Goal: Task Accomplishment & Management: Use online tool/utility

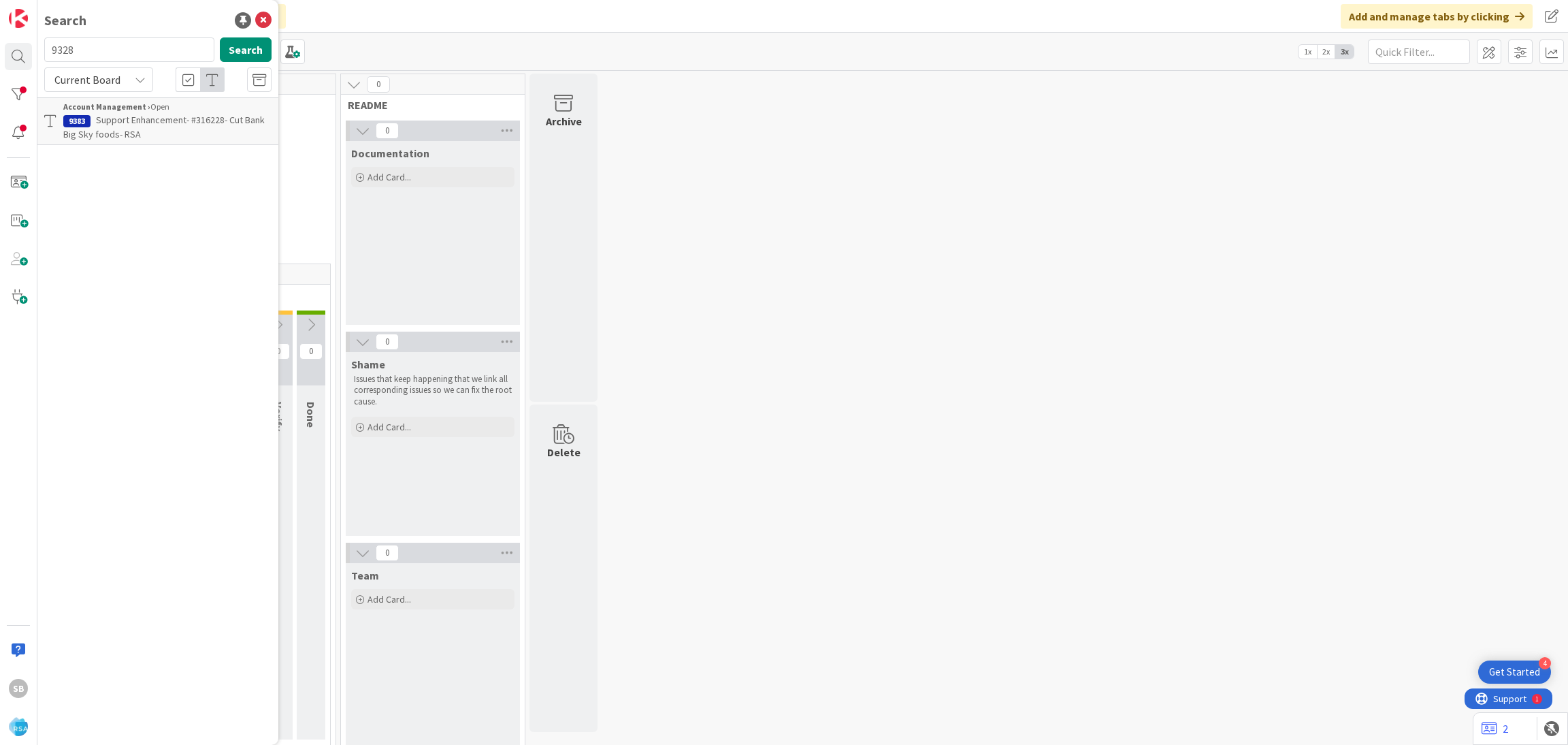
type input "9328"
click at [160, 126] on p "Support Maintenance - #314570- [PERSON_NAME] Market" at bounding box center [168, 127] width 208 height 28
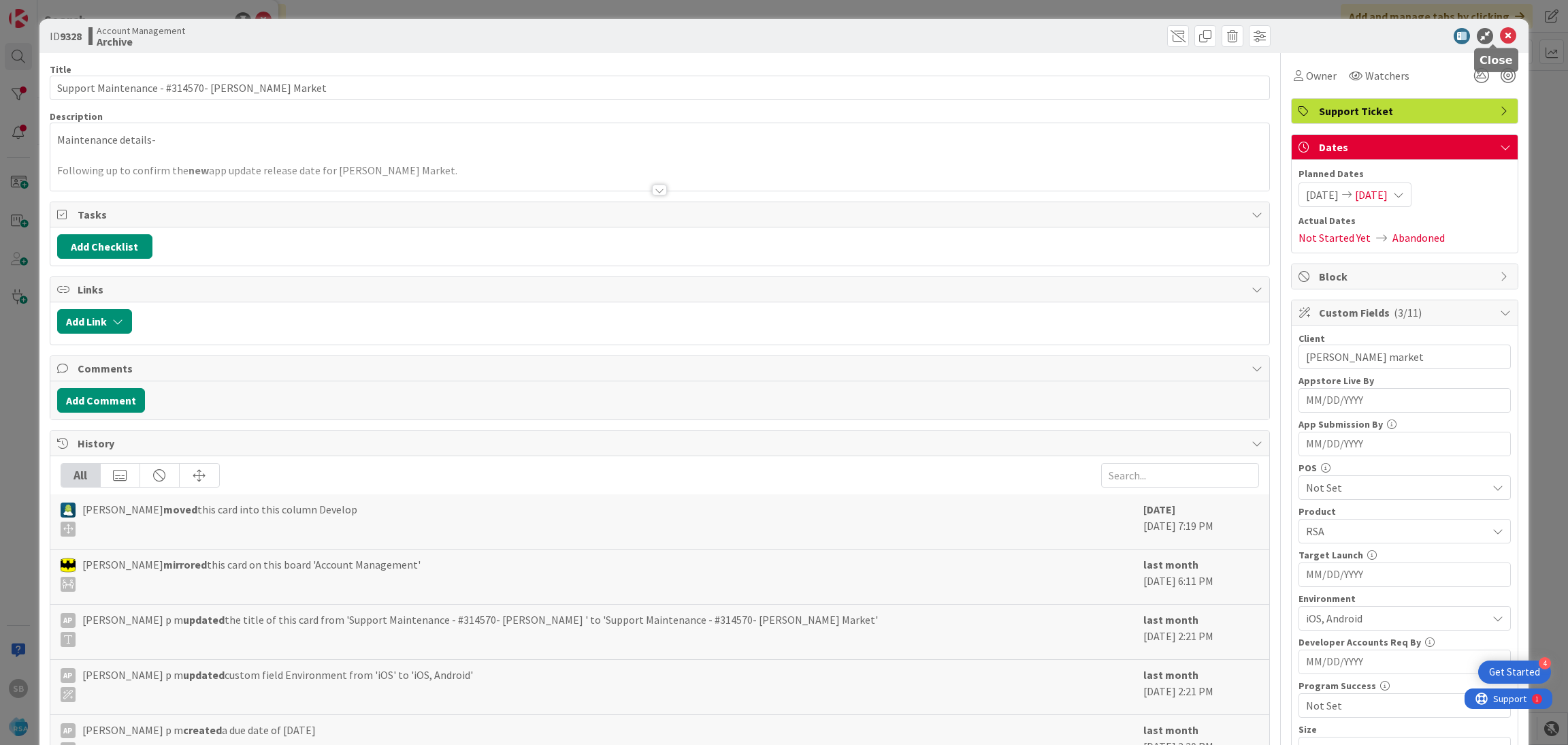
click at [1500, 37] on icon at bounding box center [1508, 36] width 17 height 17
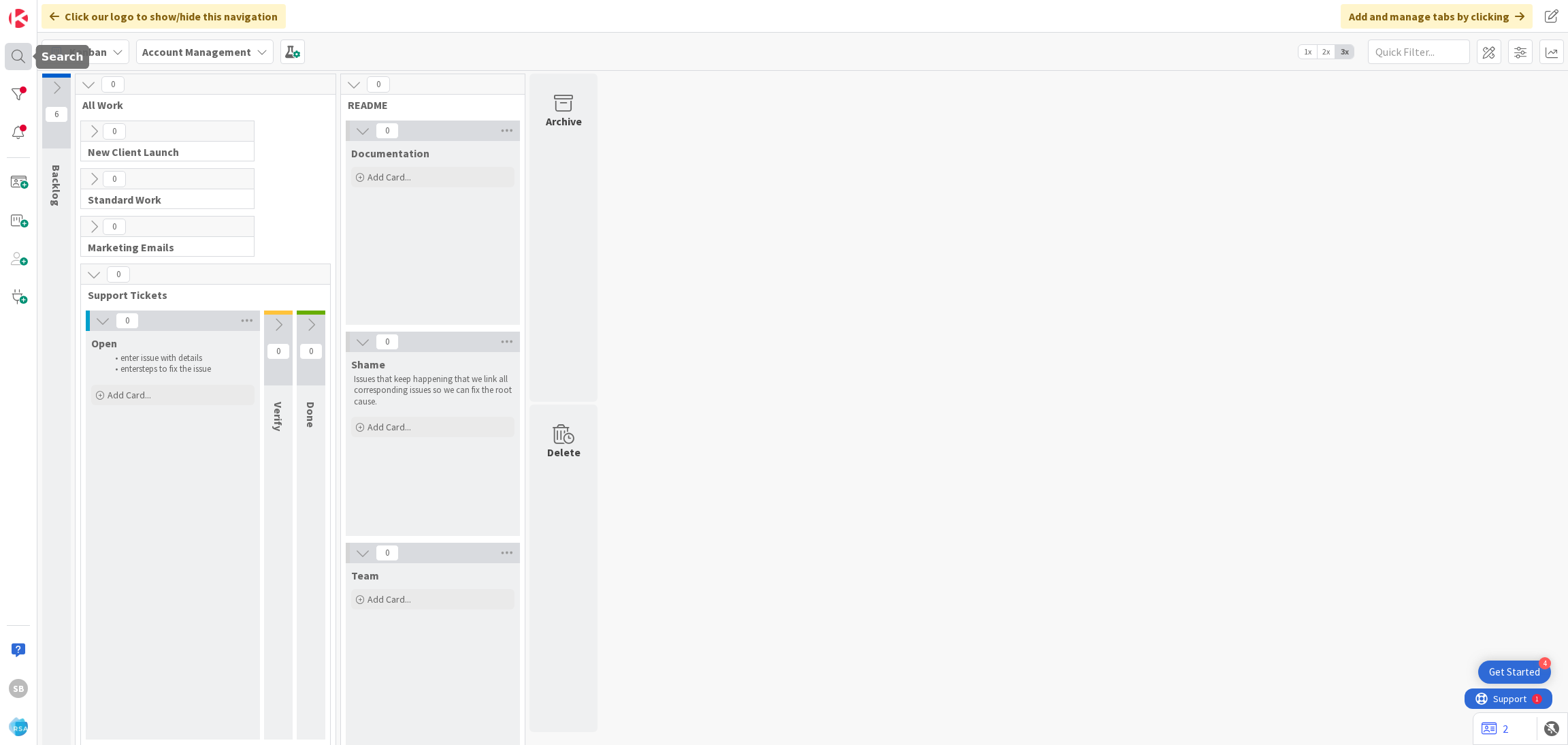
click at [22, 67] on div at bounding box center [18, 56] width 27 height 27
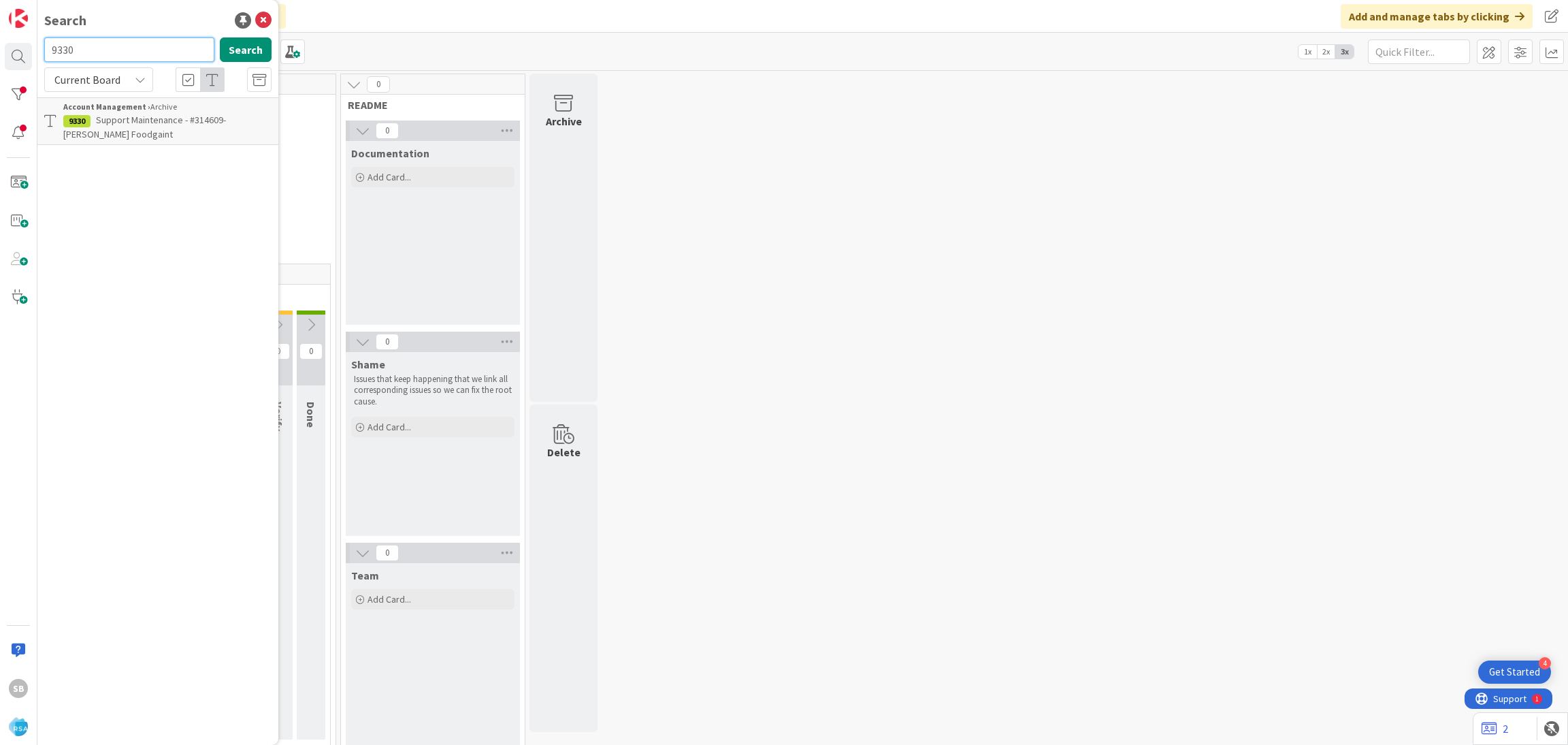
click at [76, 56] on input "9330" at bounding box center [129, 49] width 170 height 25
type input "9332"
click at [199, 131] on p "Support Defect- 314641-Tonny's Fresh Market- PRSA" at bounding box center [168, 127] width 208 height 28
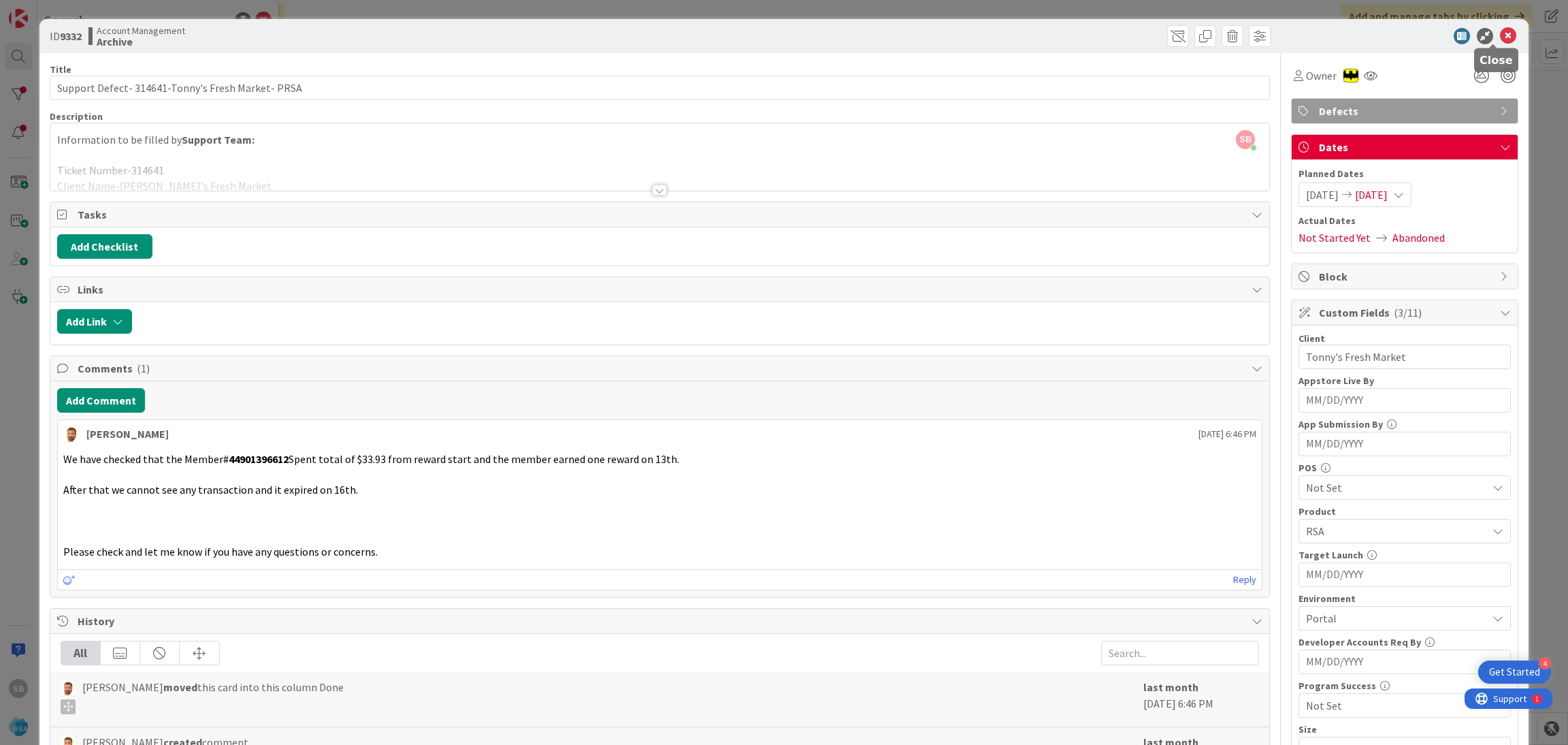
click at [1500, 36] on icon at bounding box center [1508, 36] width 17 height 17
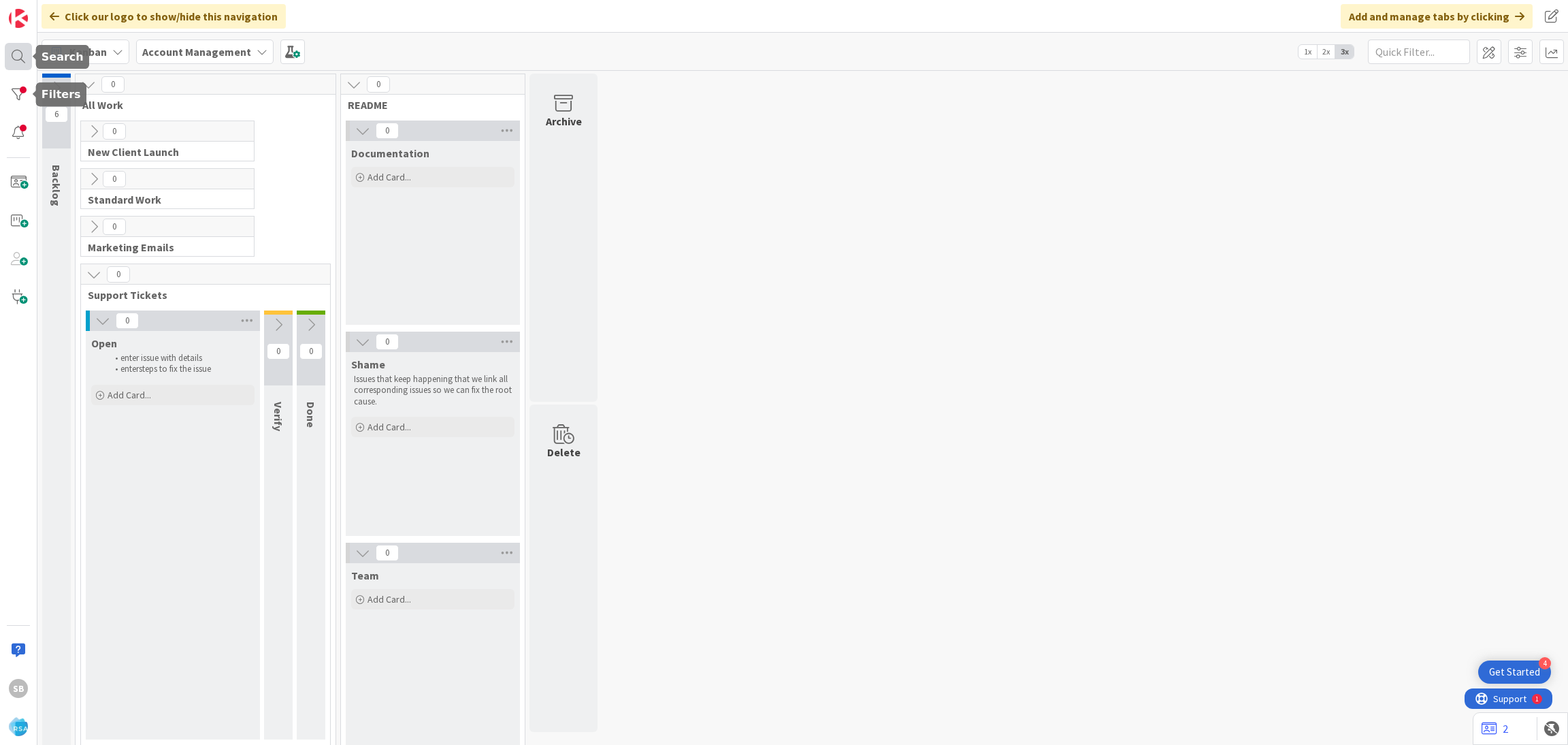
click at [19, 57] on div at bounding box center [18, 56] width 27 height 27
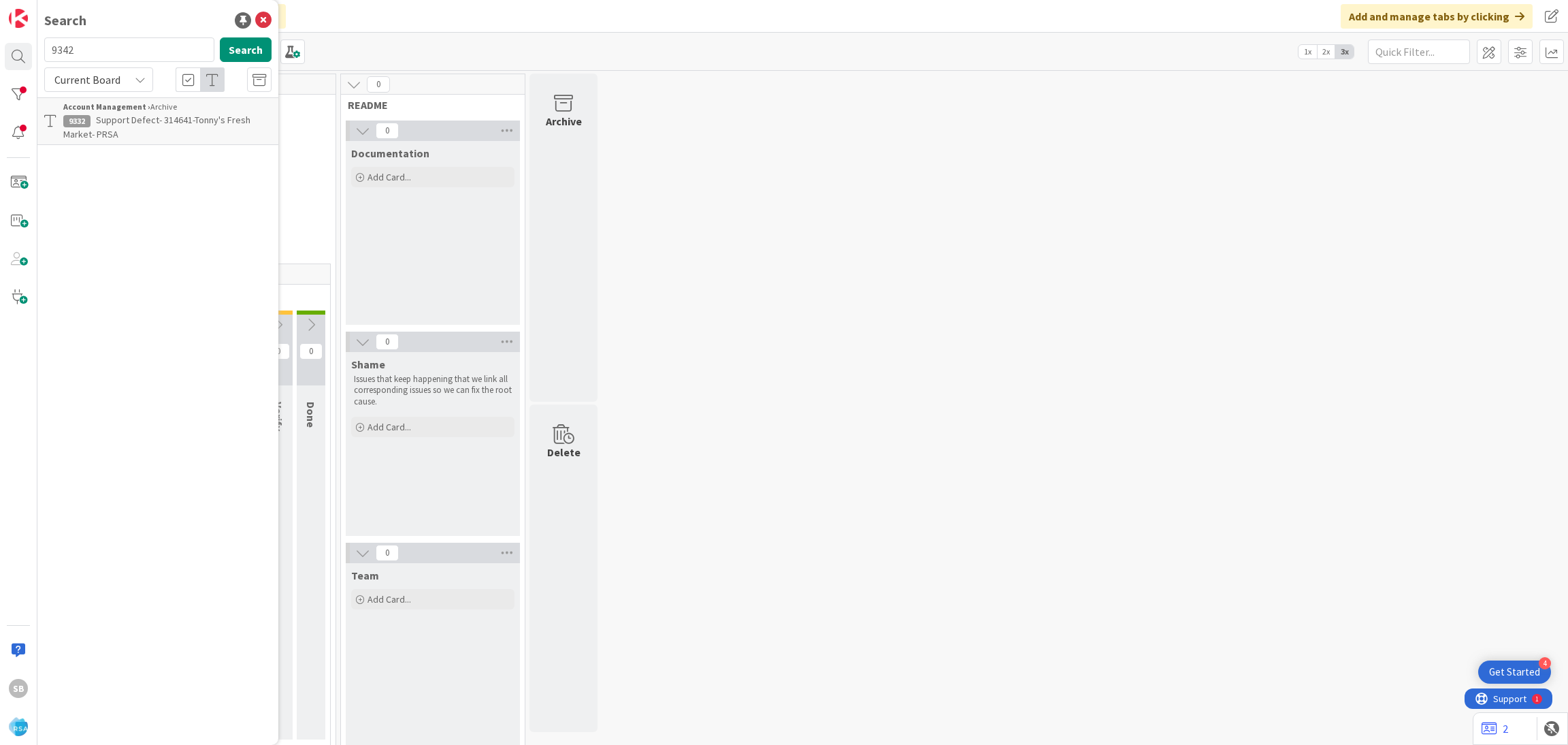
type input "9342"
click at [186, 128] on p "Support Maintenance-314915- Super C Mart-RSA" at bounding box center [168, 127] width 208 height 28
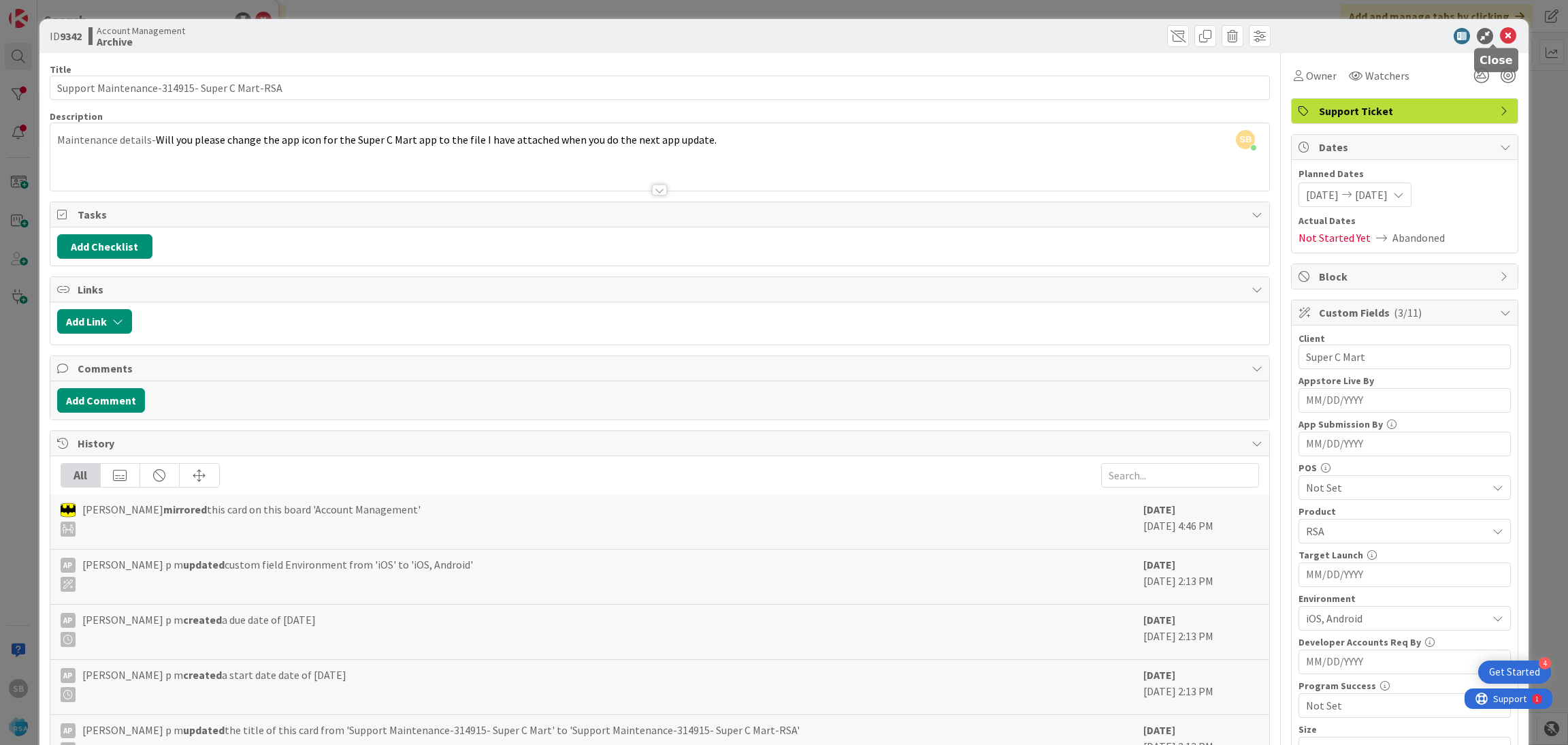
click at [1500, 36] on icon at bounding box center [1508, 36] width 17 height 17
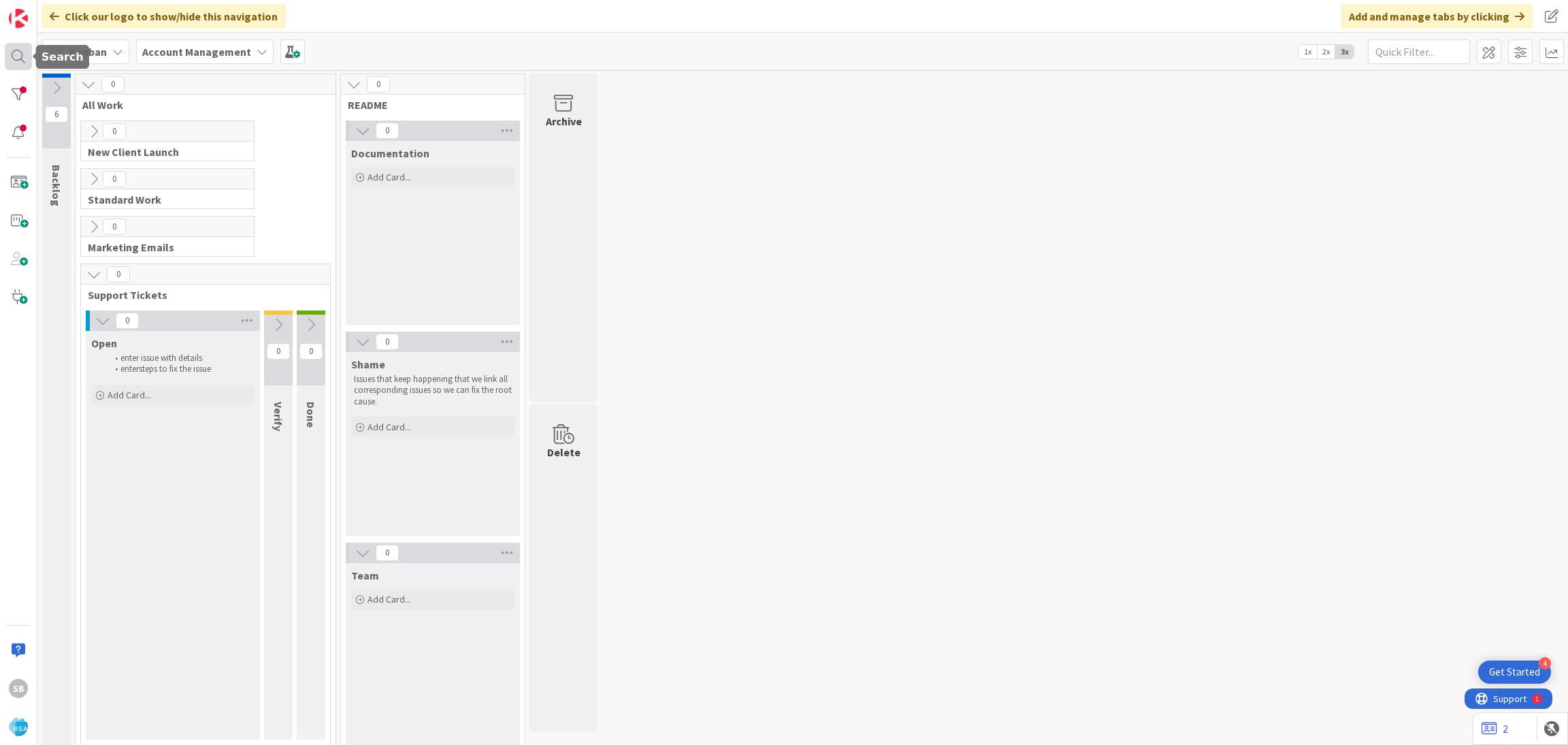
click at [19, 55] on div at bounding box center [18, 56] width 27 height 27
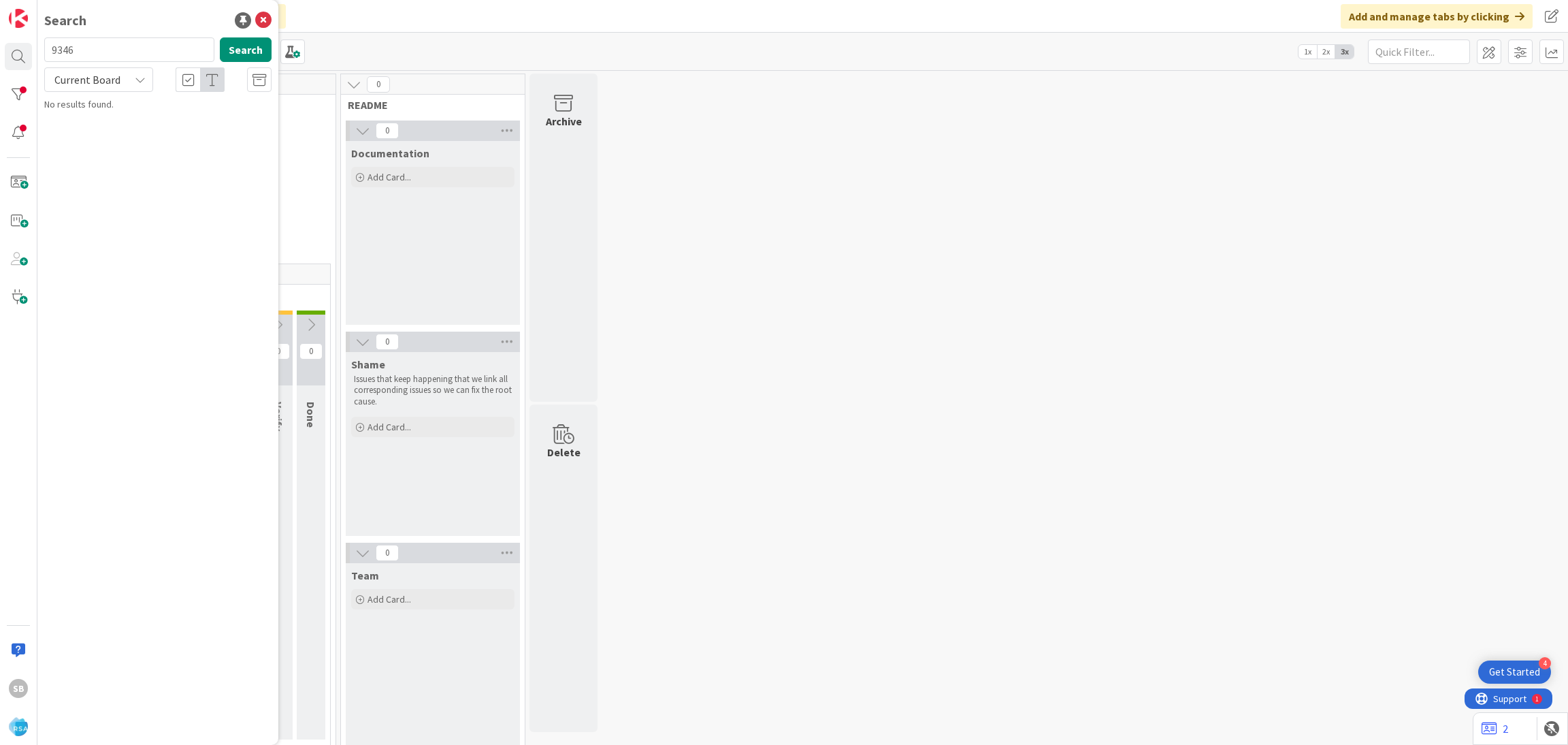
click at [109, 83] on span "Current Board" at bounding box center [87, 79] width 66 height 13
click at [119, 139] on span "All Boards" at bounding box center [123, 136] width 141 height 20
click at [124, 83] on div "All Boards" at bounding box center [98, 79] width 109 height 25
click at [124, 111] on span "Current Board" at bounding box center [123, 111] width 141 height 20
click at [116, 87] on span "Current Board" at bounding box center [87, 79] width 71 height 19
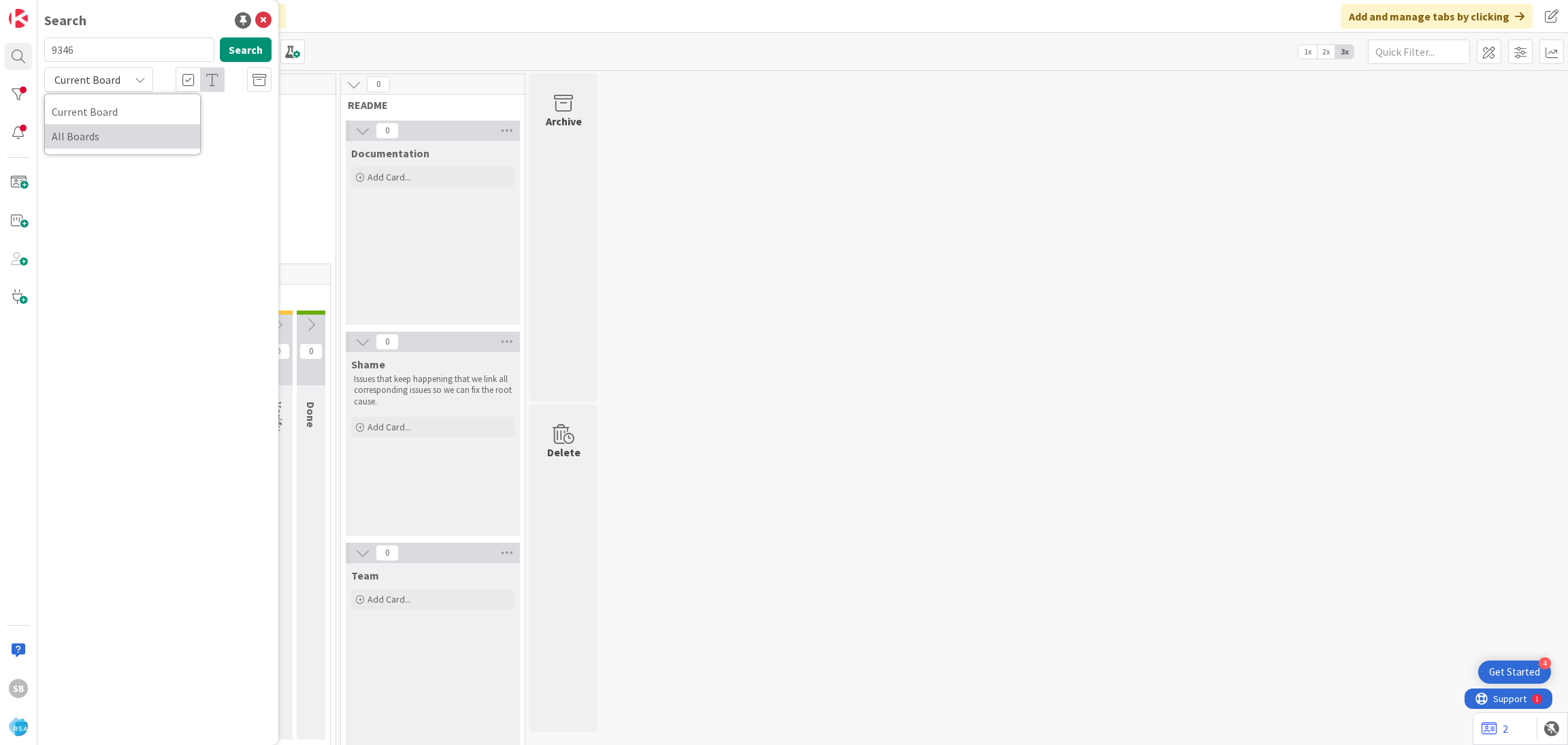
click at [111, 132] on span "All Boards" at bounding box center [123, 136] width 141 height 20
click at [84, 54] on input "9346" at bounding box center [129, 49] width 170 height 25
click at [80, 45] on input "9383" at bounding box center [129, 49] width 170 height 25
click at [75, 49] on input "9384" at bounding box center [129, 49] width 170 height 25
type input "9389"
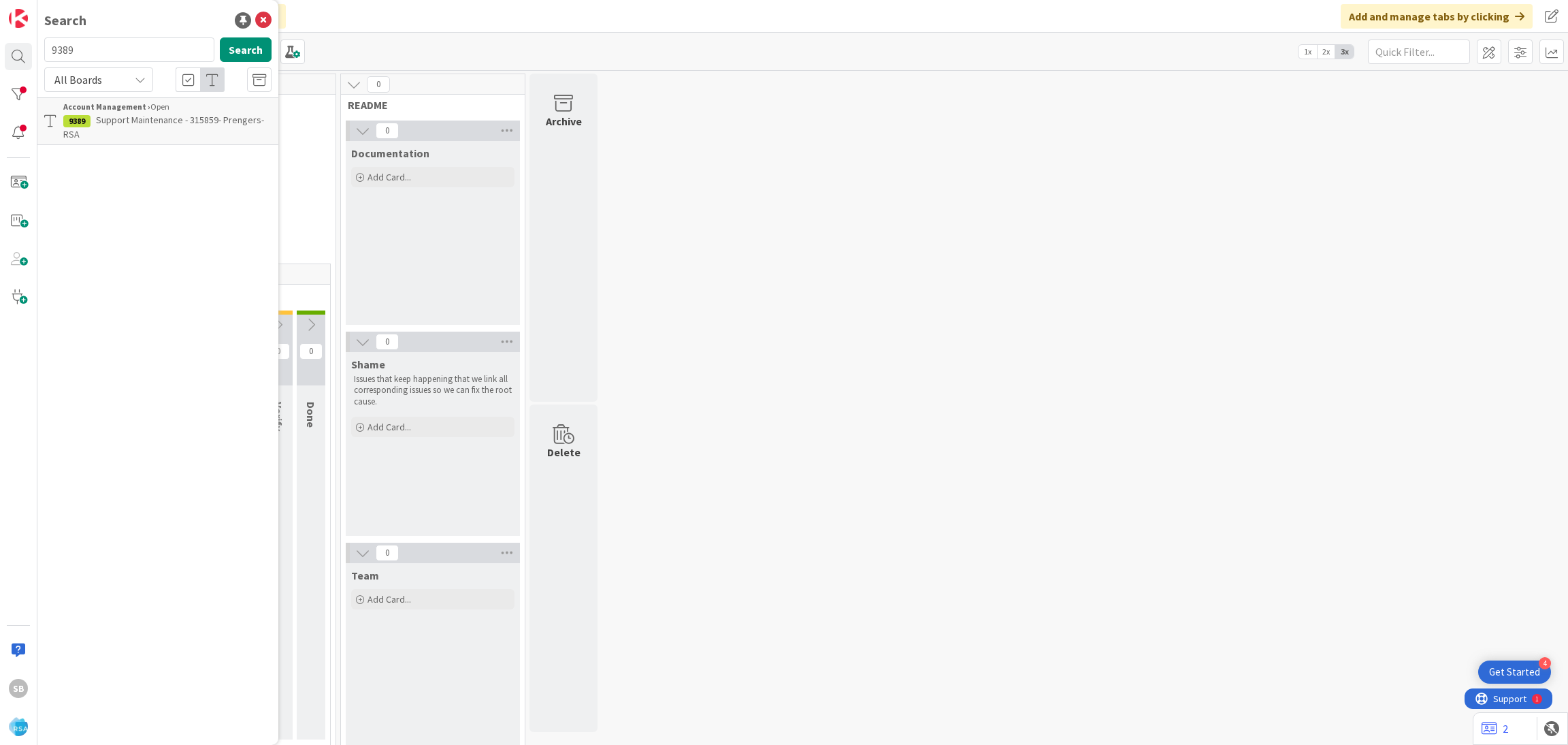
click at [145, 126] on p "Support Maintenance - 315859- Prengers-RSA" at bounding box center [168, 127] width 208 height 28
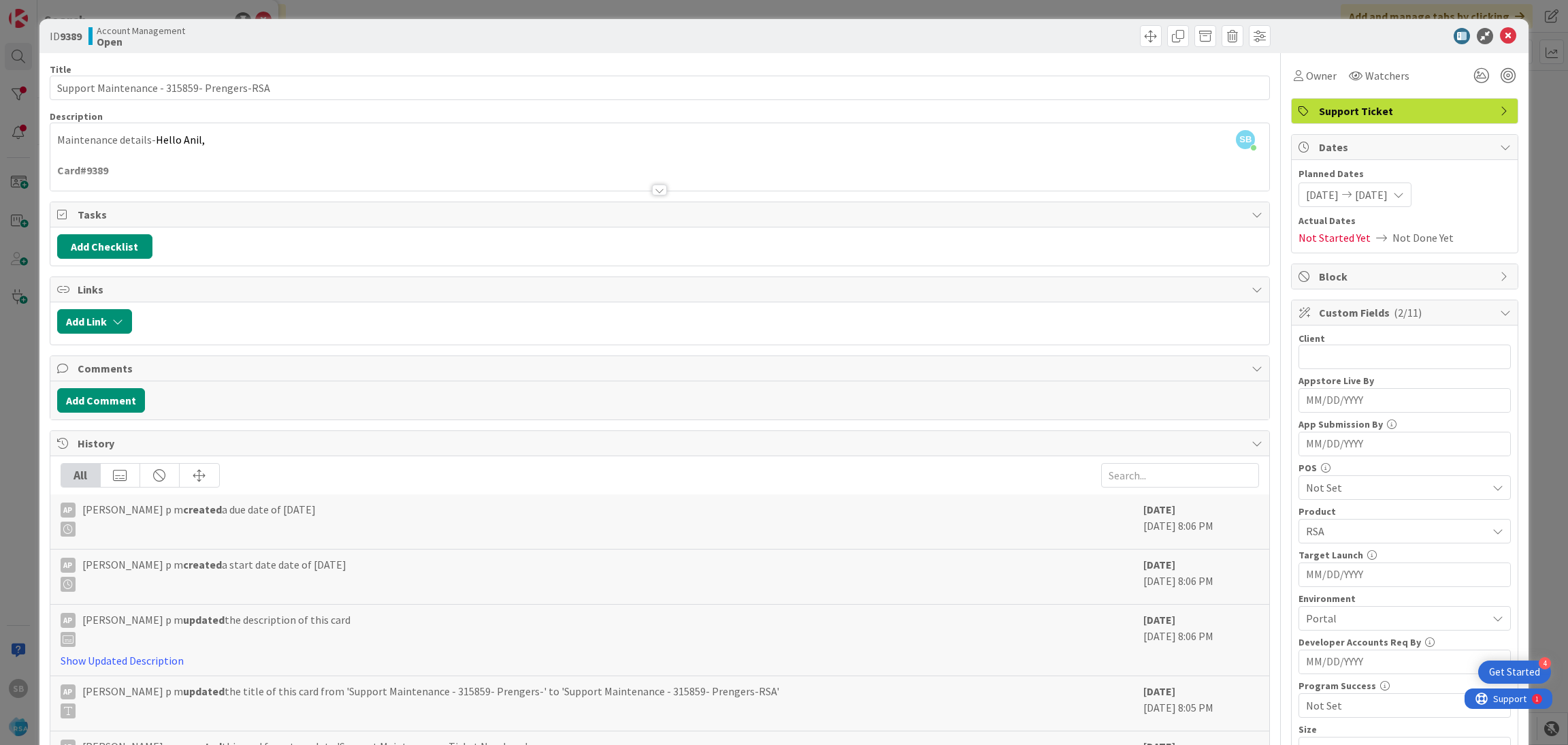
click at [647, 159] on div at bounding box center [660, 173] width 1219 height 34
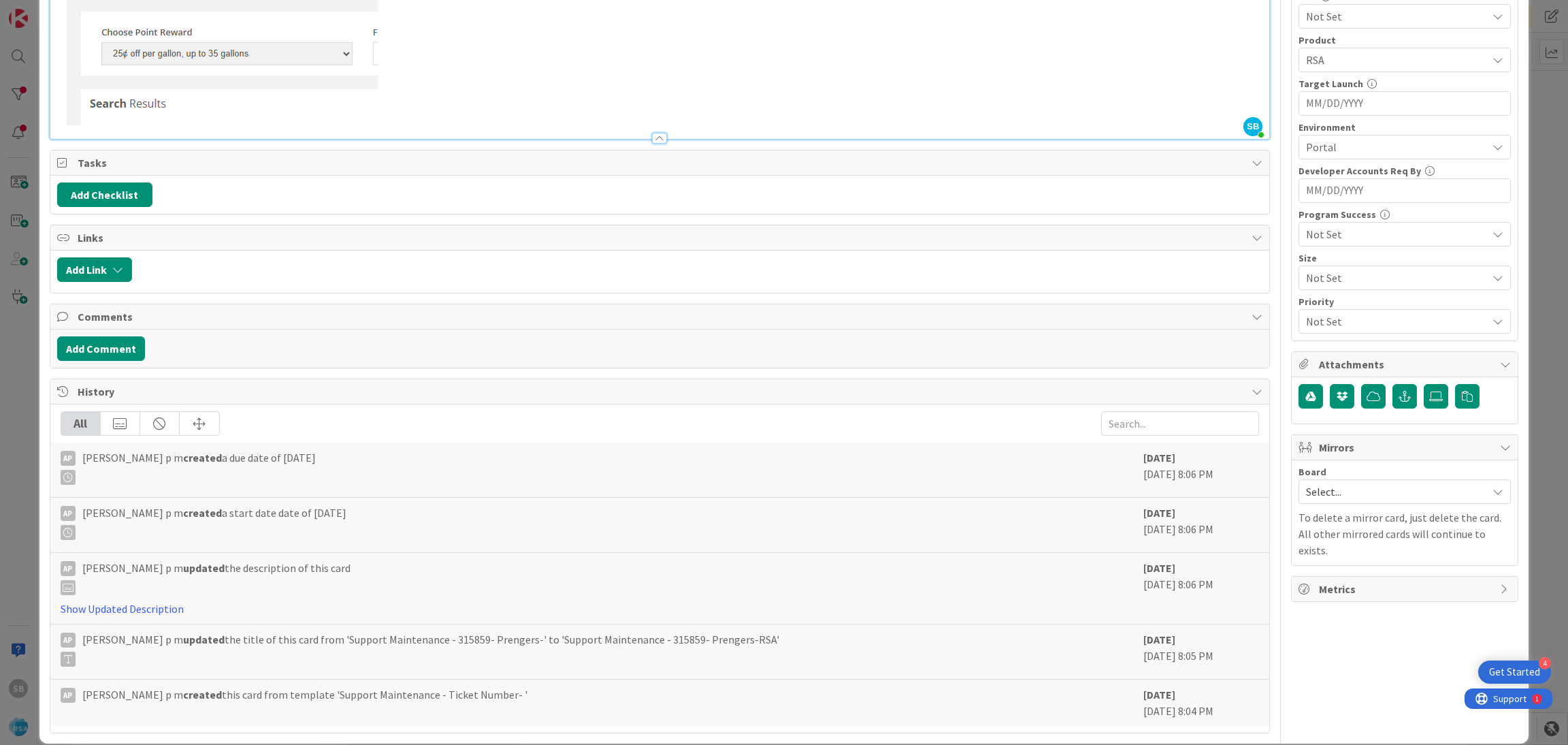
scroll to position [492, 0]
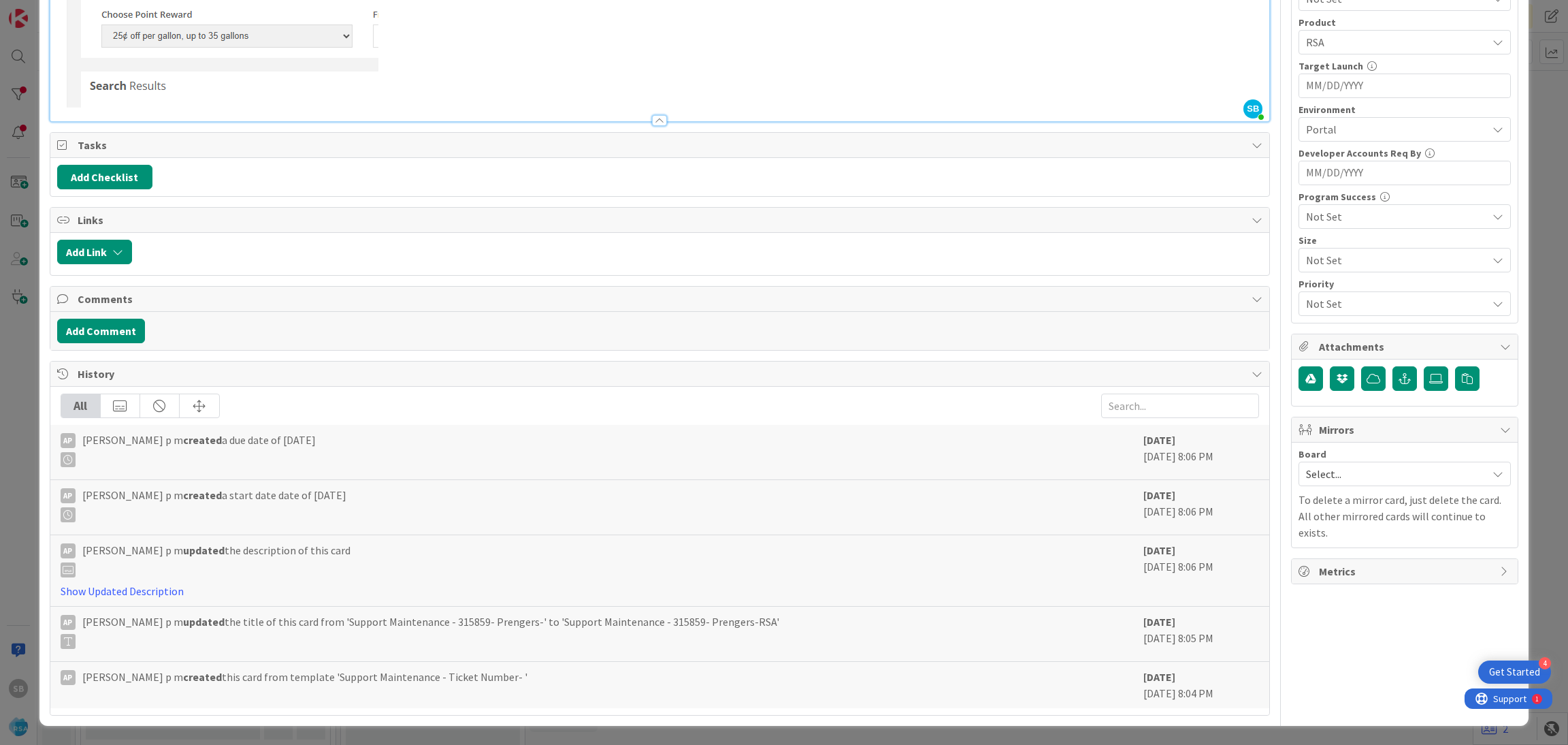
click at [1370, 478] on span "Select..." at bounding box center [1392, 474] width 174 height 19
click at [1341, 557] on span "Software Development" at bounding box center [1414, 562] width 180 height 20
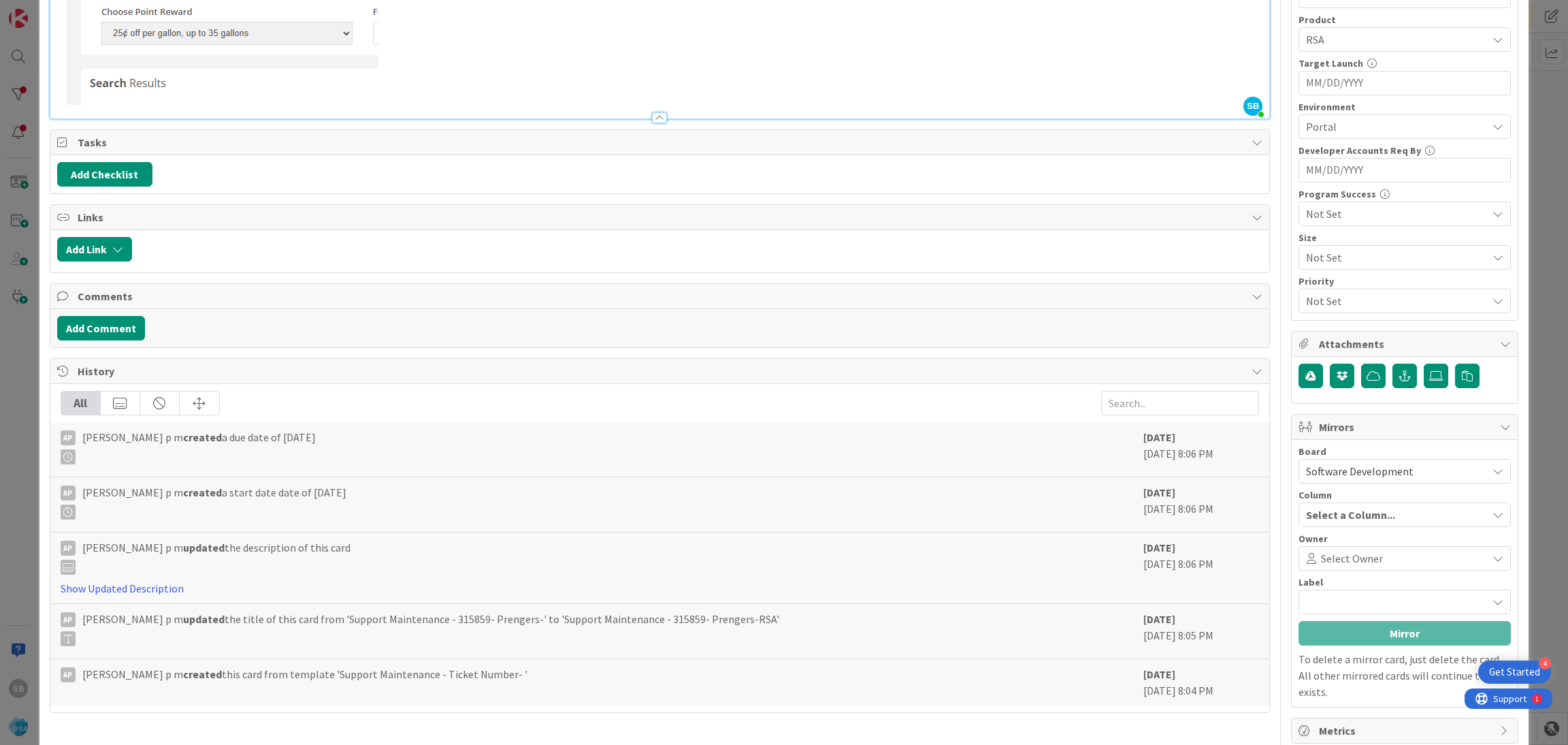
click at [1341, 557] on span "Select Owner" at bounding box center [1352, 558] width 62 height 17
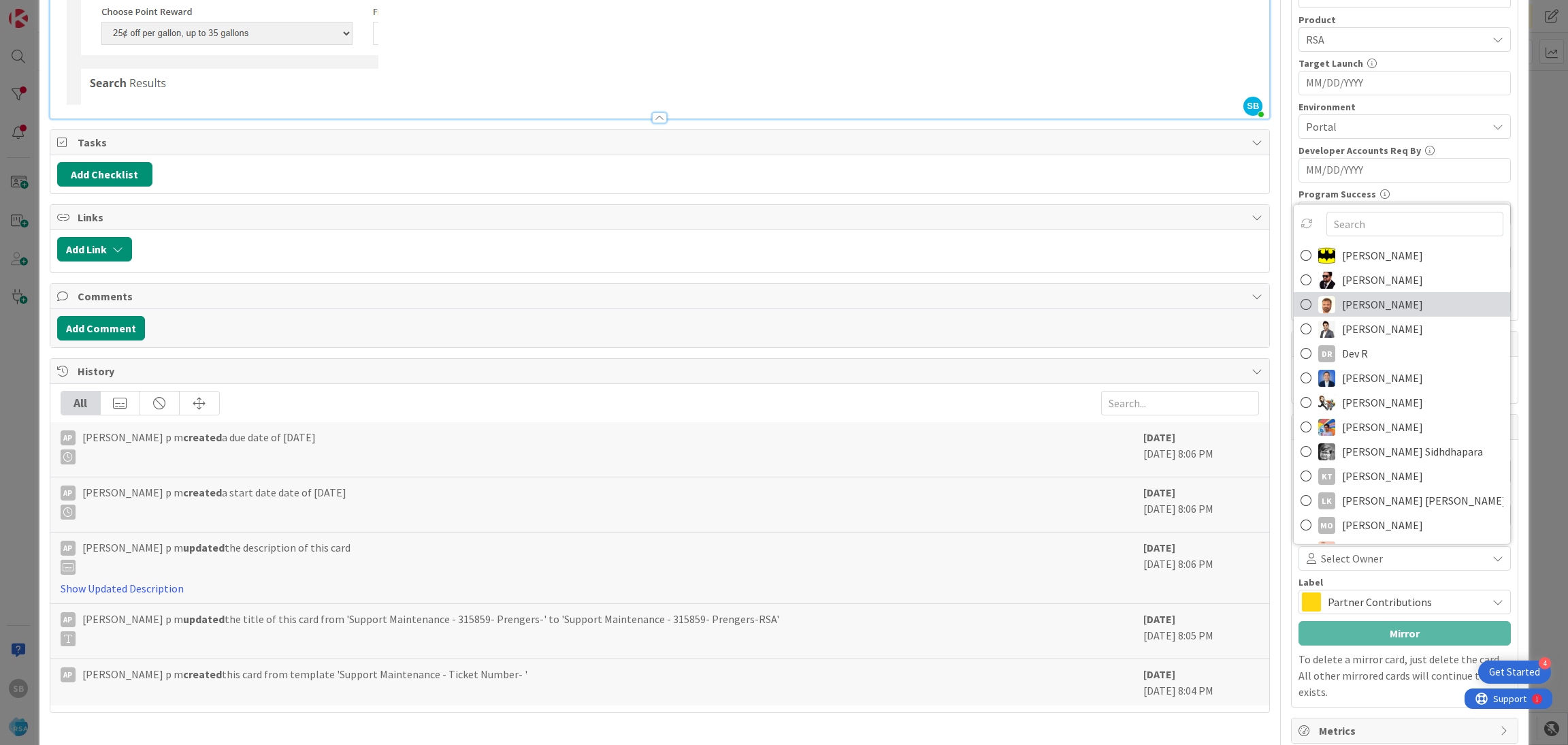
click at [1342, 312] on span "Anil Sunkoju" at bounding box center [1383, 304] width 81 height 20
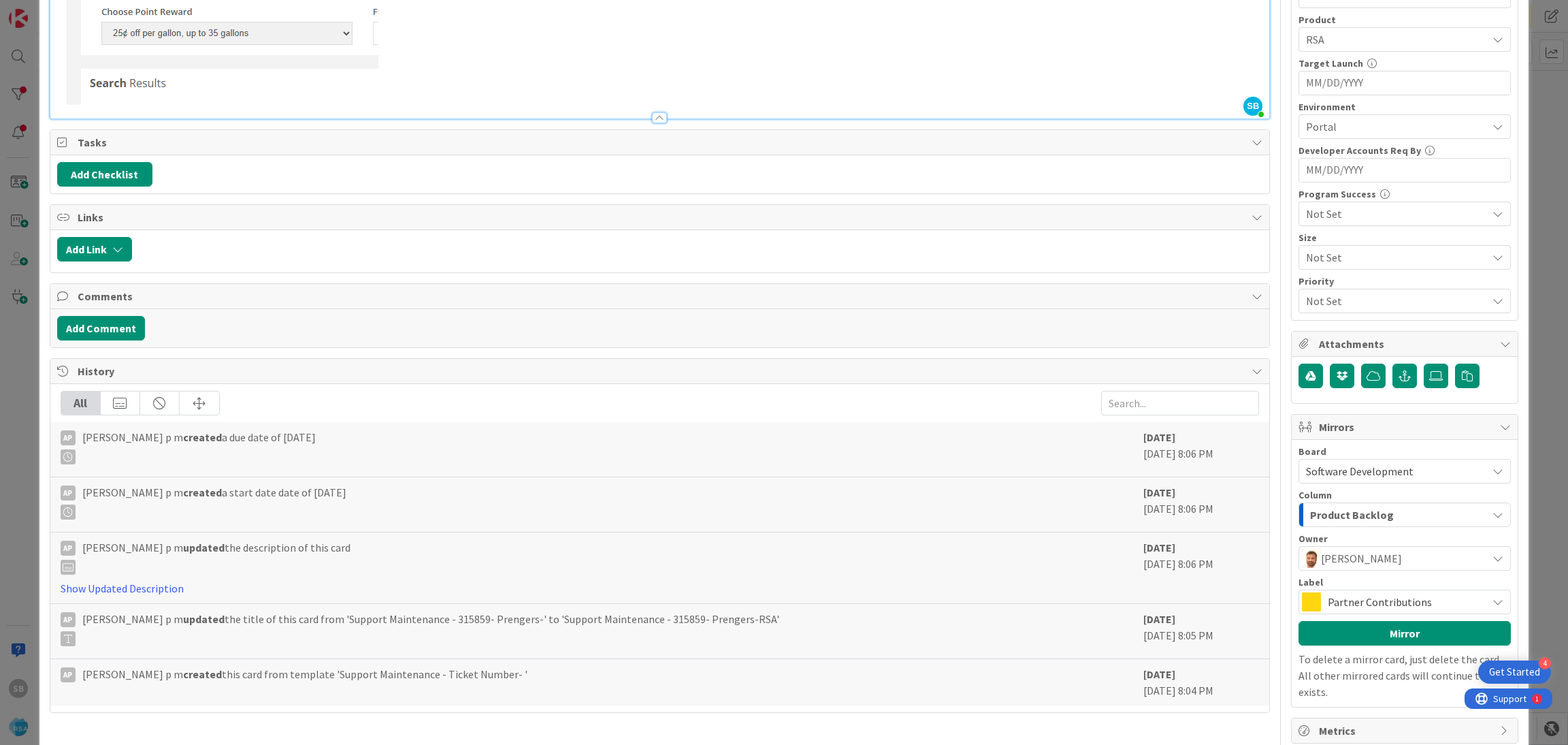
click at [1351, 603] on span "Partner Contributions" at bounding box center [1404, 602] width 153 height 19
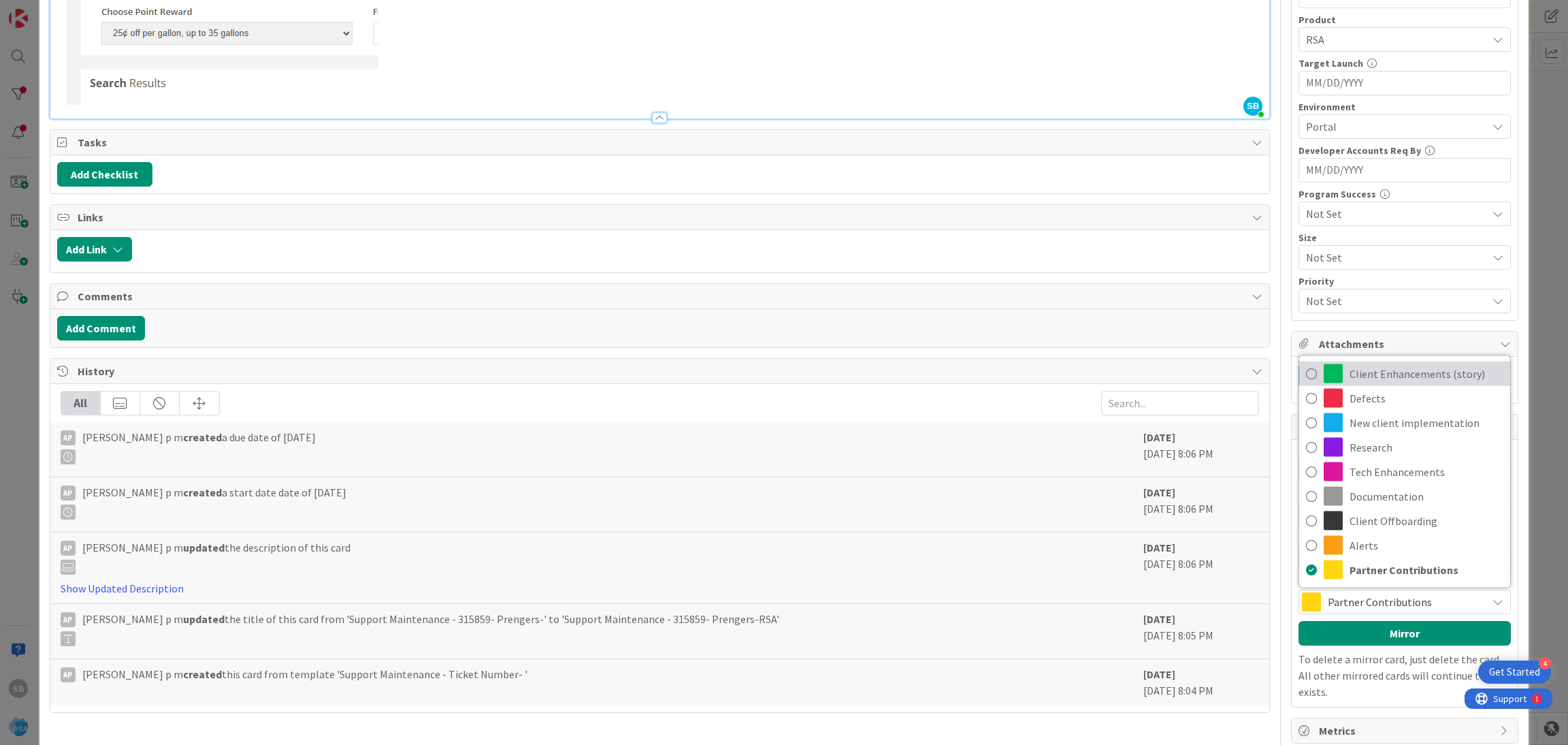
click at [1358, 381] on span "Client Enhancements (story)" at bounding box center [1427, 373] width 154 height 20
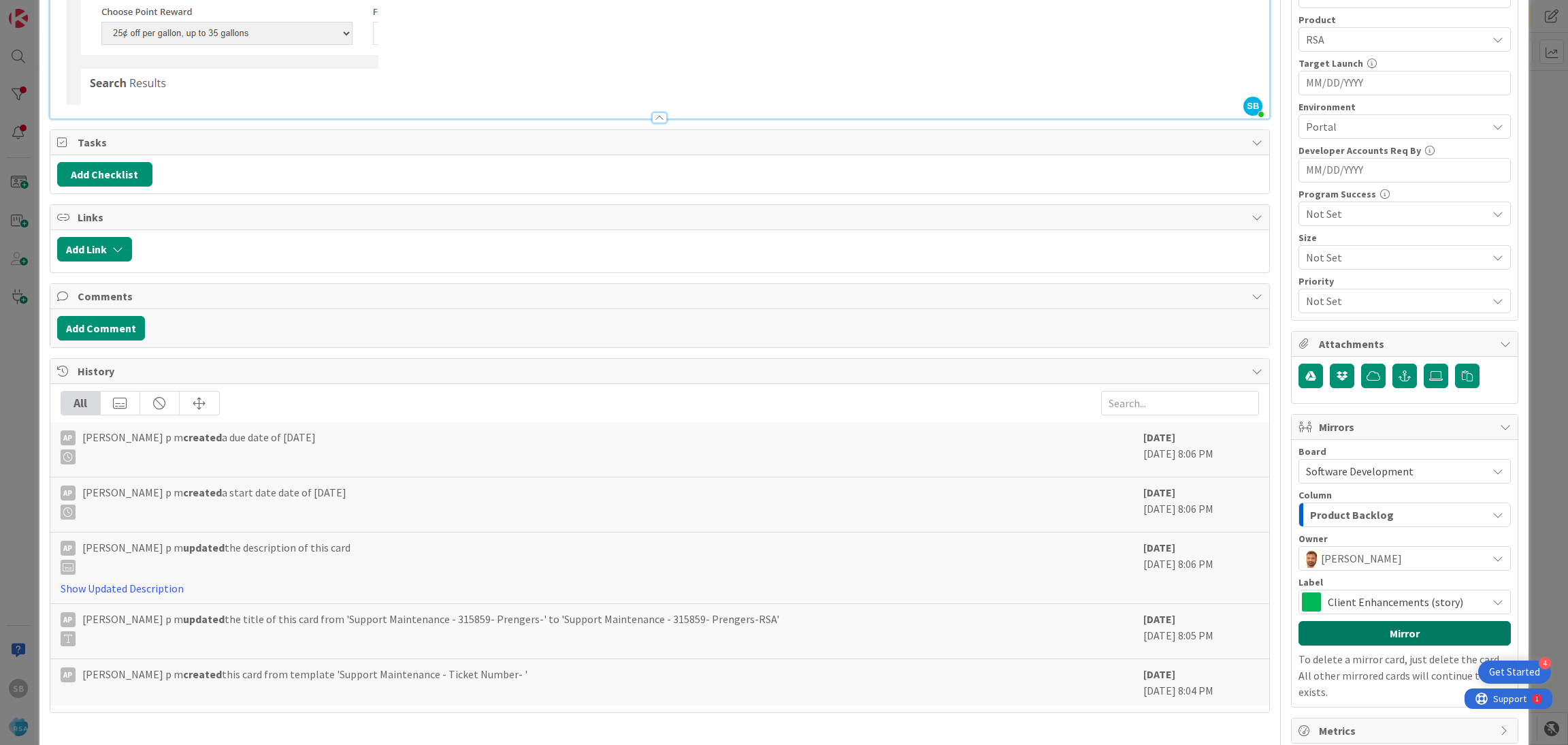
click at [1363, 642] on button "Mirror" at bounding box center [1405, 633] width 213 height 25
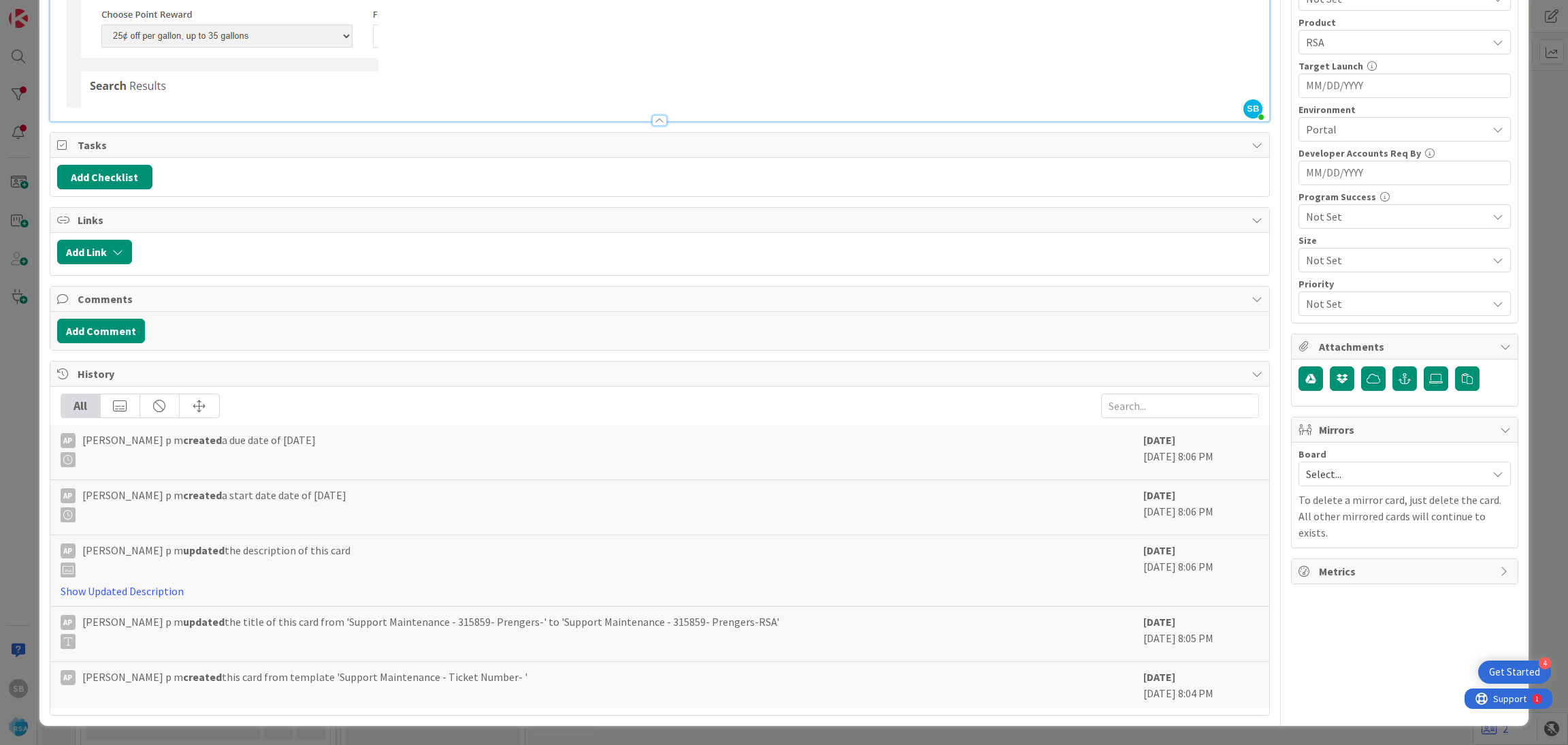
scroll to position [0, 0]
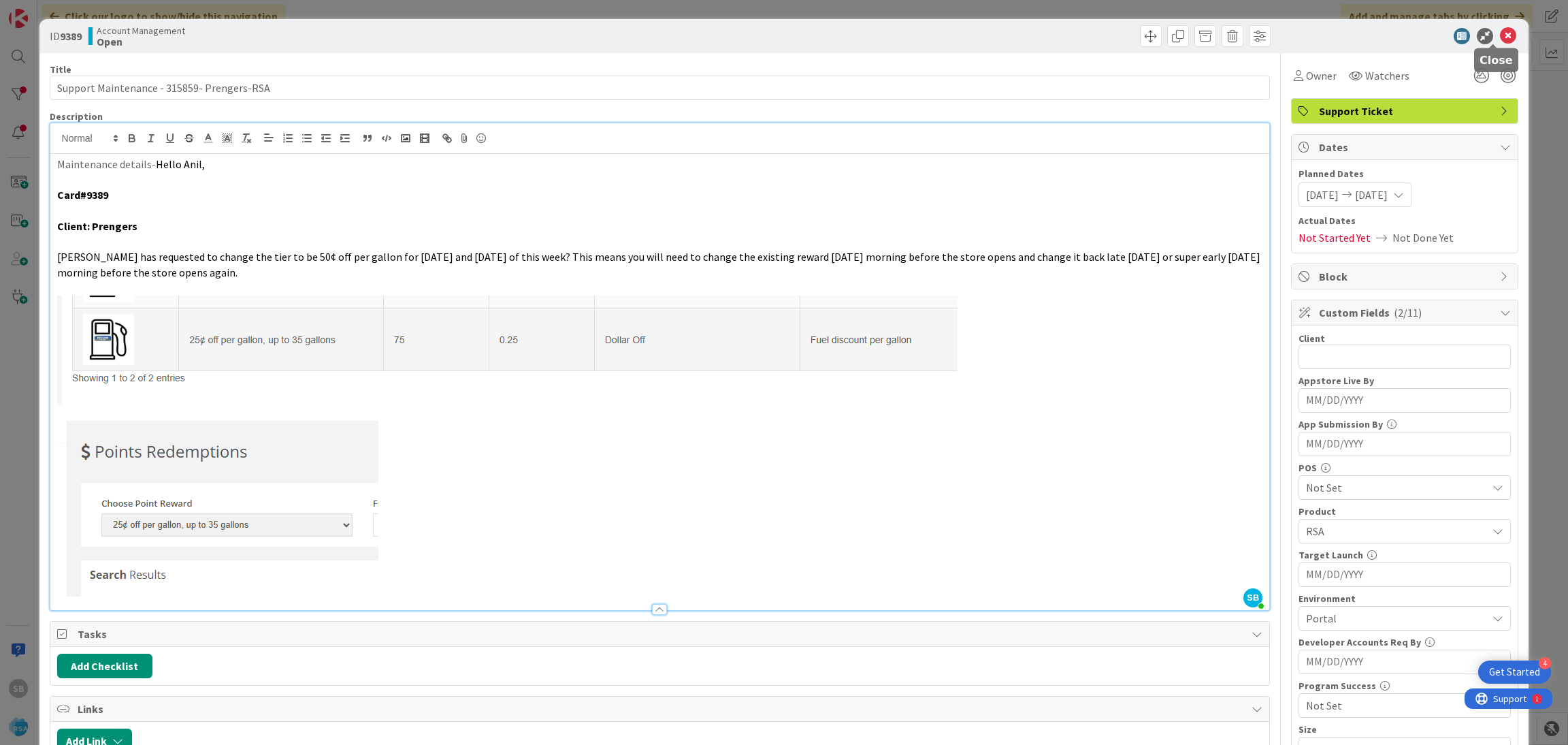
click at [1500, 31] on icon at bounding box center [1508, 36] width 17 height 17
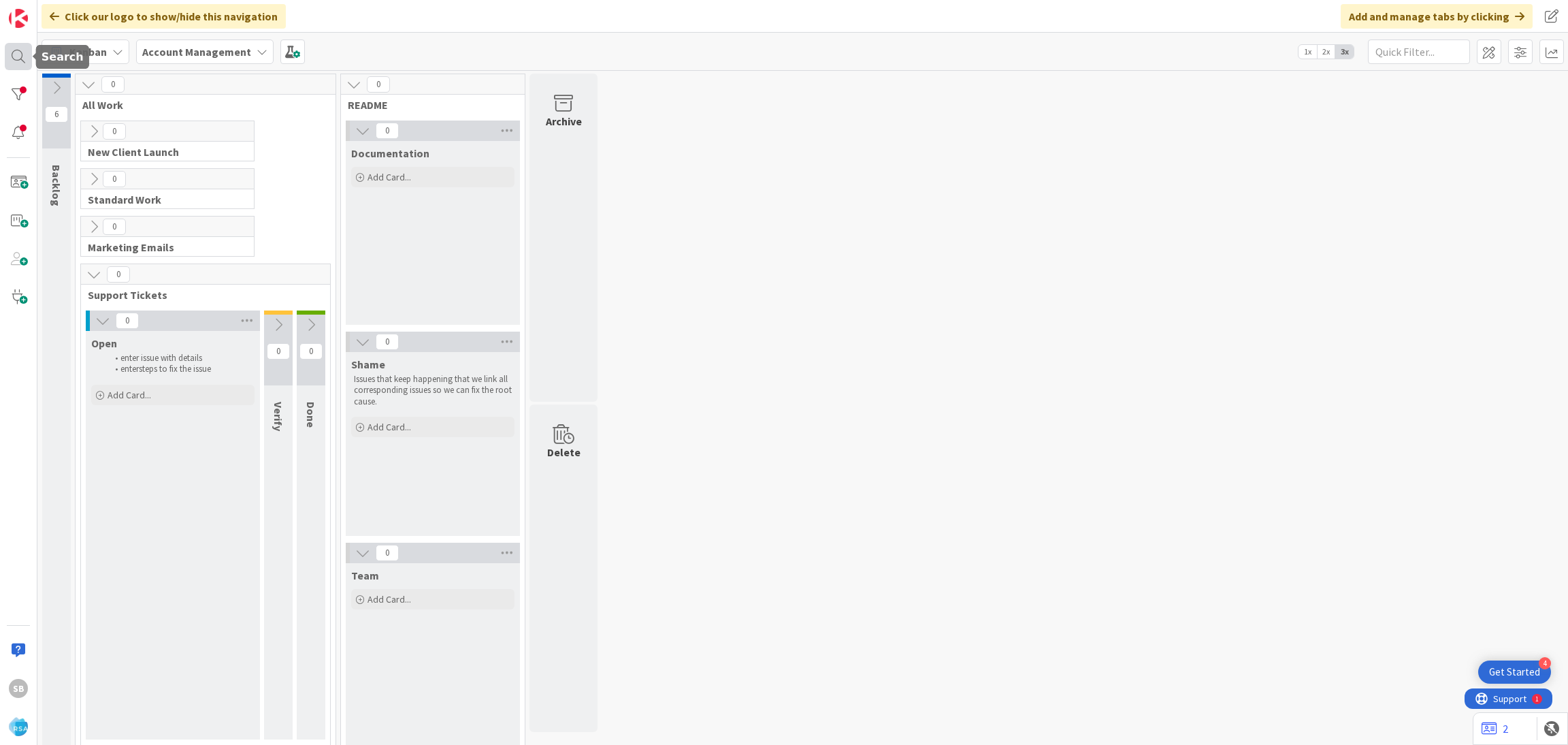
click at [17, 63] on div at bounding box center [18, 56] width 27 height 27
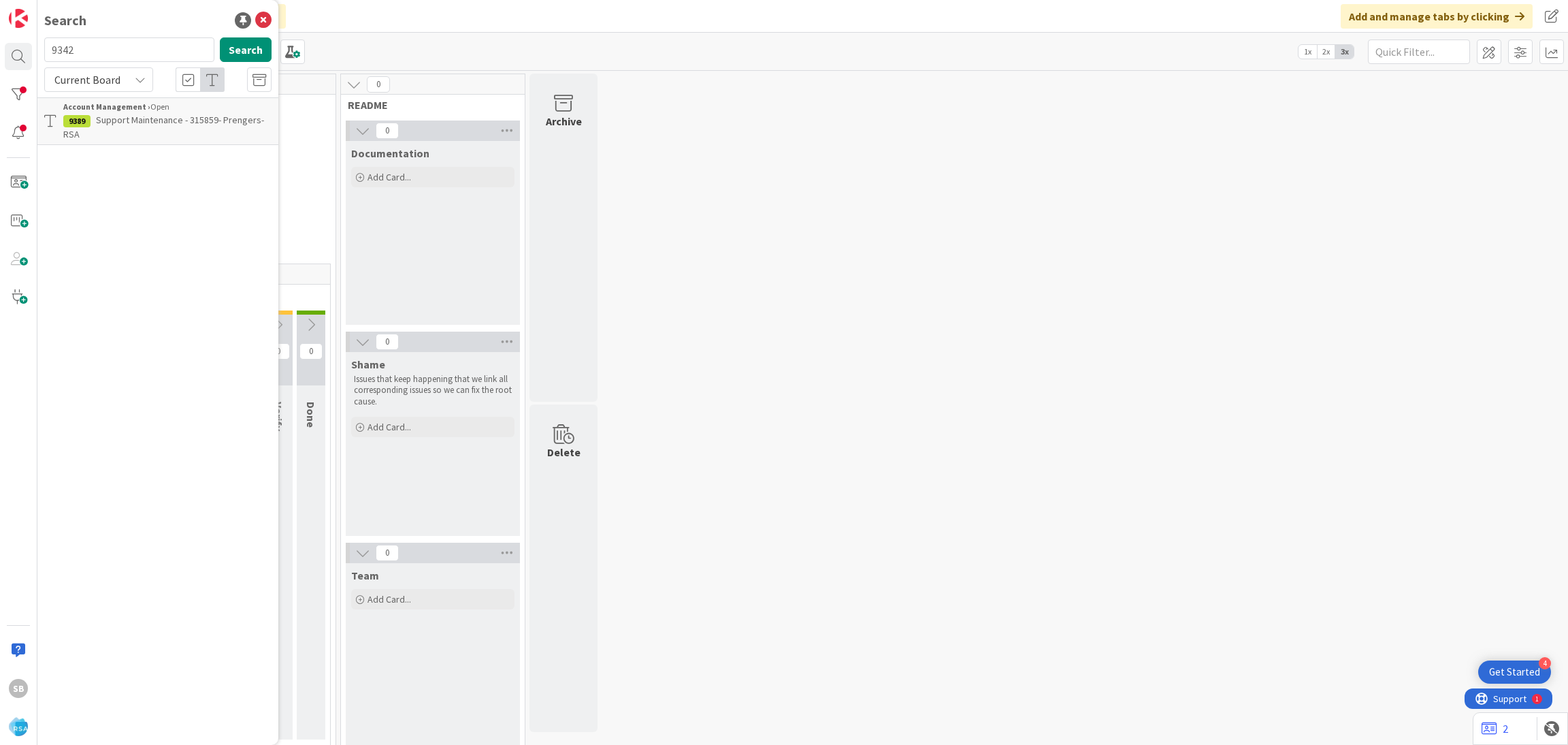
type input "9342"
click at [161, 124] on span "Support Maintenance-314915- Super C Mart-RSA" at bounding box center [157, 127] width 188 height 26
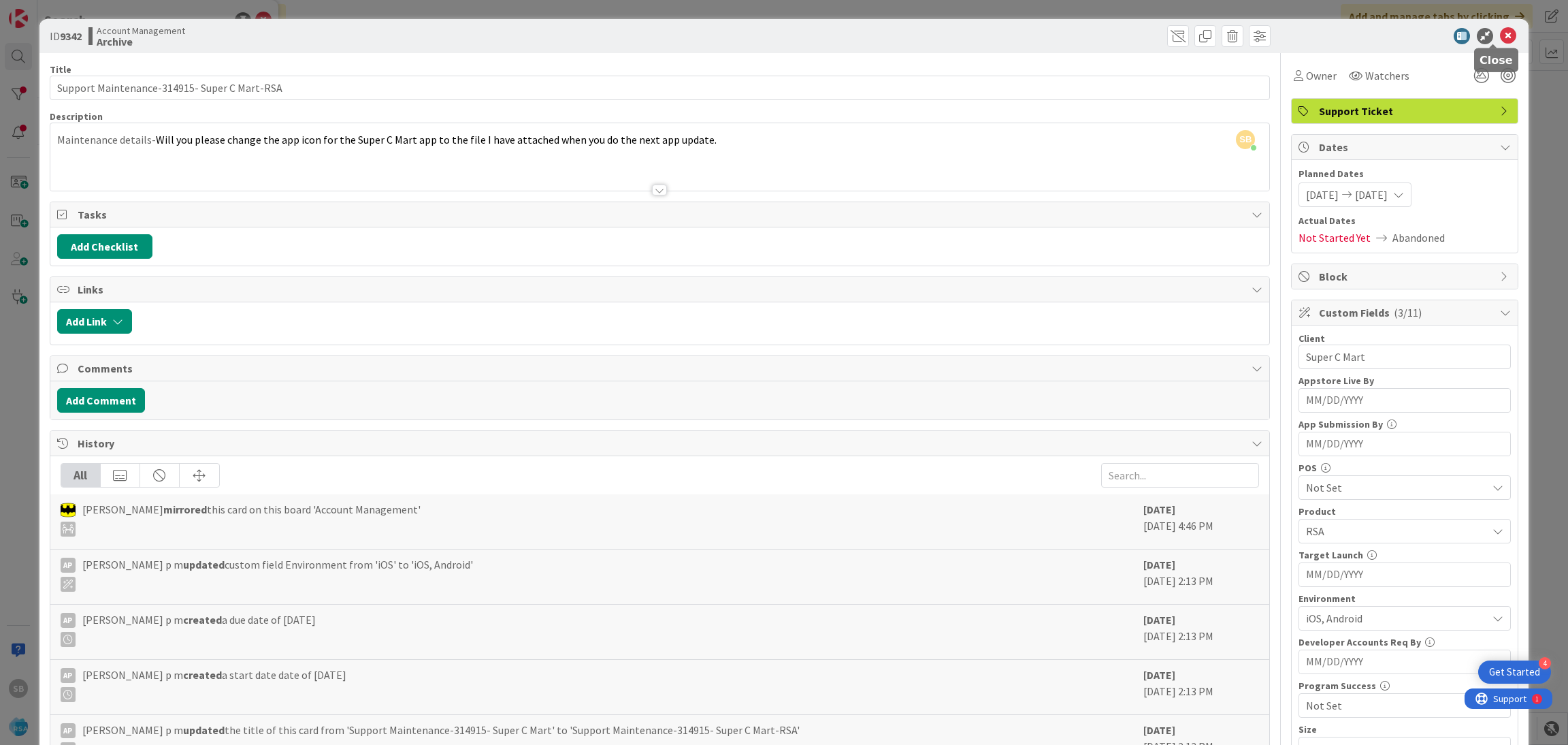
click at [1500, 37] on icon at bounding box center [1508, 36] width 17 height 17
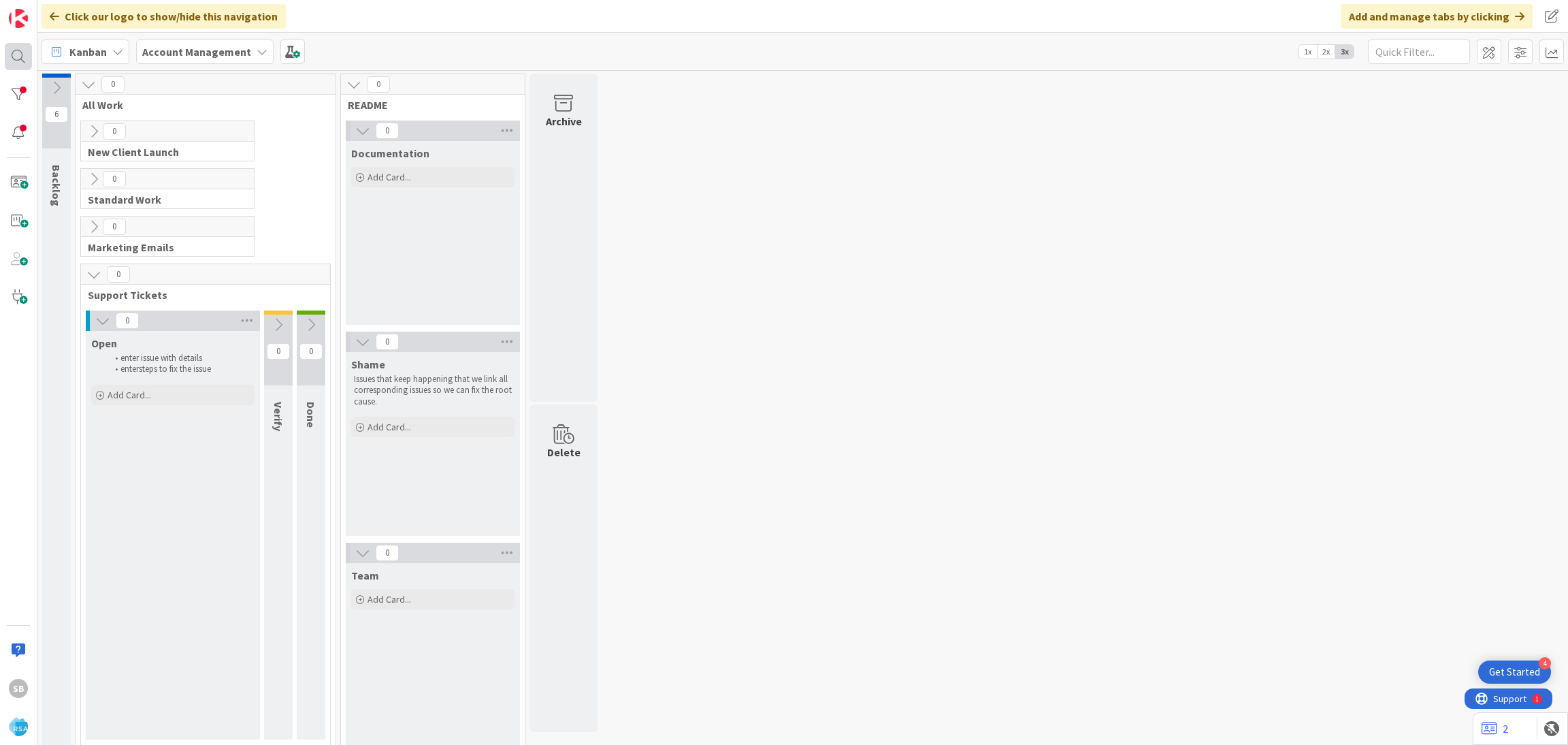
click at [22, 50] on div at bounding box center [18, 56] width 27 height 27
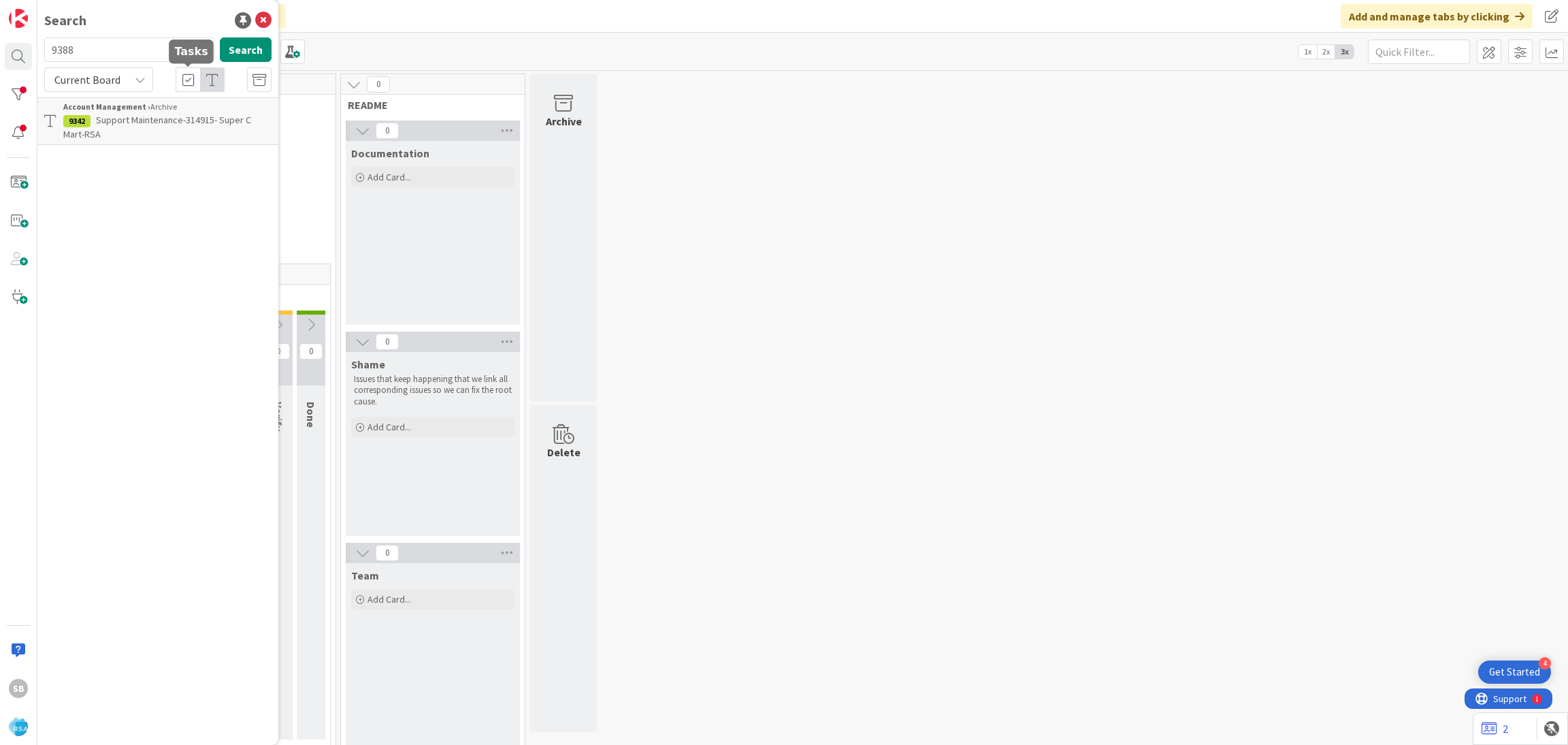
type input "9388"
click at [173, 129] on p "Support Defect-316190-Superior grocery- RSA" at bounding box center [168, 127] width 208 height 28
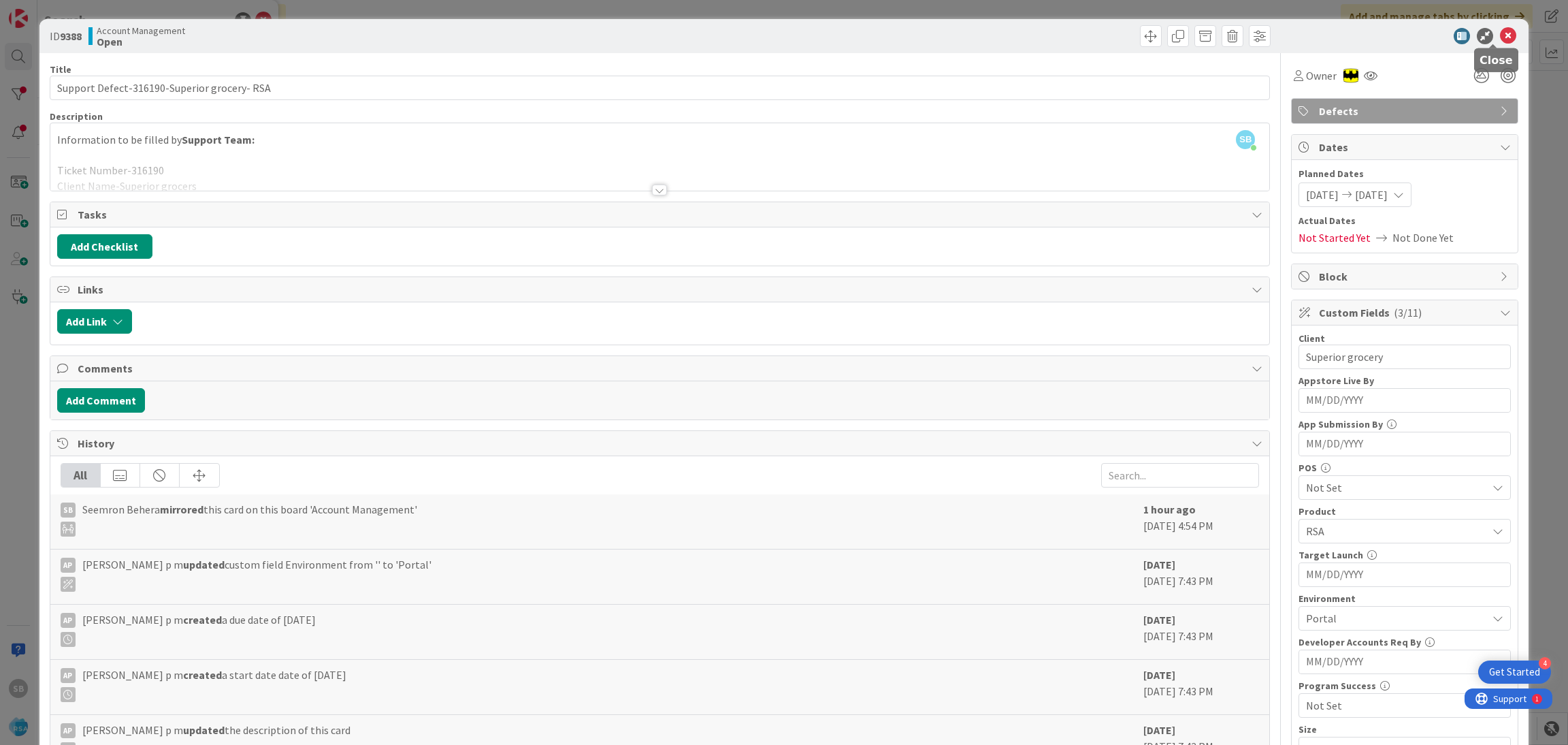
click at [1500, 29] on icon at bounding box center [1508, 36] width 17 height 17
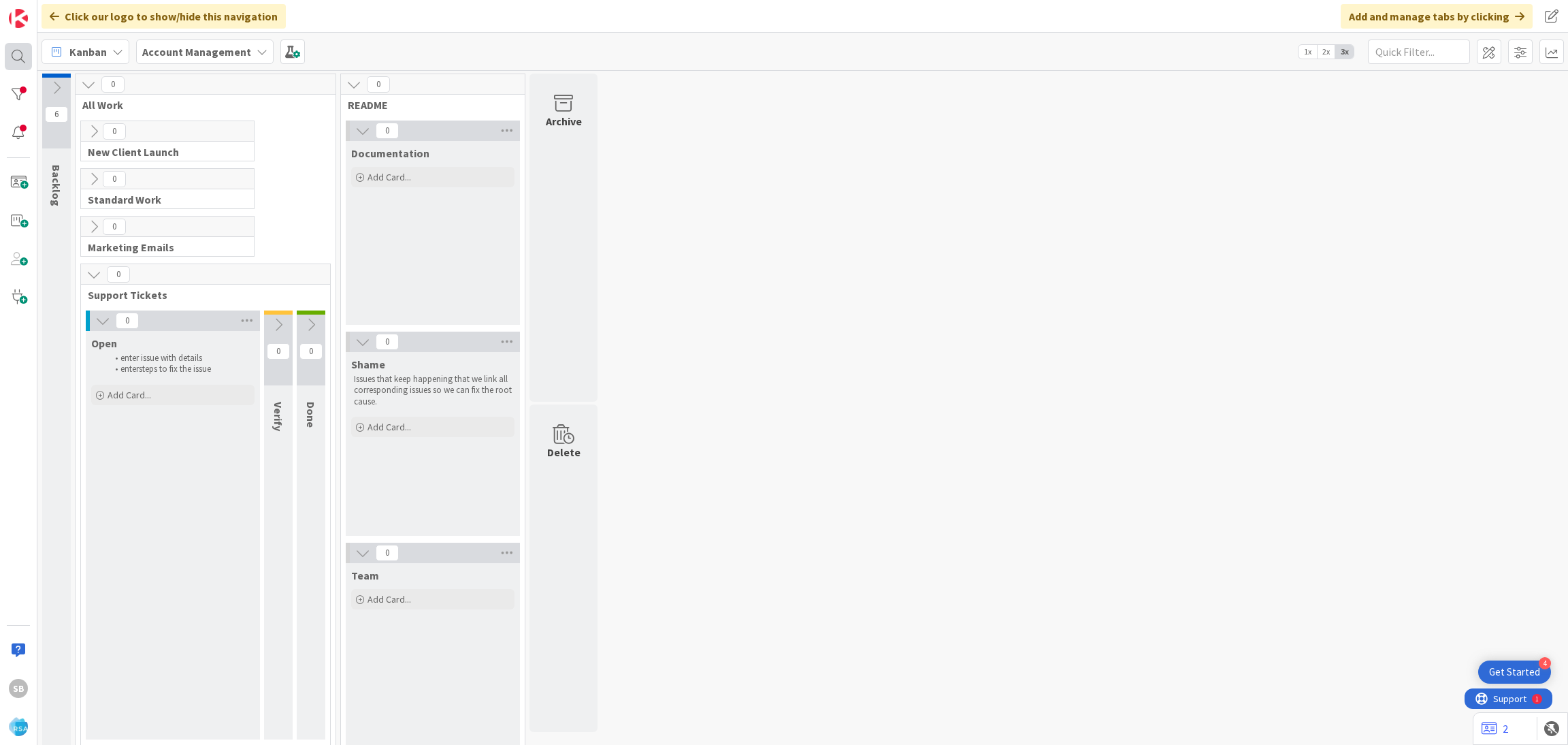
click at [24, 49] on div at bounding box center [18, 56] width 27 height 27
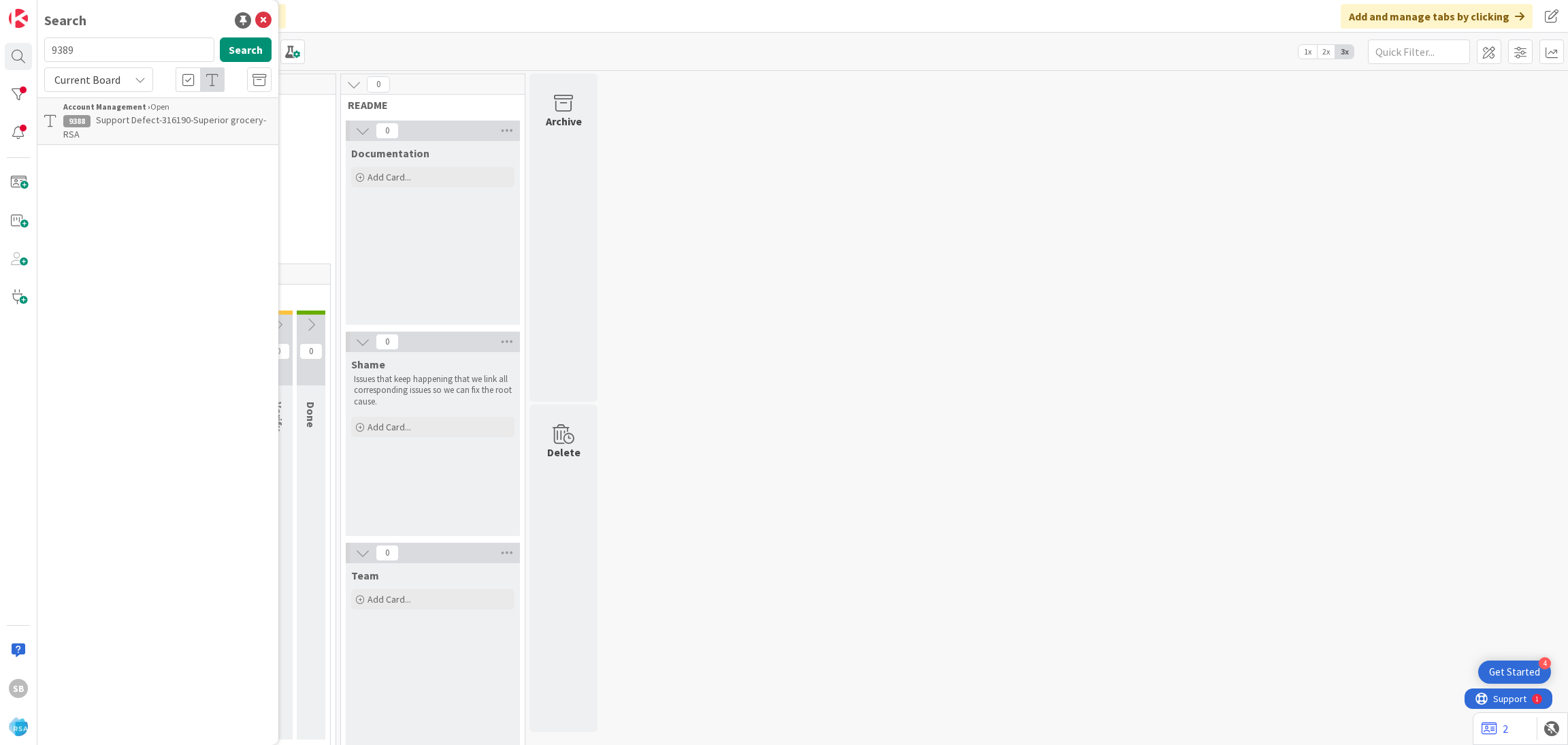
type input "9389"
click at [199, 104] on div "Account Management › Open" at bounding box center [168, 107] width 208 height 12
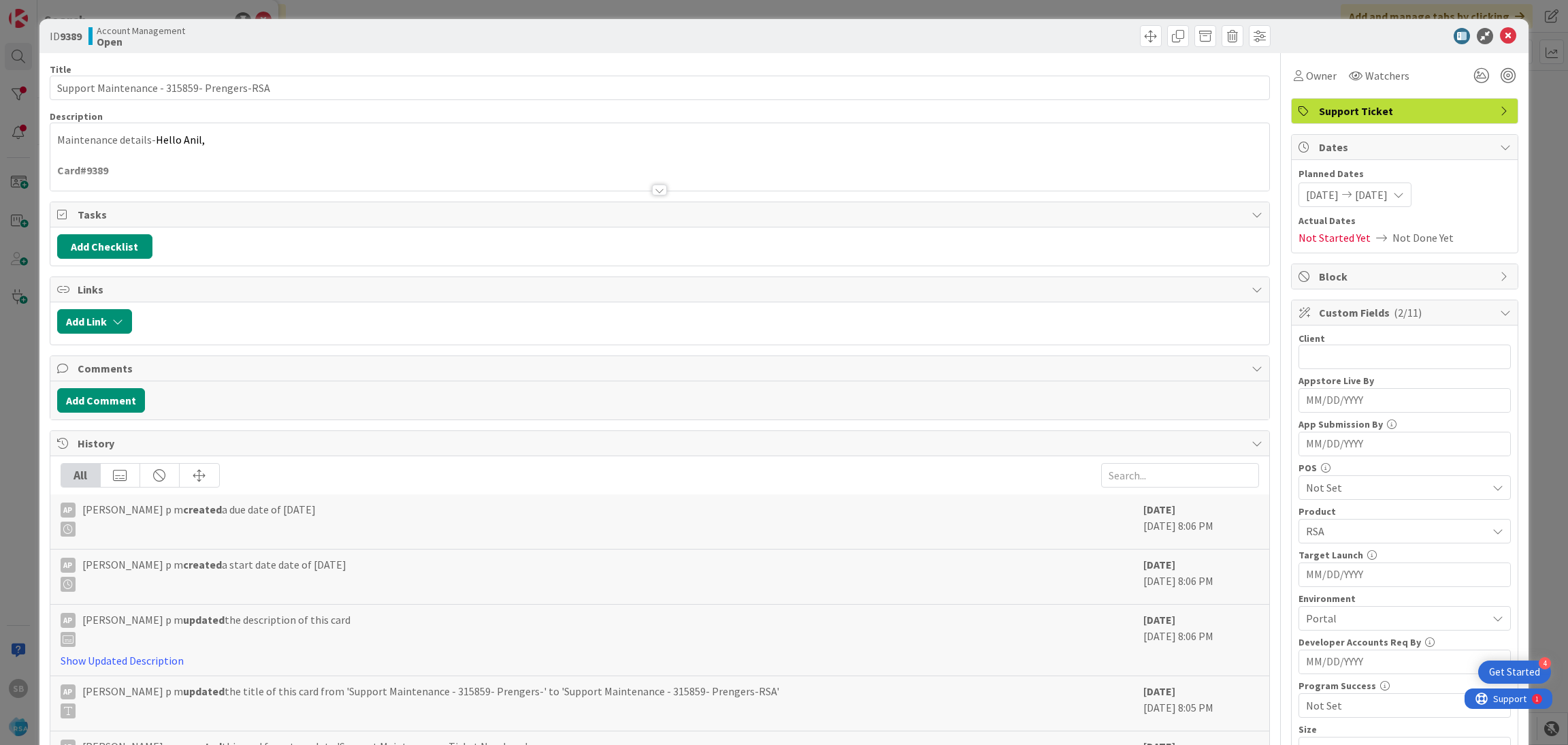
click at [581, 185] on div at bounding box center [660, 173] width 1219 height 34
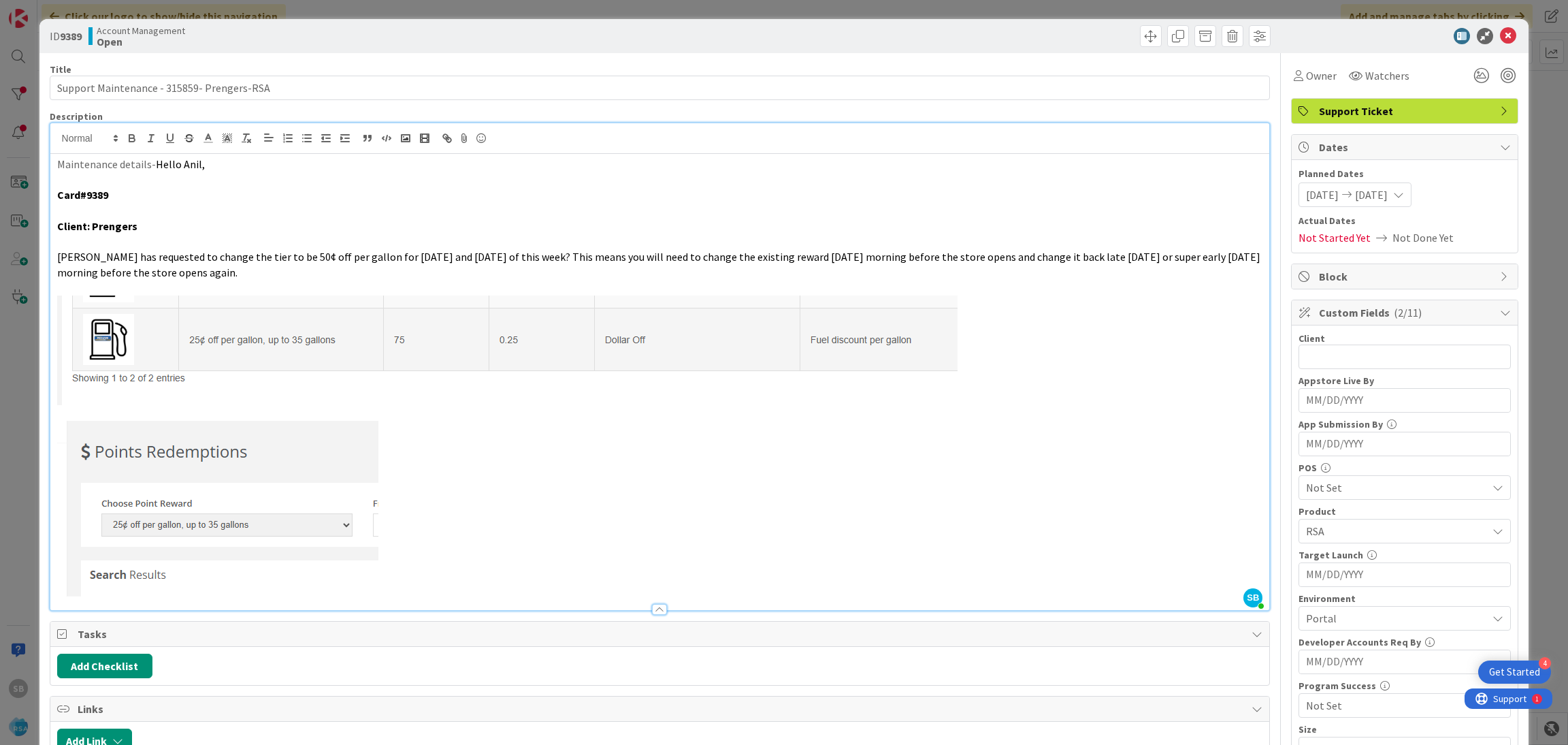
click at [1500, 33] on icon at bounding box center [1508, 36] width 17 height 17
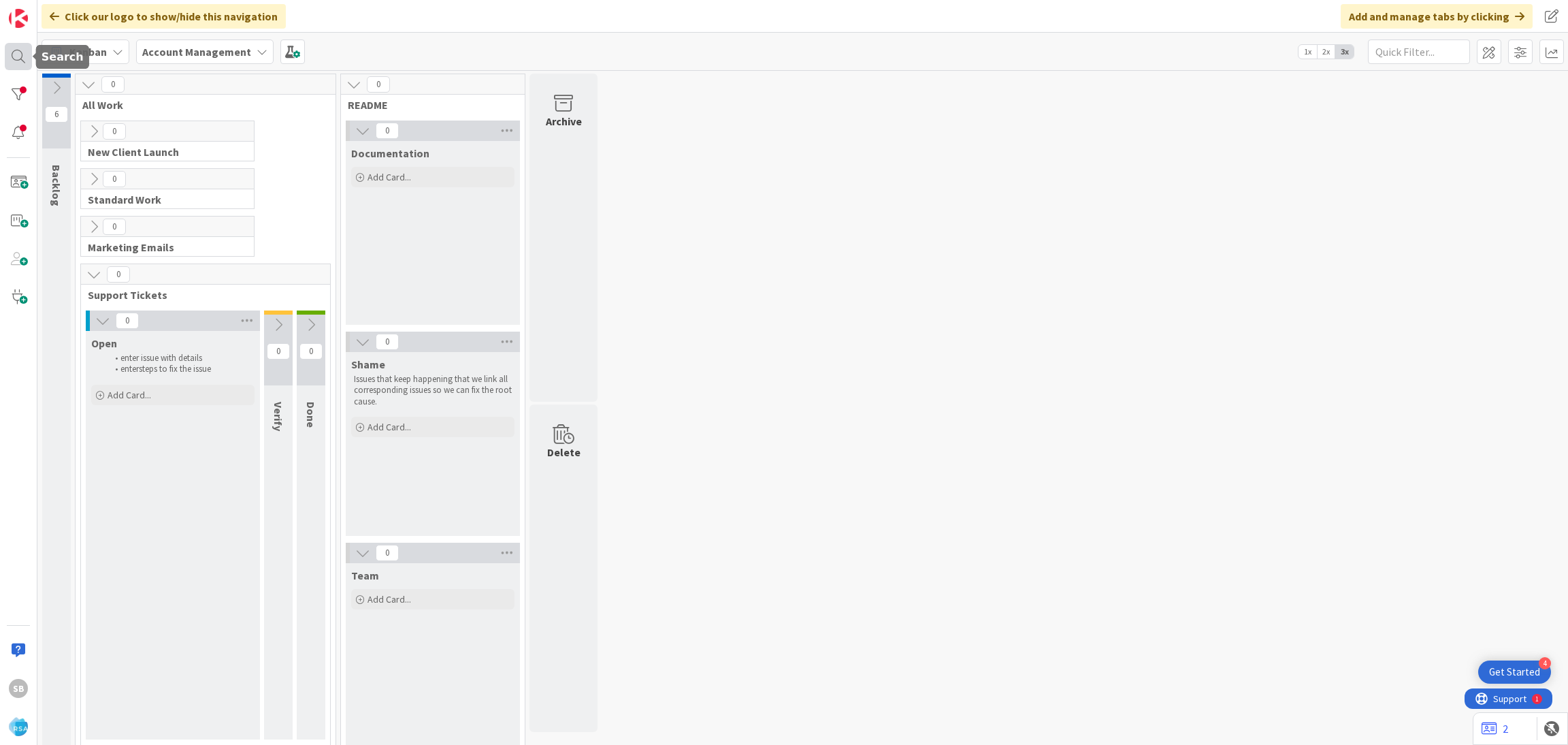
click at [26, 61] on div at bounding box center [18, 56] width 27 height 27
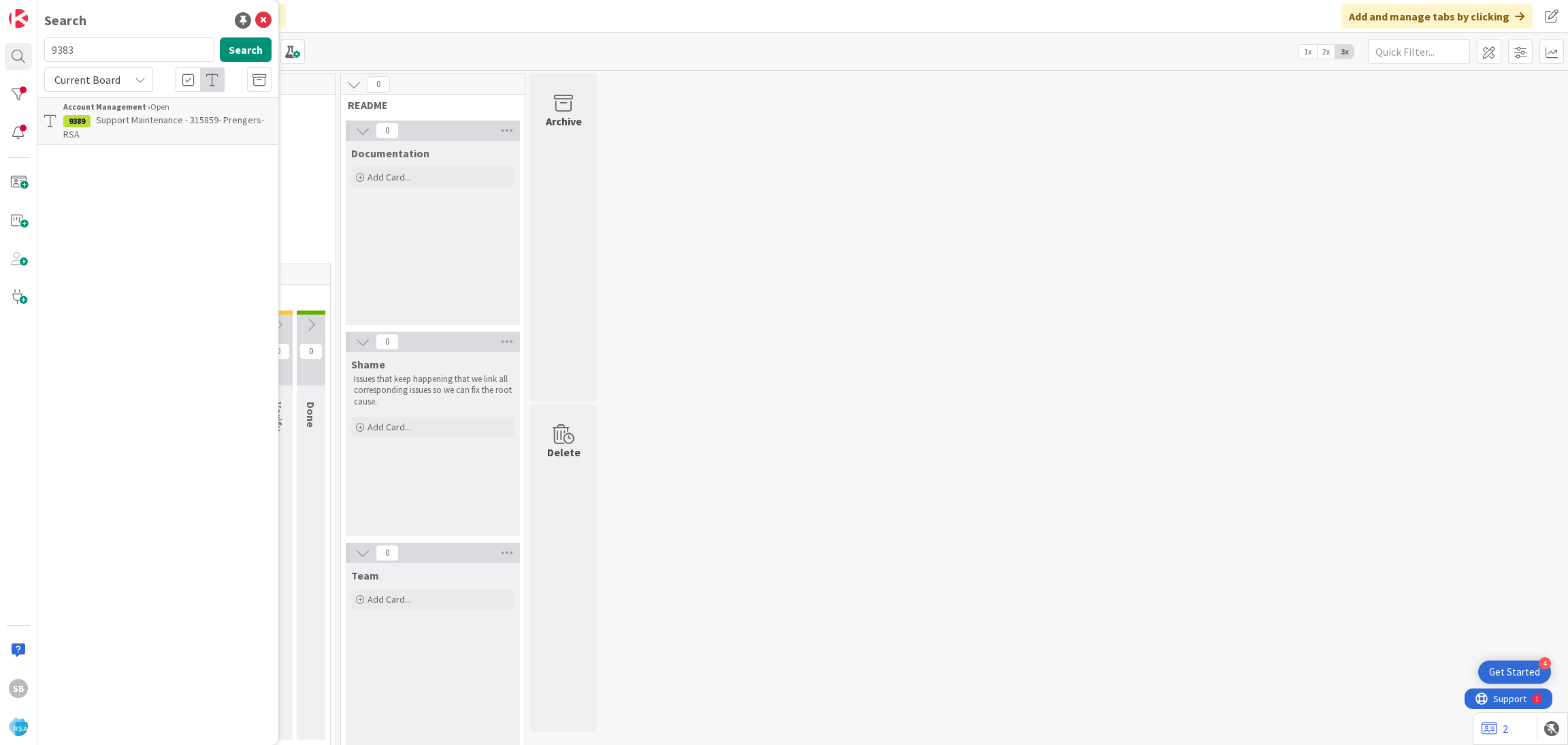
type input "9383"
click at [167, 116] on span "Support Enhancement- #316228- Cut Bank Big Sky foods- RSA" at bounding box center [164, 127] width 201 height 26
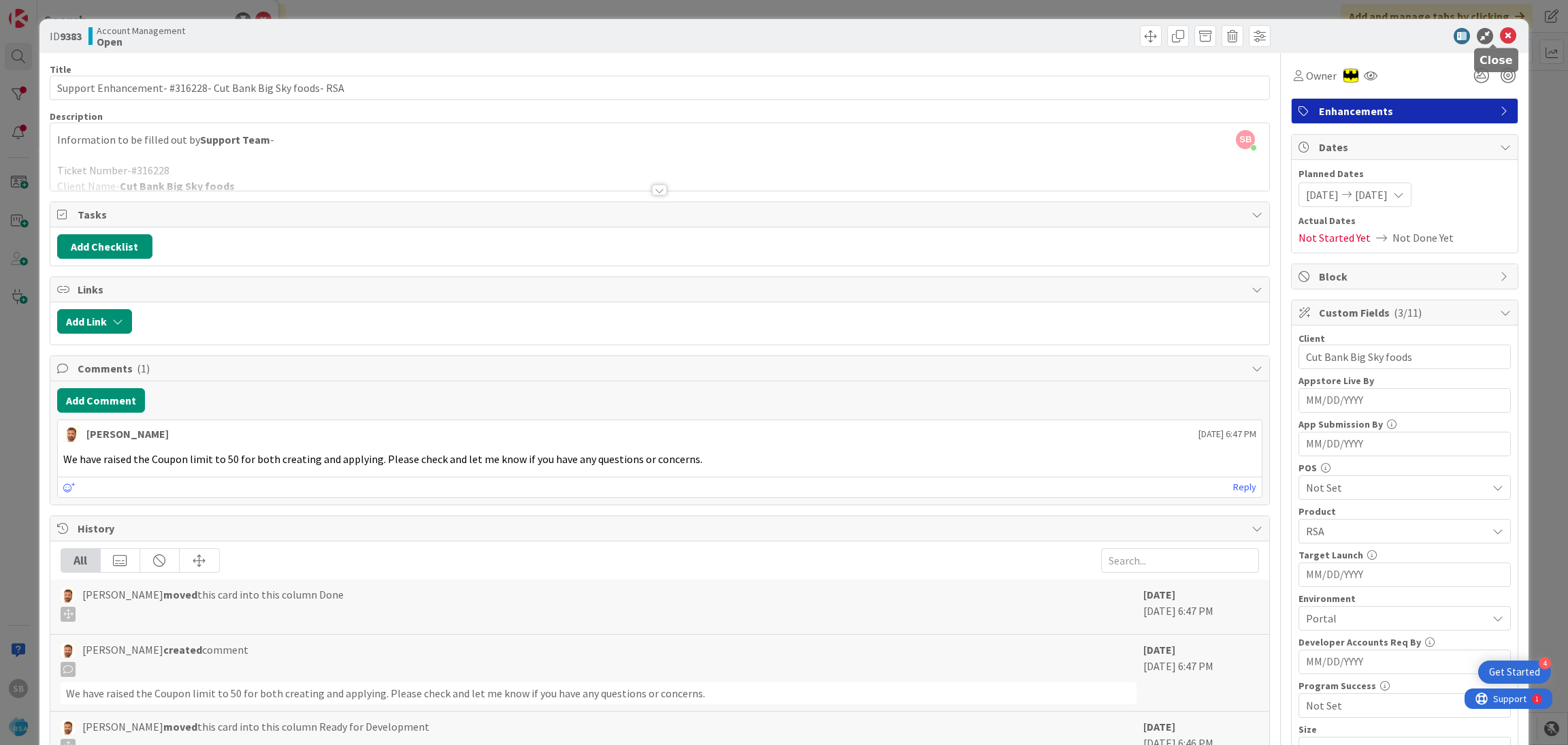
click at [1500, 33] on icon at bounding box center [1508, 36] width 17 height 17
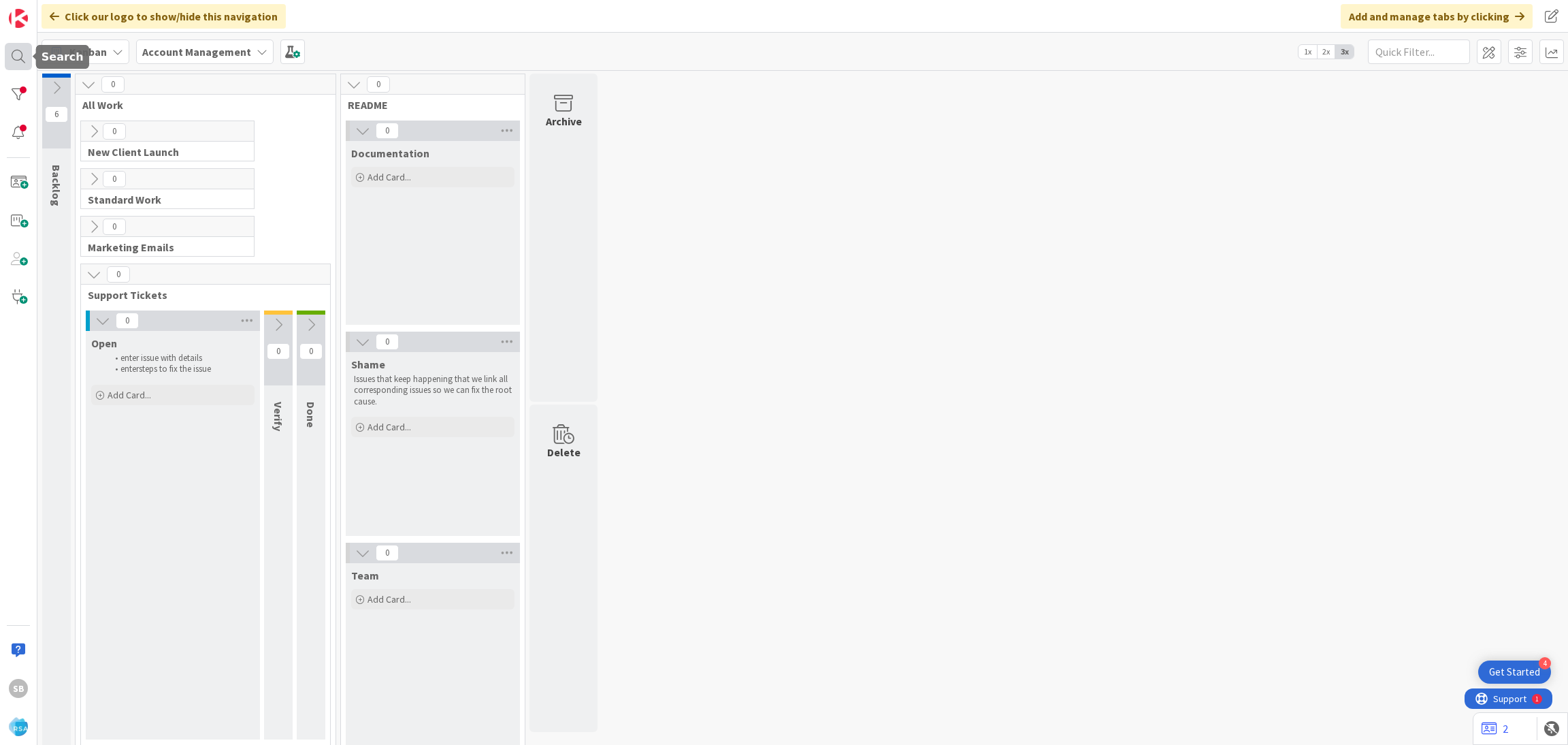
click at [13, 58] on div at bounding box center [18, 56] width 27 height 27
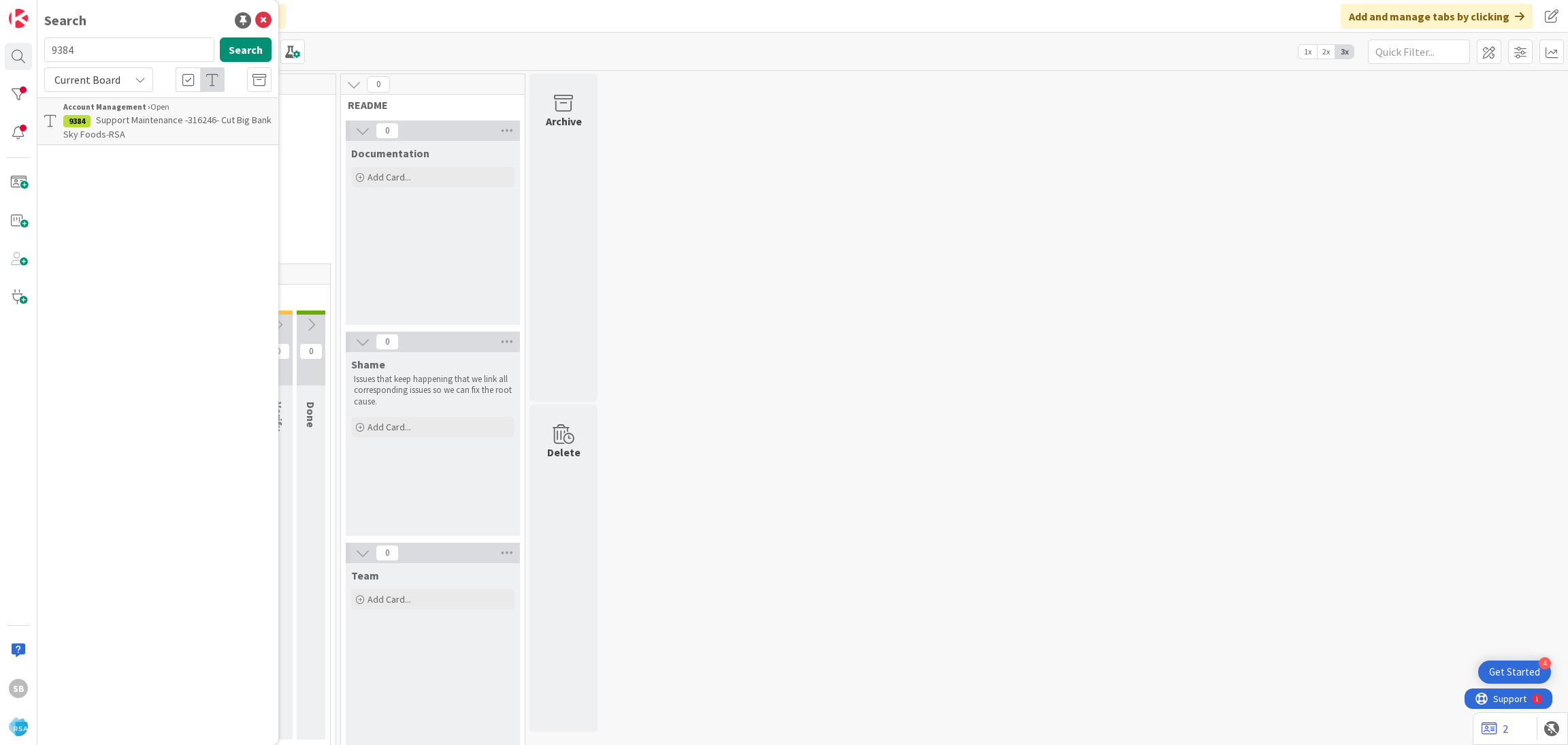
click at [130, 83] on div "Current Board" at bounding box center [98, 79] width 109 height 25
click at [125, 127] on span "All Boards" at bounding box center [123, 136] width 141 height 20
click at [105, 53] on input "9384" at bounding box center [129, 49] width 170 height 25
click at [105, 53] on input "9385" at bounding box center [129, 49] width 170 height 25
type input "9396"
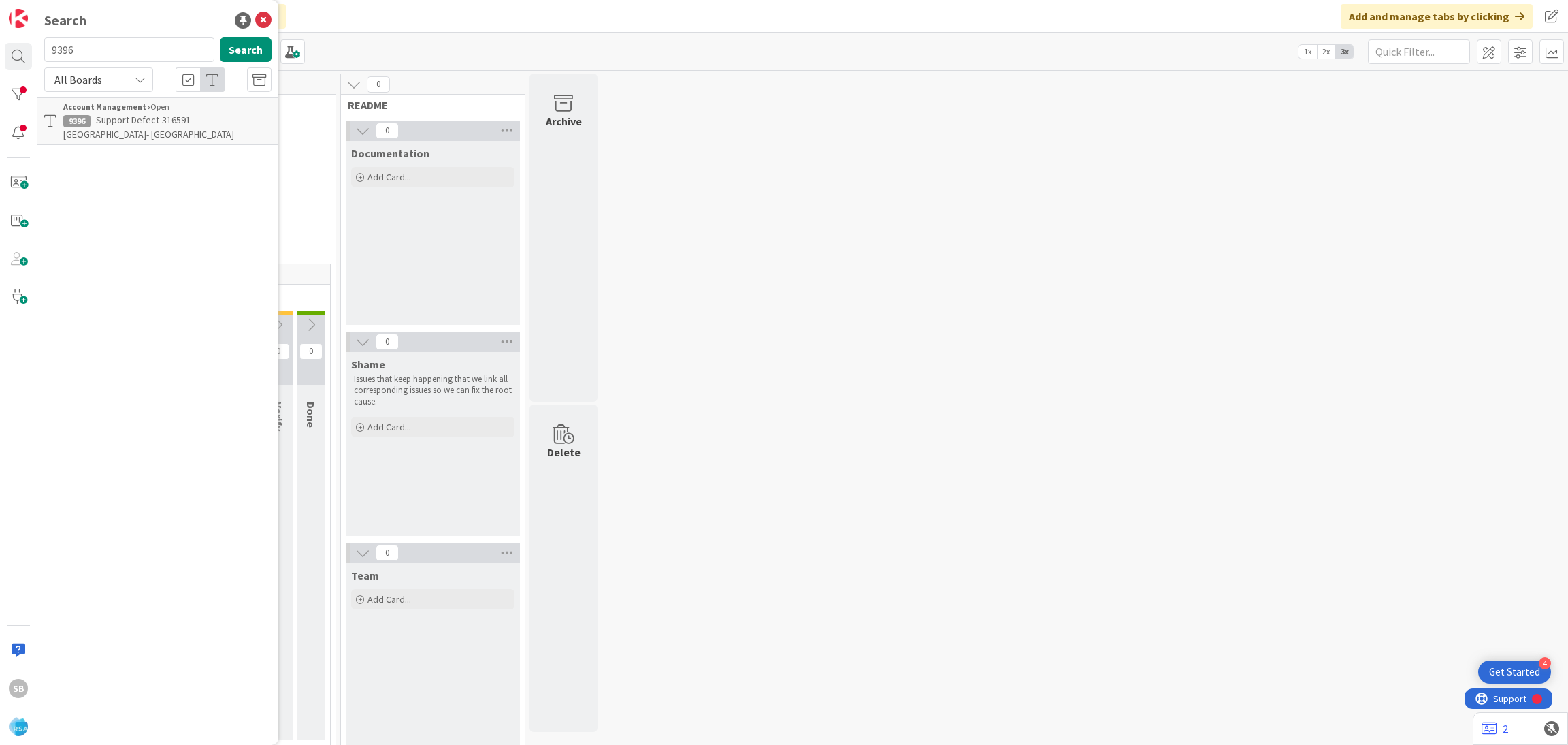
click at [139, 110] on b "Account Management ›" at bounding box center [107, 107] width 87 height 11
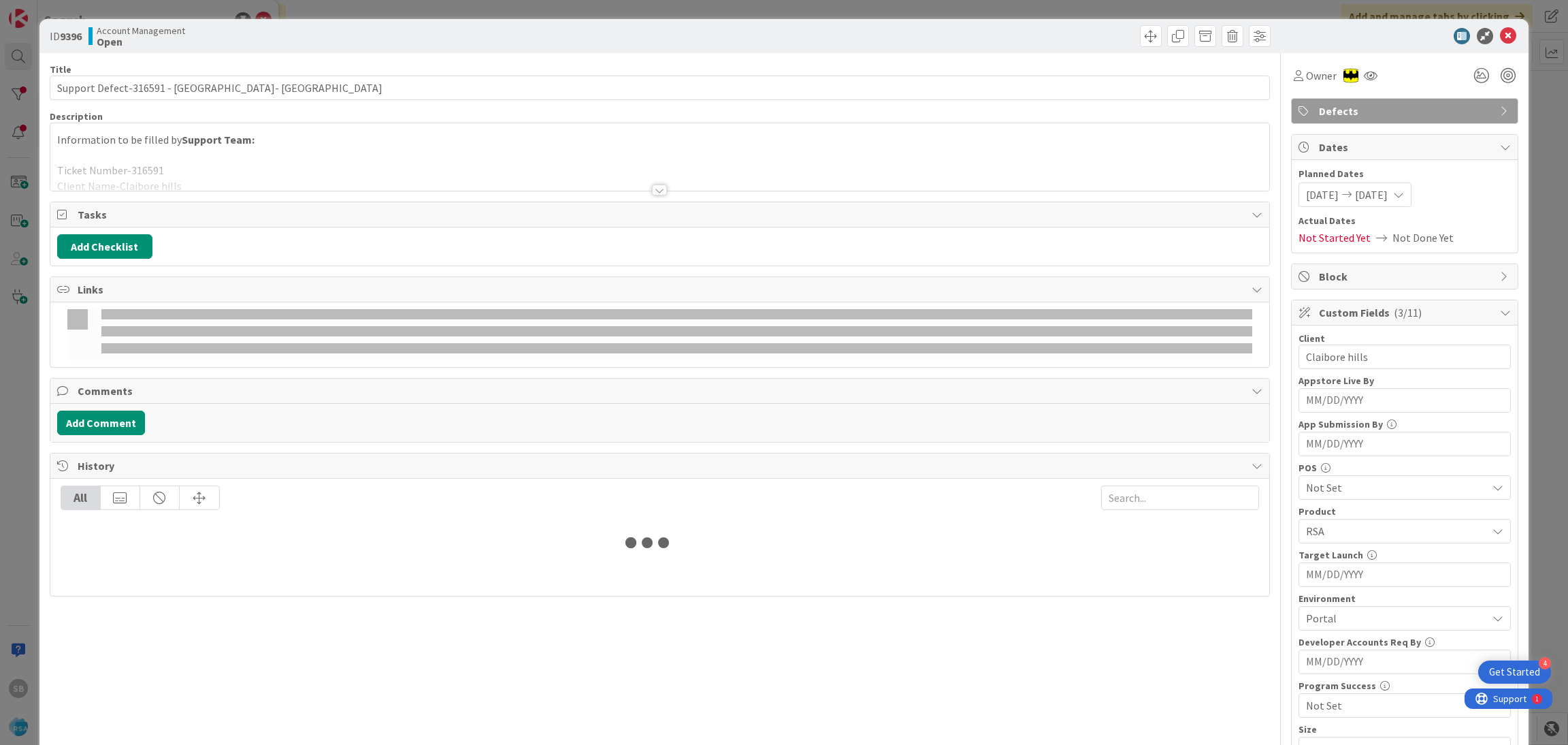
click at [345, 157] on div at bounding box center [660, 173] width 1219 height 34
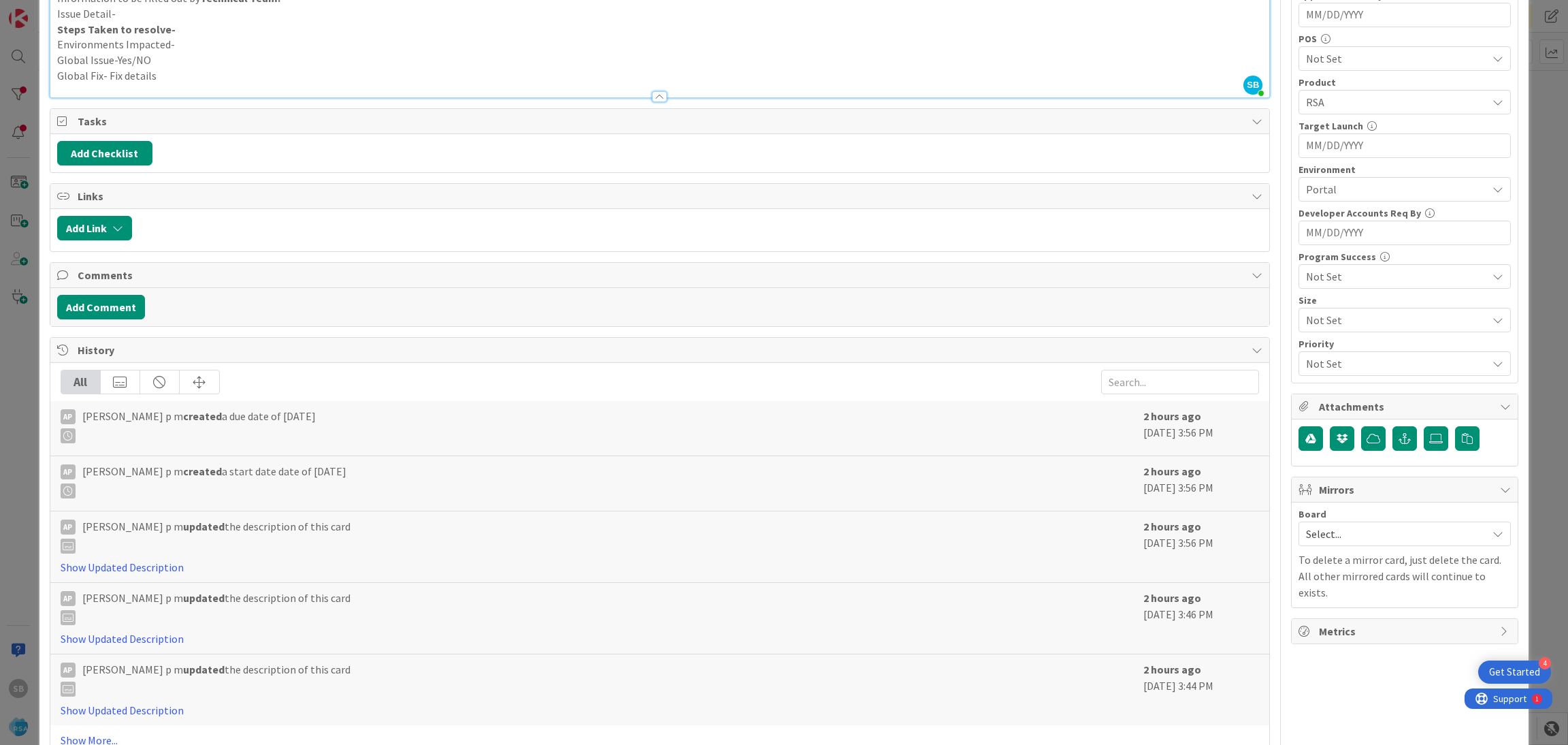
scroll to position [460, 0]
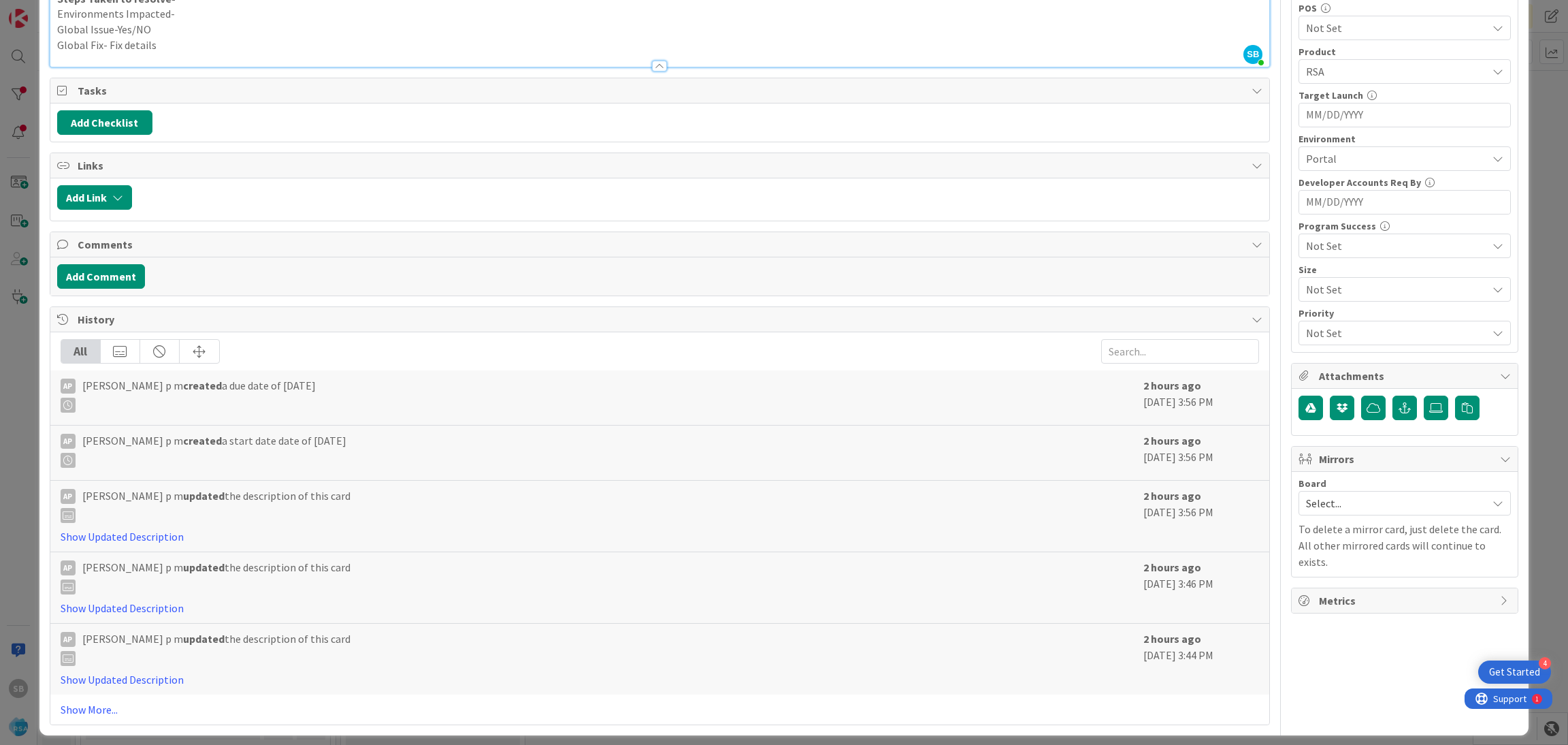
click at [1350, 500] on span "Select..." at bounding box center [1392, 503] width 174 height 19
click at [1317, 576] on hr at bounding box center [1404, 576] width 211 height 1
click at [1314, 583] on link "Software Development" at bounding box center [1404, 591] width 211 height 25
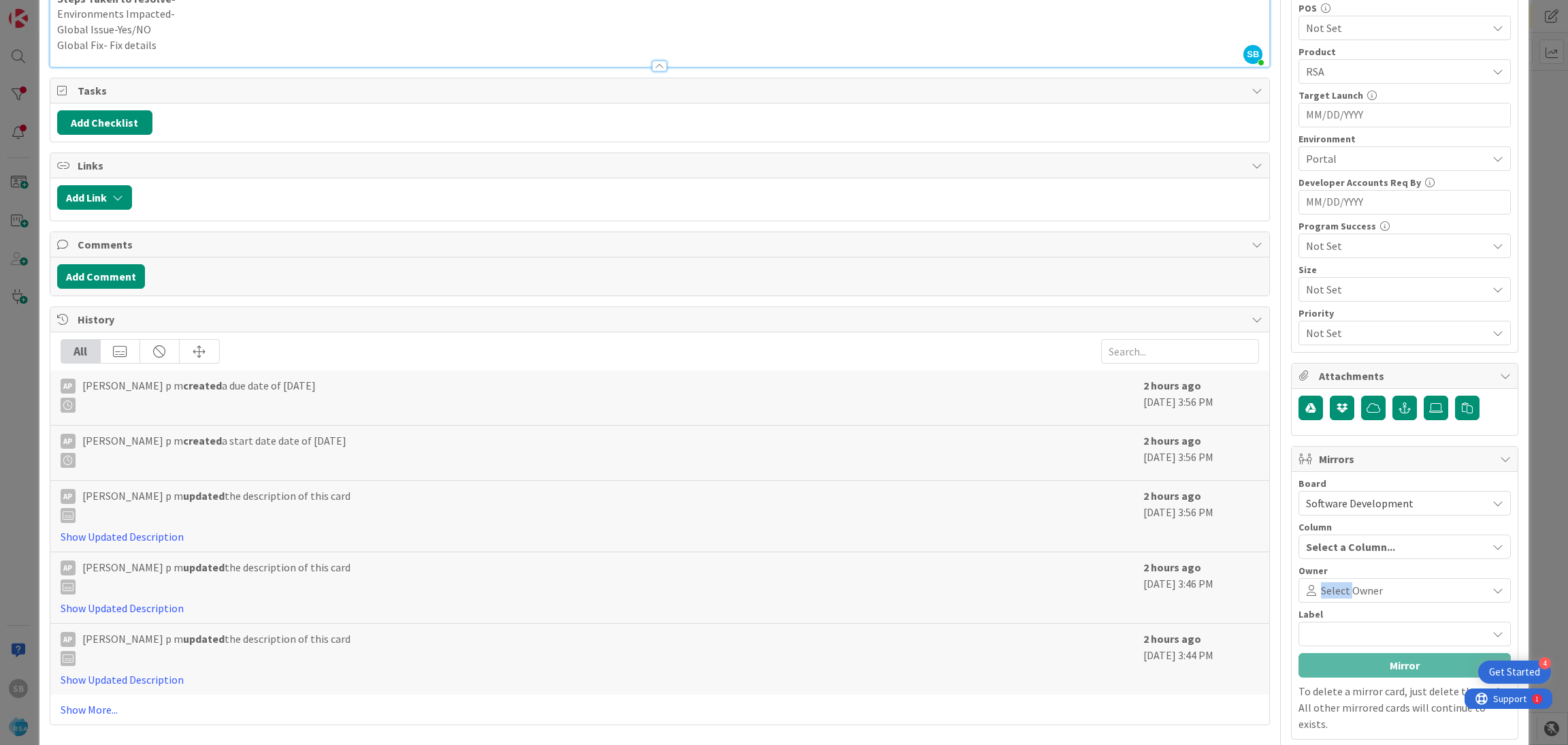
click at [1314, 583] on div "Select Owner" at bounding box center [1405, 591] width 213 height 25
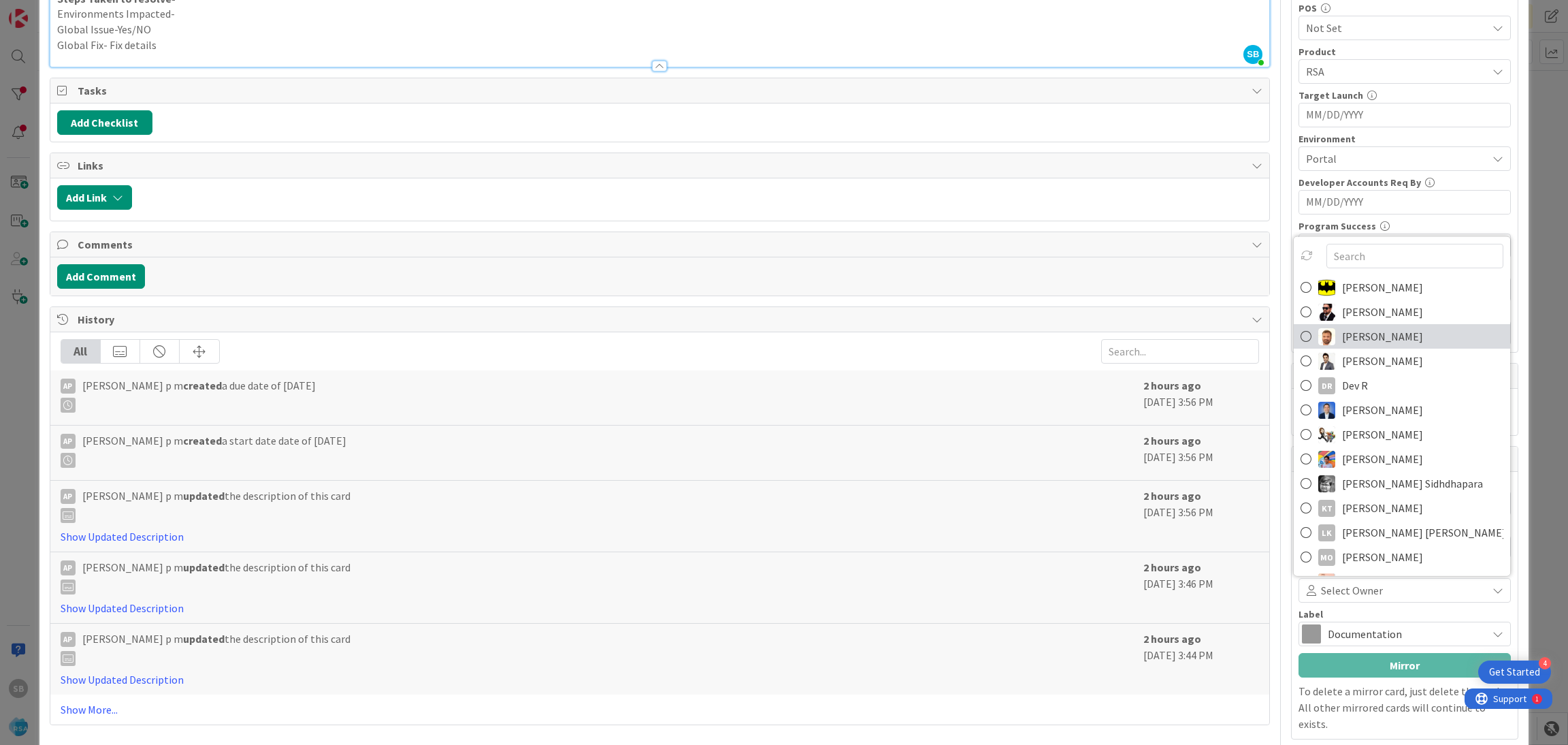
click at [1332, 326] on link "Anil Sunkoju" at bounding box center [1401, 336] width 216 height 25
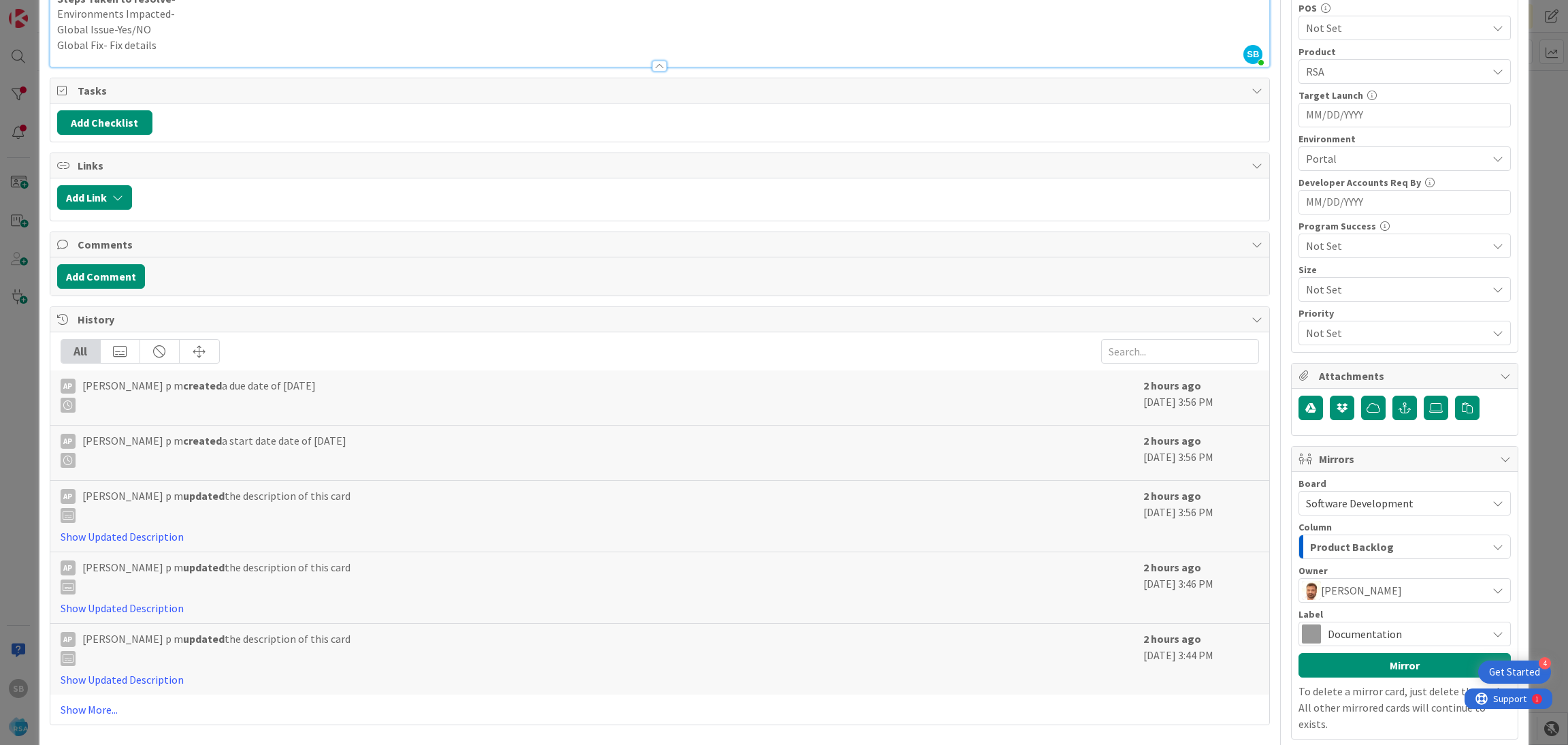
scroll to position [506, 0]
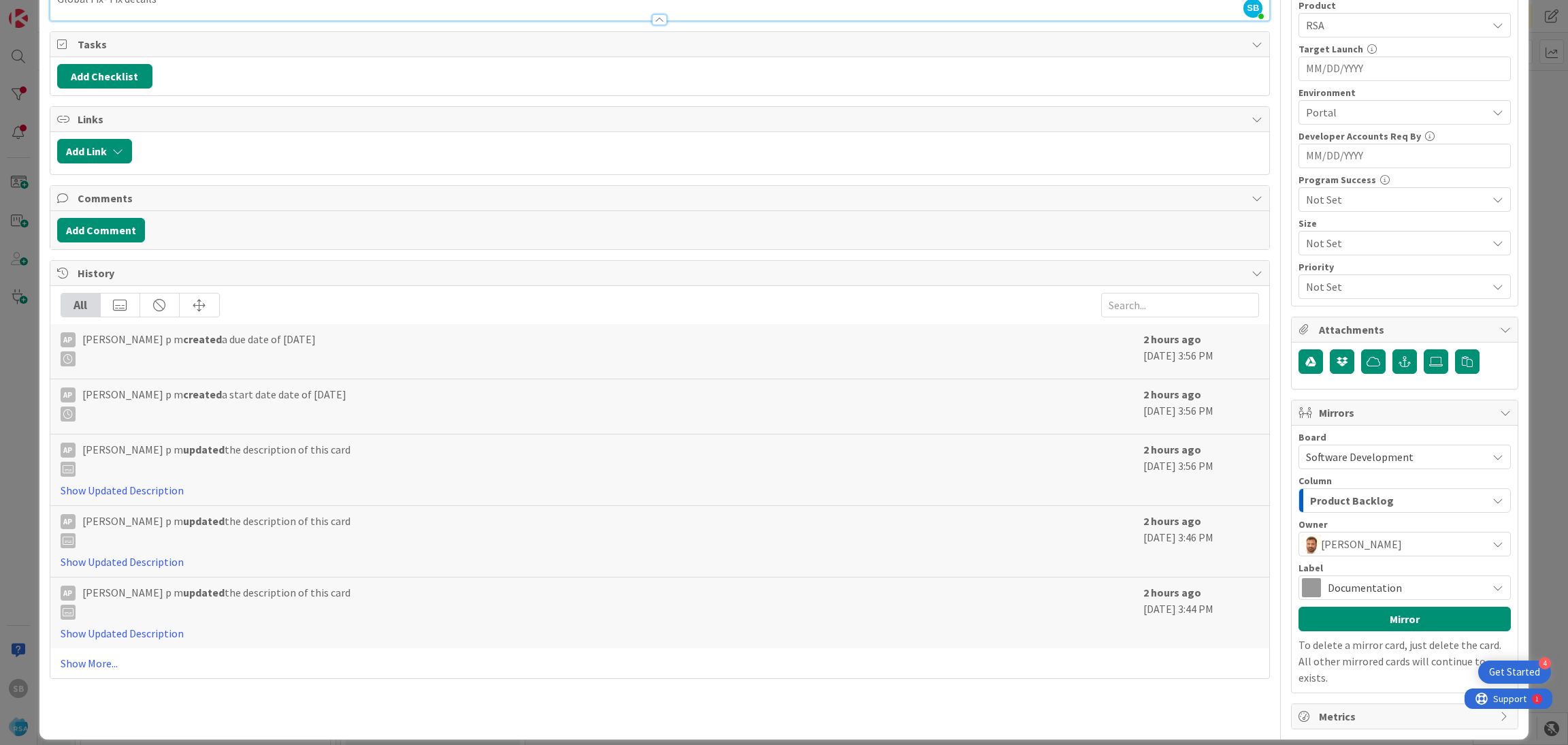
click at [1373, 583] on span "Documentation" at bounding box center [1404, 588] width 153 height 19
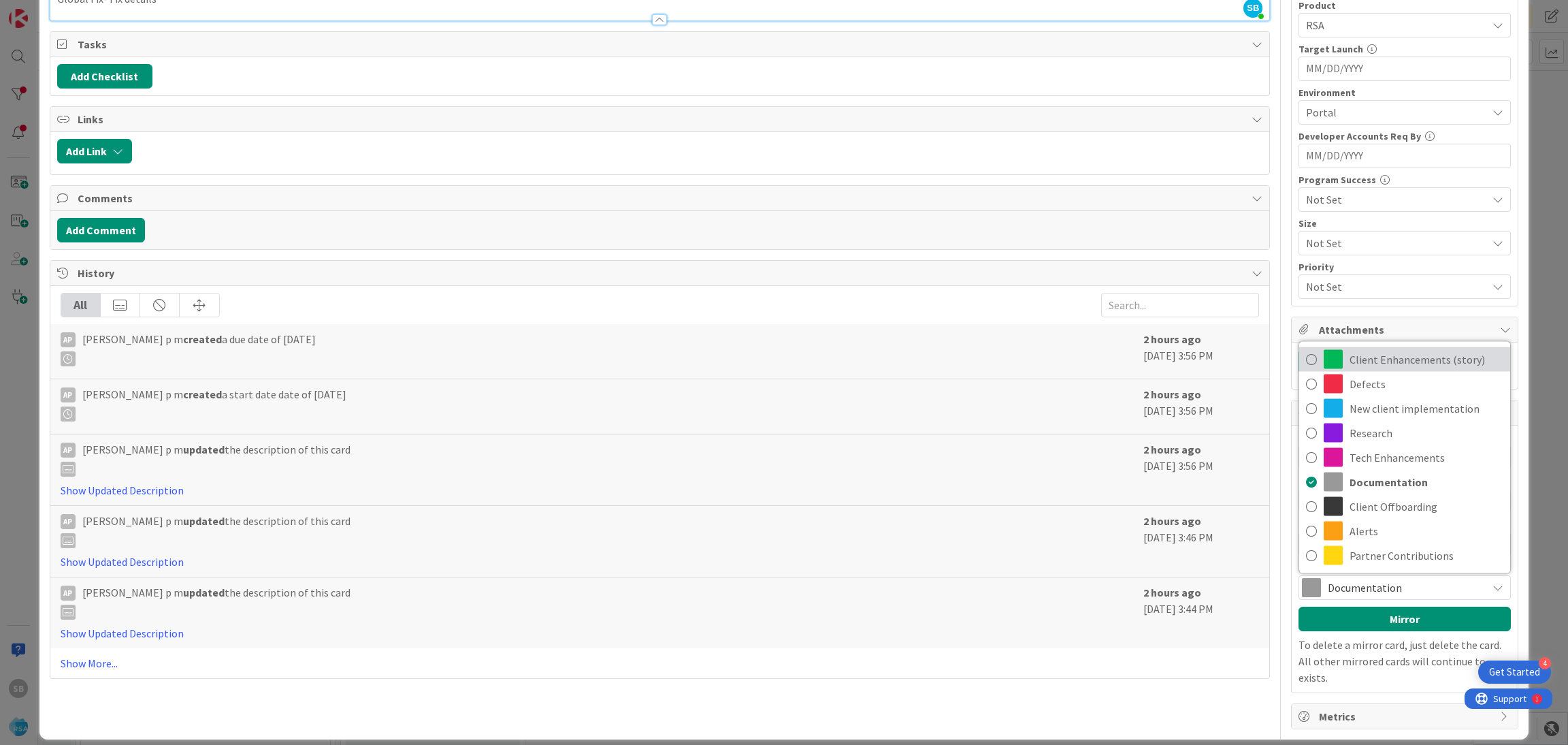
click at [1387, 364] on span "Client Enhancements (story)" at bounding box center [1427, 359] width 154 height 20
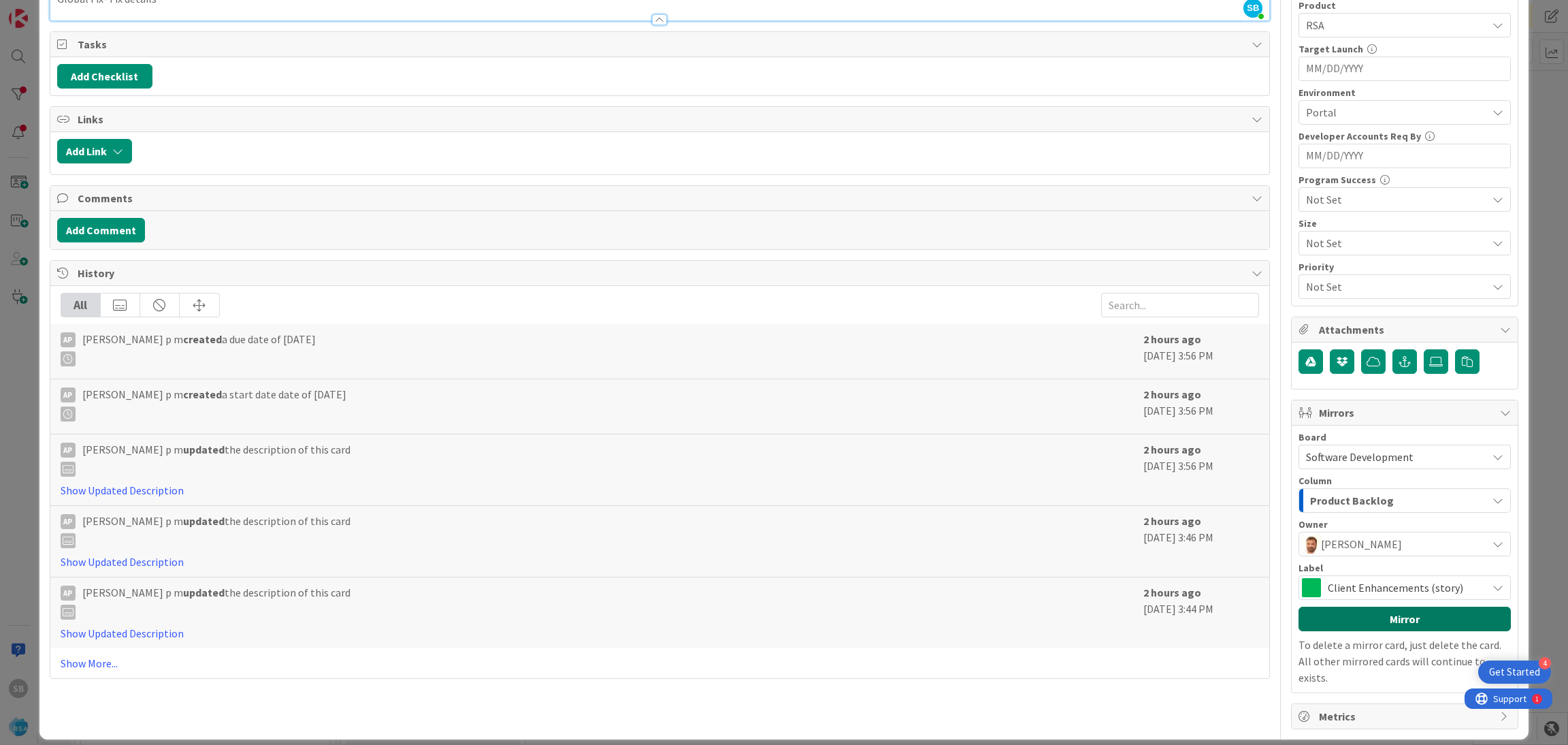
click at [1330, 629] on button "Mirror" at bounding box center [1405, 619] width 213 height 25
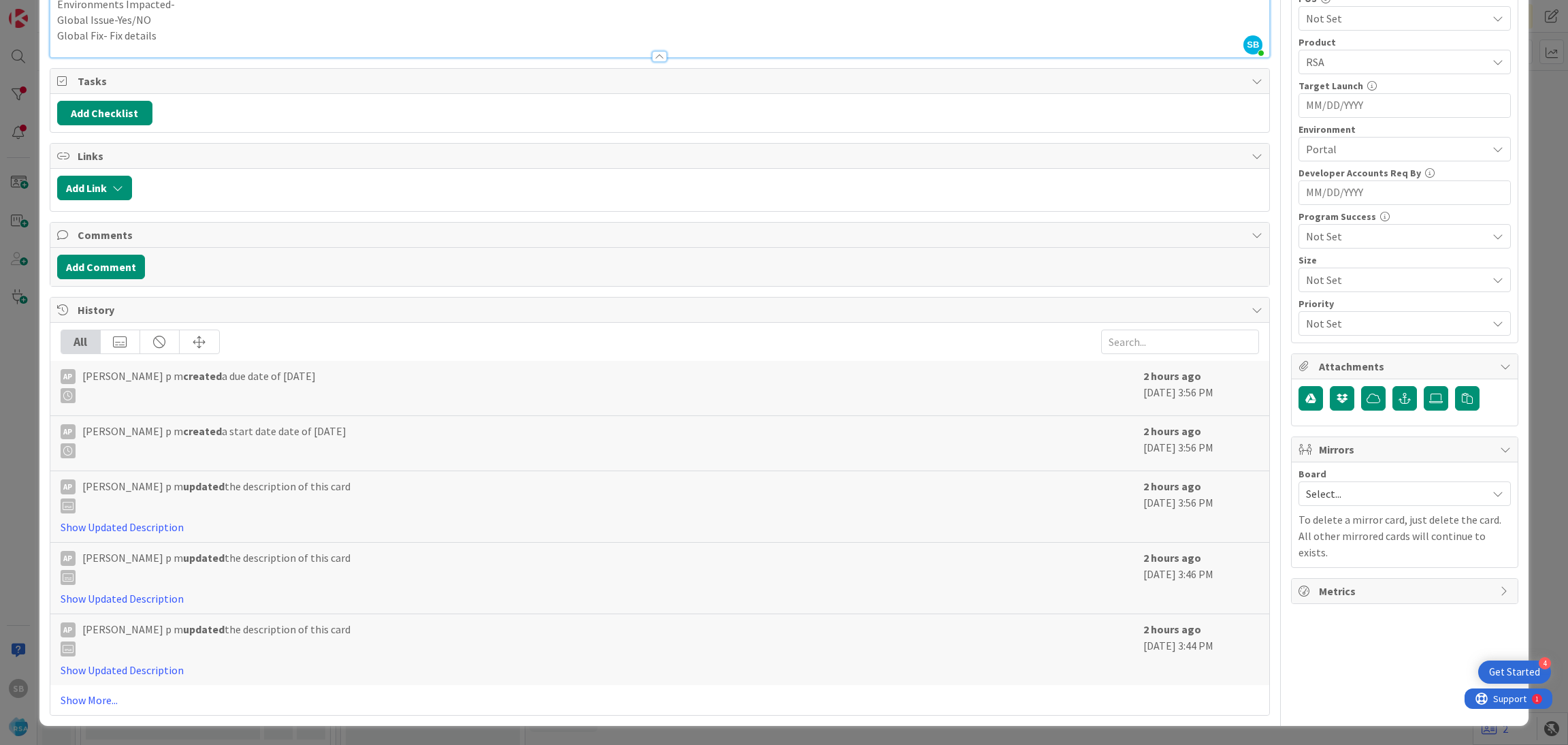
scroll to position [0, 0]
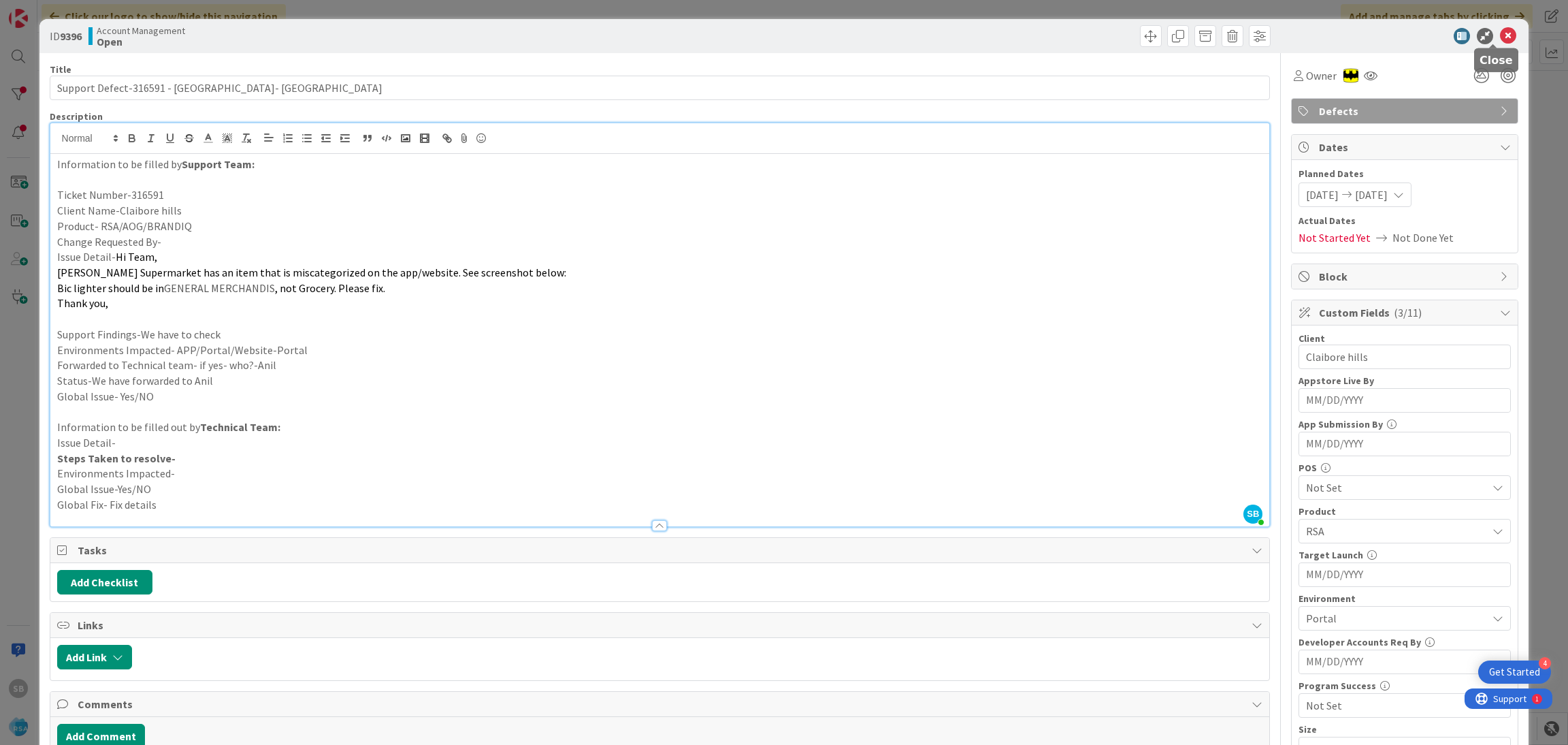
click at [1500, 37] on icon at bounding box center [1508, 36] width 17 height 17
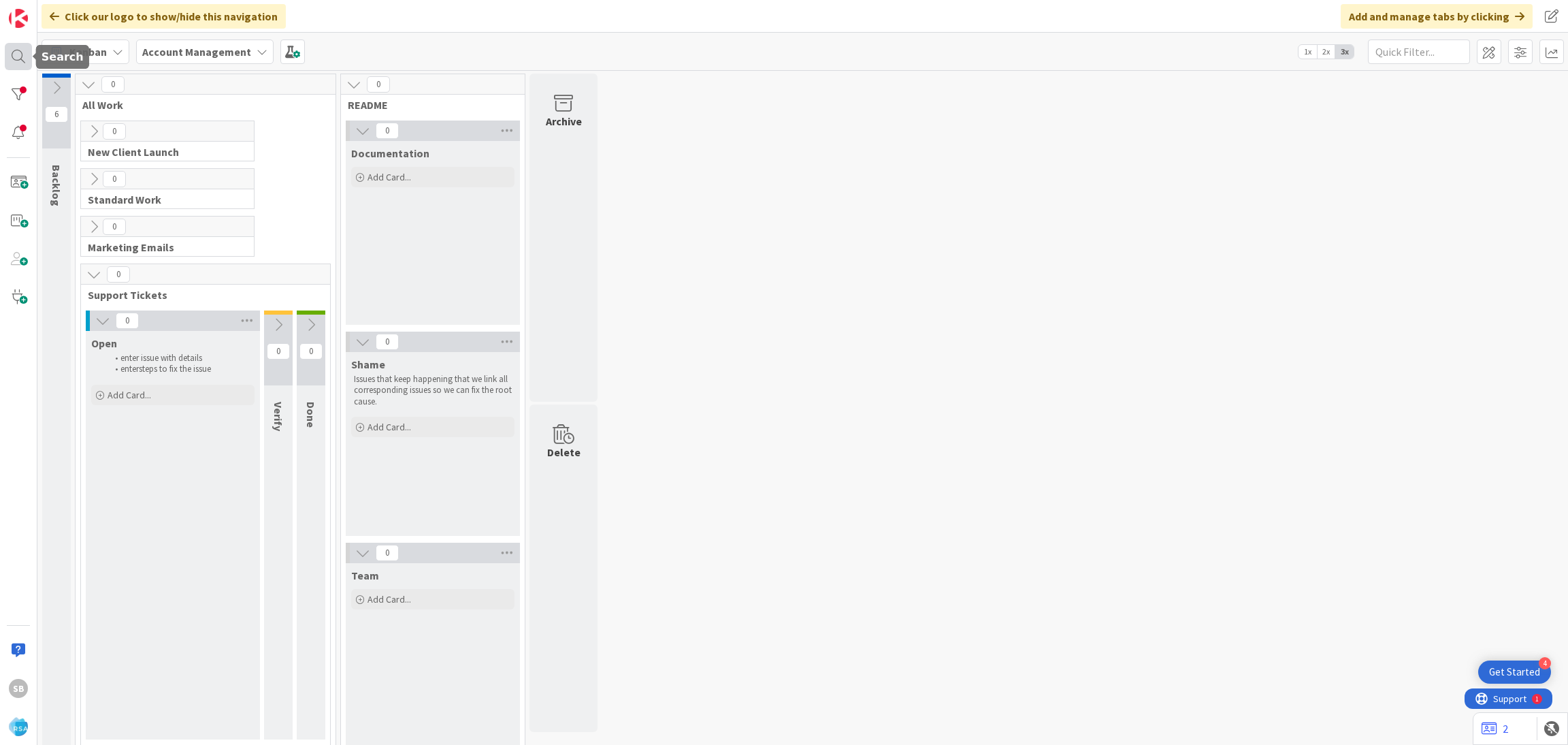
click at [11, 44] on div at bounding box center [18, 56] width 27 height 27
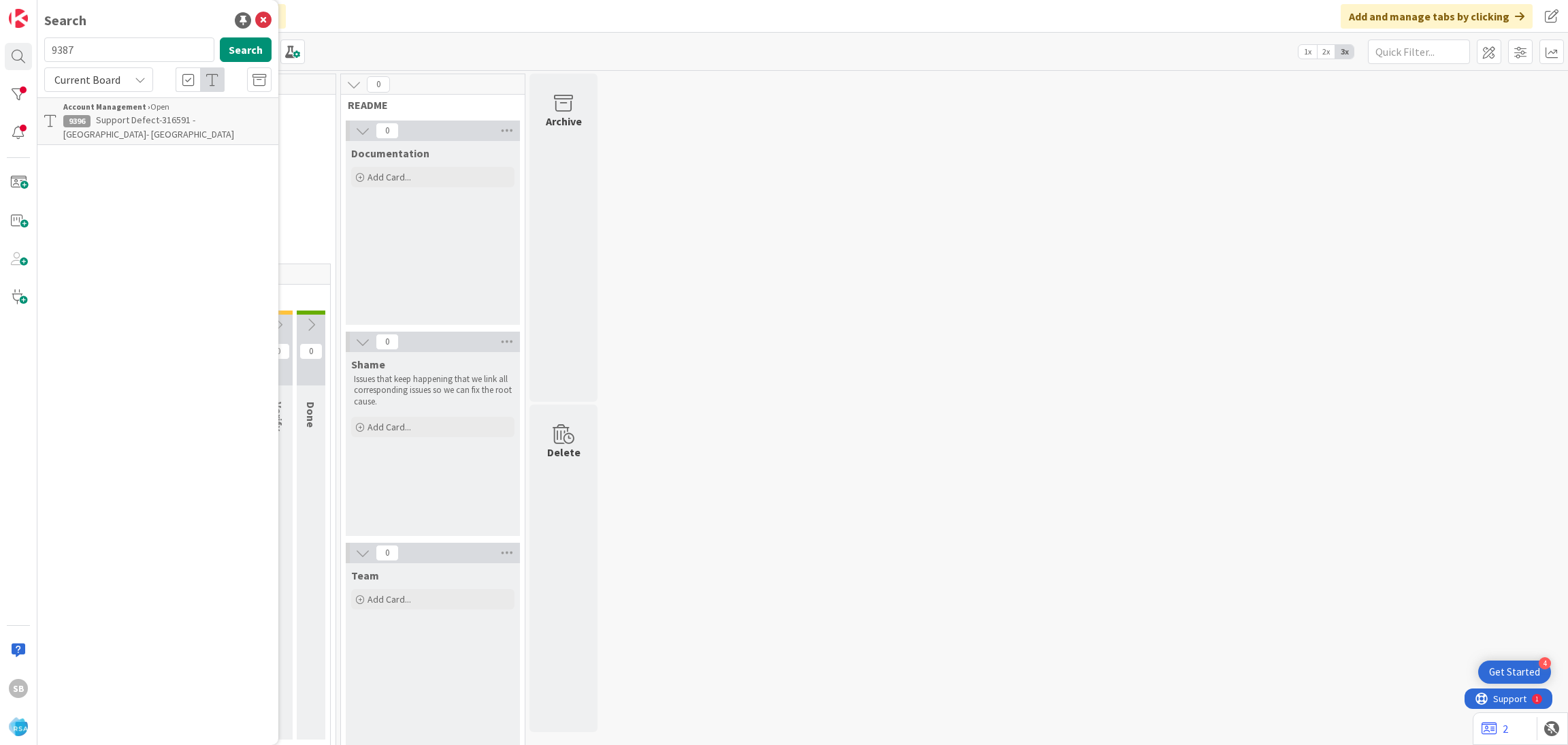
type input "9387"
click at [145, 106] on b "Account Management ›" at bounding box center [107, 107] width 87 height 11
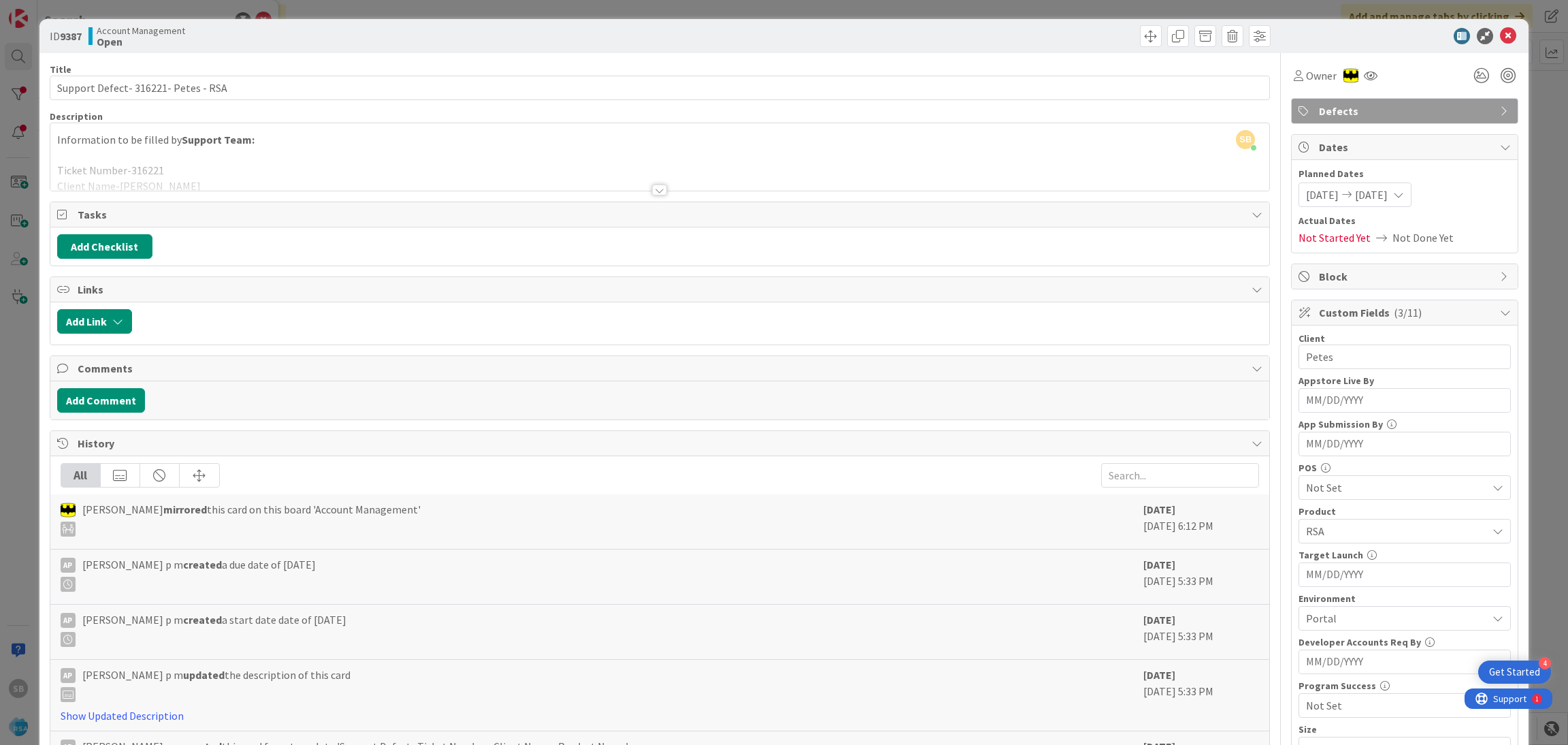
click at [799, 156] on div at bounding box center [660, 173] width 1219 height 34
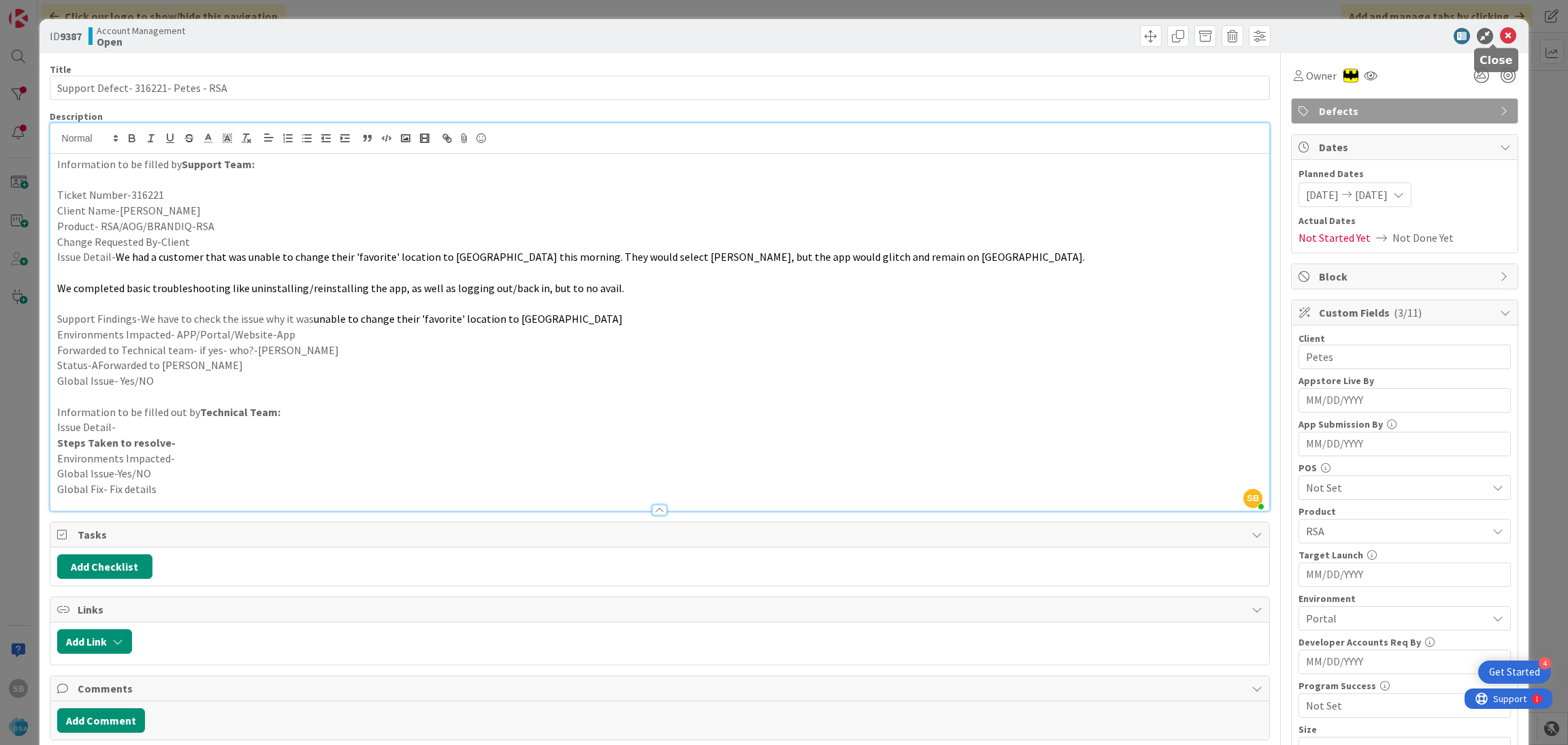
click at [1500, 37] on icon at bounding box center [1508, 36] width 17 height 17
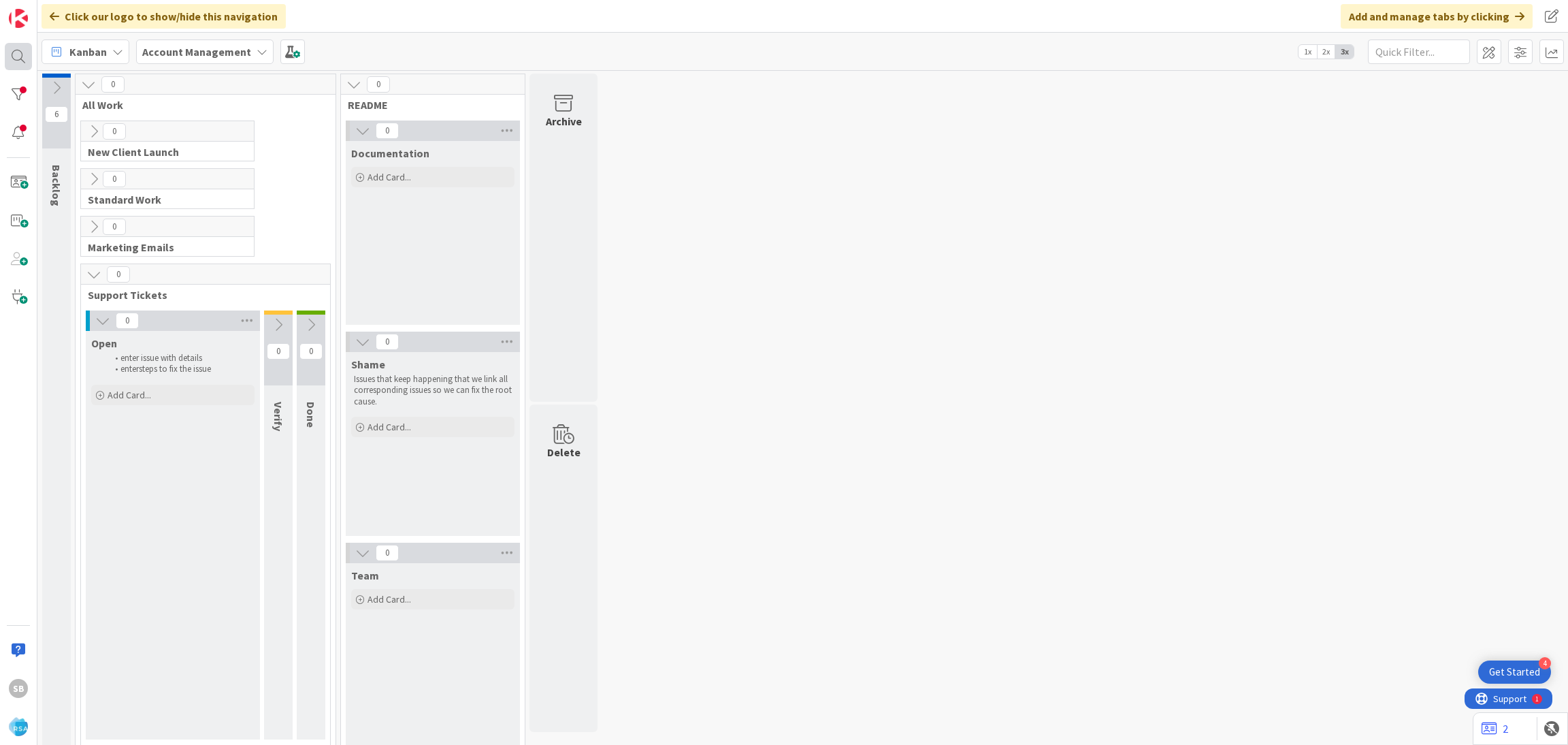
click at [19, 54] on div at bounding box center [18, 56] width 27 height 27
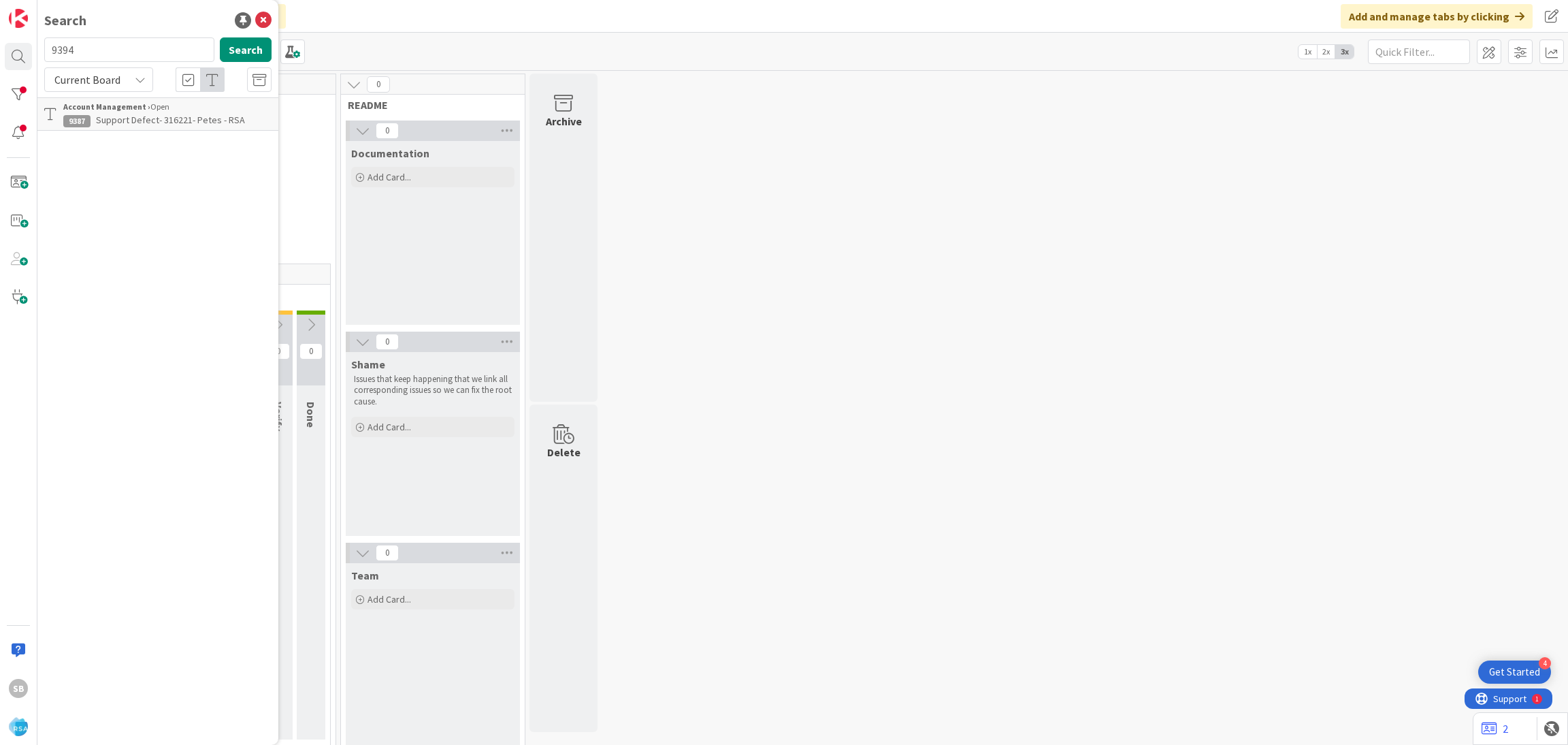
type input "9394"
click at [174, 123] on span "Support Maintenance - 316933- Coastal Market-RSA" at bounding box center [159, 127] width 191 height 26
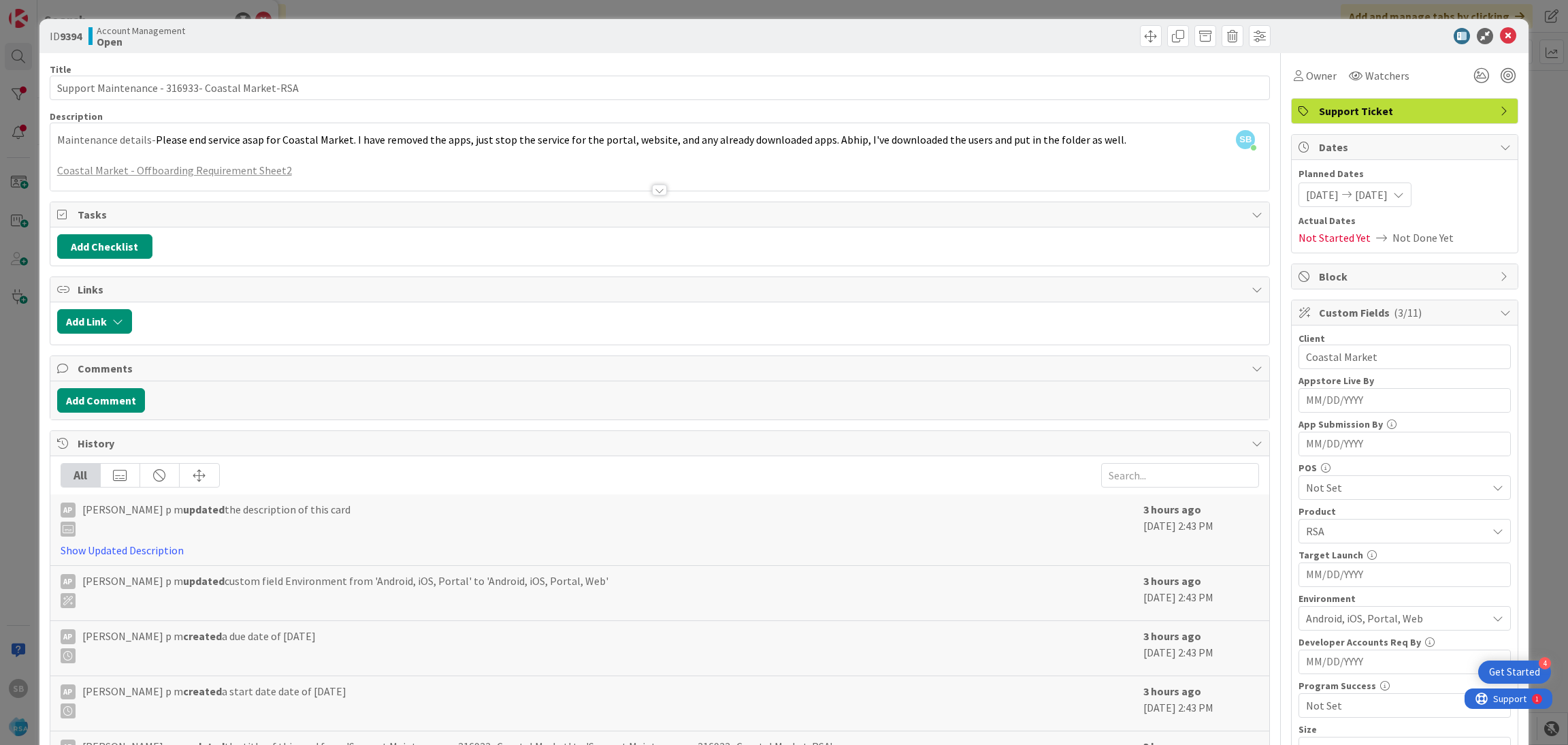
click at [781, 177] on div at bounding box center [660, 173] width 1219 height 34
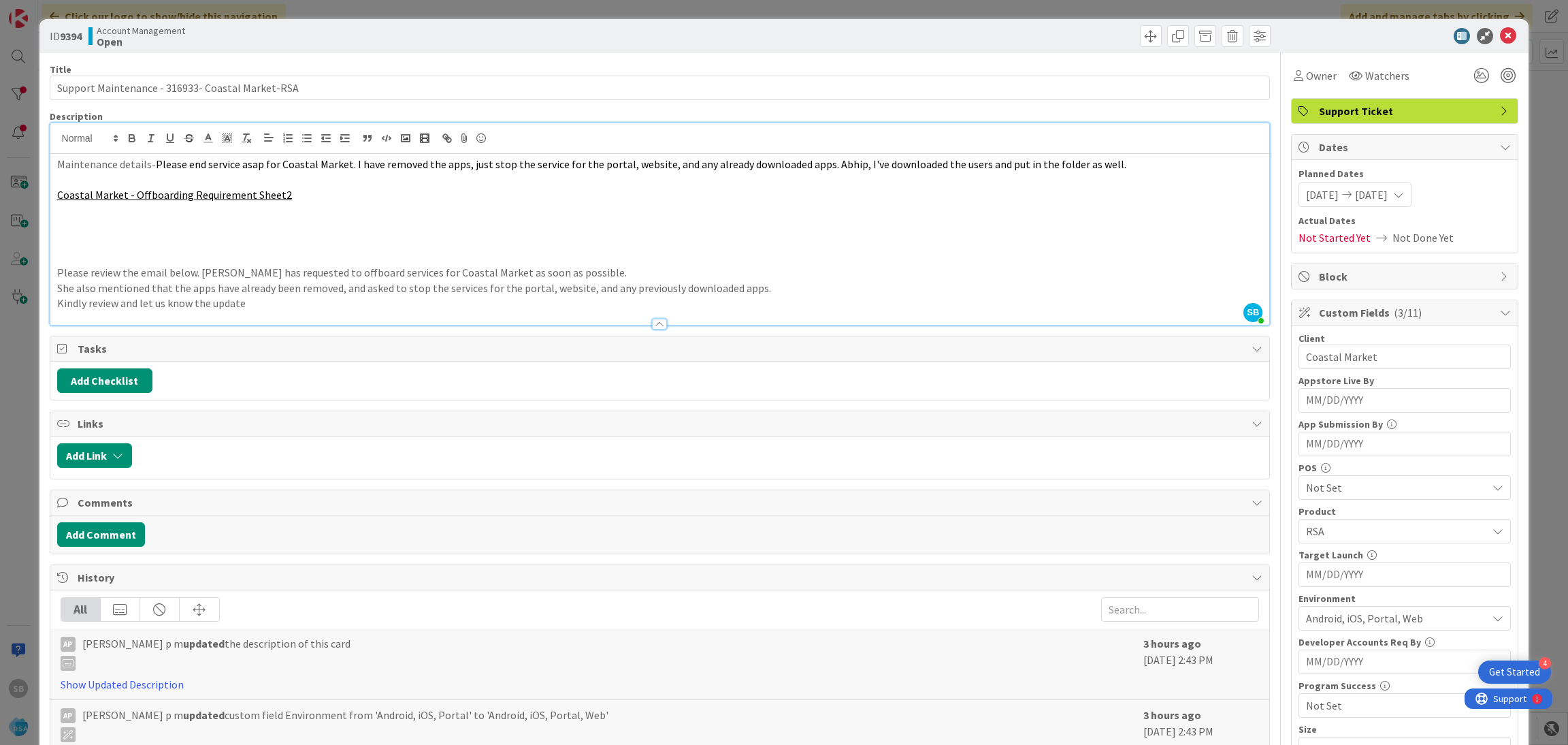
scroll to position [344, 0]
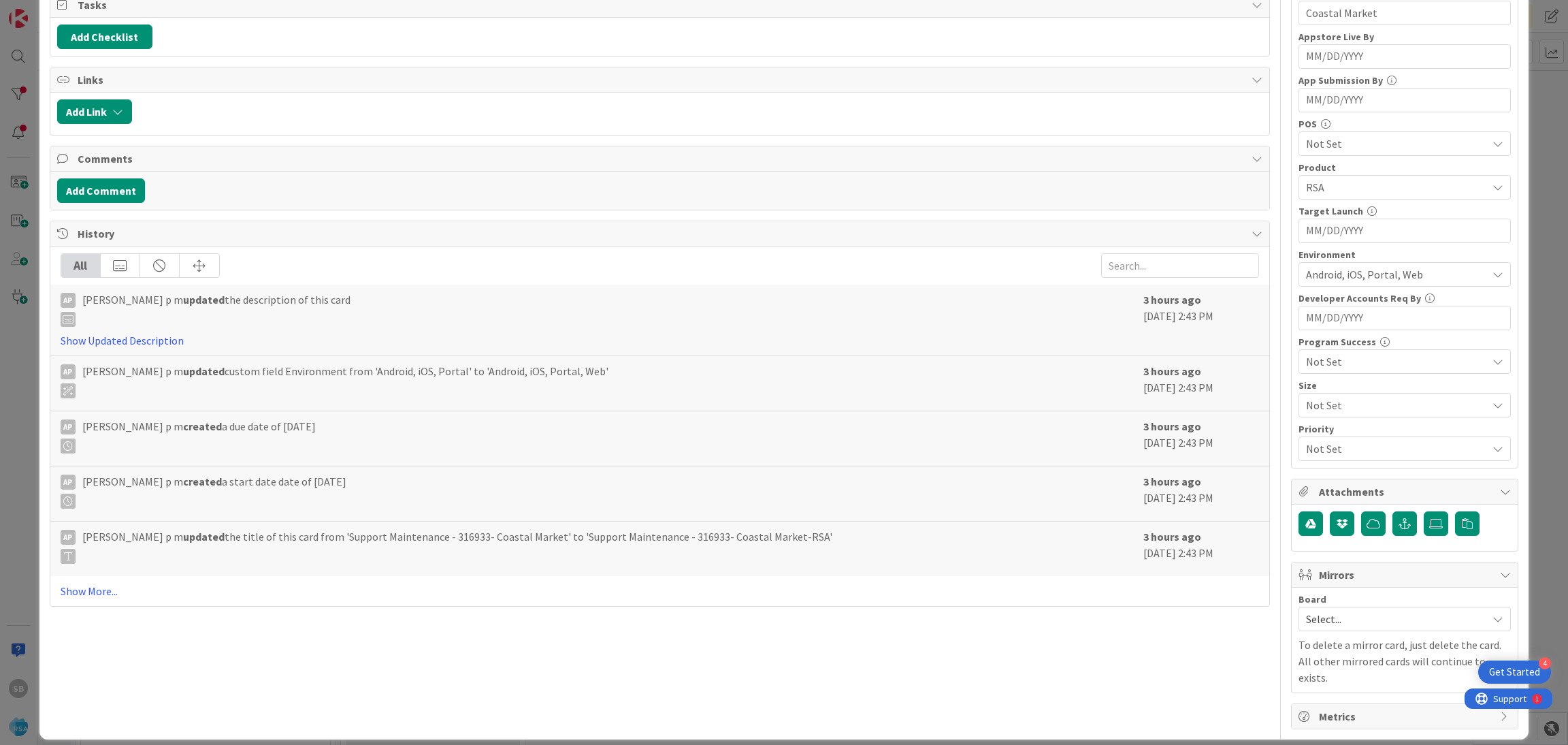
click at [1346, 627] on span "Select..." at bounding box center [1392, 619] width 174 height 19
click at [1324, 711] on span "Software Development" at bounding box center [1414, 707] width 180 height 20
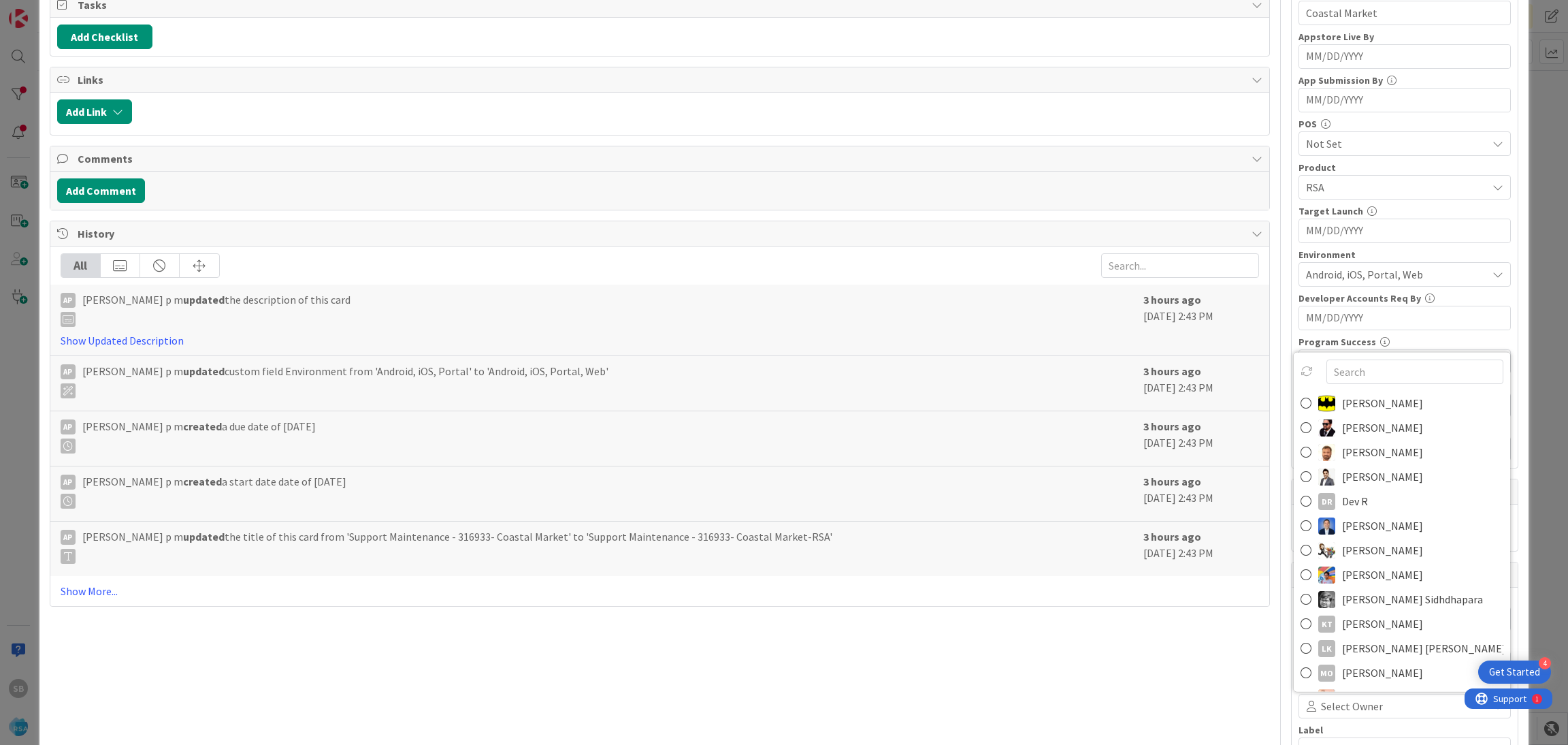
scroll to position [352, 0]
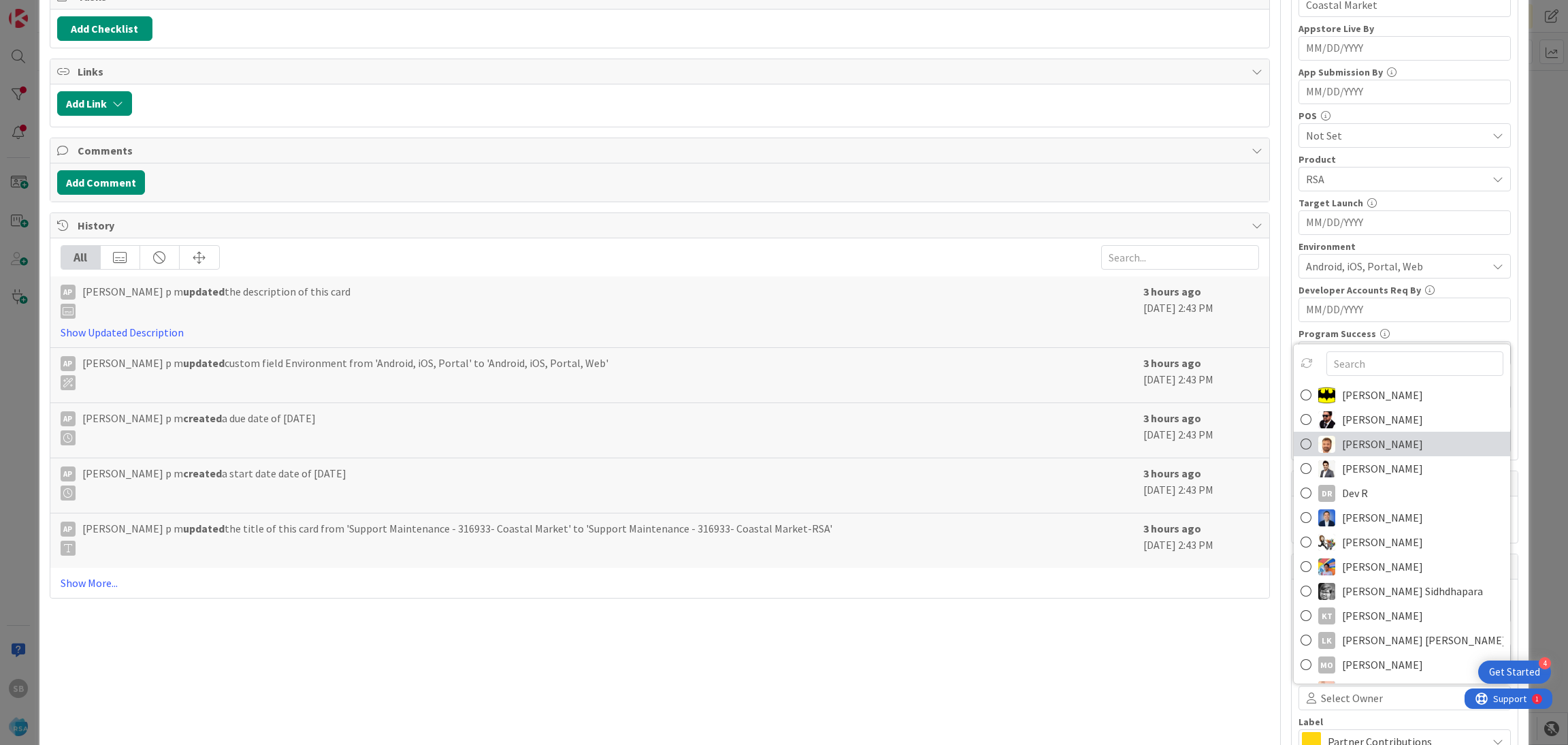
click at [1318, 441] on img at bounding box center [1326, 443] width 17 height 17
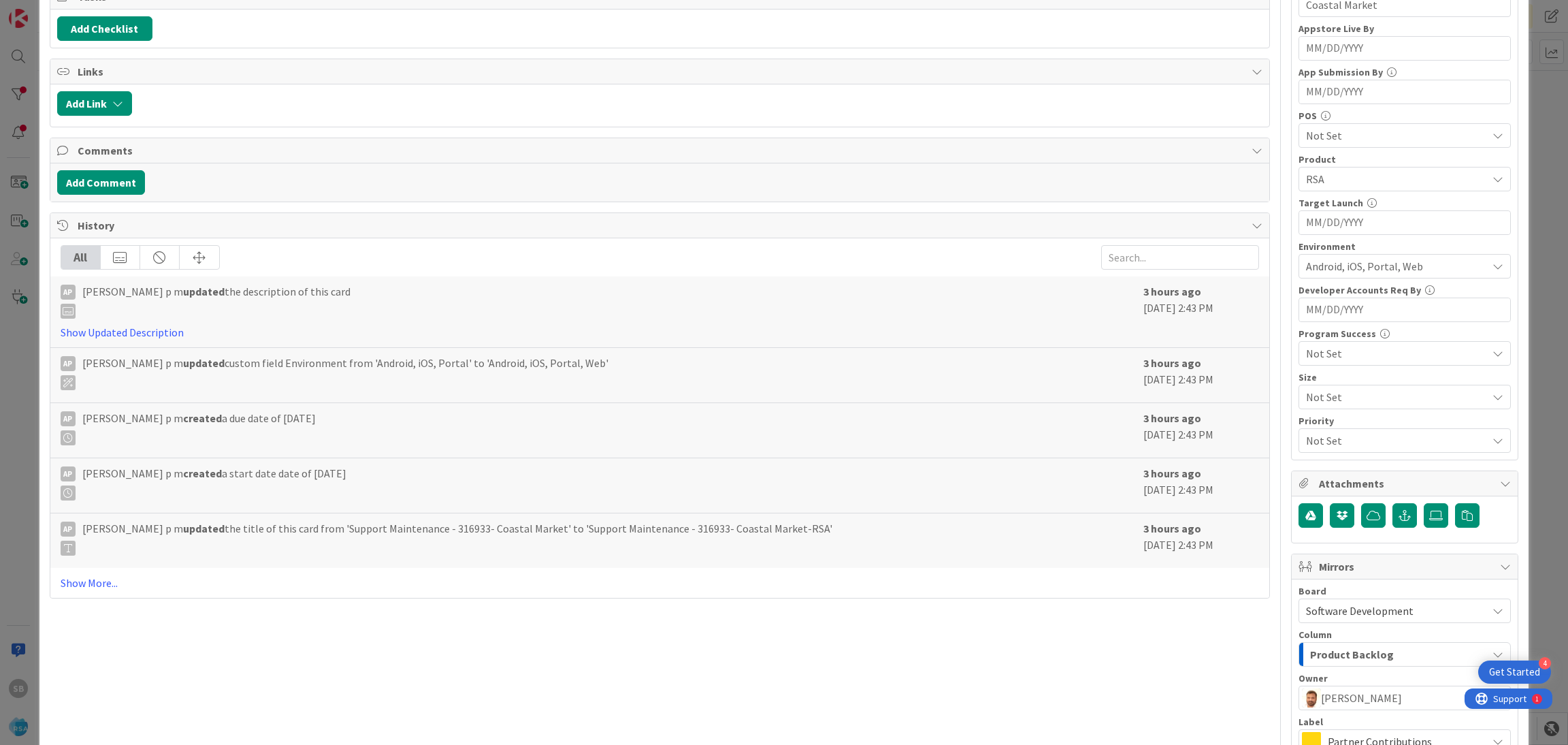
scroll to position [506, 0]
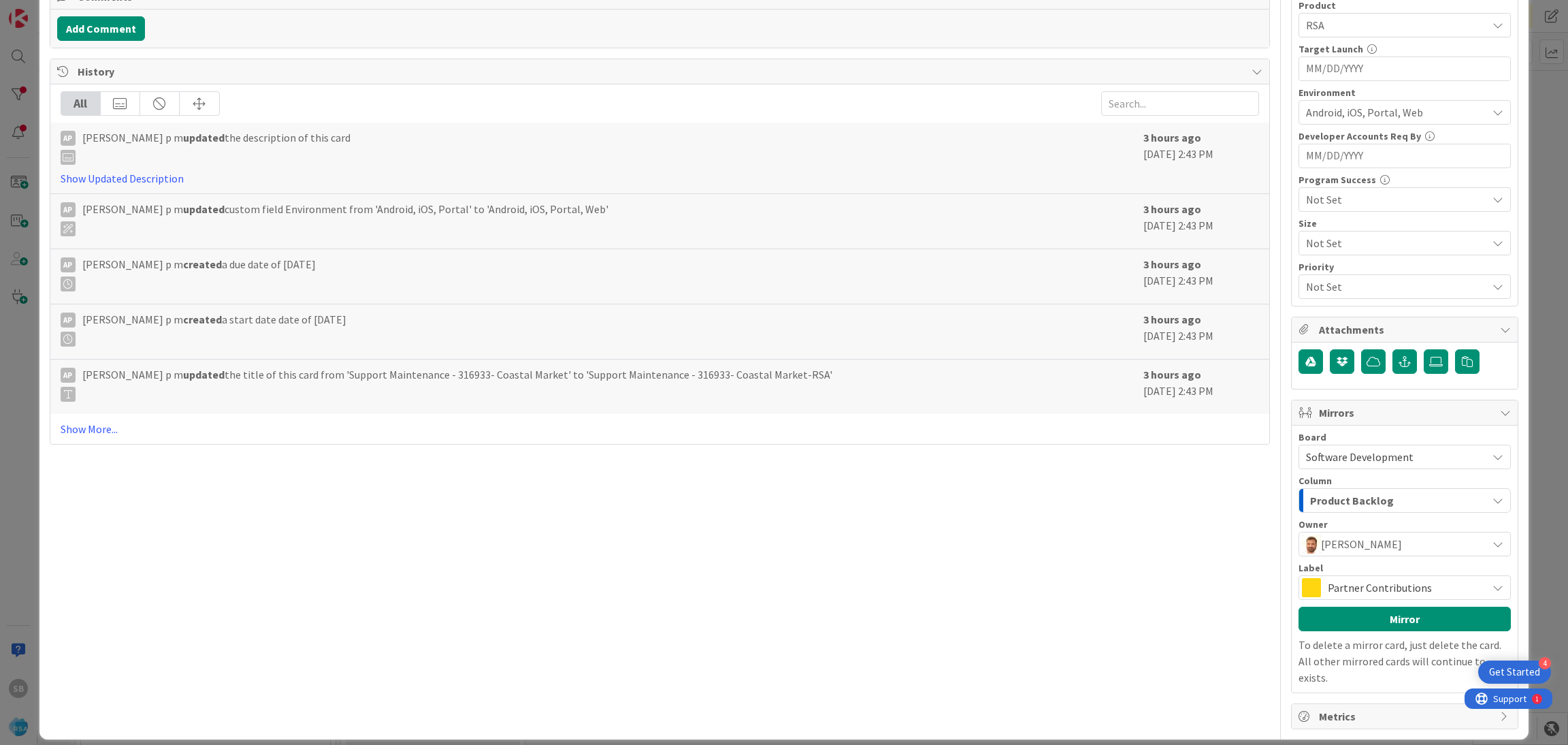
click at [1439, 585] on span "Partner Contributions" at bounding box center [1404, 588] width 153 height 19
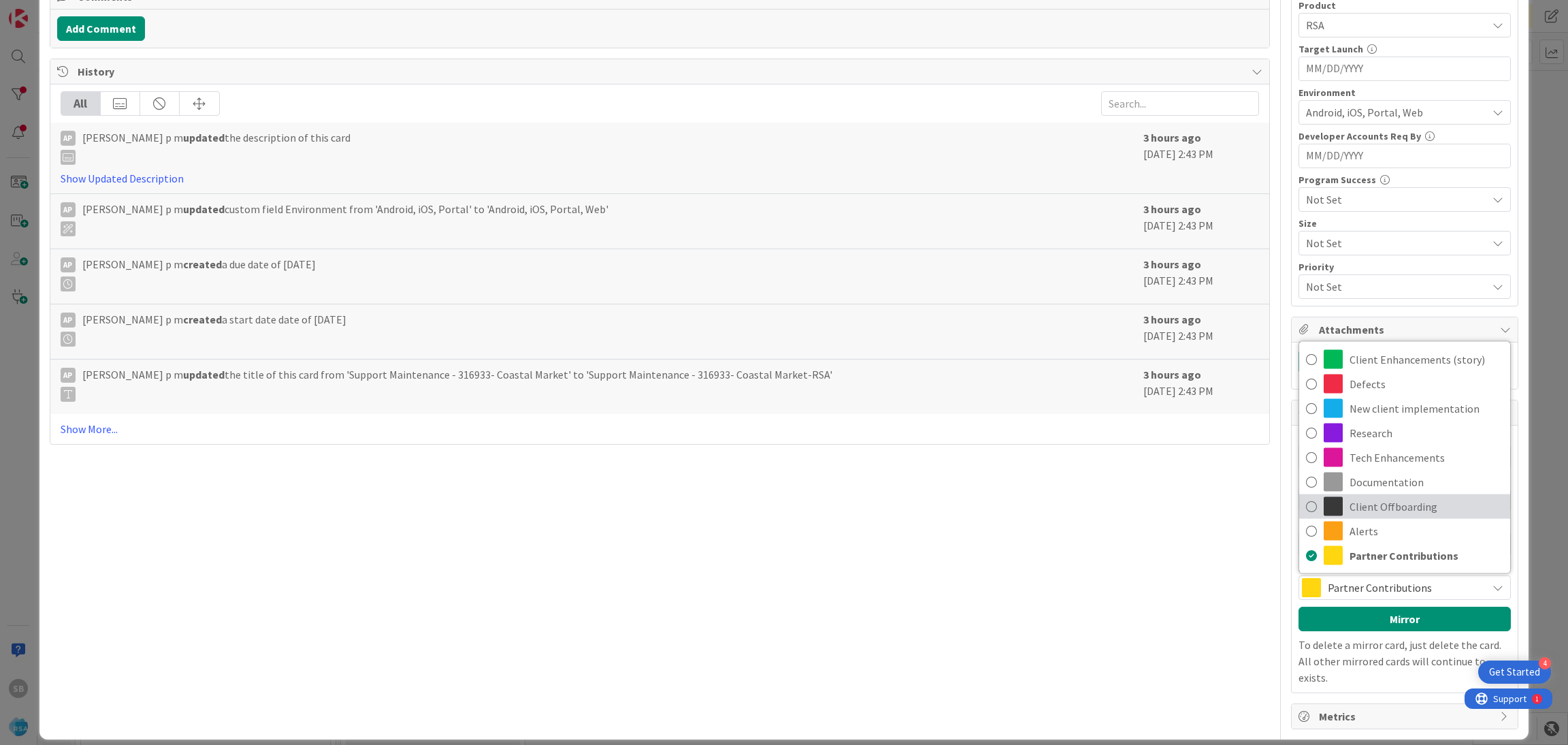
click at [1365, 504] on span "Client Offboarding" at bounding box center [1427, 506] width 154 height 20
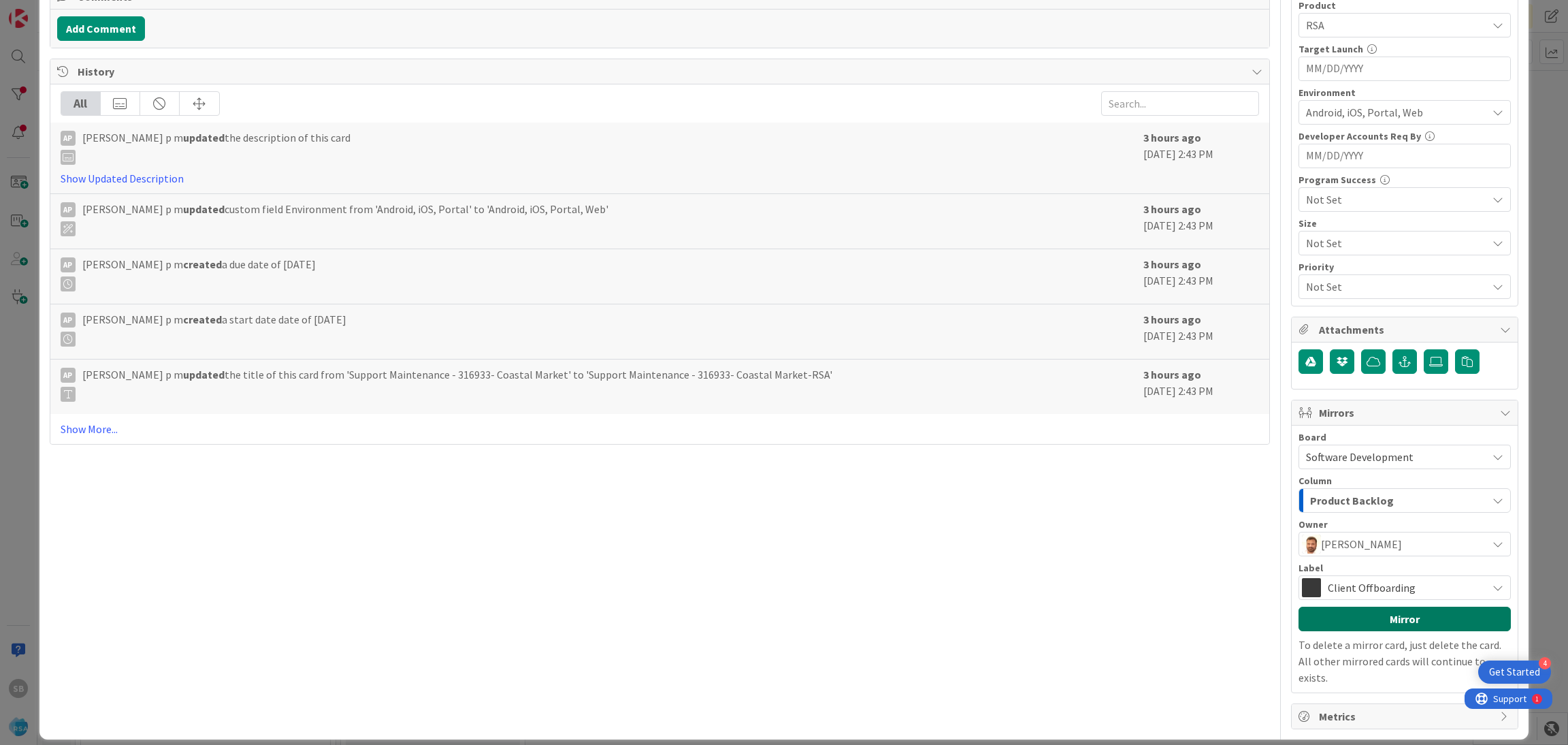
click at [1367, 615] on button "Mirror" at bounding box center [1405, 619] width 213 height 25
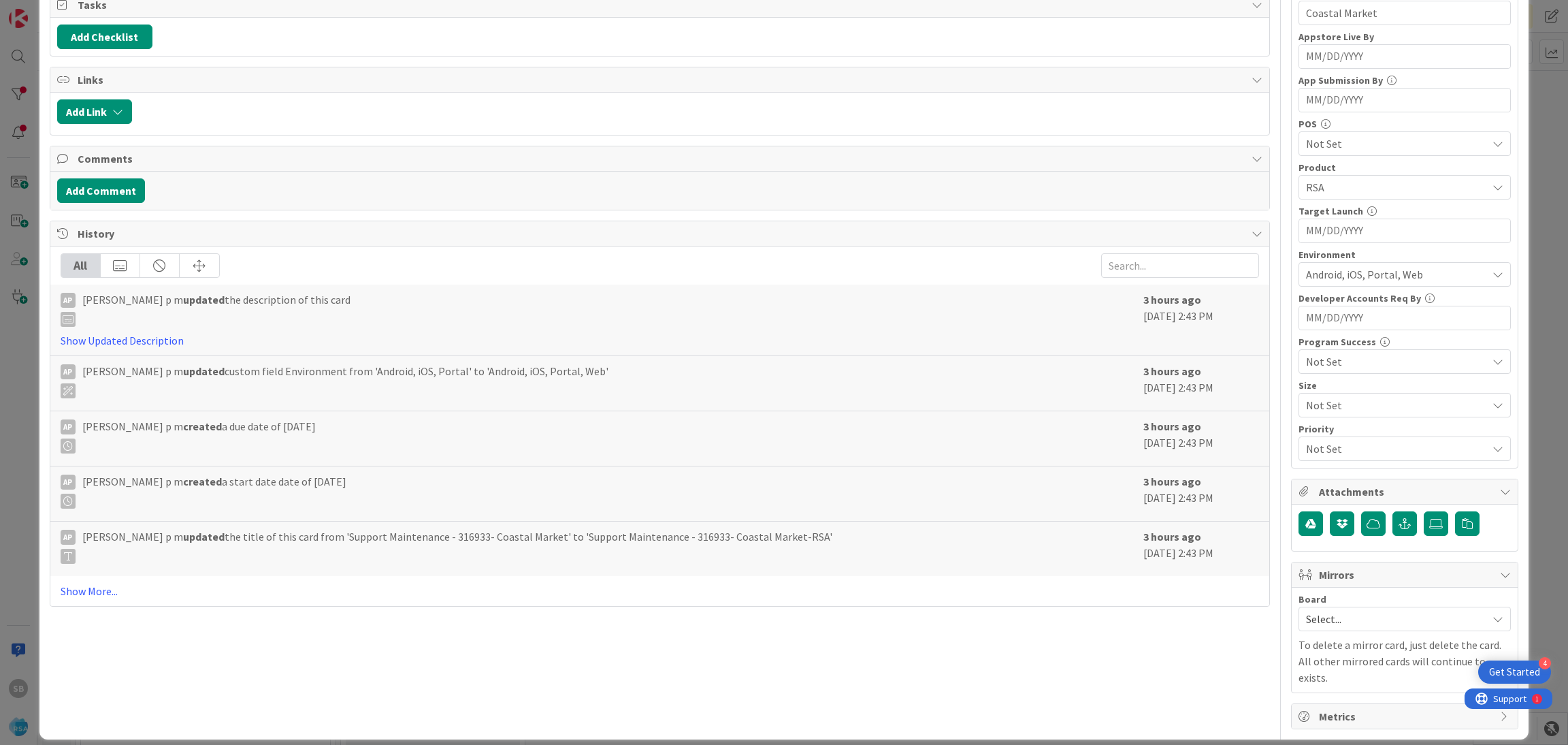
scroll to position [0, 0]
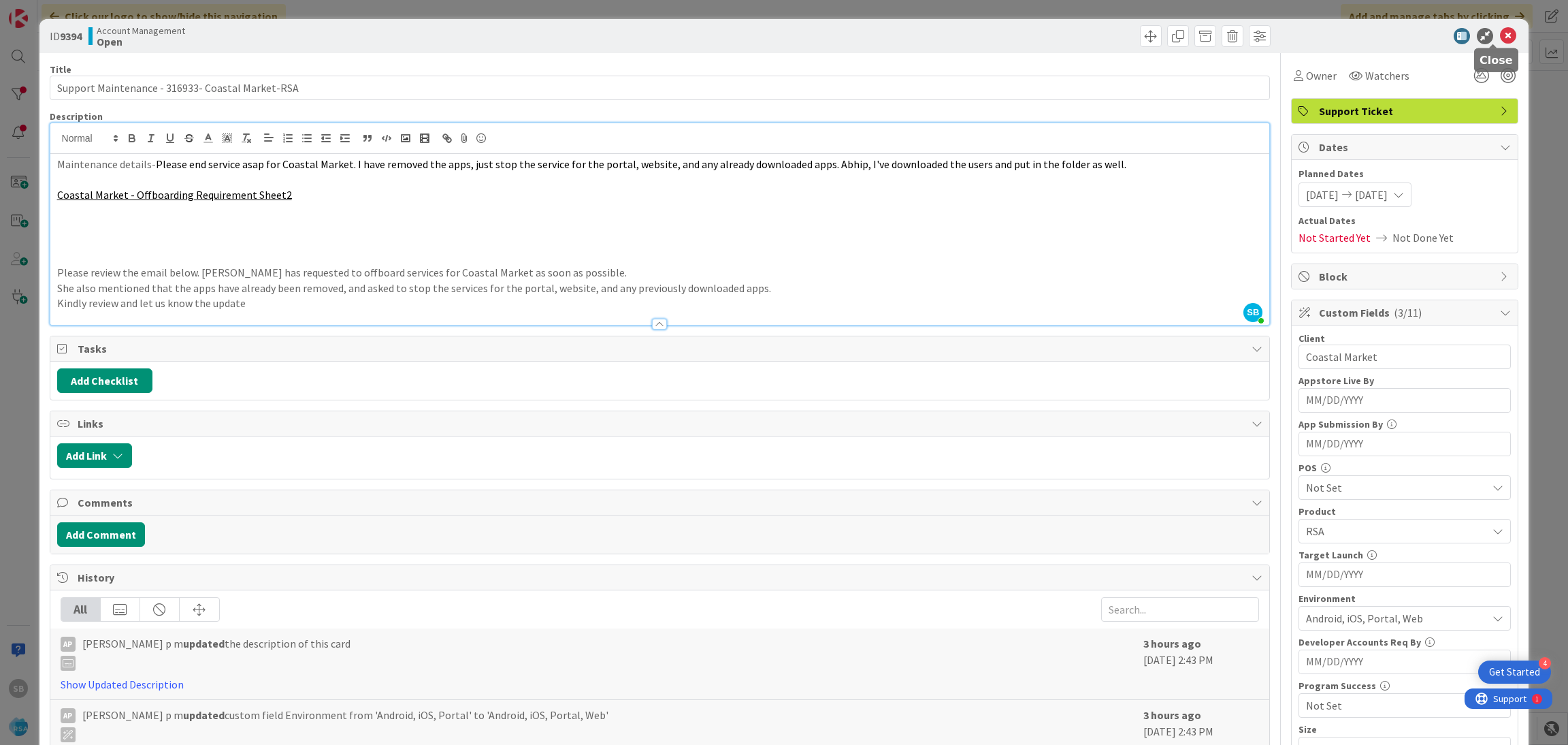
click at [1500, 37] on icon at bounding box center [1508, 36] width 17 height 17
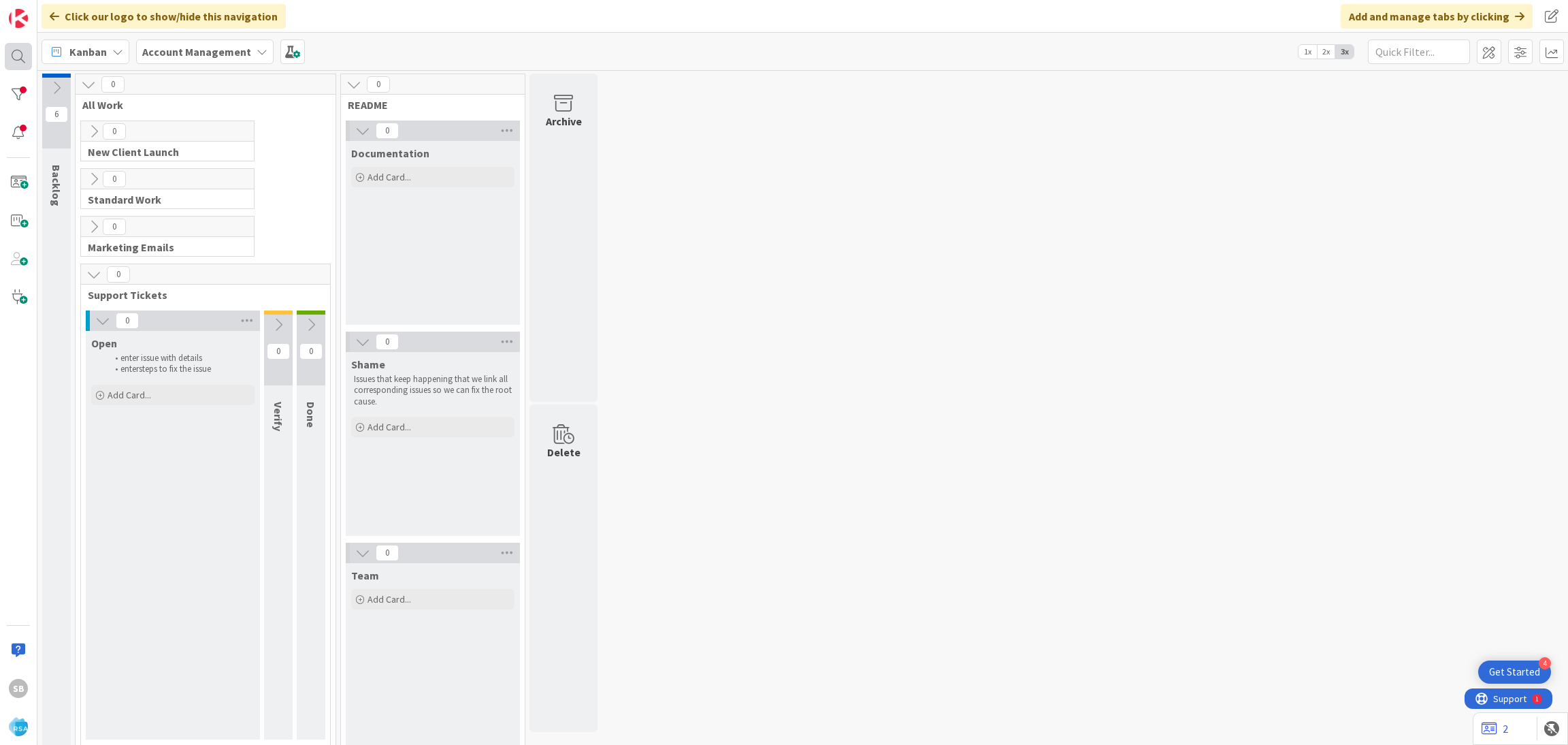
click at [28, 57] on div at bounding box center [18, 56] width 27 height 27
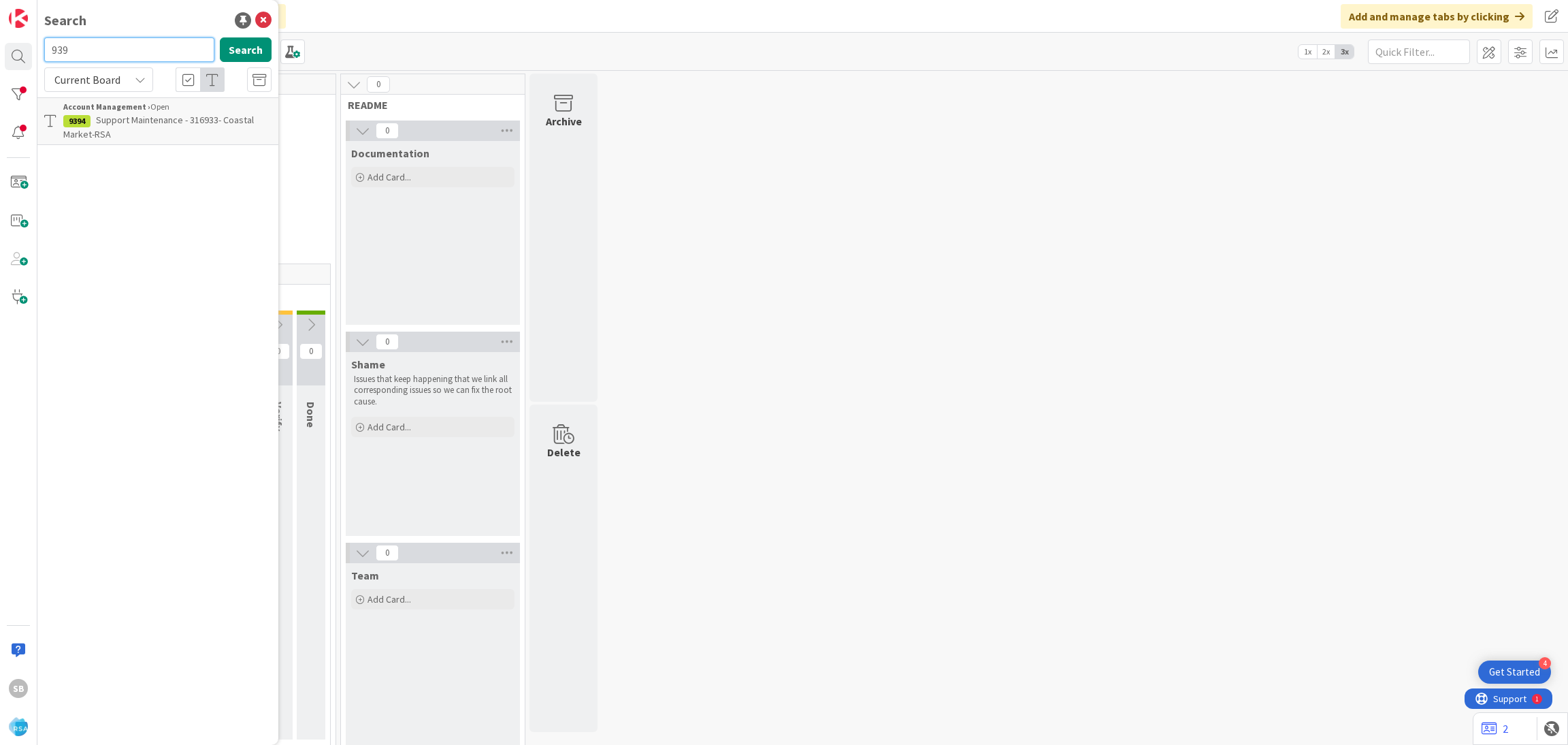
click at [105, 49] on input "939" at bounding box center [129, 49] width 170 height 25
type input "9395"
click at [109, 111] on b "Account Management ›" at bounding box center [107, 107] width 87 height 11
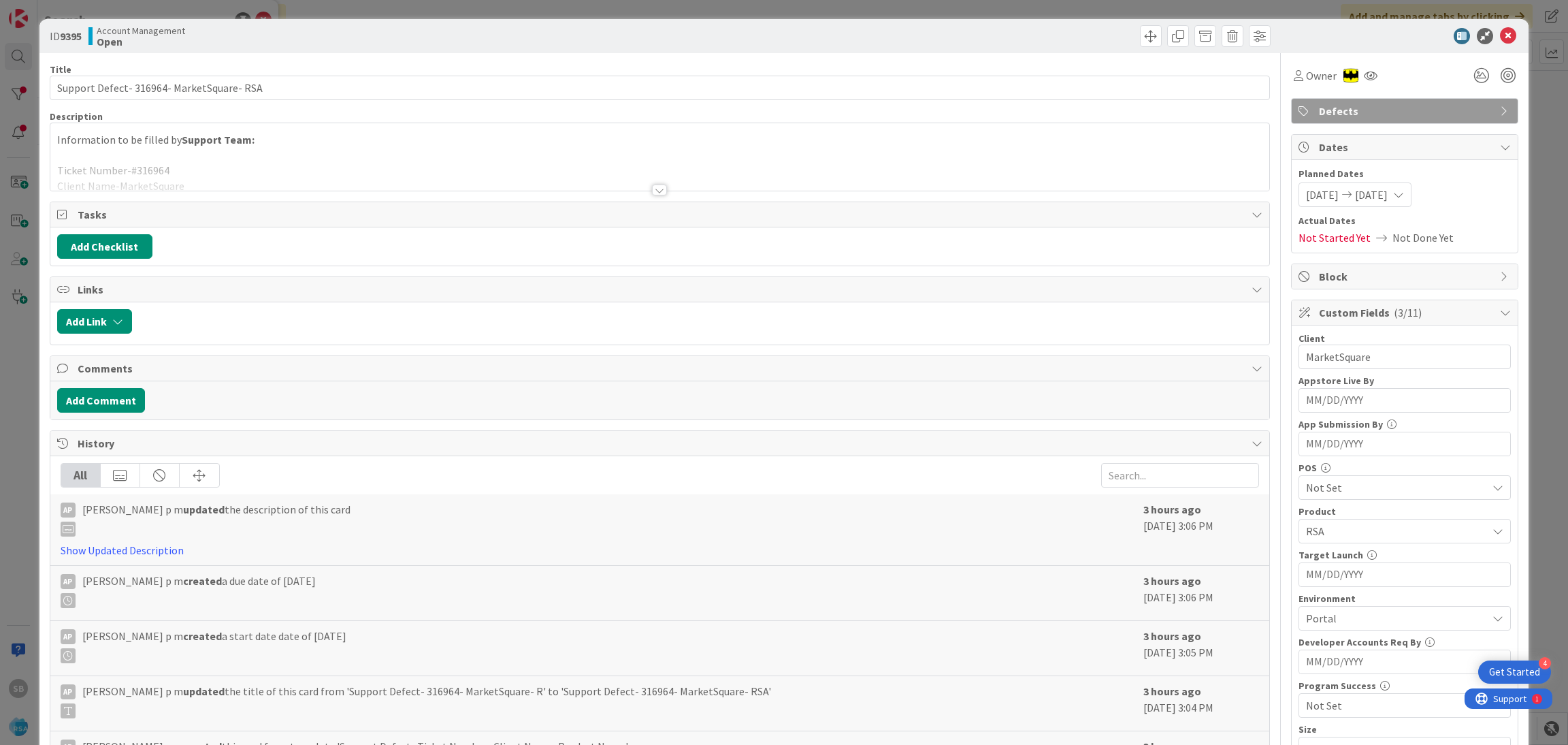
click at [451, 164] on div at bounding box center [660, 173] width 1219 height 34
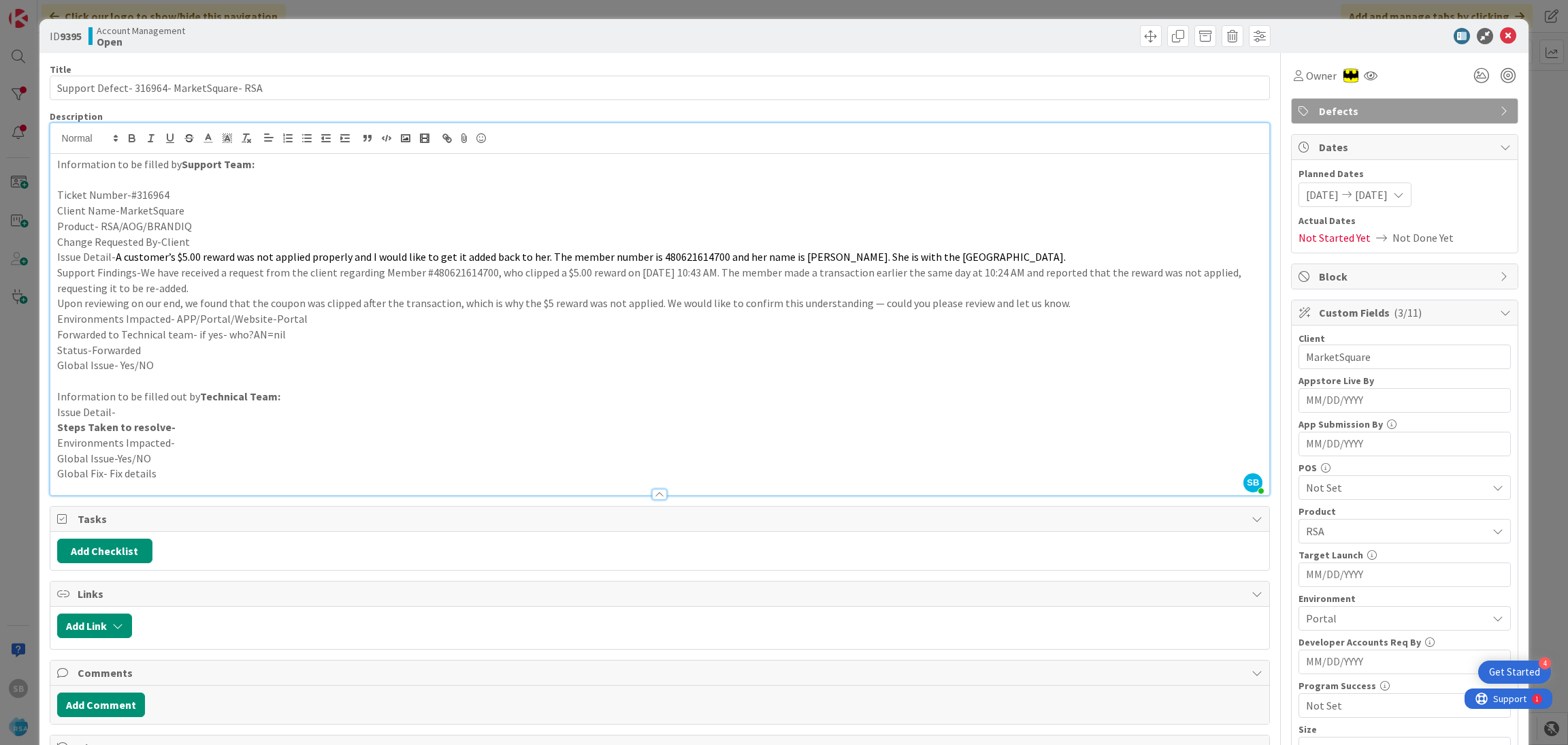
scroll to position [377, 0]
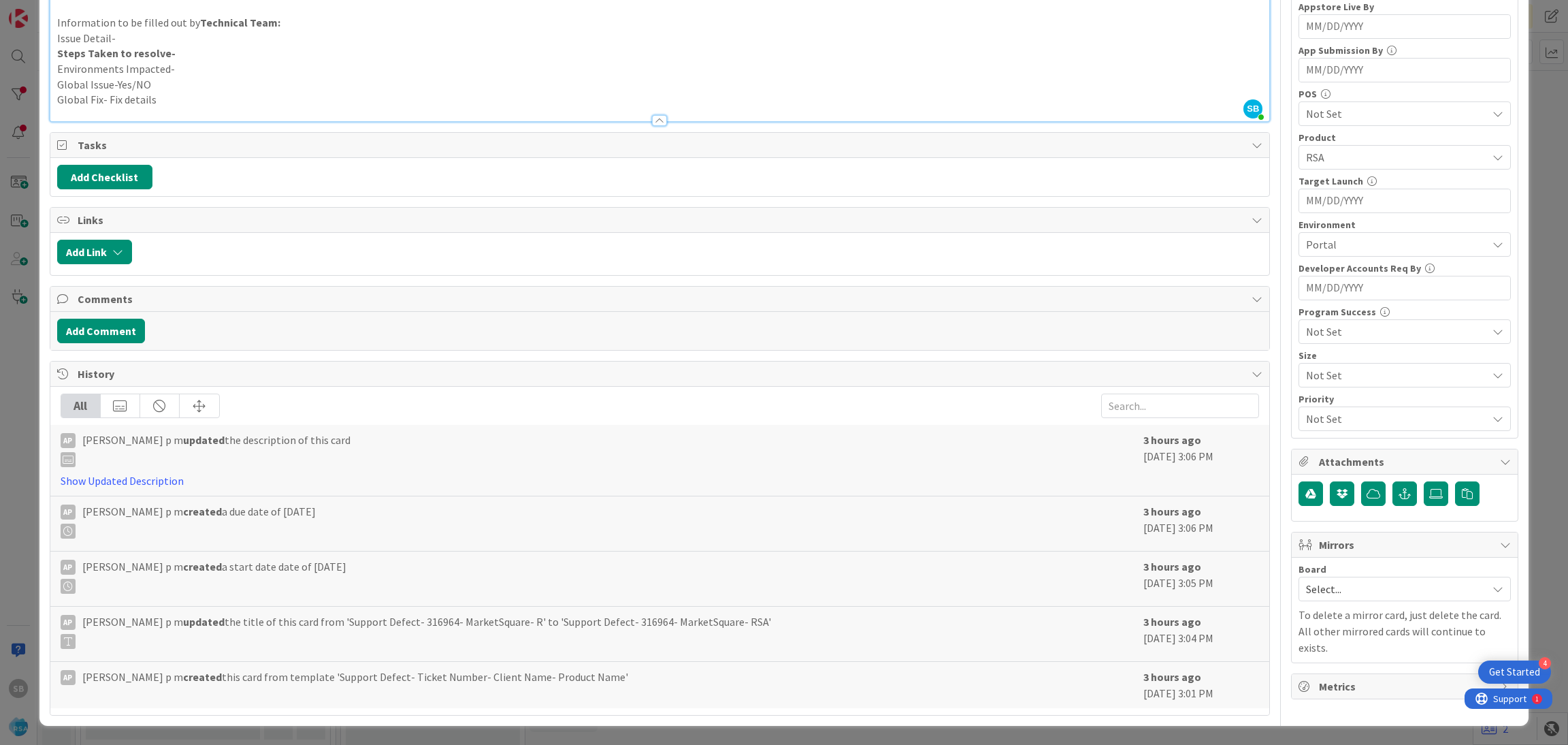
click at [1338, 592] on span "Select..." at bounding box center [1392, 589] width 174 height 19
click at [1304, 681] on link "Software Development" at bounding box center [1404, 678] width 211 height 25
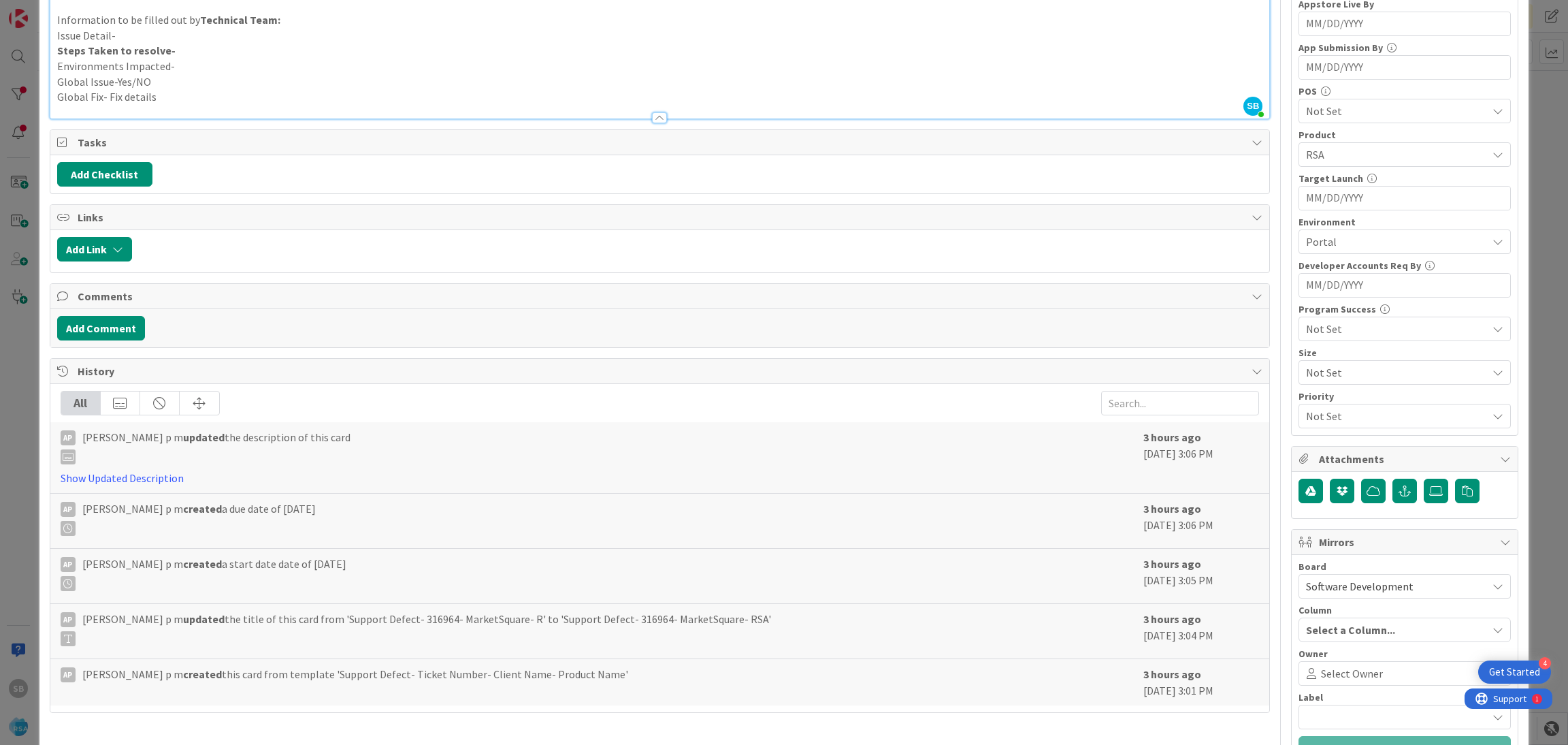
click at [1304, 679] on icon at bounding box center [1312, 674] width 19 height 11
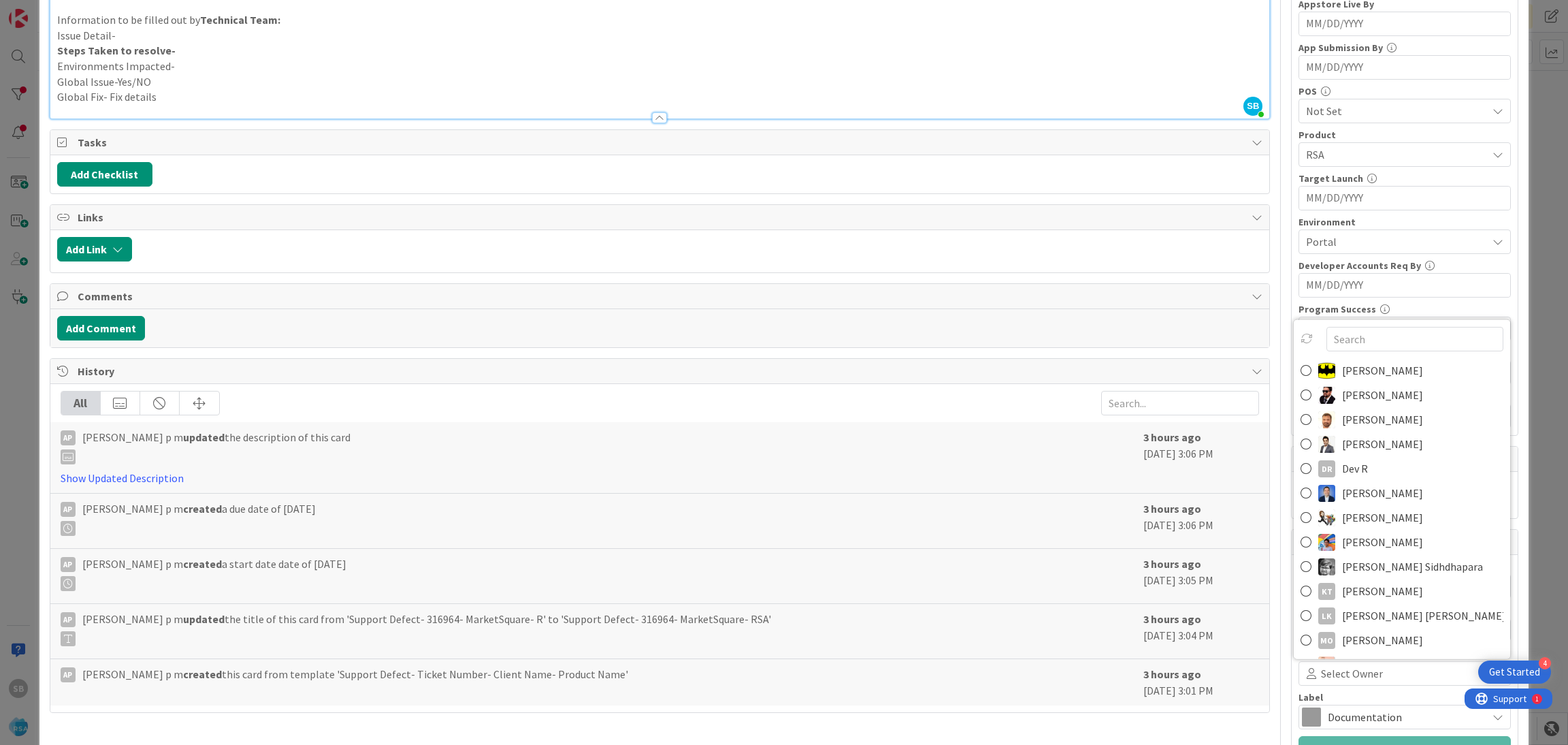
click at [1339, 410] on link "Anil Sunkoju" at bounding box center [1401, 419] width 216 height 25
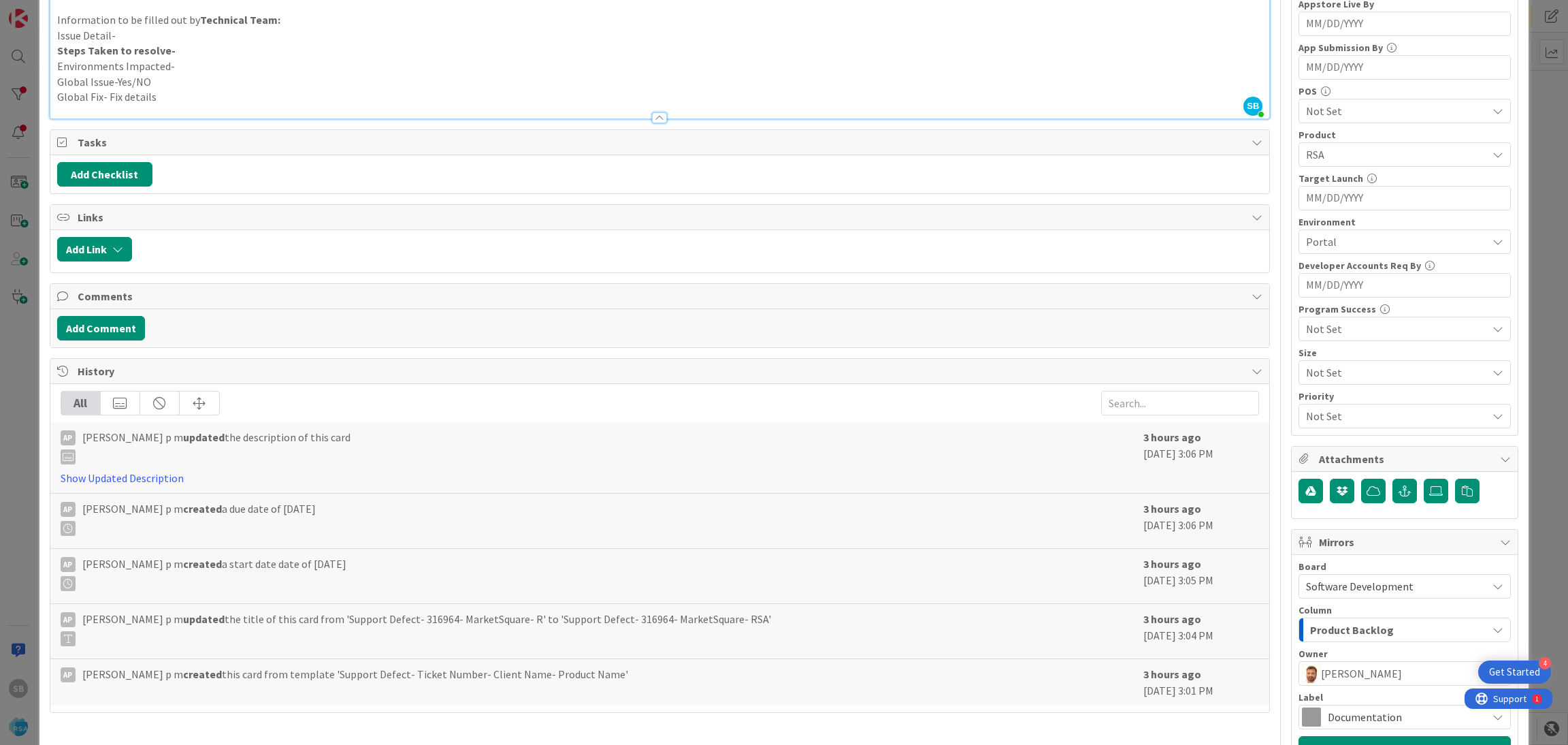
scroll to position [506, 0]
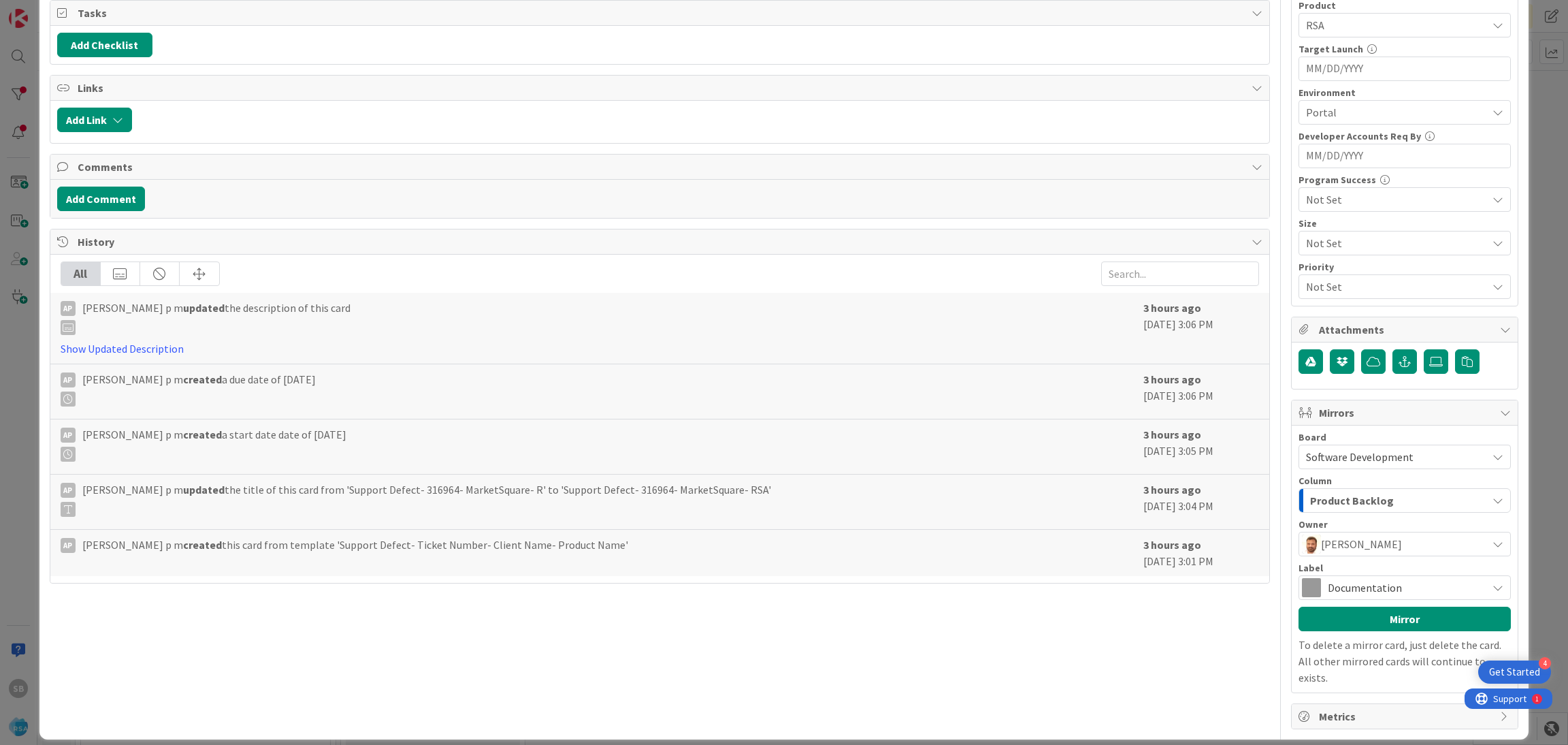
click at [1416, 582] on span "Documentation" at bounding box center [1404, 588] width 153 height 19
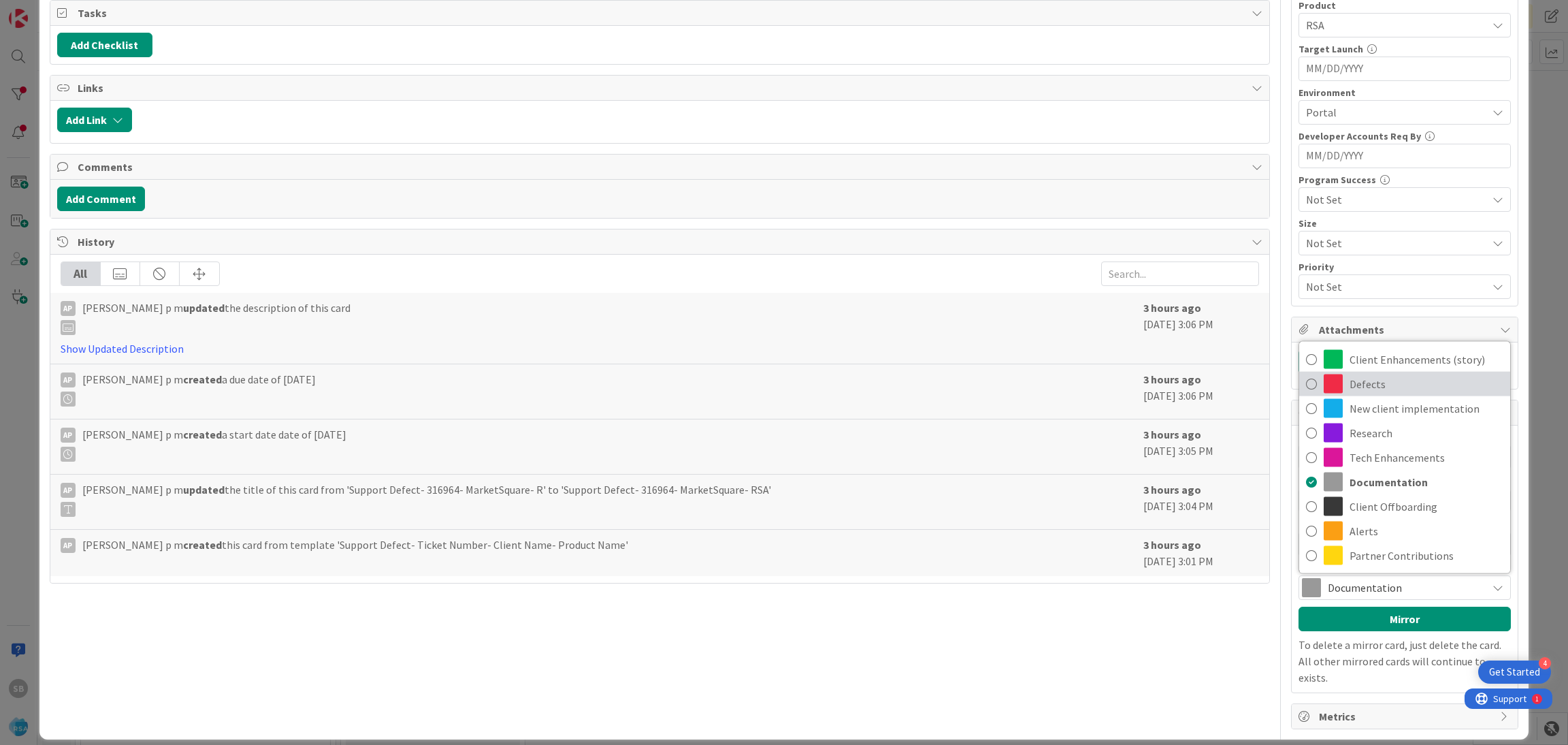
click at [1362, 393] on span "Defects" at bounding box center [1427, 383] width 154 height 20
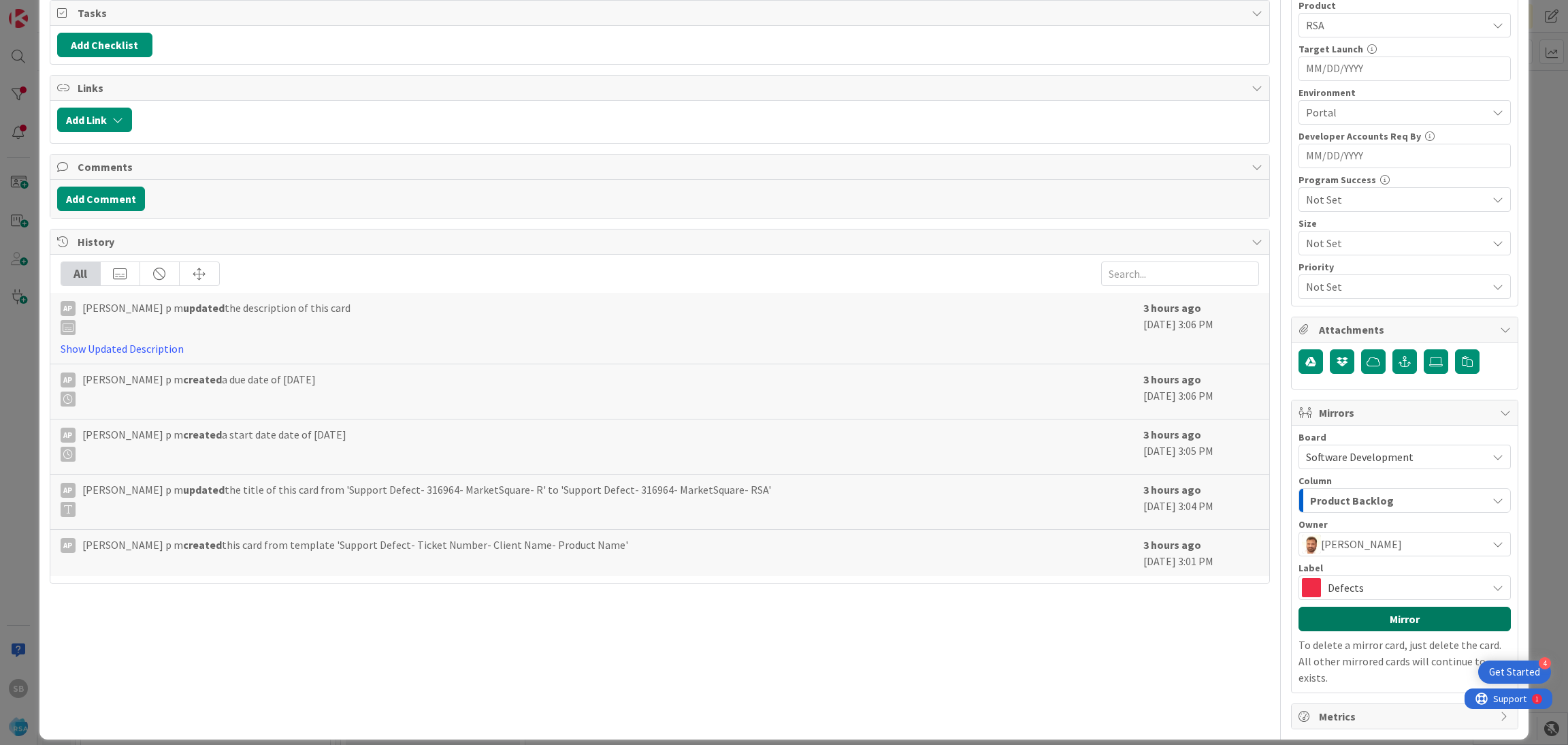
click at [1359, 626] on button "Mirror" at bounding box center [1405, 619] width 213 height 25
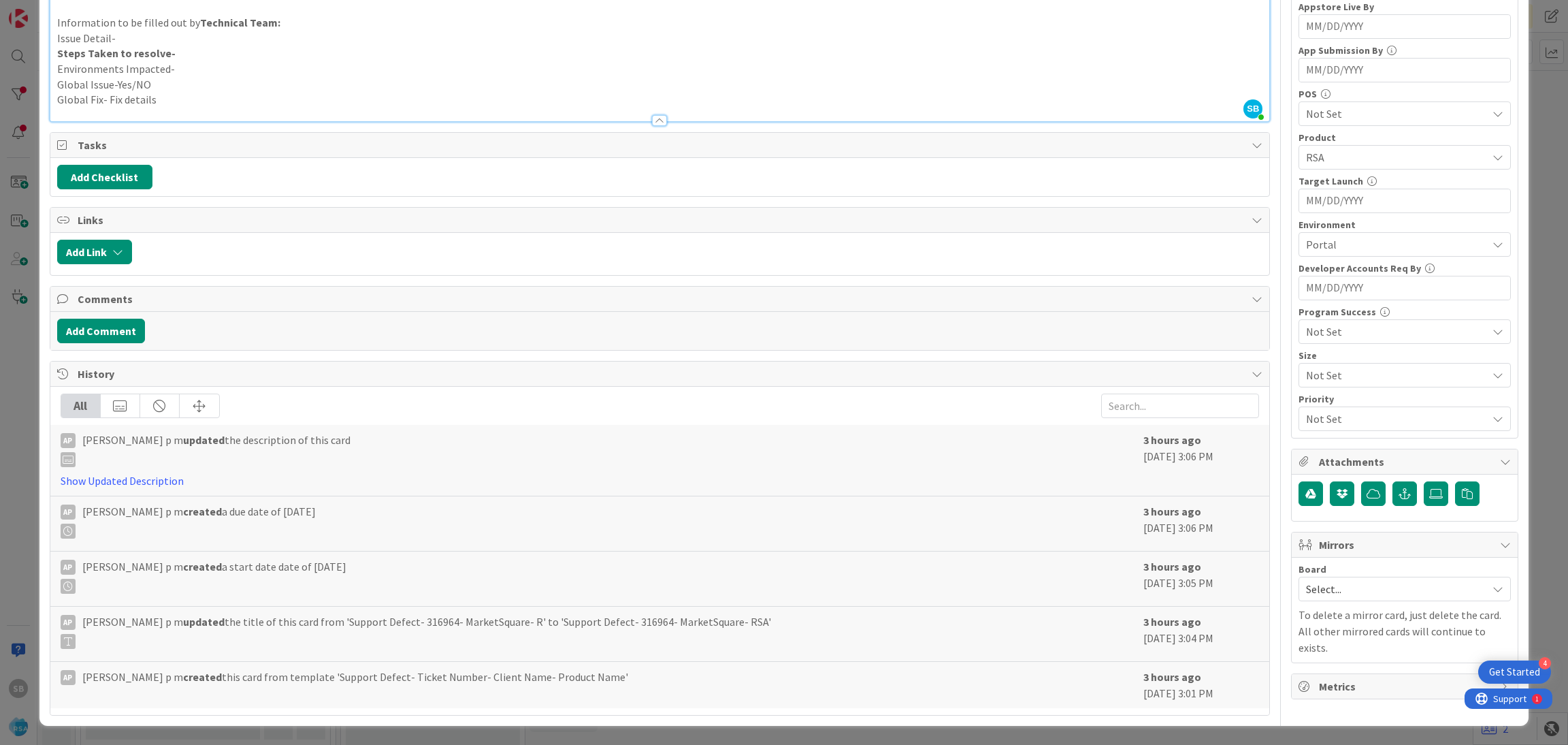
scroll to position [0, 0]
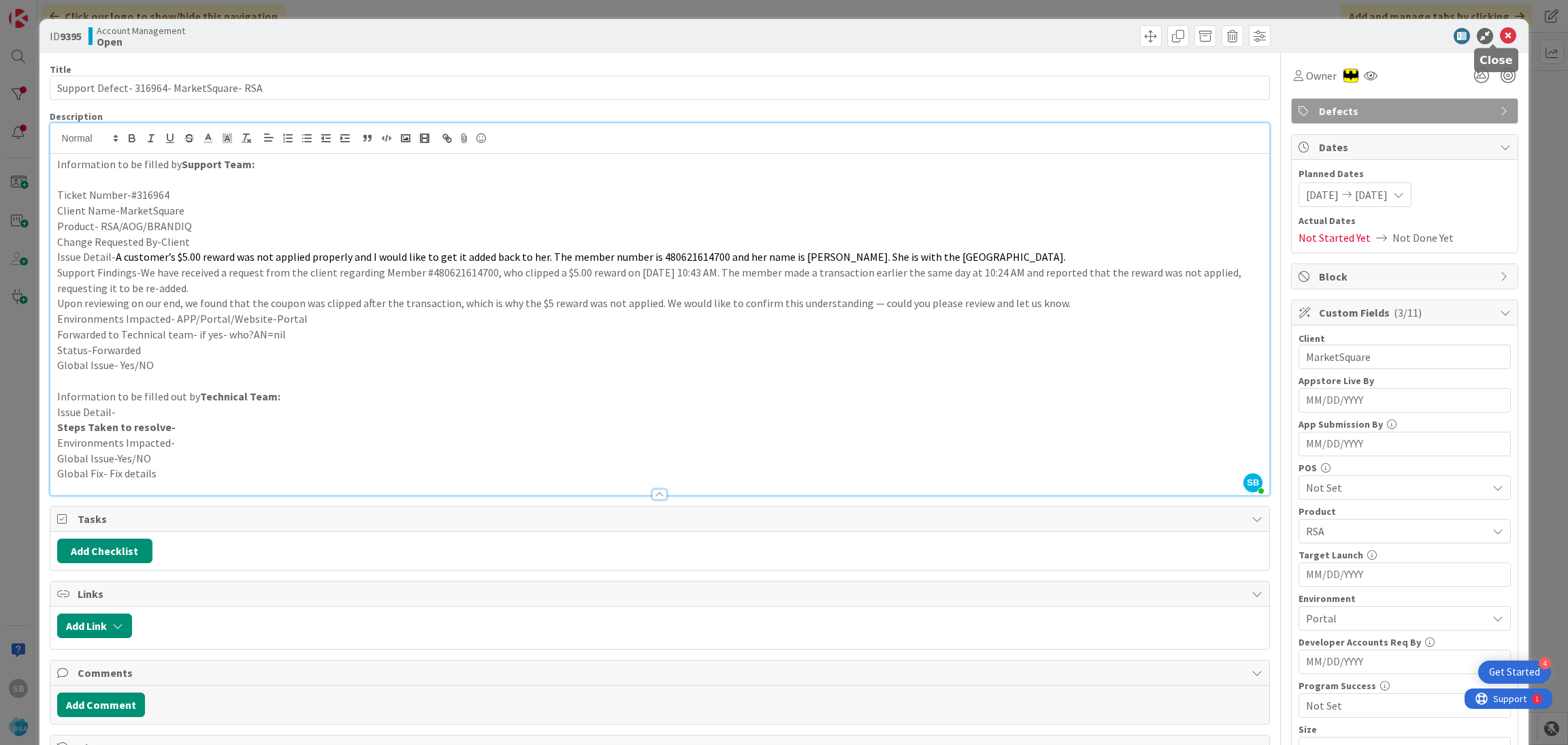
click at [1500, 30] on icon at bounding box center [1508, 36] width 17 height 17
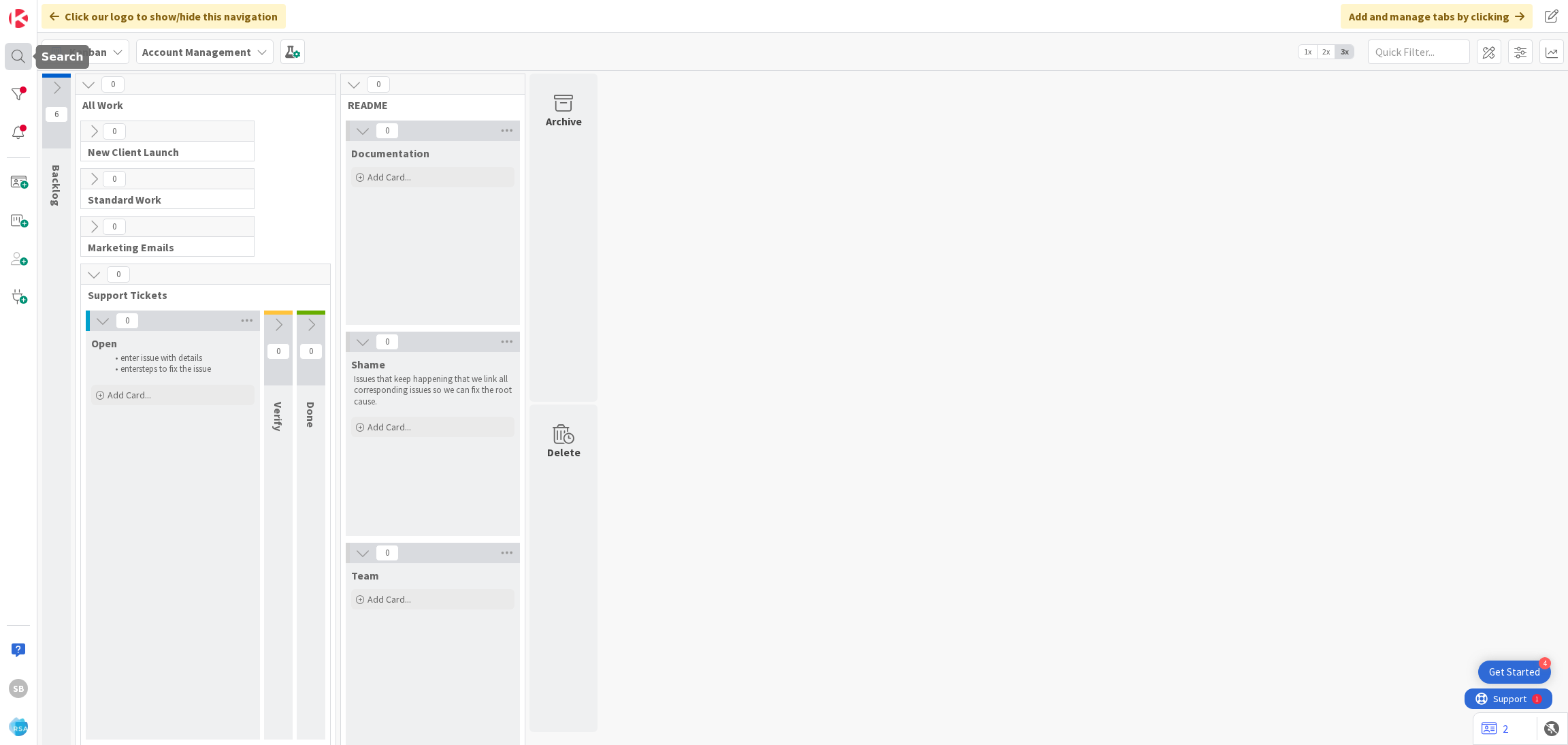
click at [21, 57] on div at bounding box center [18, 56] width 27 height 27
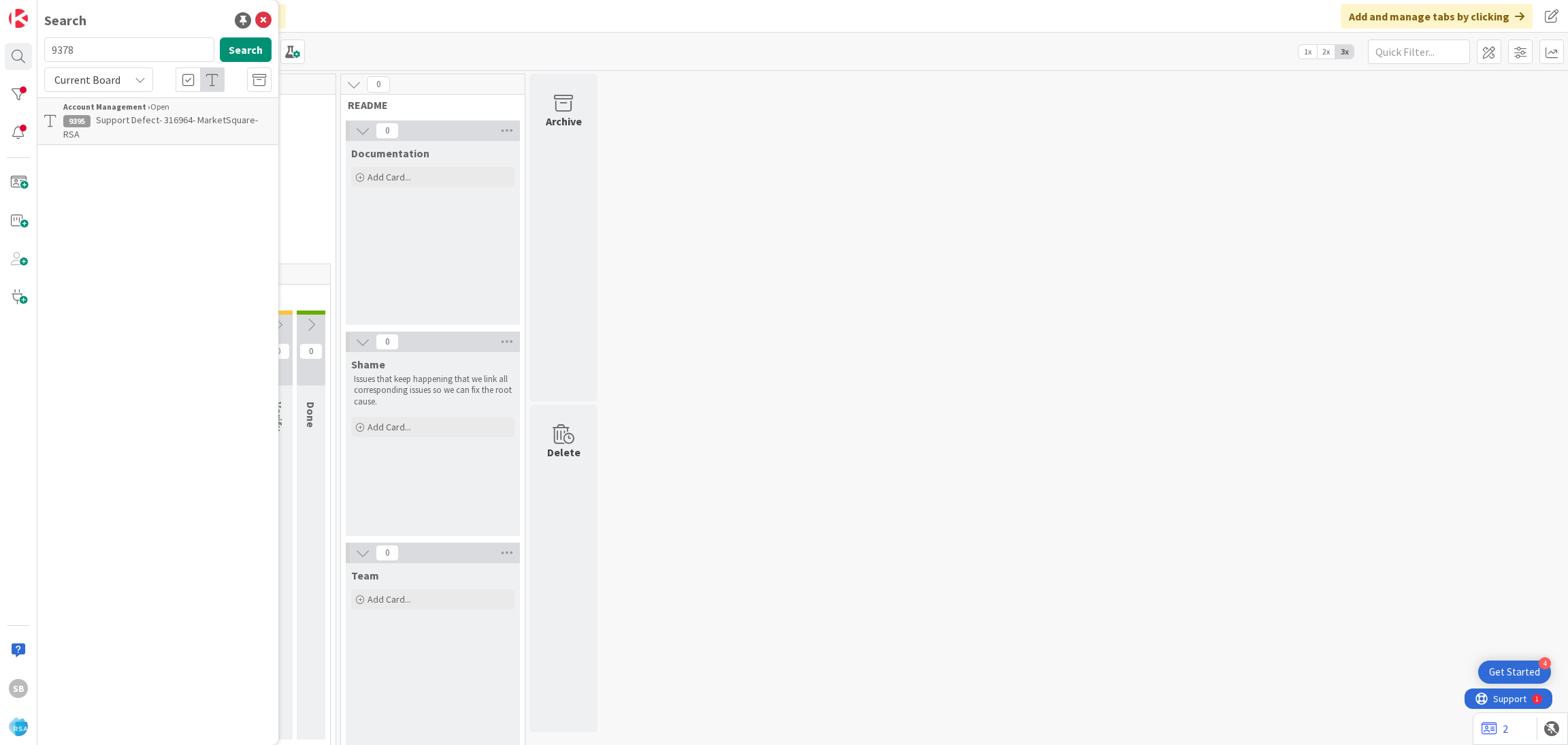
type input "9378"
click at [212, 116] on span "Support Maintenance - #316163-RSA" at bounding box center [169, 120] width 146 height 12
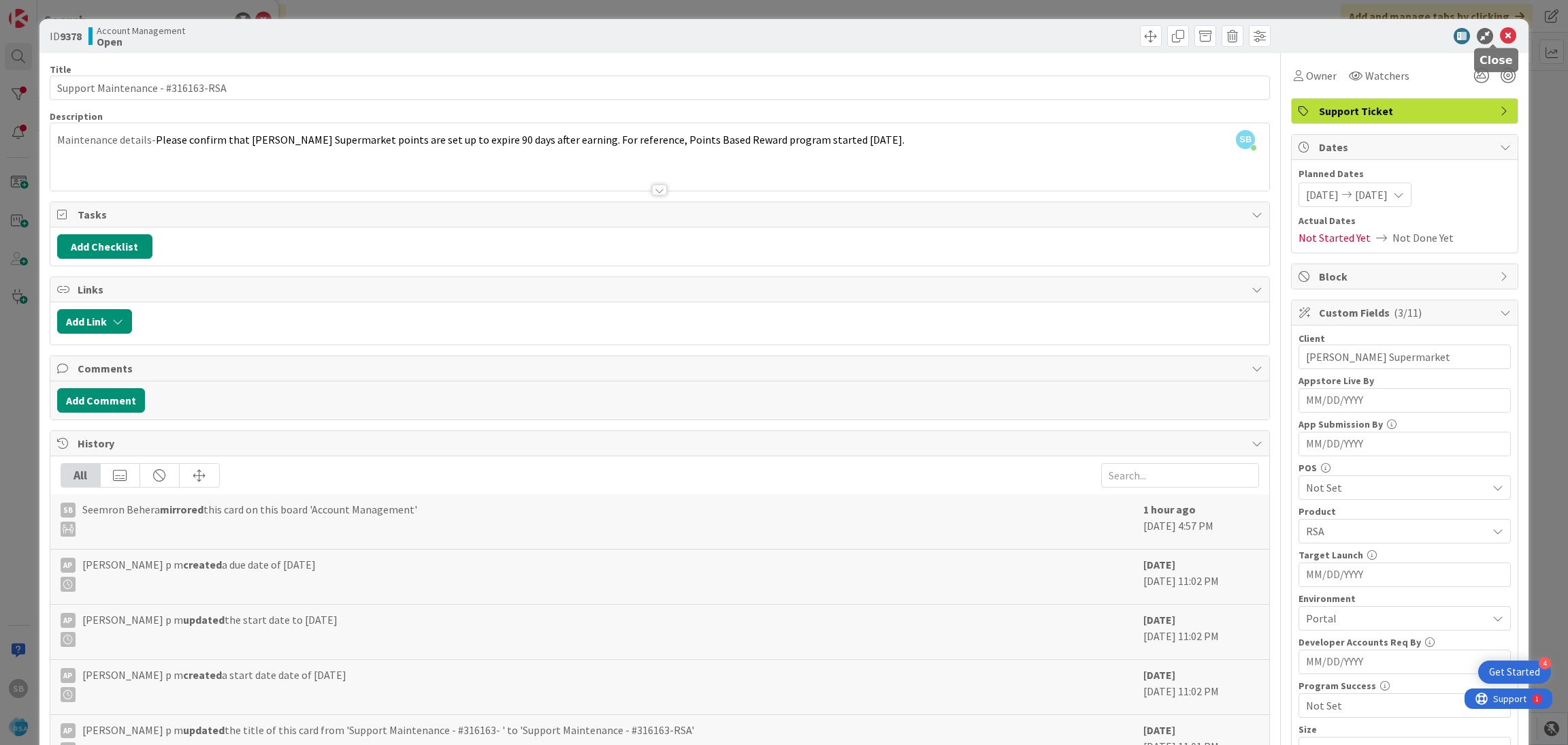
click at [1500, 34] on icon at bounding box center [1508, 36] width 17 height 17
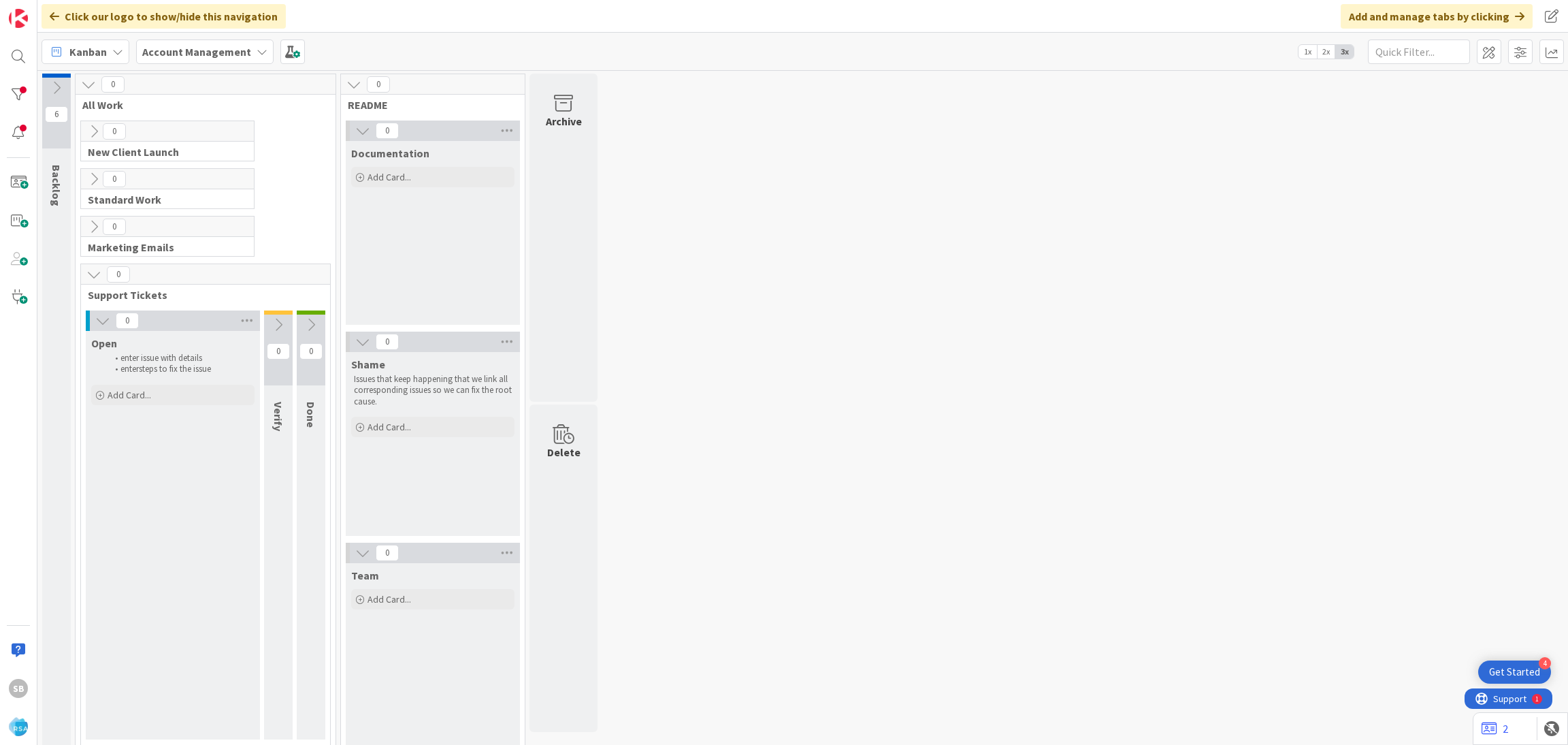
click at [0, 49] on div "SB" at bounding box center [19, 372] width 37 height 745
click at [36, 61] on div "SB" at bounding box center [19, 372] width 37 height 745
click at [32, 61] on div "SB" at bounding box center [19, 372] width 37 height 745
click at [24, 59] on div at bounding box center [18, 56] width 27 height 27
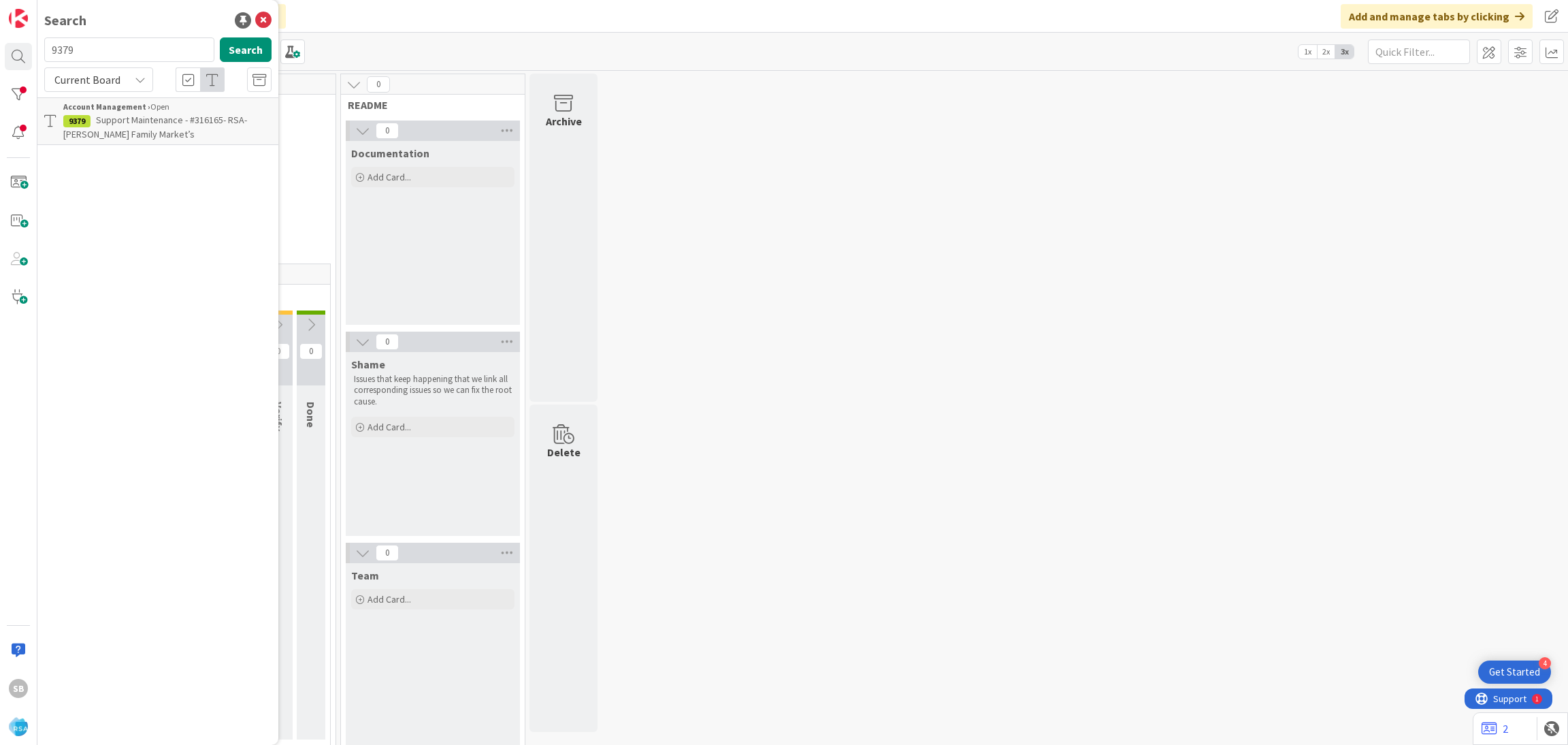
click at [136, 87] on div "Current Board" at bounding box center [98, 79] width 109 height 25
click at [124, 143] on span "All Boards" at bounding box center [123, 136] width 141 height 20
click at [174, 22] on div "Search" at bounding box center [158, 20] width 228 height 20
click at [159, 49] on input "9379" at bounding box center [129, 49] width 170 height 25
click at [100, 79] on span "All Boards" at bounding box center [79, 79] width 48 height 13
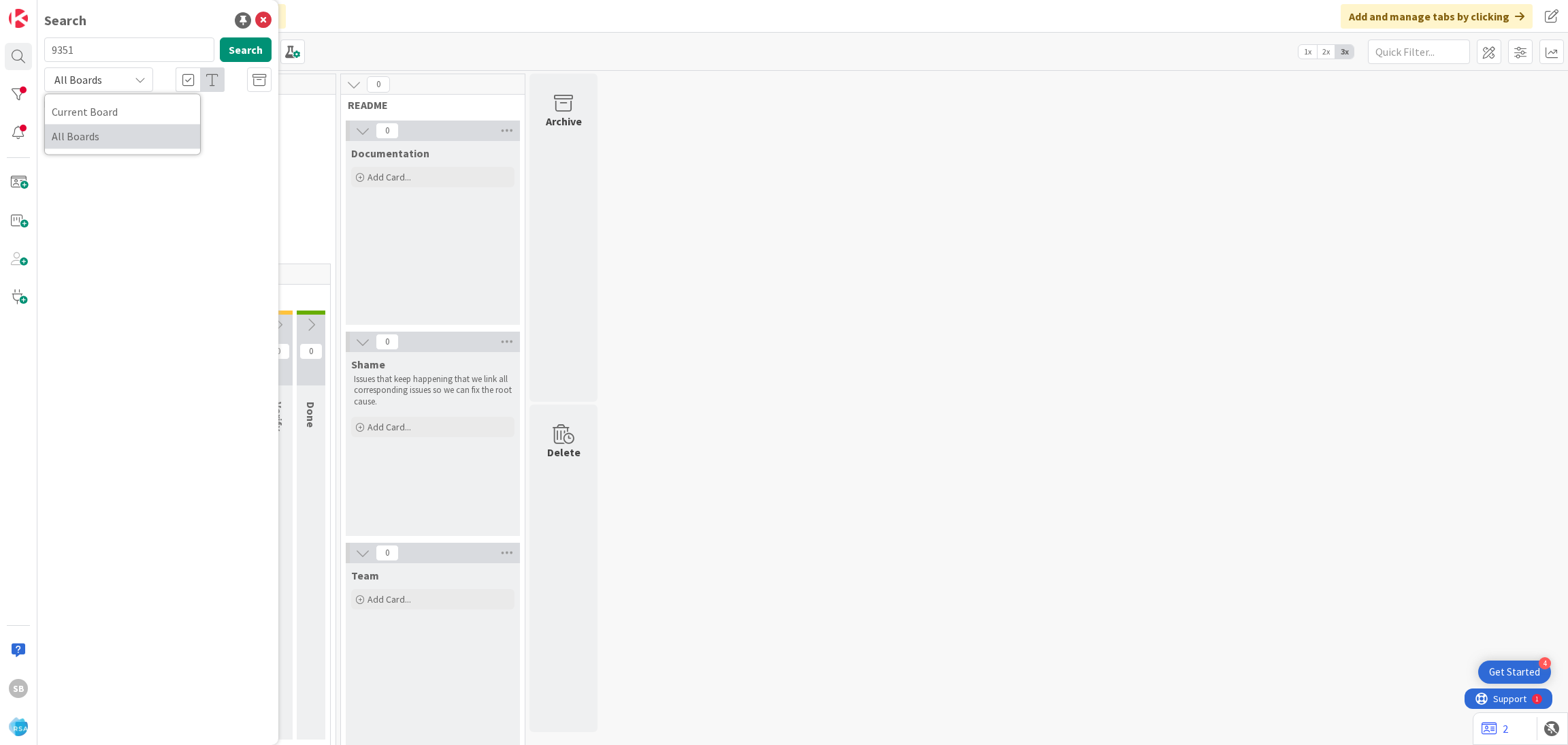
click at [106, 147] on link "All Boards" at bounding box center [123, 136] width 155 height 25
click at [109, 41] on input "9351" at bounding box center [129, 49] width 170 height 25
click at [91, 45] on input "9352" at bounding box center [129, 49] width 170 height 25
click at [113, 87] on span "All Boards" at bounding box center [87, 79] width 71 height 19
click at [117, 132] on span "All Boards" at bounding box center [123, 136] width 141 height 20
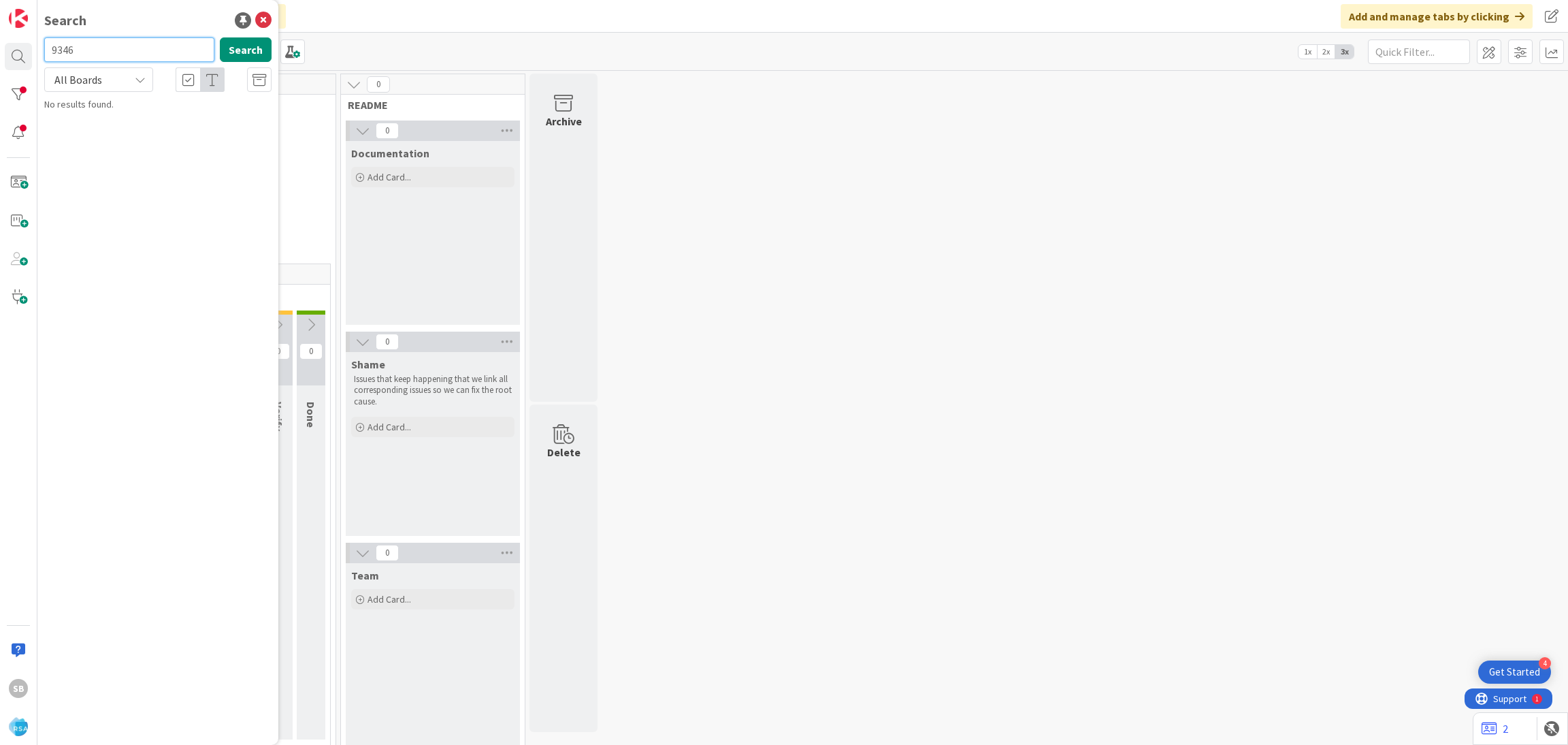
click at [119, 44] on input "9346" at bounding box center [129, 49] width 170 height 25
type input "9397"
click at [129, 76] on div "All Boards" at bounding box center [98, 79] width 109 height 25
click at [130, 131] on span "All Boards" at bounding box center [123, 136] width 141 height 20
click at [162, 129] on p "Support Defect- 316934 AGBR Village Market- RSA" at bounding box center [168, 127] width 208 height 28
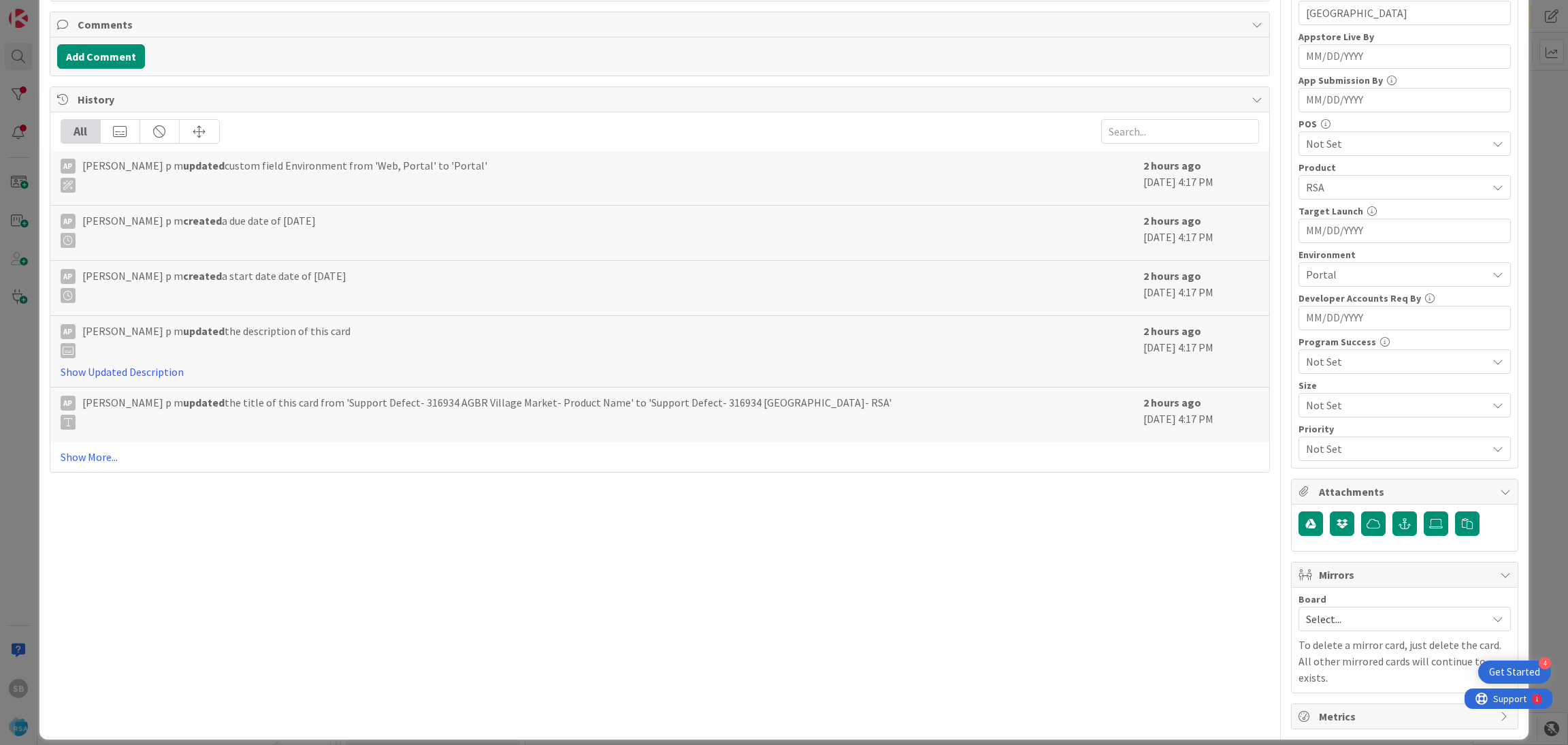
click at [1325, 592] on div "Board Select... To delete a mirror card, just delete the card. All other mirror…" at bounding box center [1405, 640] width 226 height 105
click at [1306, 626] on span "Select..." at bounding box center [1392, 619] width 174 height 19
click at [1305, 713] on link "Software Development" at bounding box center [1404, 708] width 211 height 25
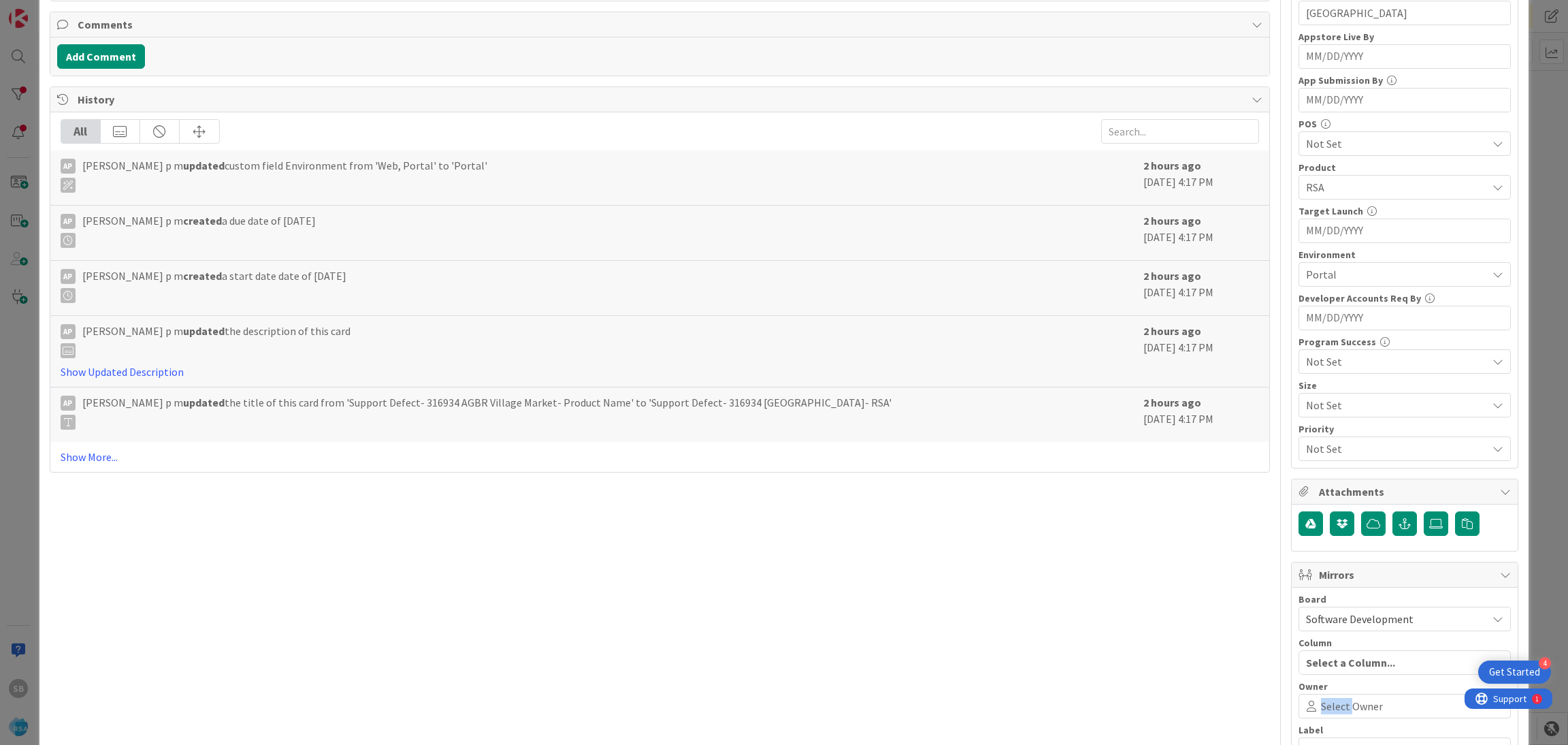
click at [1321, 713] on span "Select Owner" at bounding box center [1352, 706] width 62 height 17
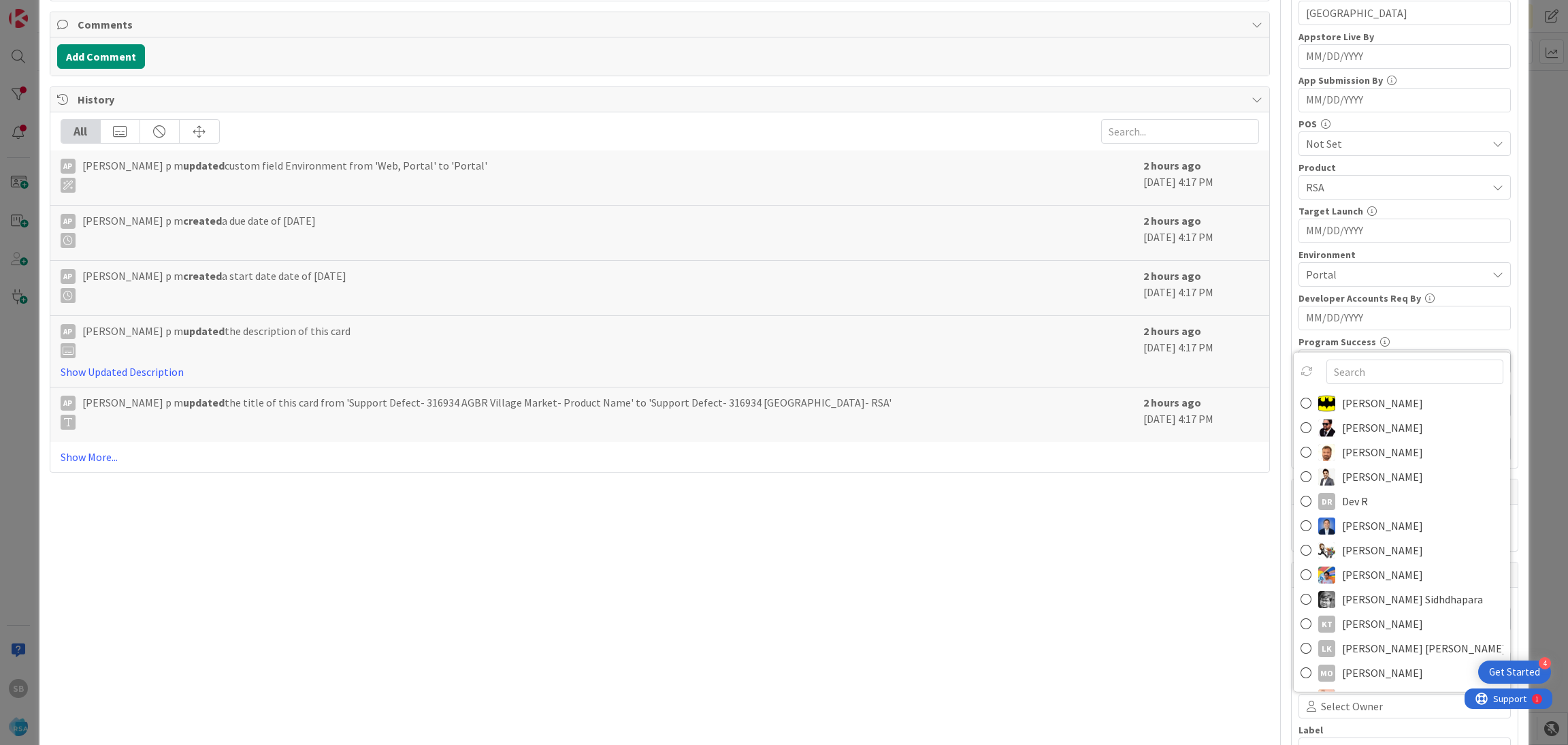
scroll to position [352, 0]
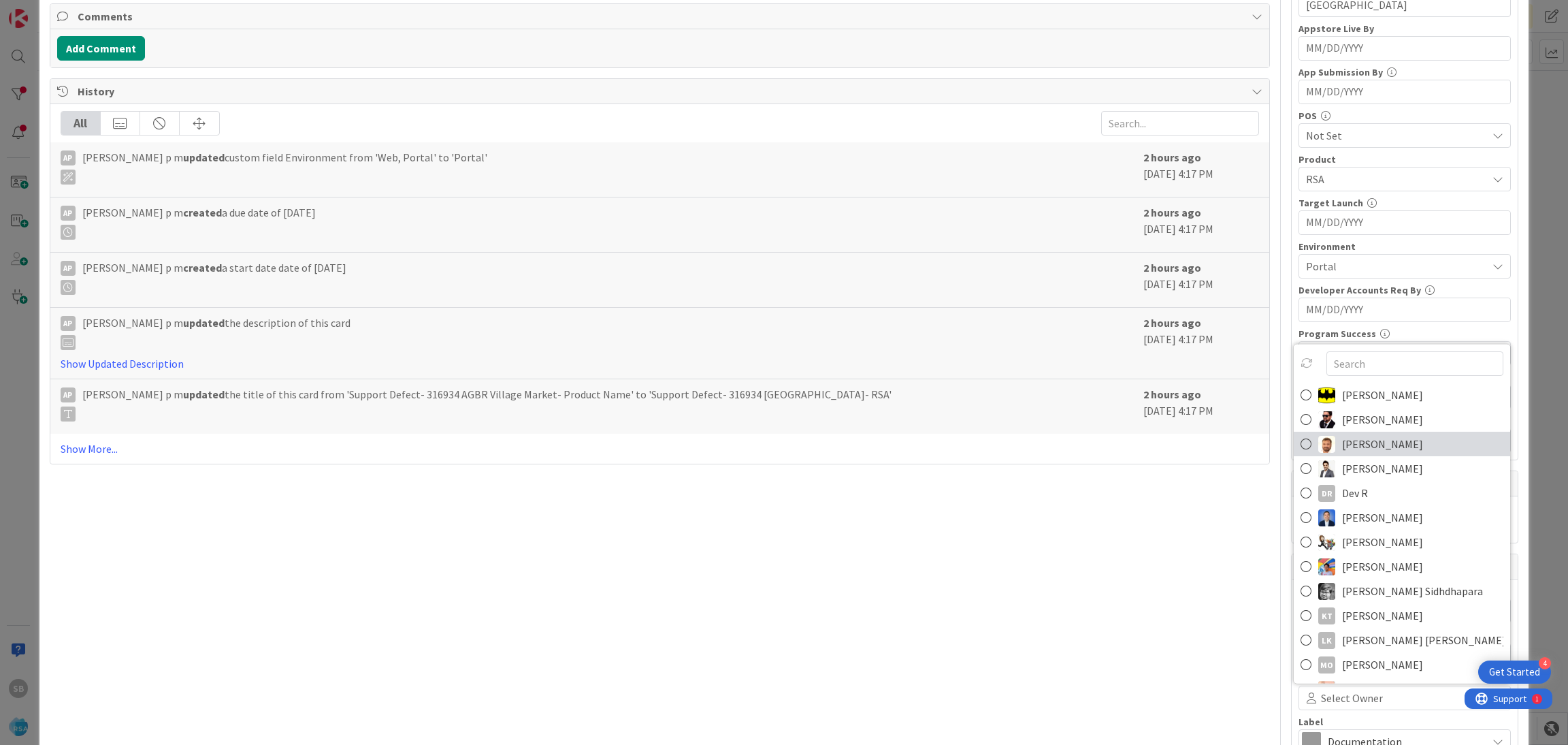
click at [1324, 447] on link "Anil Sunkoju" at bounding box center [1401, 444] width 216 height 25
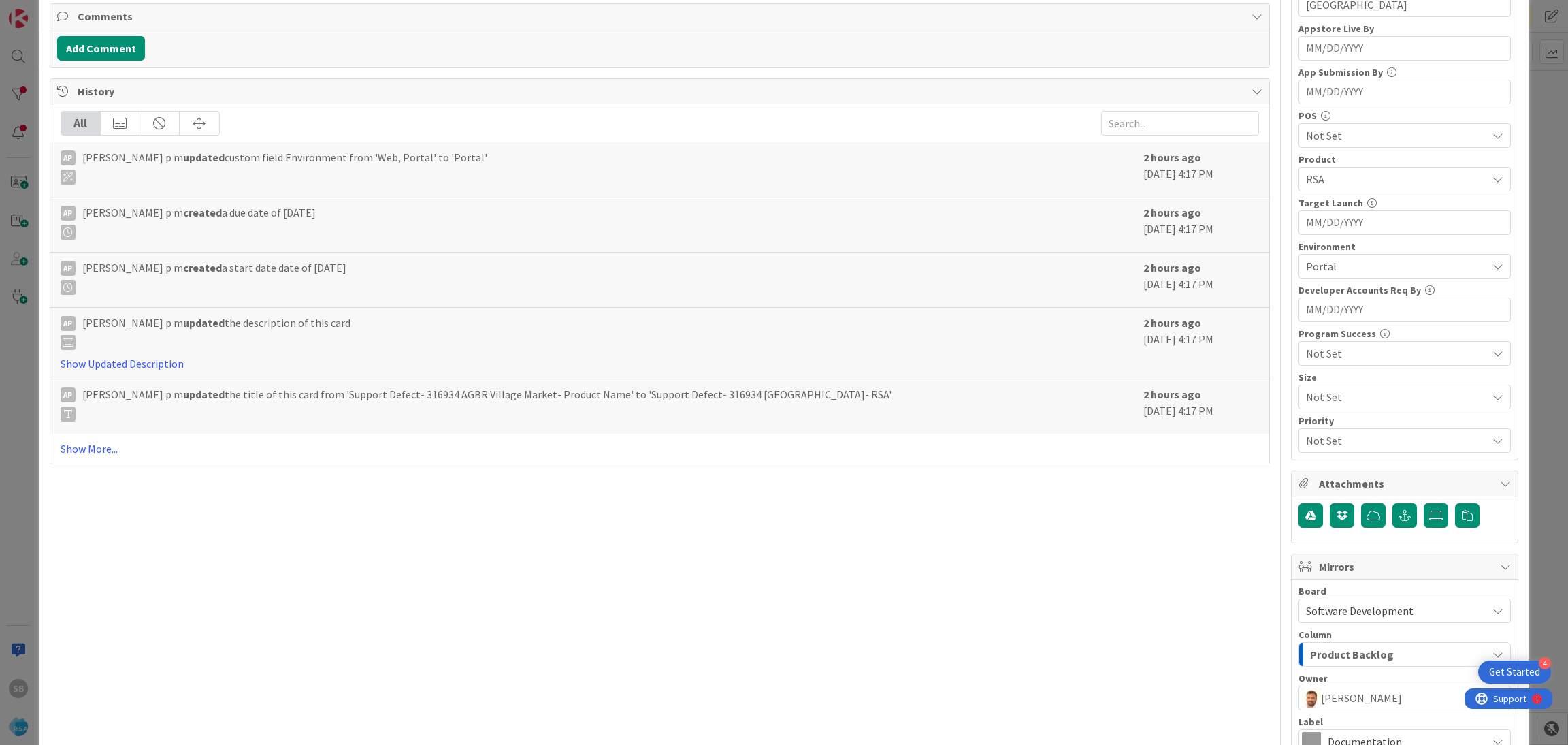
scroll to position [506, 0]
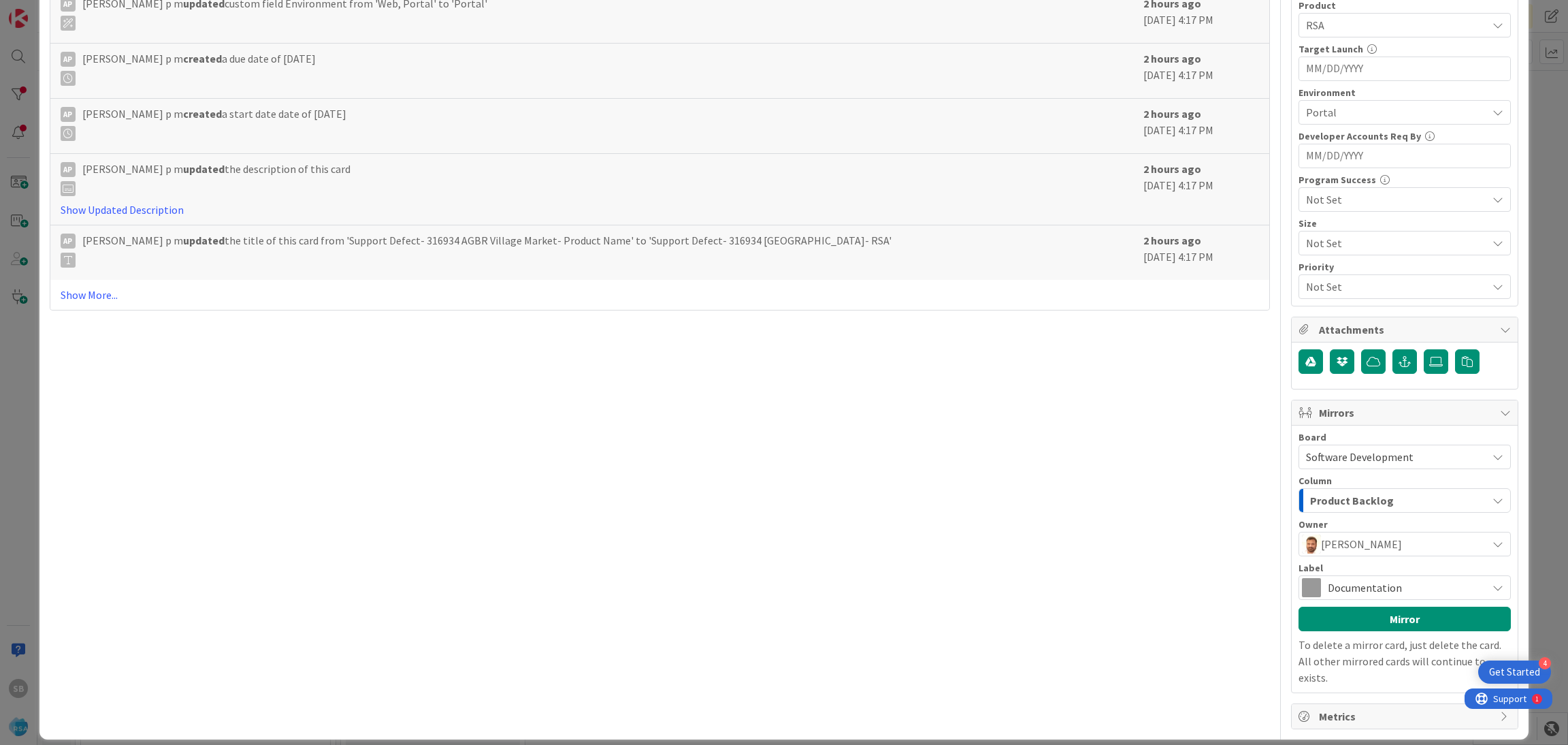
click at [1430, 594] on span "Documentation" at bounding box center [1404, 588] width 153 height 19
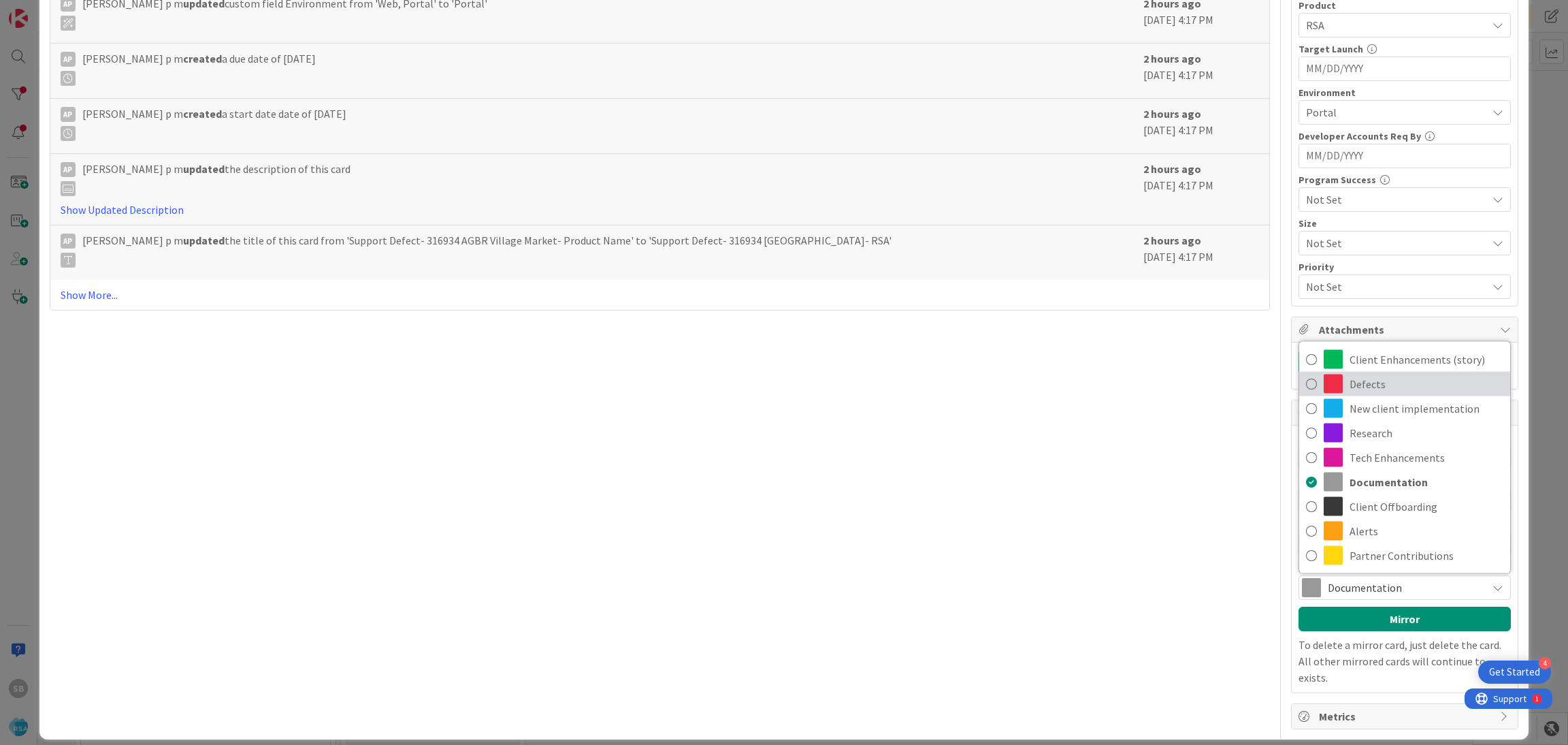
click at [1365, 393] on span "Defects" at bounding box center [1427, 383] width 154 height 20
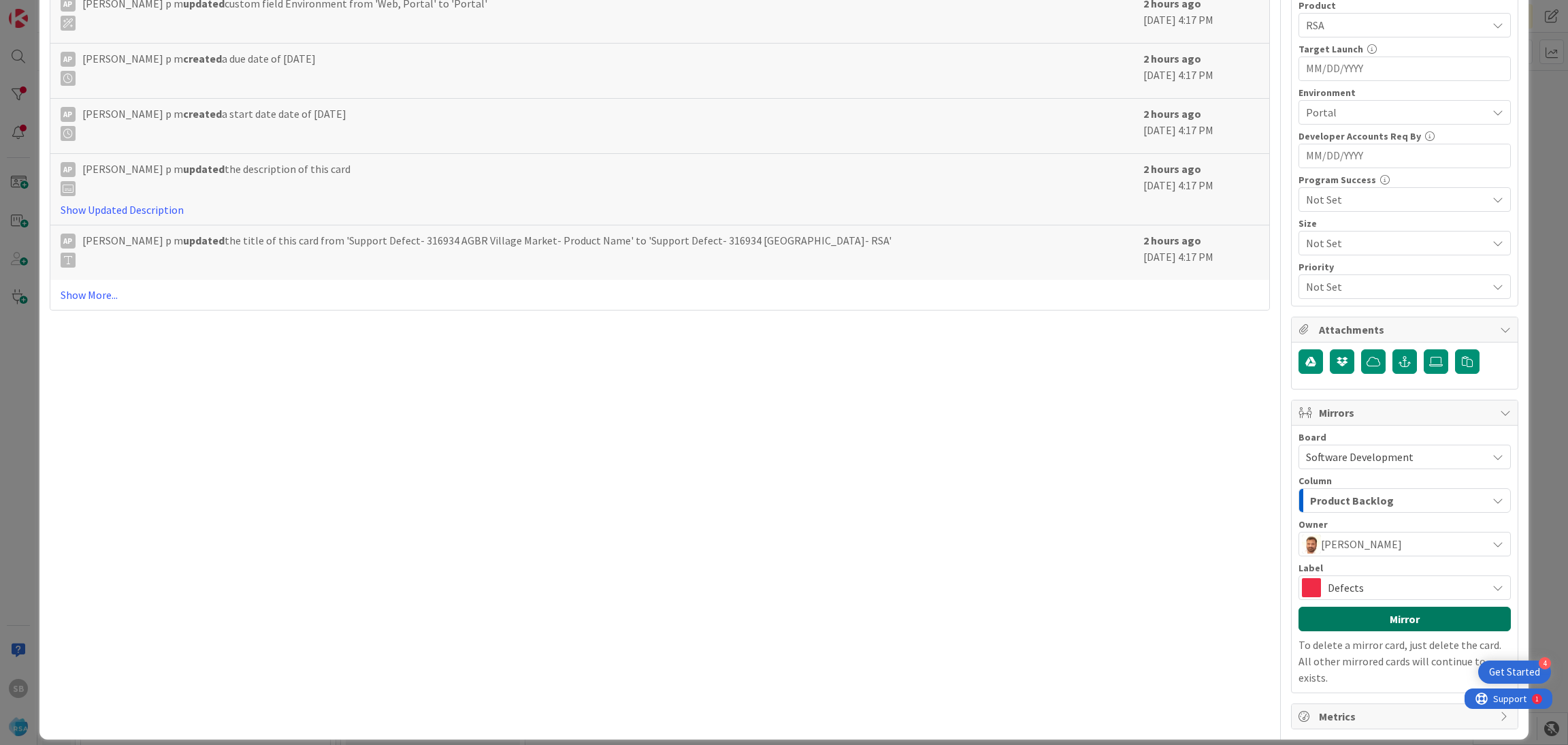
click at [1377, 623] on button "Mirror" at bounding box center [1405, 619] width 213 height 25
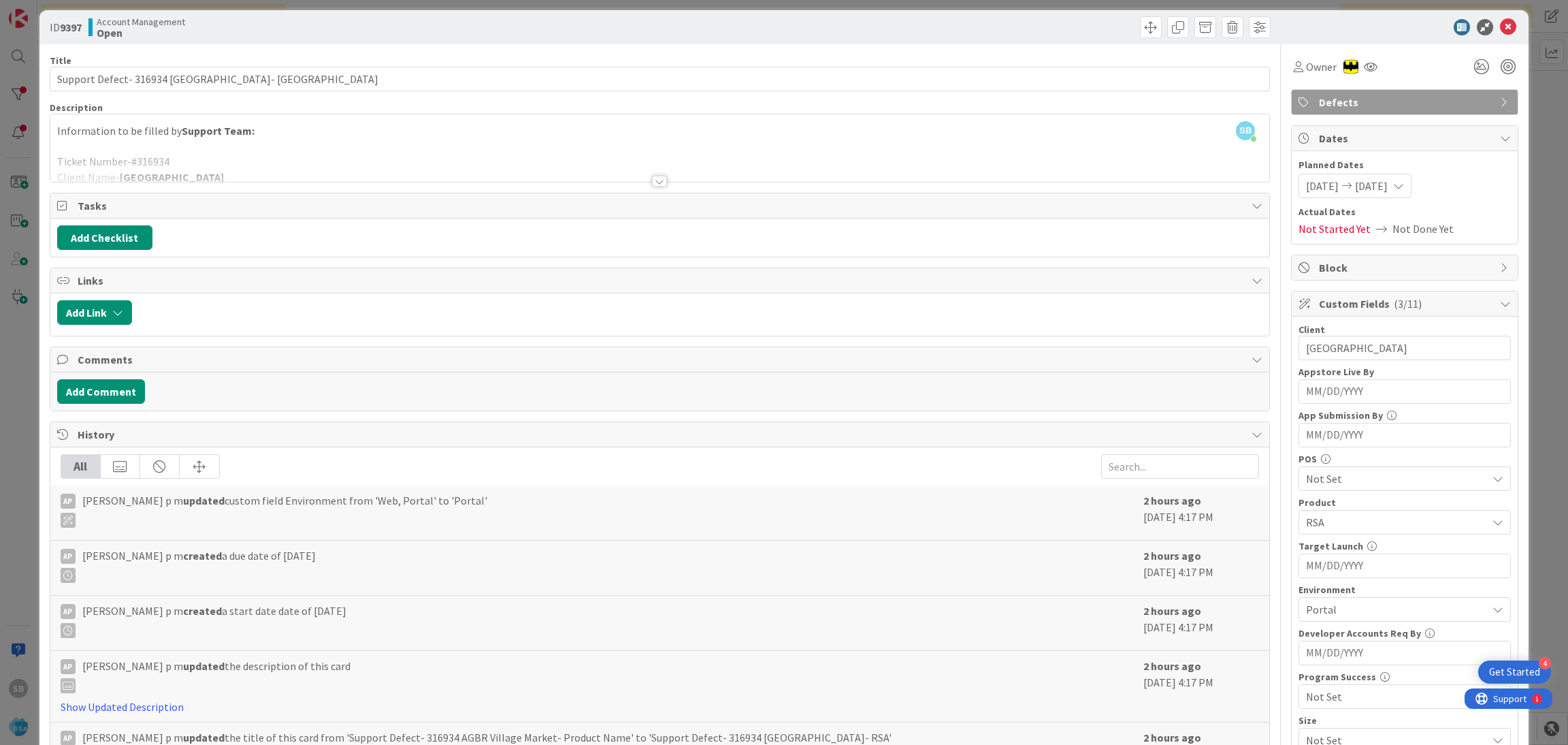
scroll to position [0, 0]
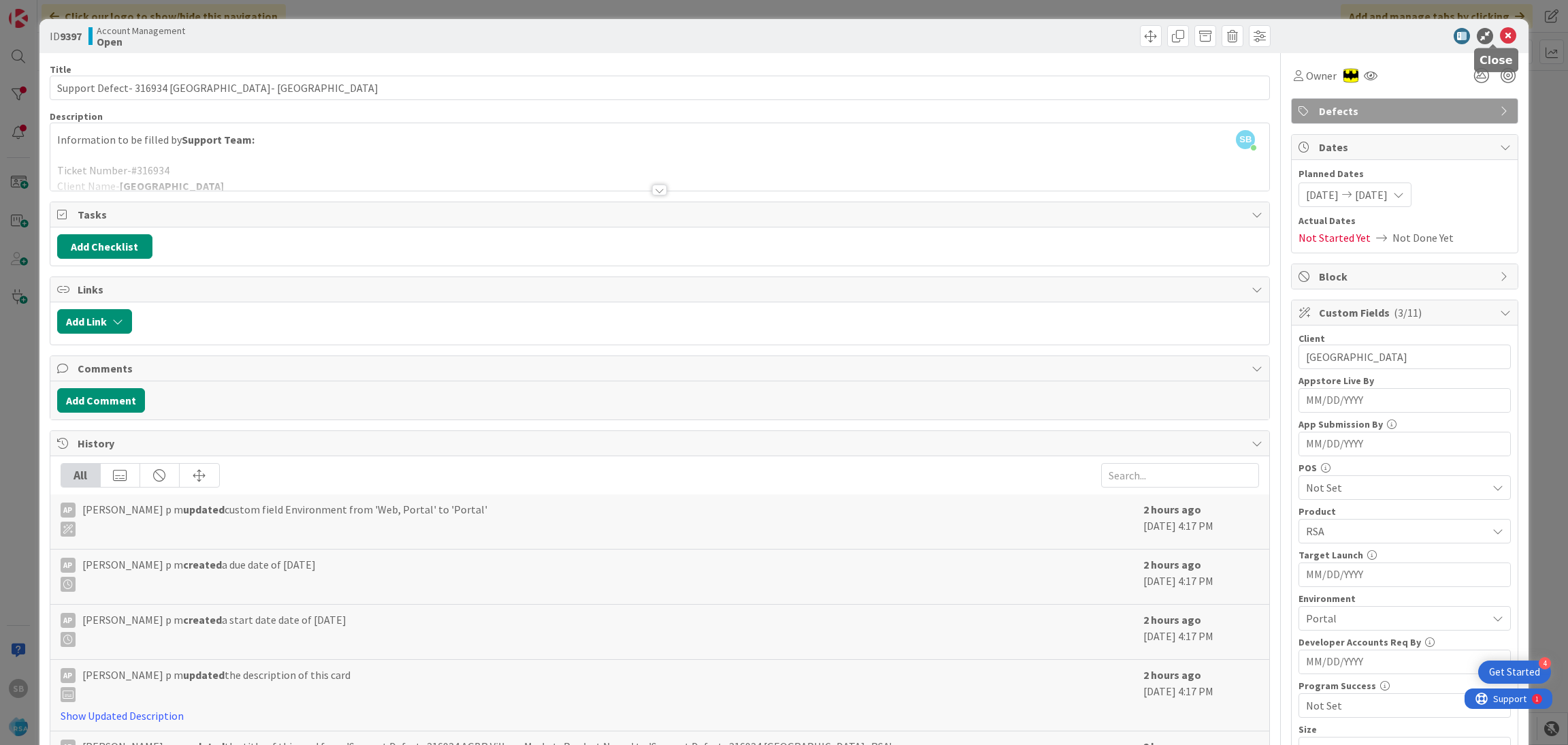
click at [1500, 37] on icon at bounding box center [1508, 36] width 17 height 17
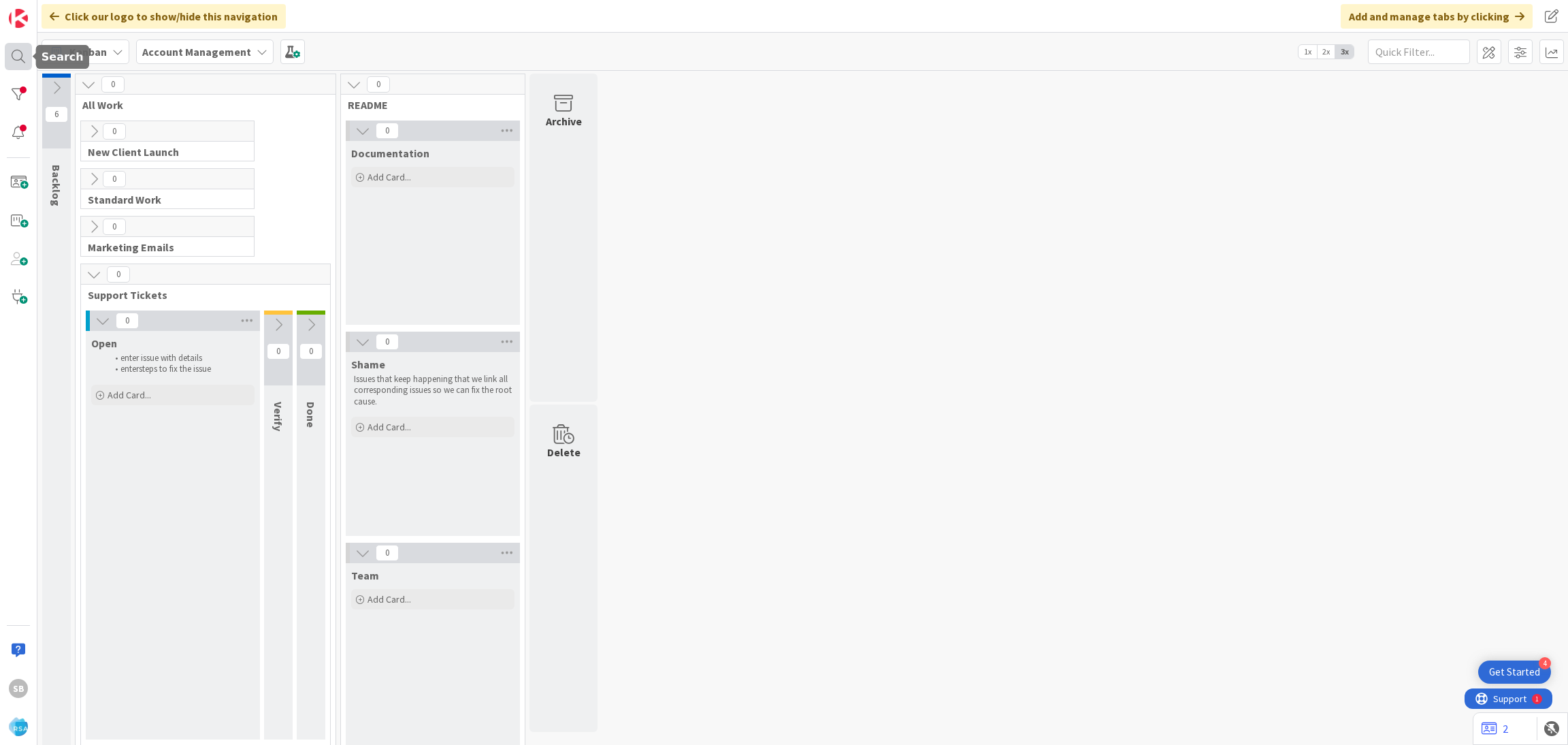
click at [13, 59] on div at bounding box center [18, 56] width 27 height 27
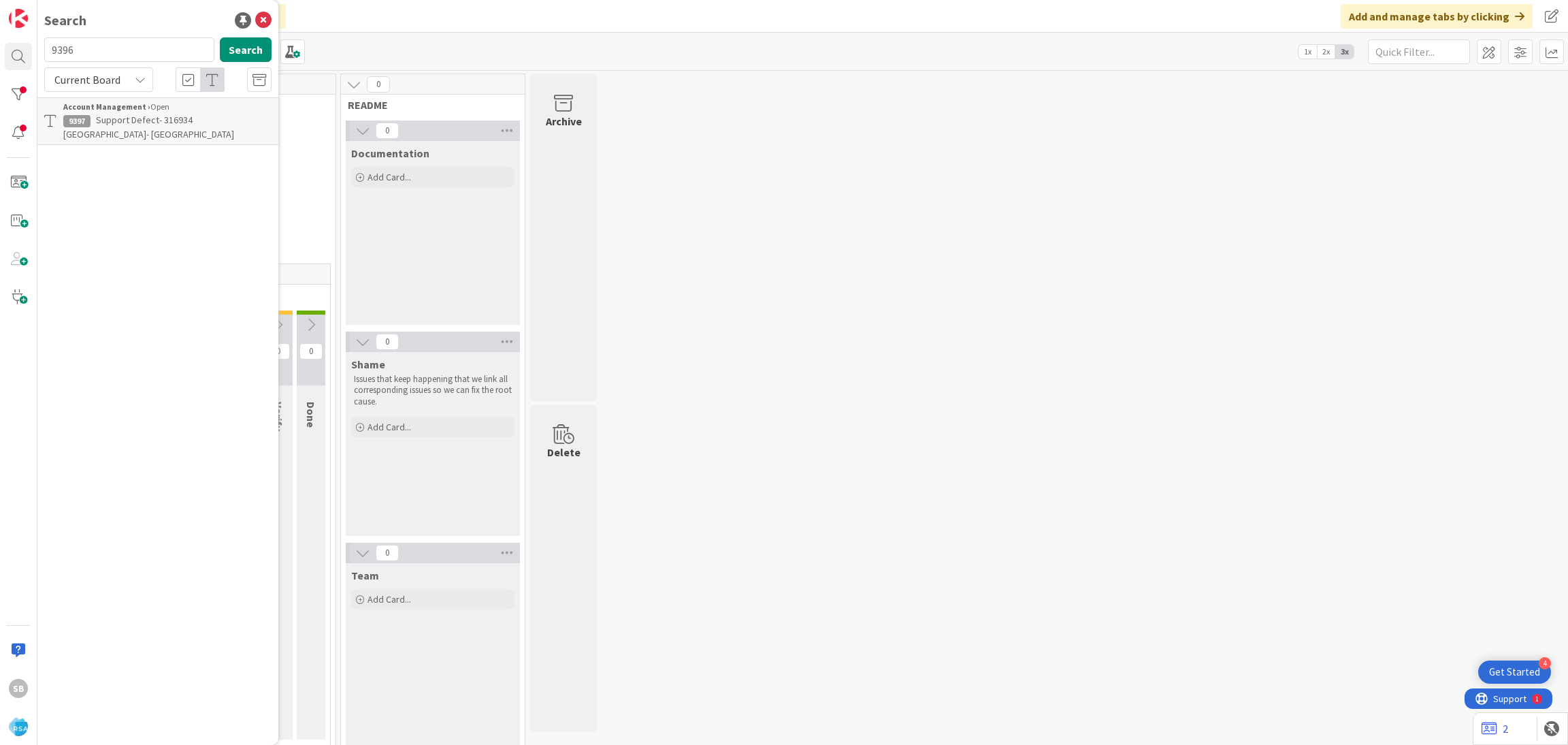
type input "9396"
click at [102, 117] on span "Support Defect-316591 - Calibore Hills- RSA" at bounding box center [149, 127] width 171 height 26
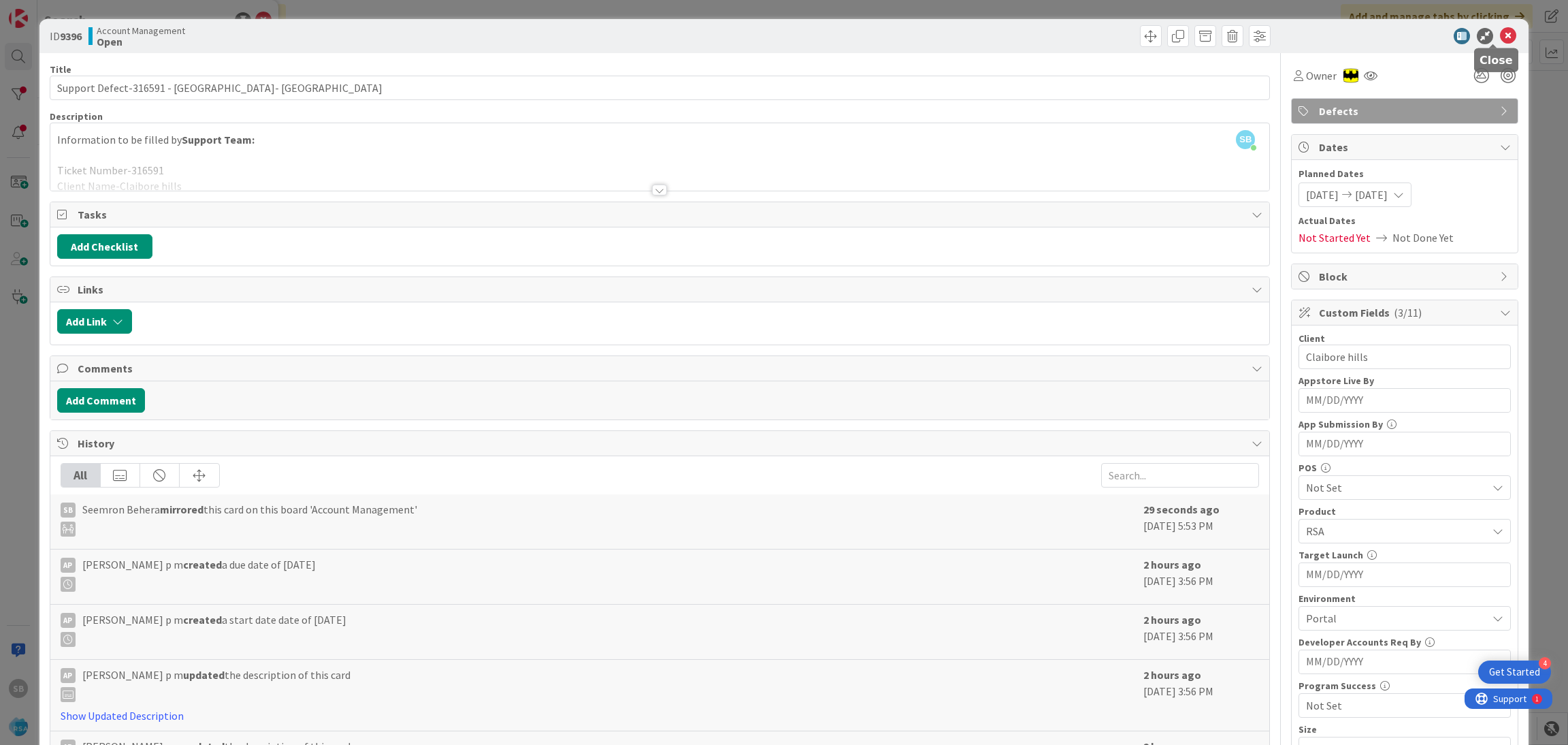
click at [1500, 31] on icon at bounding box center [1508, 36] width 17 height 17
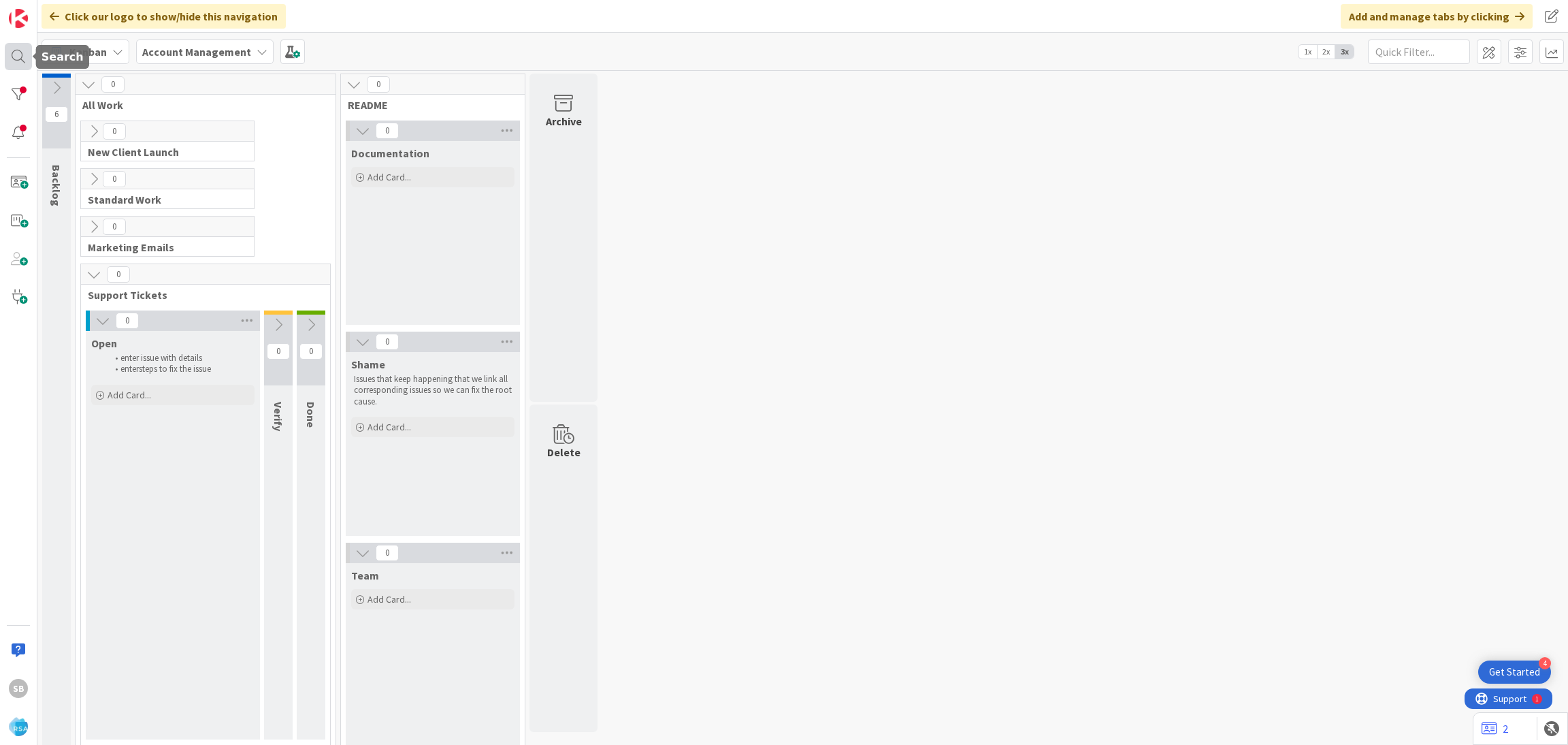
click at [19, 51] on div at bounding box center [18, 56] width 27 height 27
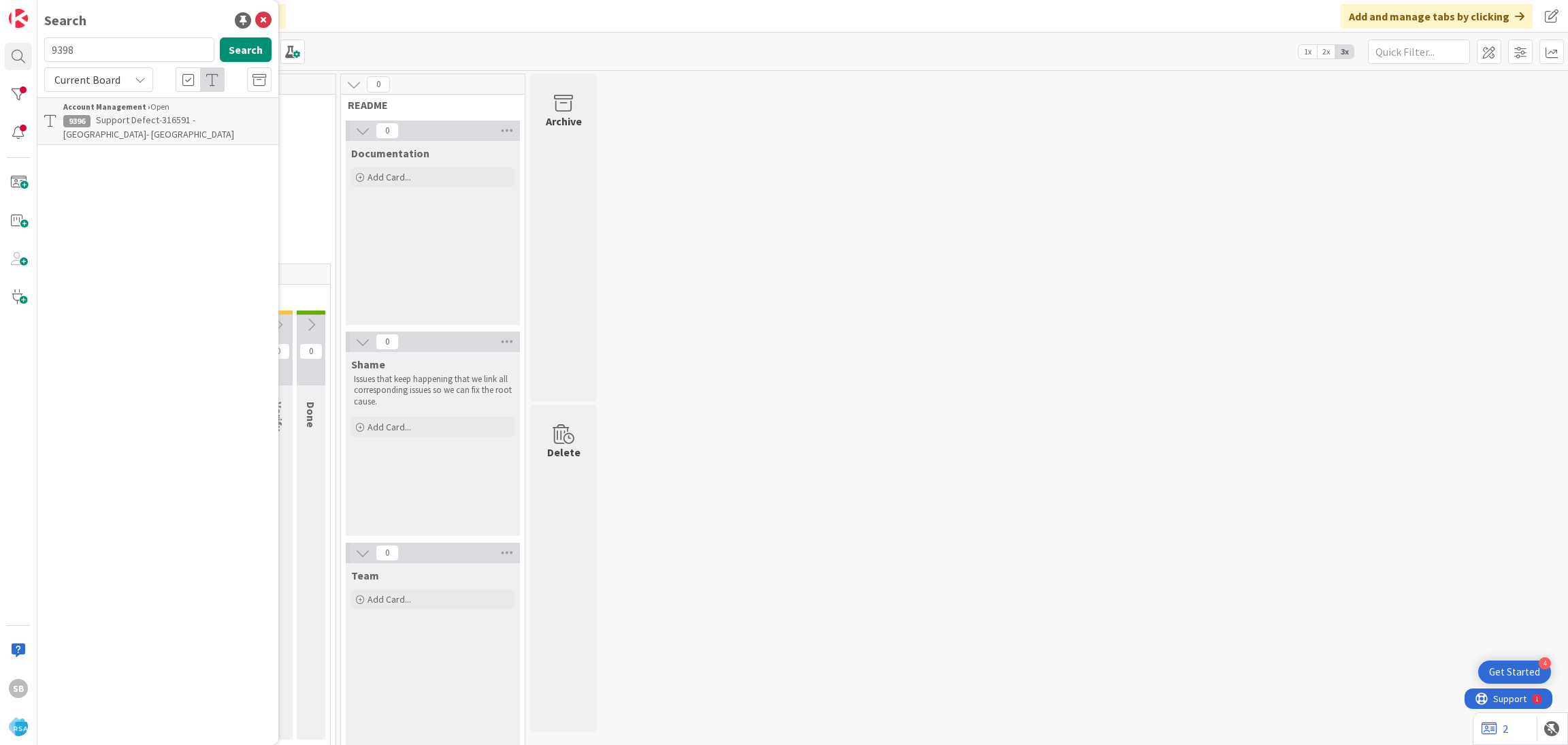
type input "9398"
click at [154, 122] on span "Support Maintenance - #316875- Edwards Cash Saver&Edwards Food Giant" at bounding box center [164, 127] width 201 height 26
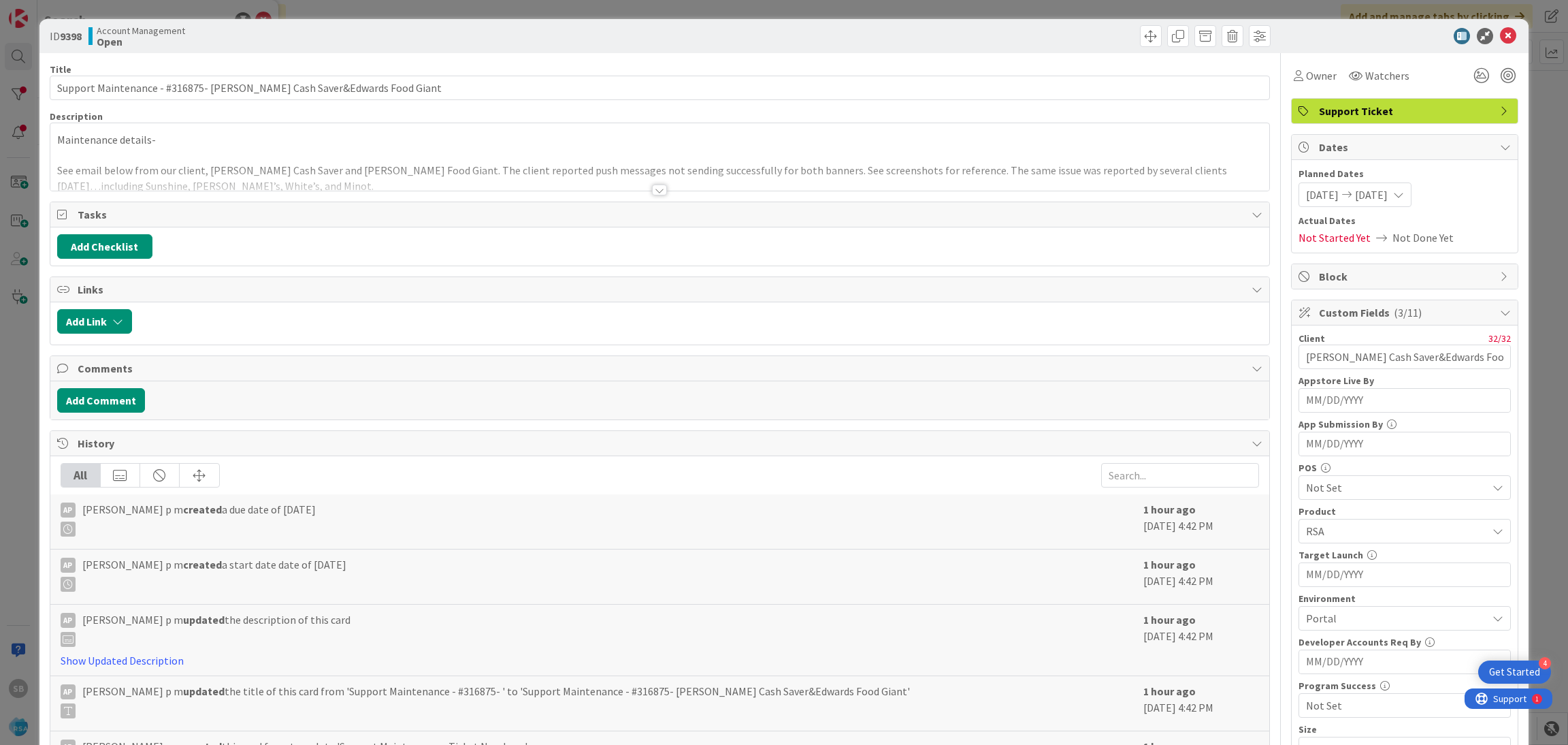
click at [432, 119] on div "Description" at bounding box center [660, 117] width 1221 height 12
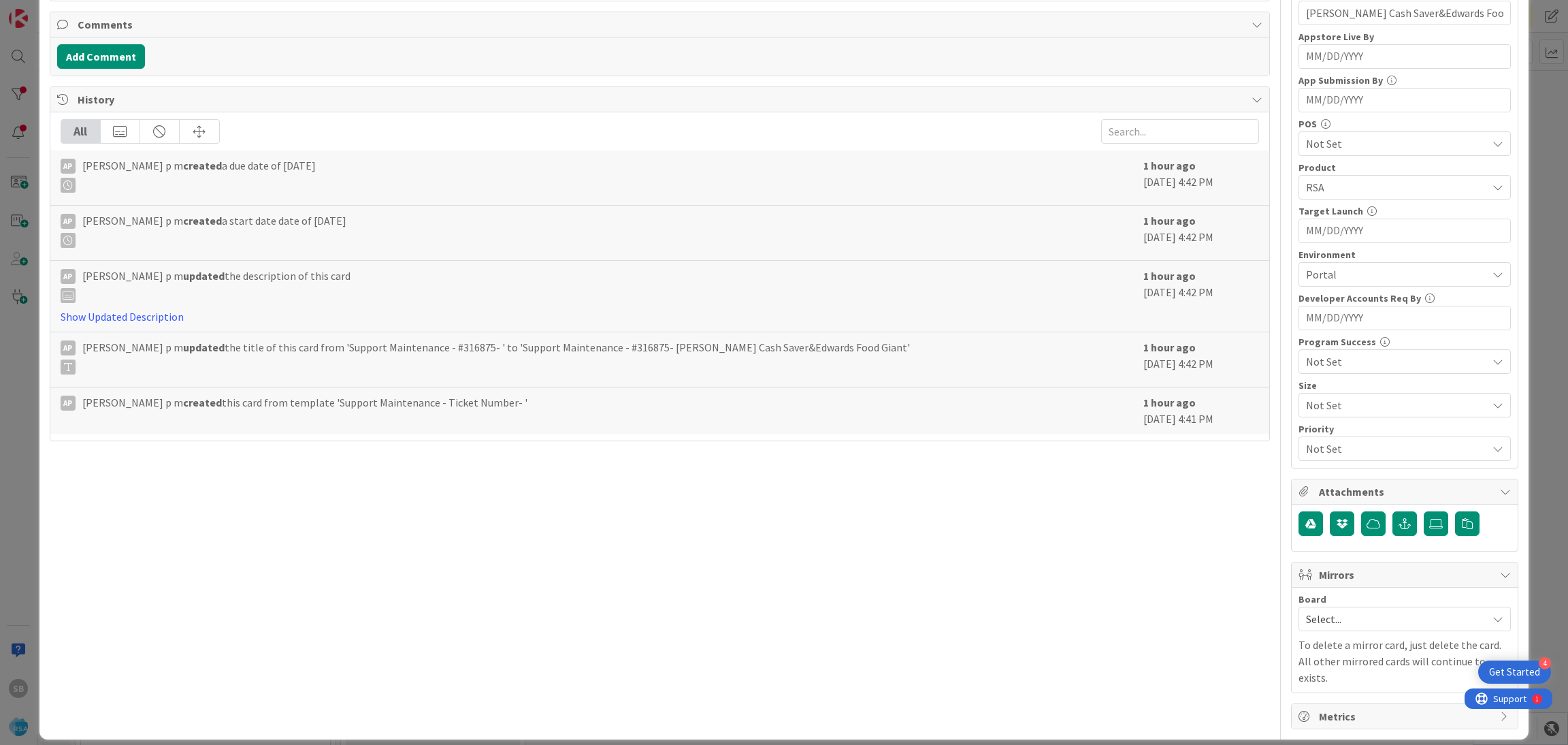
click at [1385, 624] on span "Select..." at bounding box center [1392, 619] width 174 height 19
click at [1347, 711] on span "Software Development" at bounding box center [1414, 707] width 180 height 20
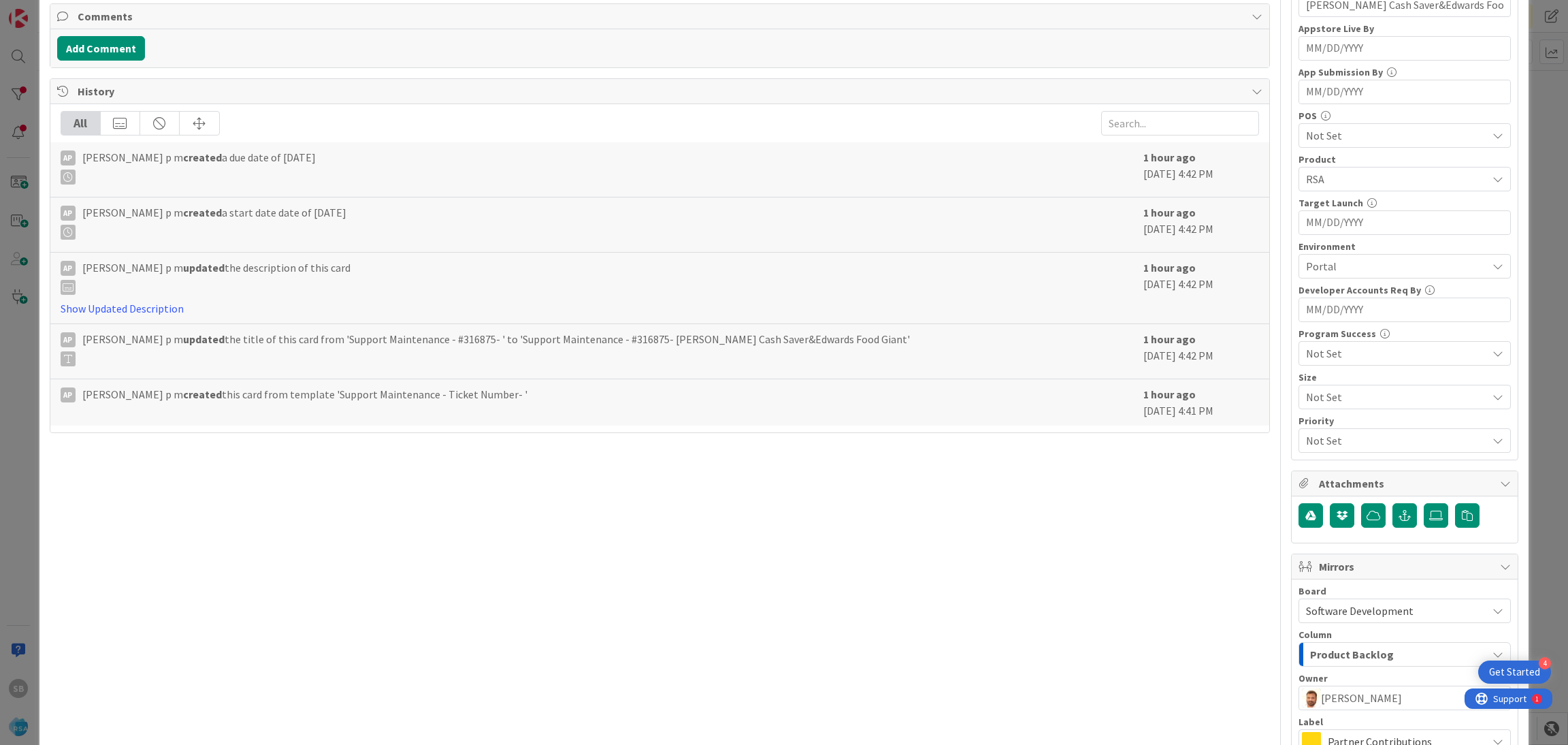
scroll to position [506, 0]
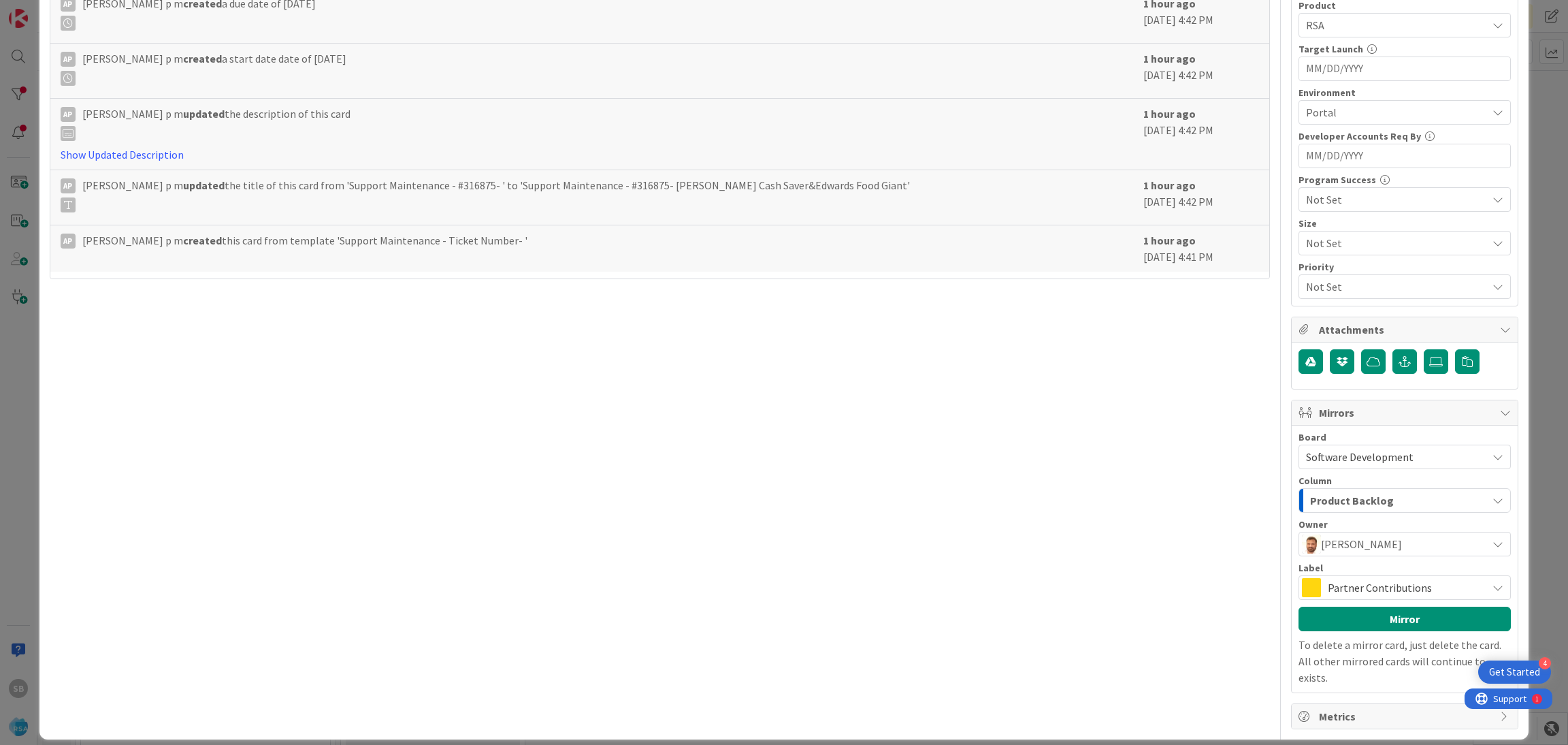
click at [1393, 586] on span "Partner Contributions" at bounding box center [1404, 588] width 153 height 19
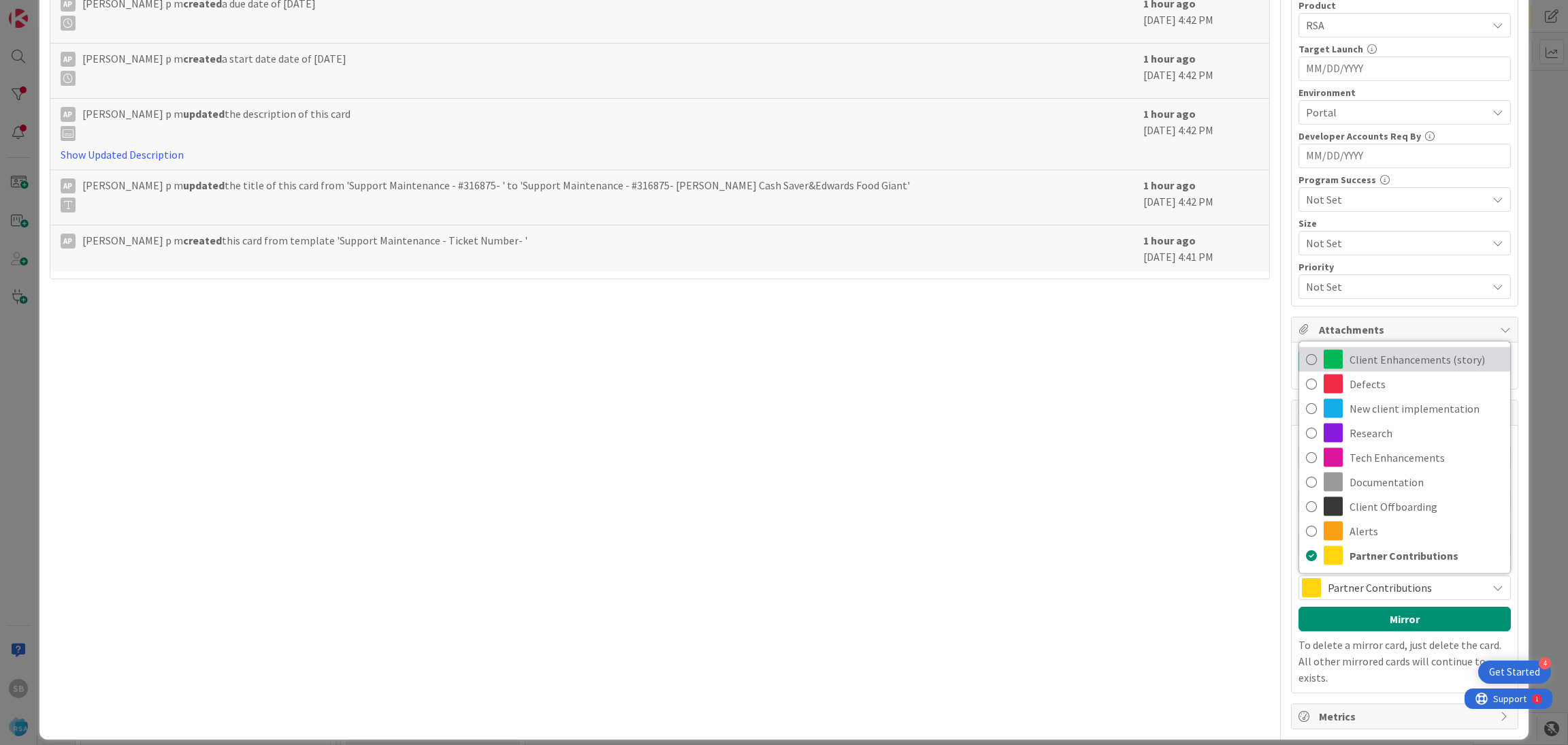
click at [1398, 363] on span "Client Enhancements (story)" at bounding box center [1427, 359] width 154 height 20
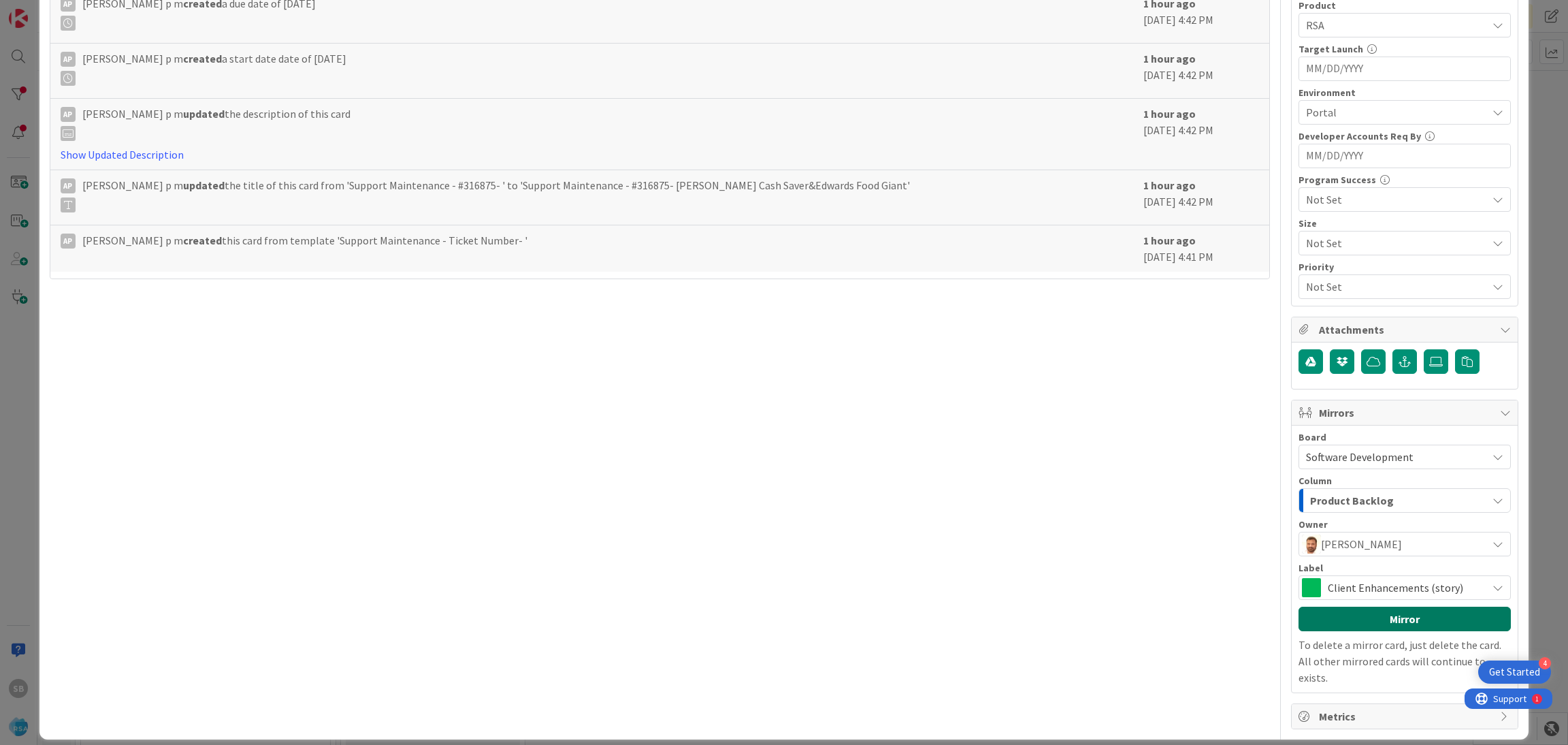
click at [1370, 614] on button "Mirror" at bounding box center [1405, 619] width 213 height 25
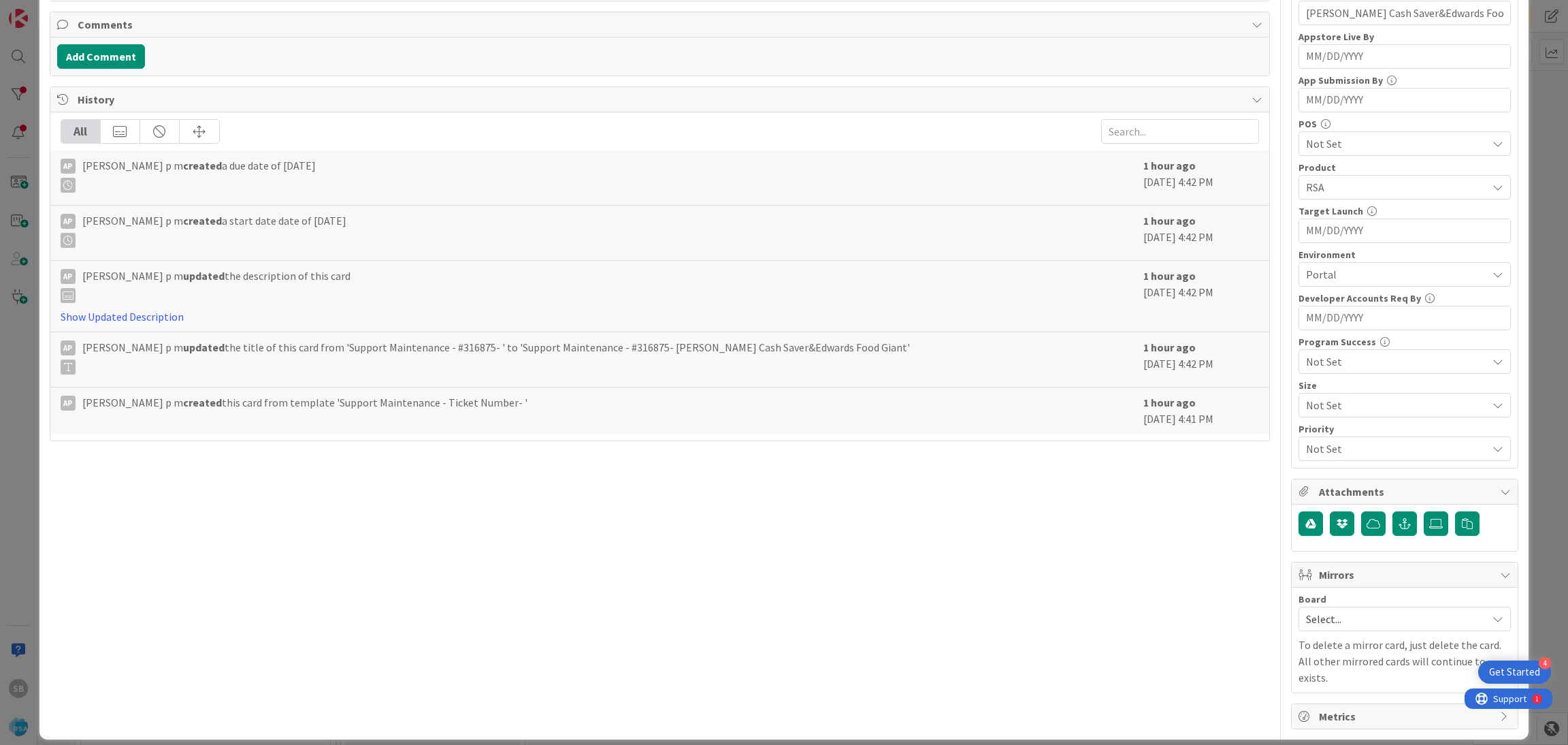
scroll to position [0, 0]
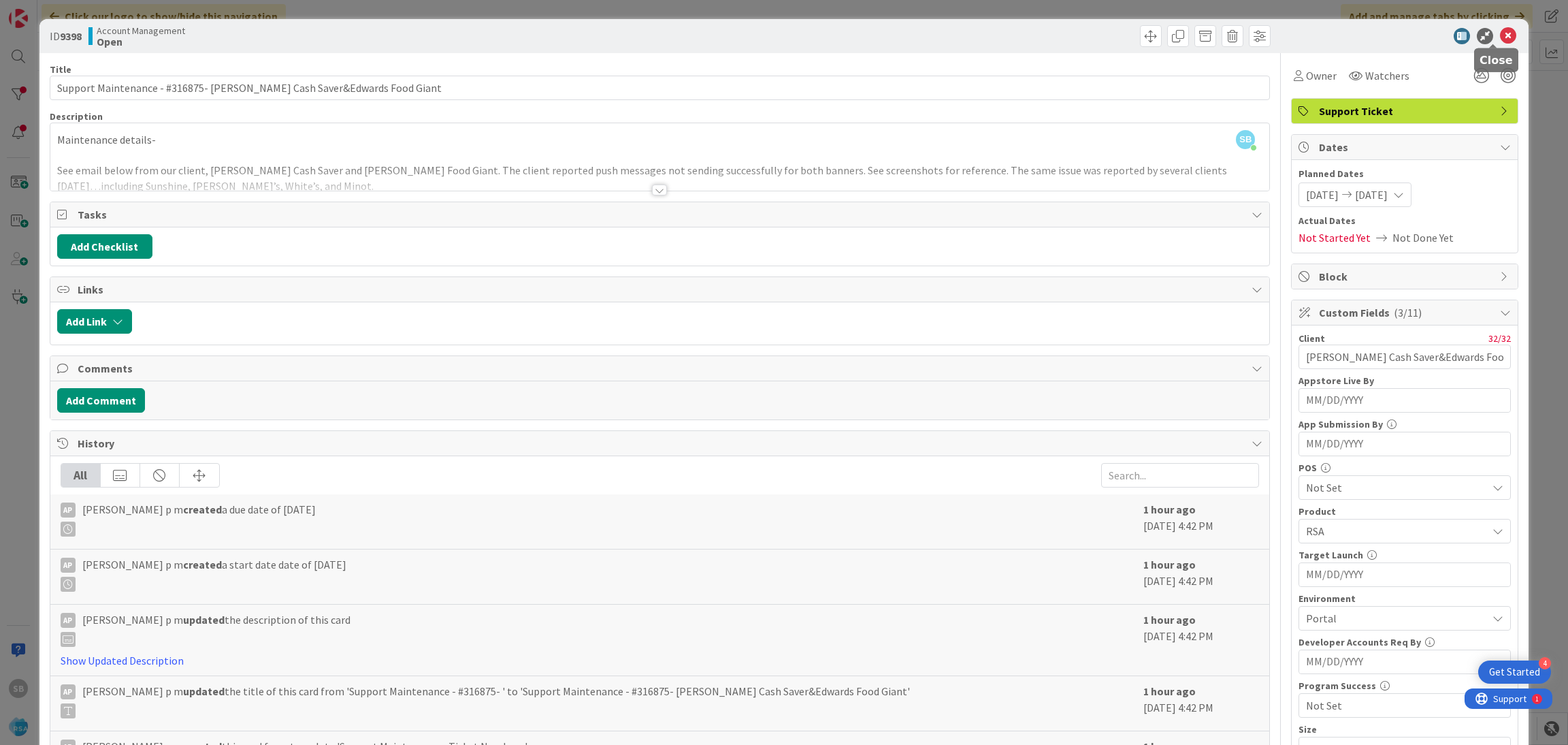
click at [1500, 28] on icon at bounding box center [1508, 36] width 17 height 17
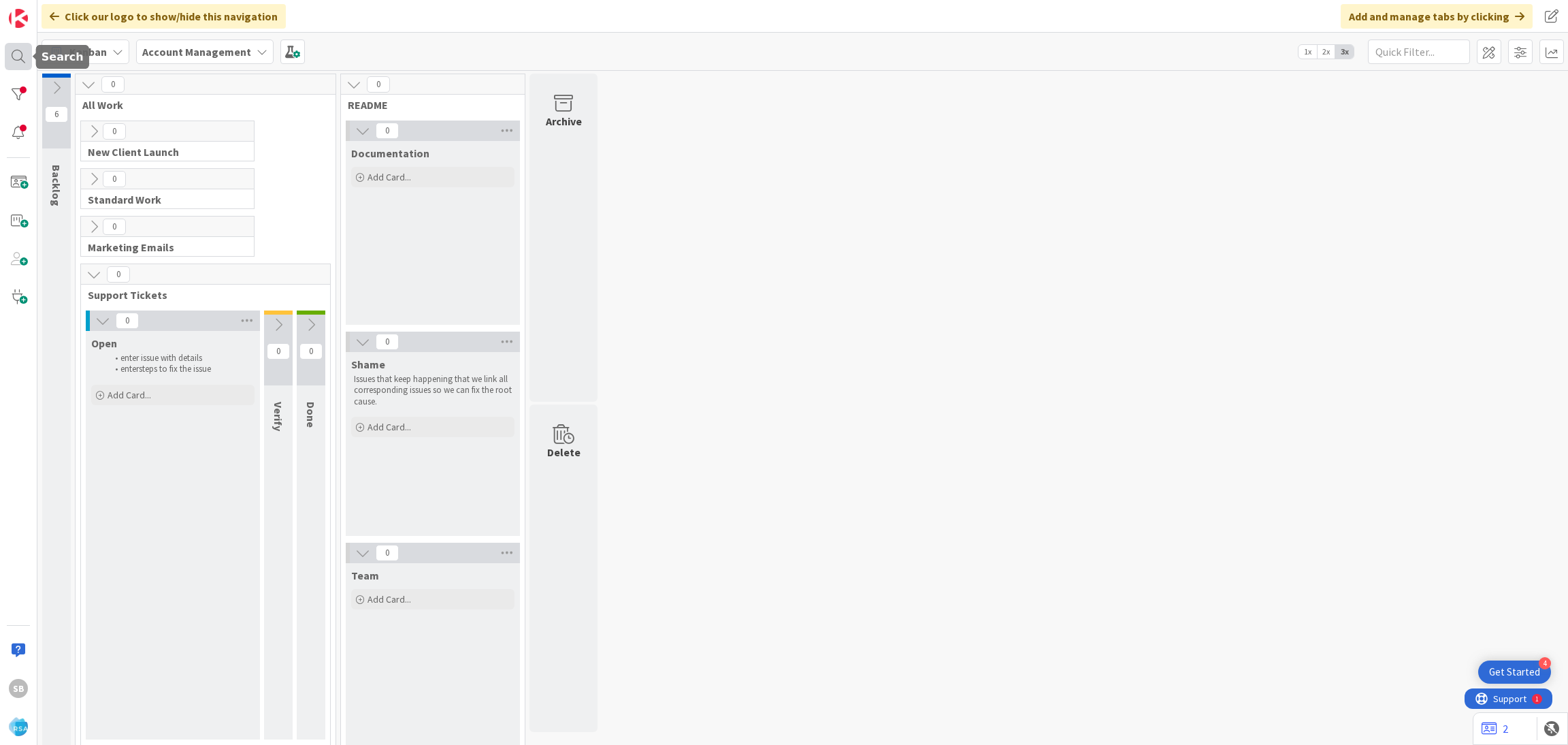
click at [22, 53] on div at bounding box center [18, 56] width 27 height 27
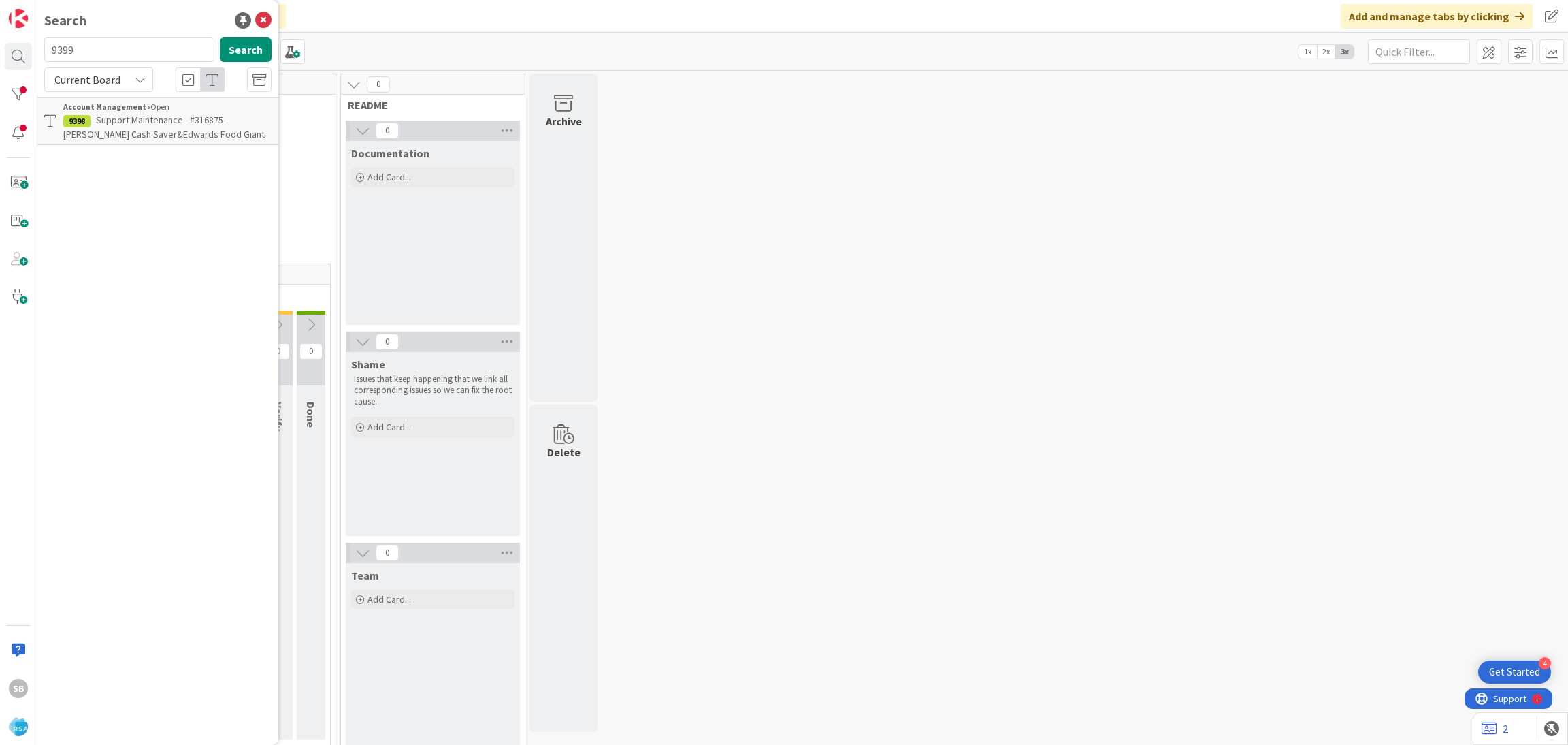
type input "9399"
click at [116, 79] on span "Current Board" at bounding box center [87, 79] width 66 height 13
click at [121, 149] on div "Current Board All Boards" at bounding box center [122, 124] width 156 height 61
click at [106, 137] on span "All Boards" at bounding box center [123, 136] width 141 height 20
click at [139, 110] on b "Account Management ›" at bounding box center [107, 107] width 87 height 11
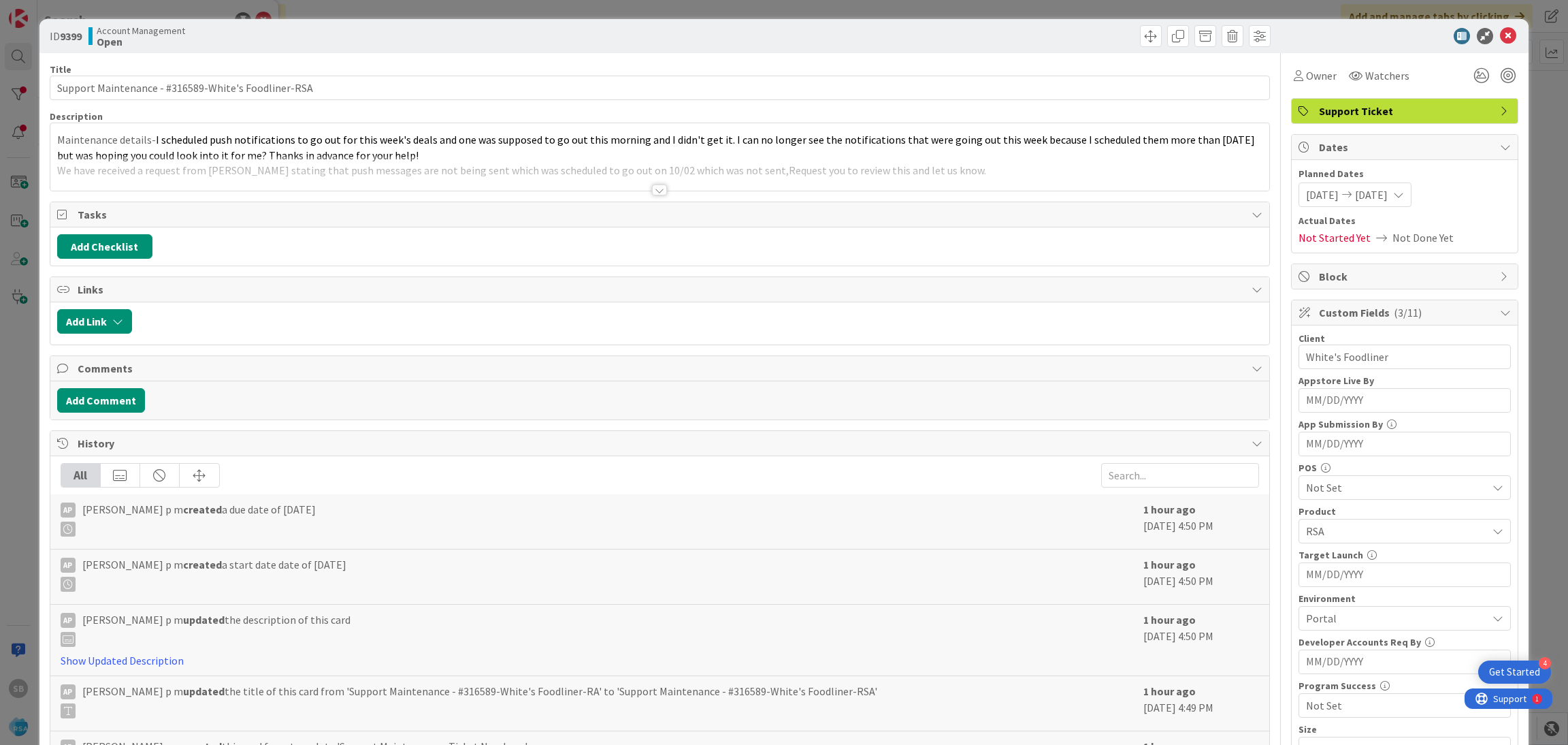
click at [663, 163] on div at bounding box center [660, 173] width 1219 height 34
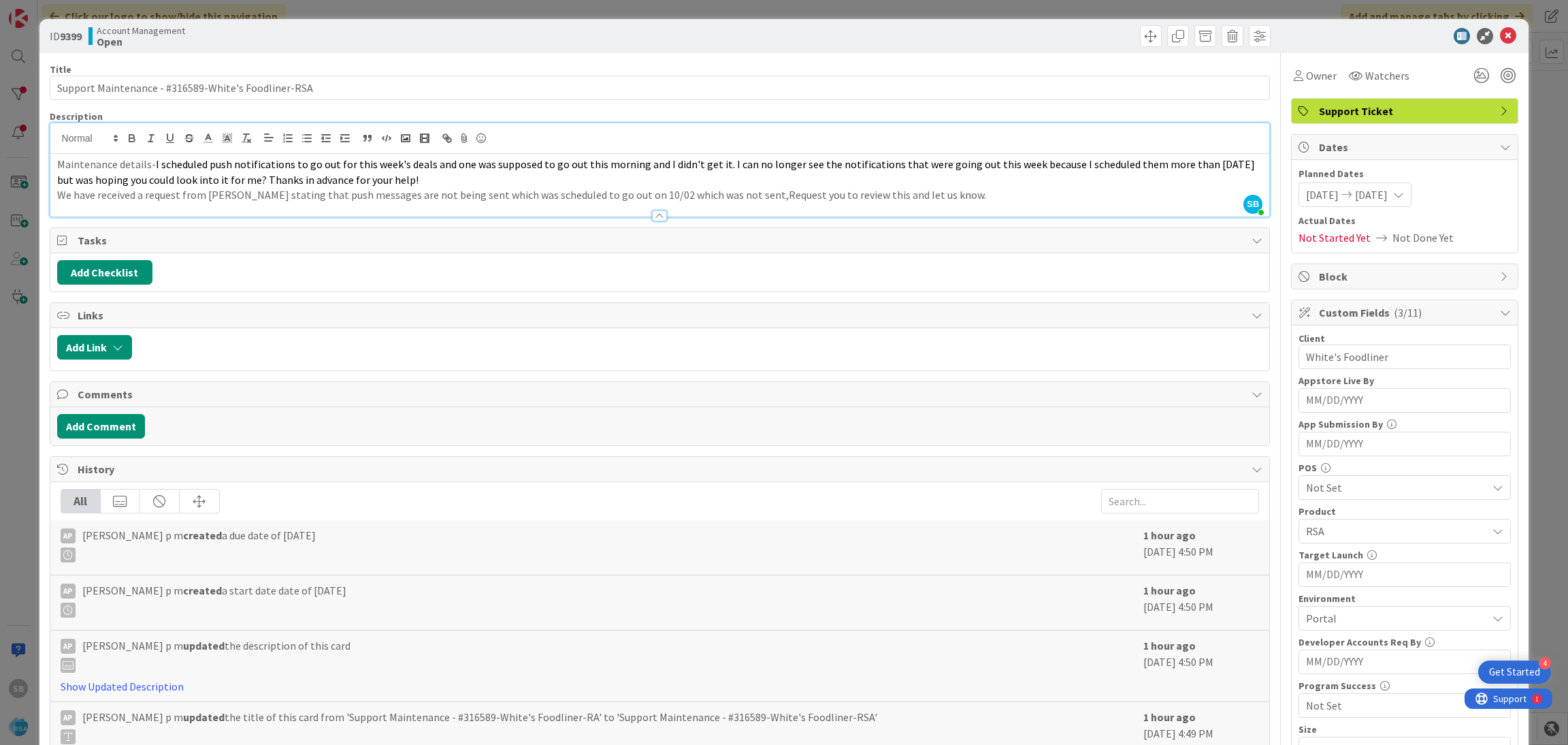
scroll to position [335, 0]
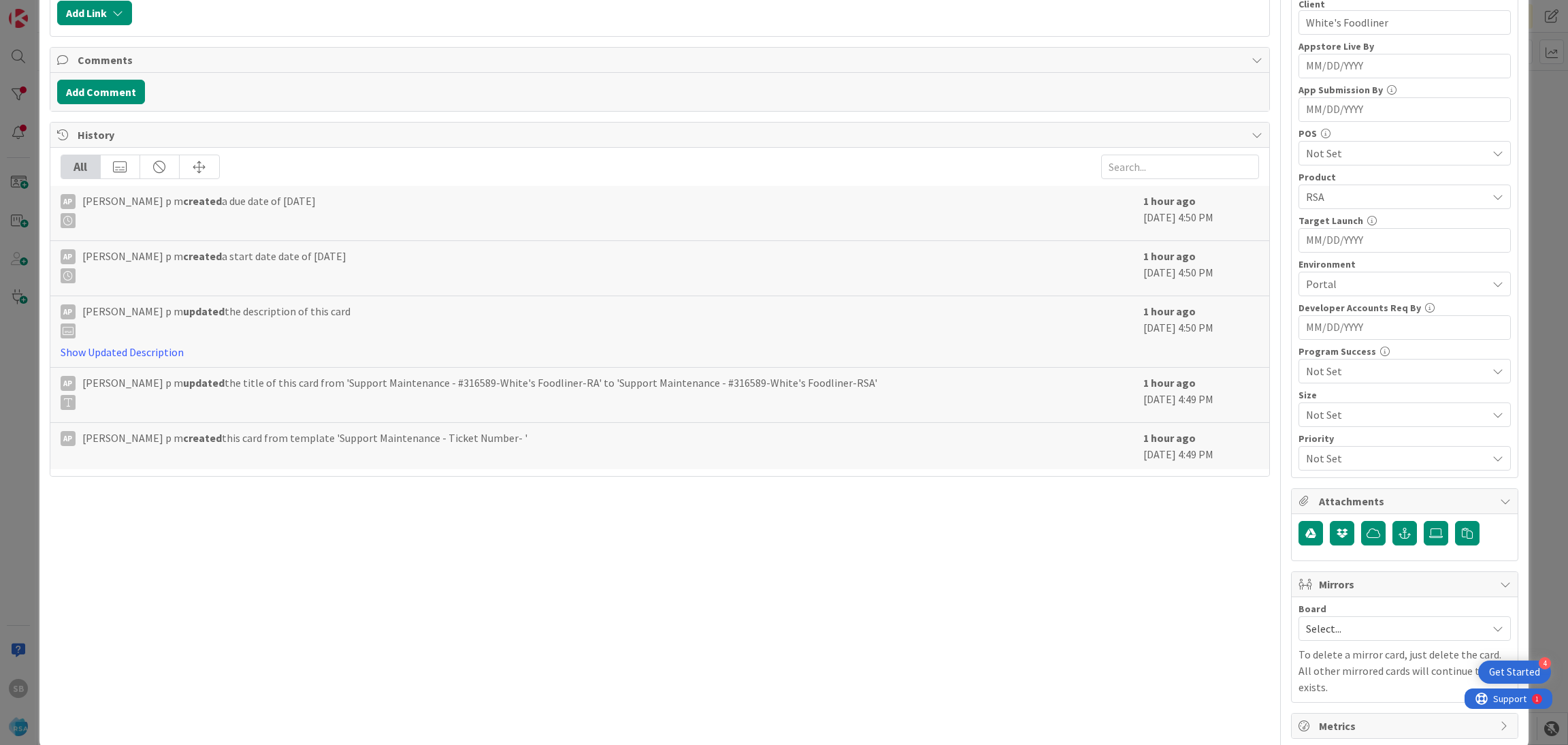
click at [1333, 618] on div "Select..." at bounding box center [1405, 628] width 213 height 25
click at [1330, 708] on link "Software Development" at bounding box center [1404, 717] width 211 height 25
click at [1330, 708] on div "Select Owner" at bounding box center [1405, 716] width 213 height 25
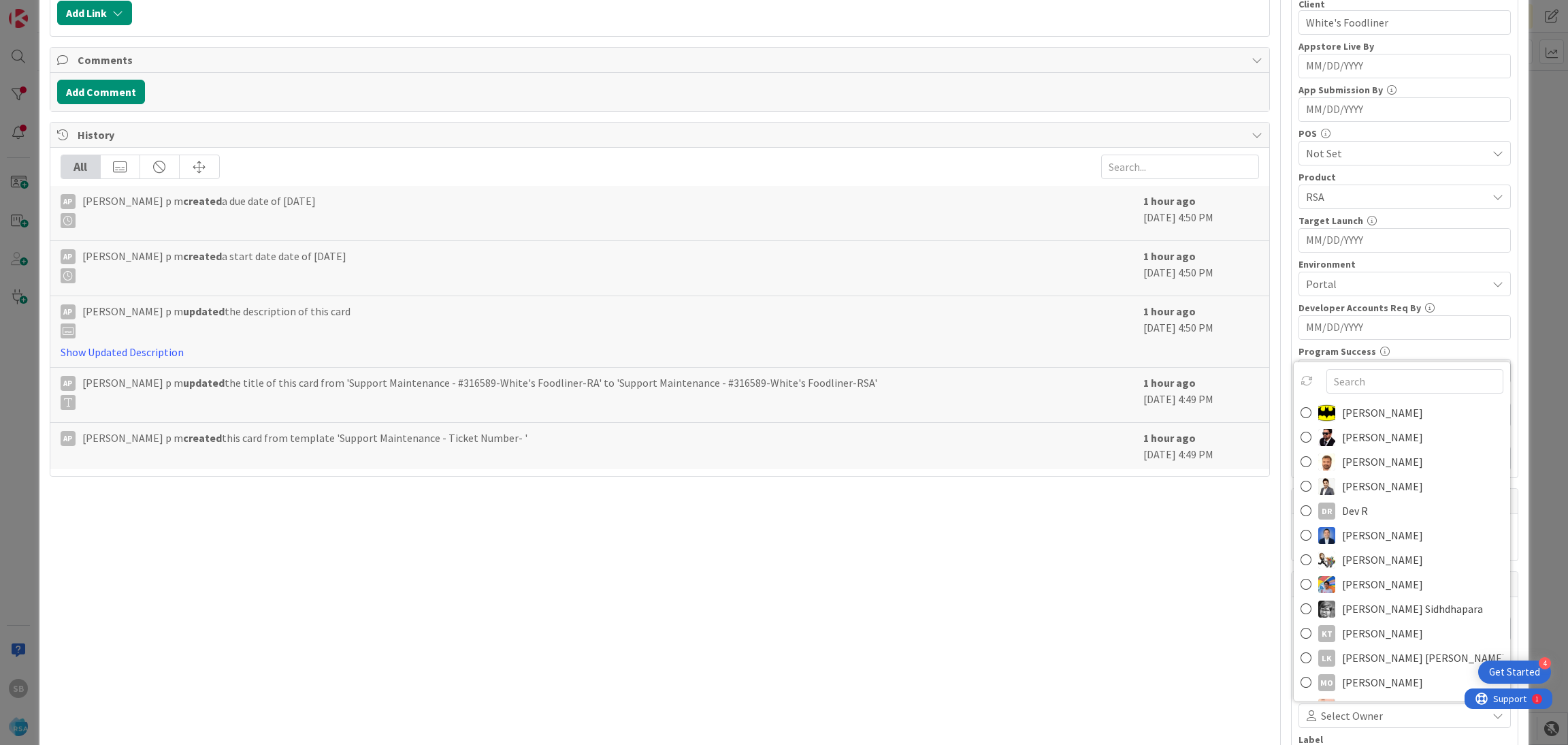
scroll to position [352, 0]
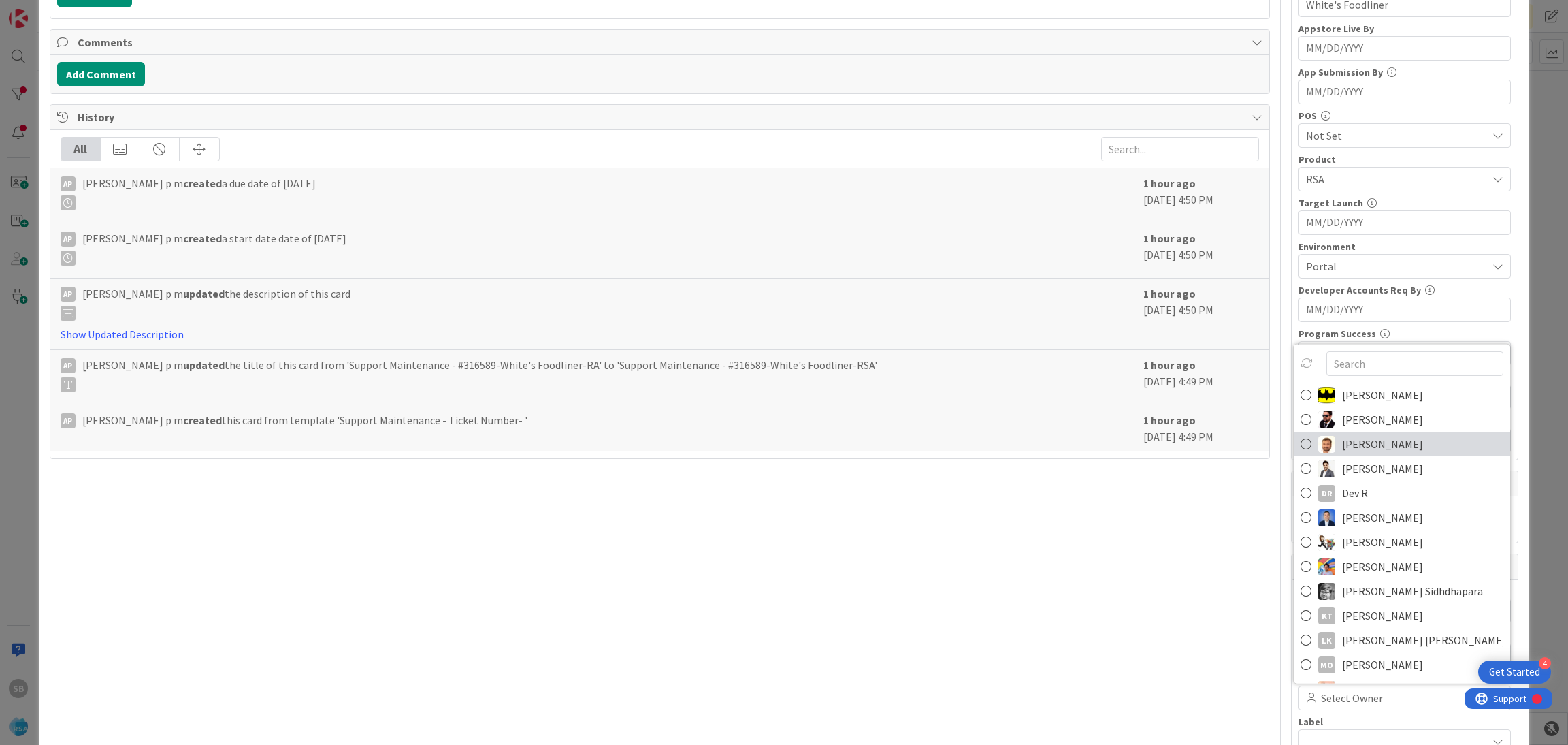
click at [1342, 454] on span "Anil Sunkoju" at bounding box center [1383, 443] width 81 height 20
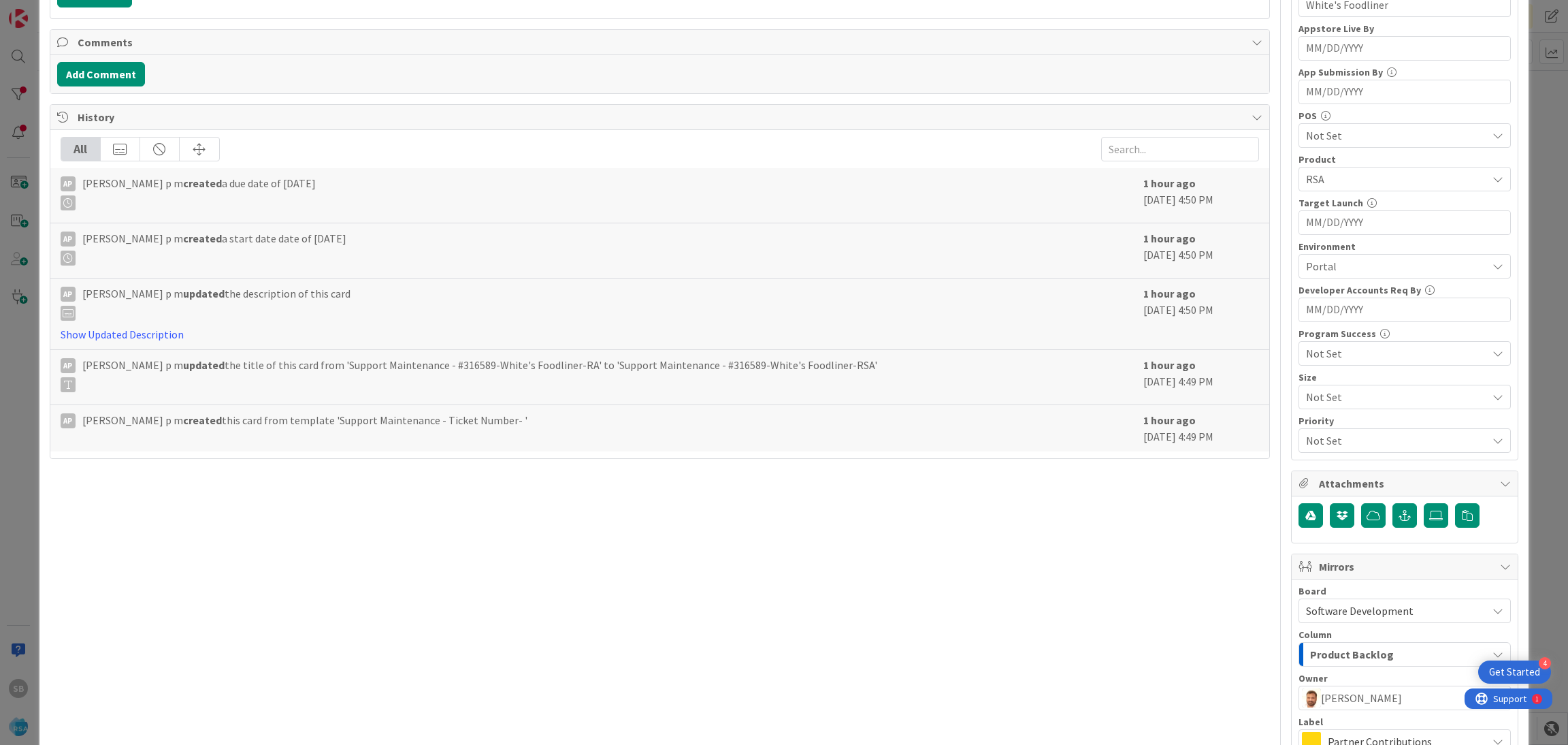
scroll to position [506, 0]
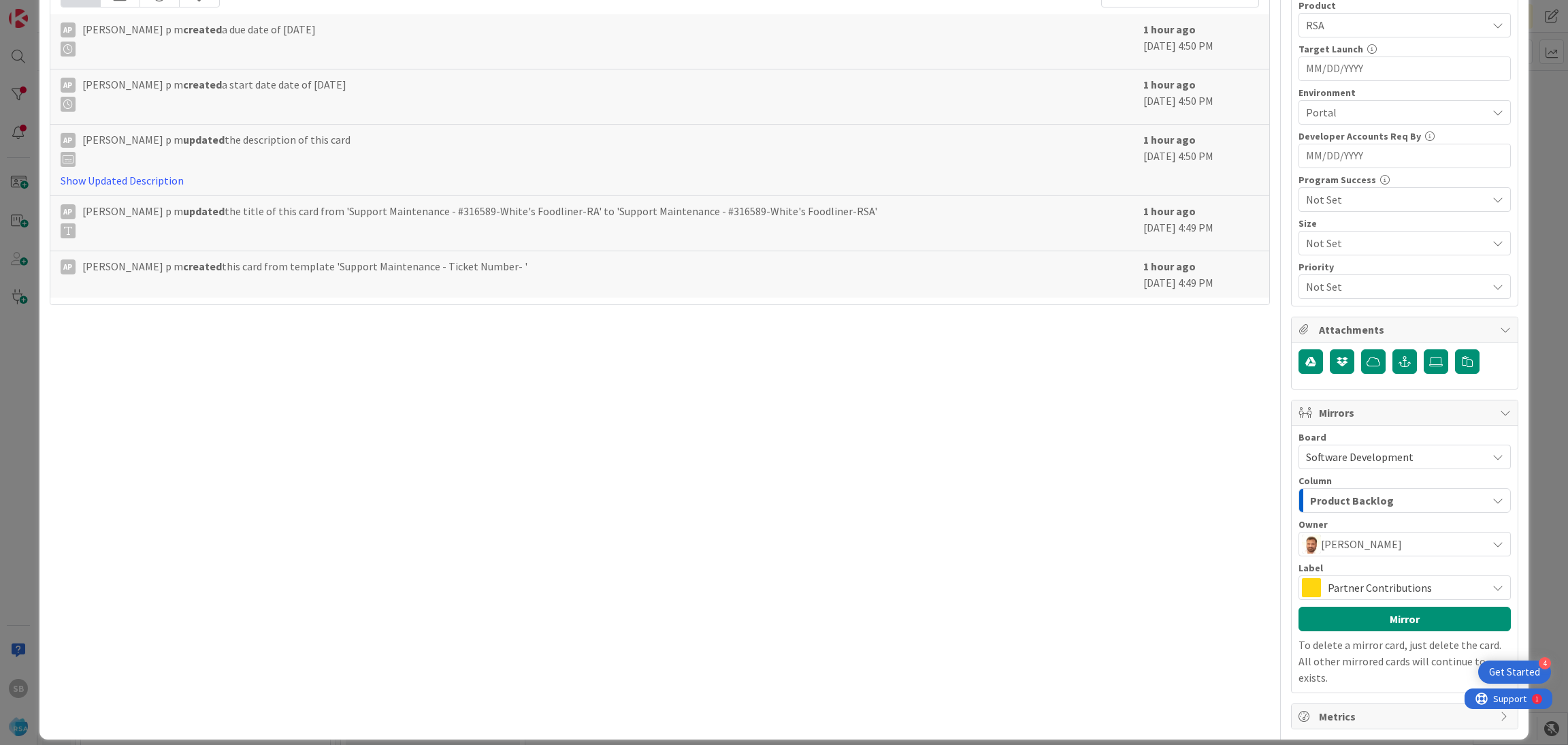
click at [1406, 581] on span "Partner Contributions" at bounding box center [1404, 588] width 153 height 19
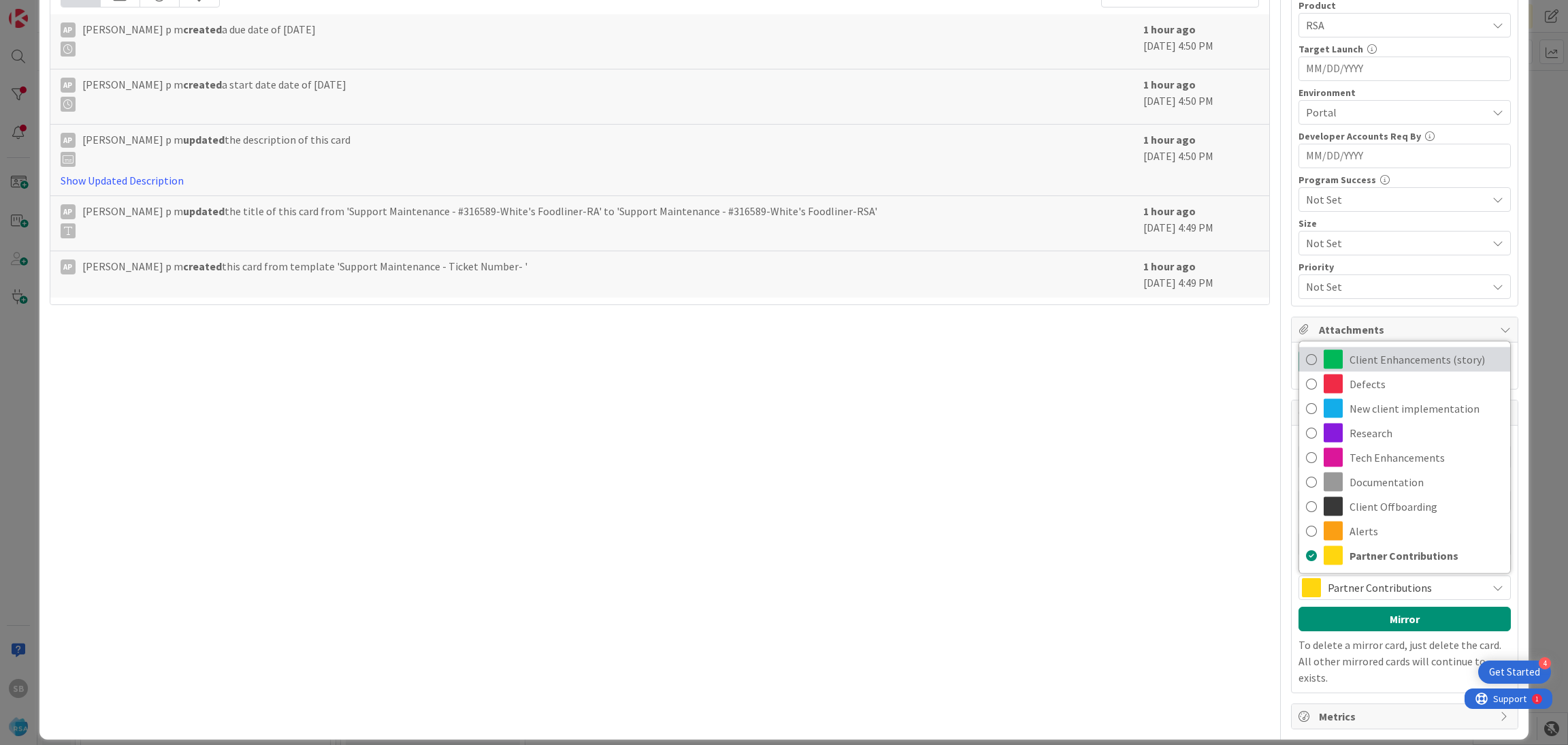
click at [1388, 352] on span "Client Enhancements (story)" at bounding box center [1427, 359] width 154 height 20
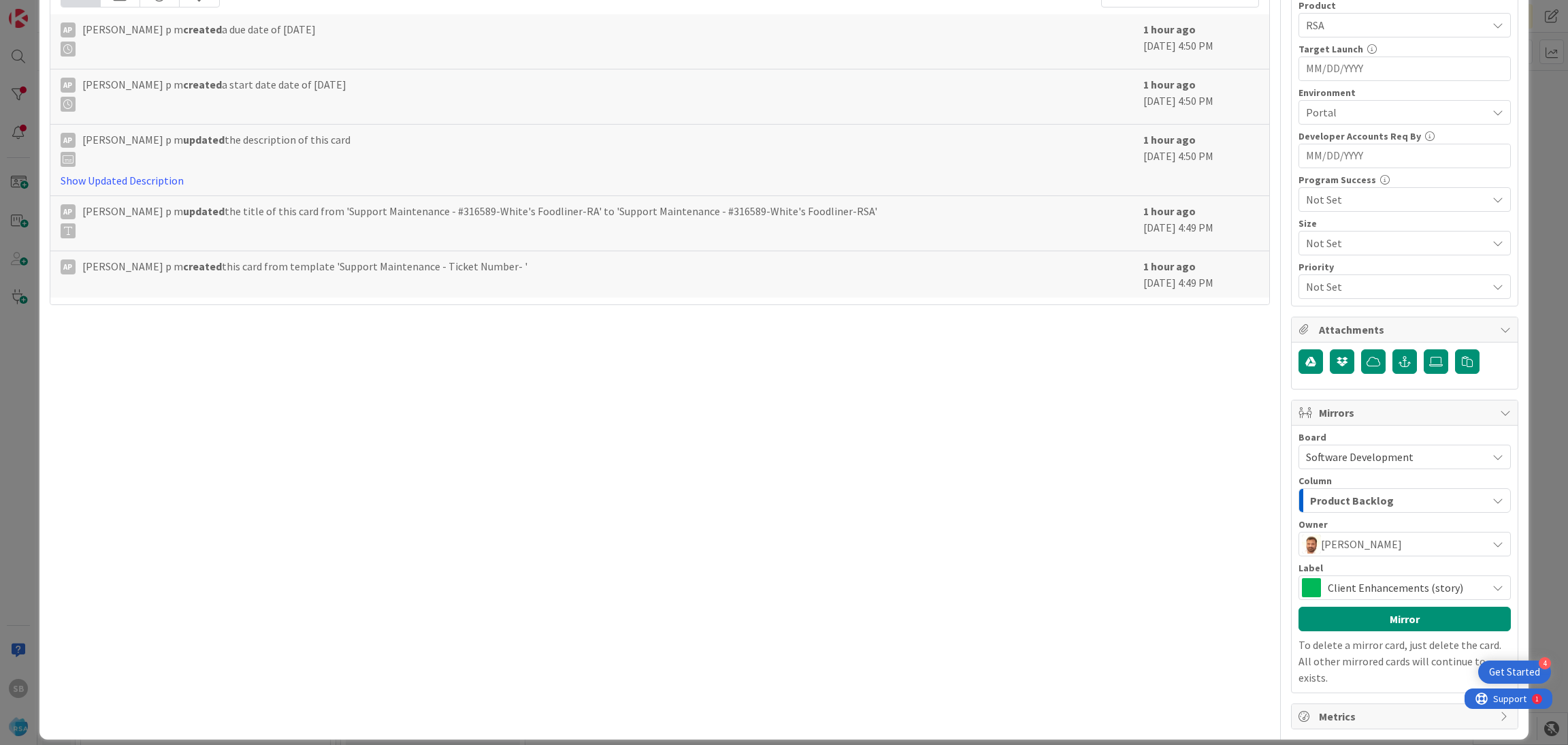
click at [1370, 637] on div "Board Software Development Account Management Software Development Column Produ…" at bounding box center [1405, 559] width 213 height 253
click at [1341, 609] on button "Mirror" at bounding box center [1405, 619] width 213 height 25
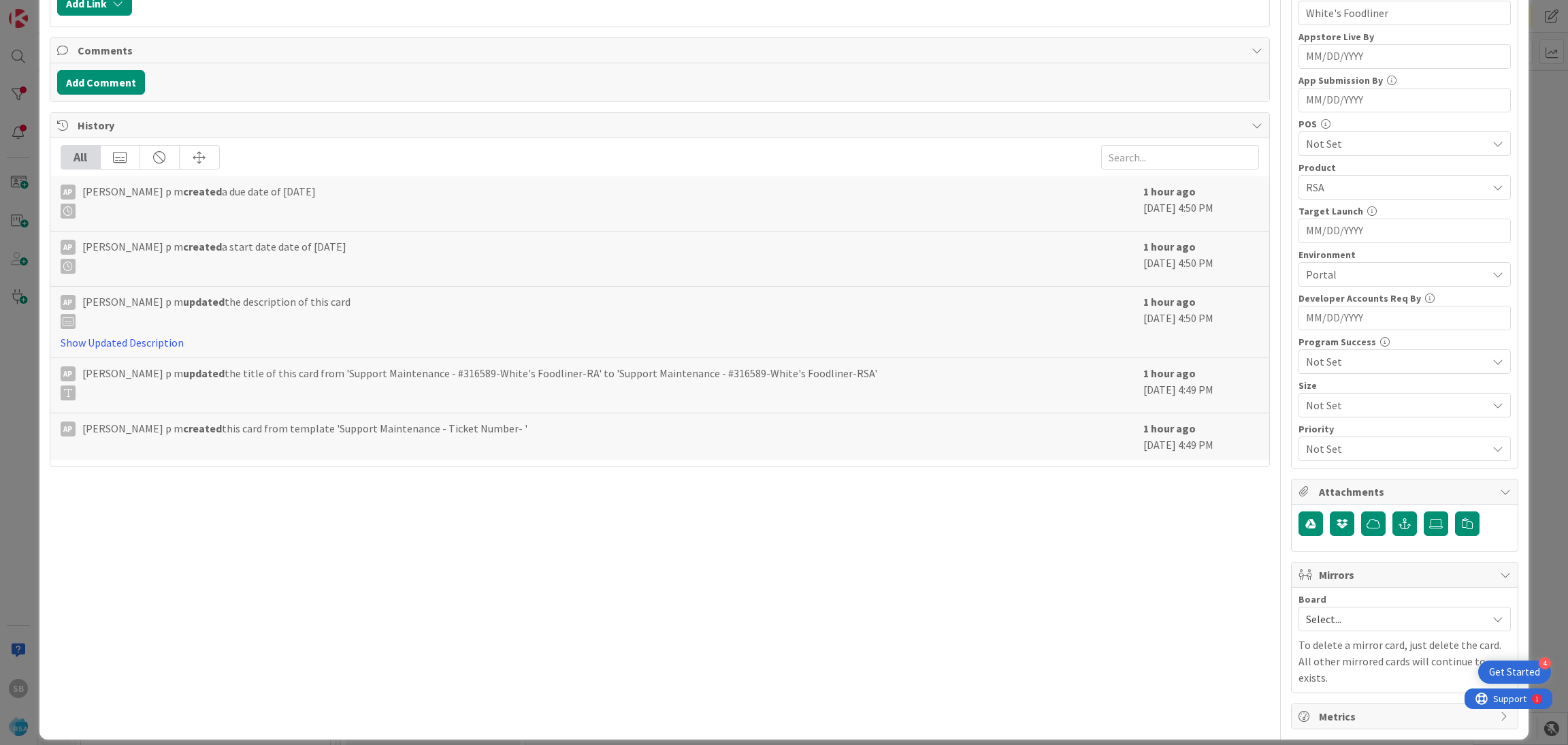
click at [1547, 151] on div "ID 9399 Account Management Open Title 51 / 128 Support Maintenance - #316589-Wh…" at bounding box center [784, 372] width 1568 height 745
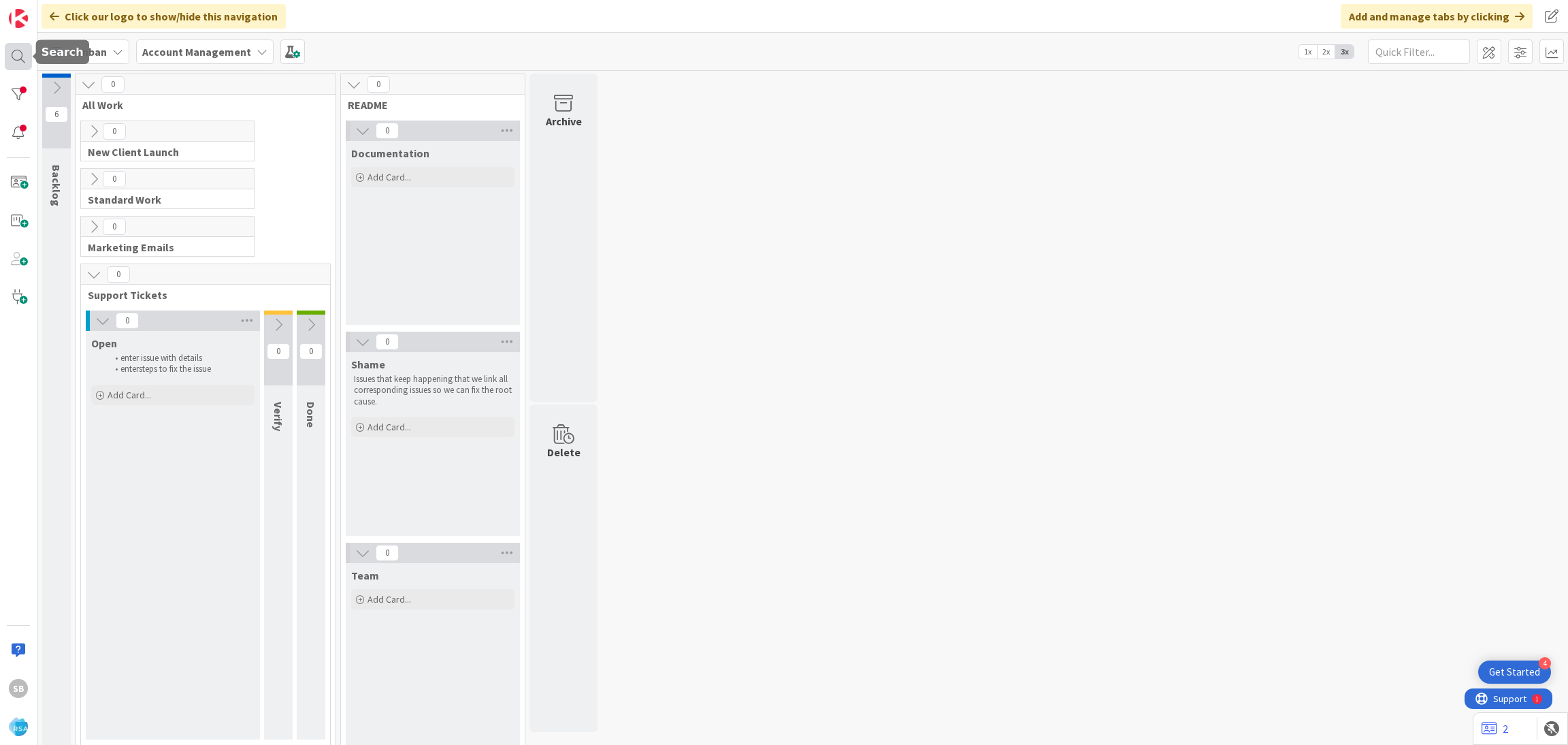
click at [22, 50] on div at bounding box center [18, 56] width 27 height 27
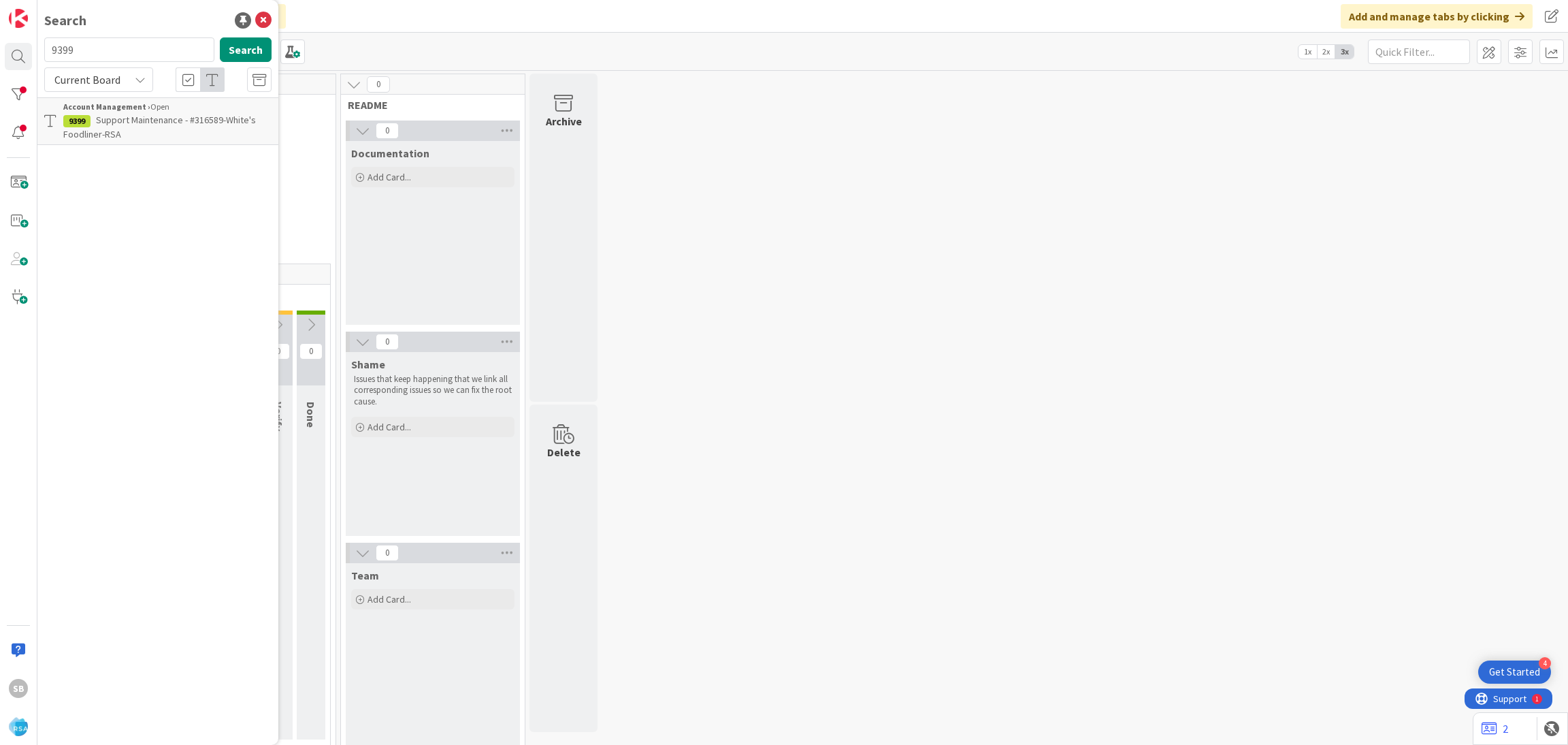
click at [133, 124] on span "Support Maintenance - #316589-White's Foodliner-RSA" at bounding box center [160, 127] width 192 height 26
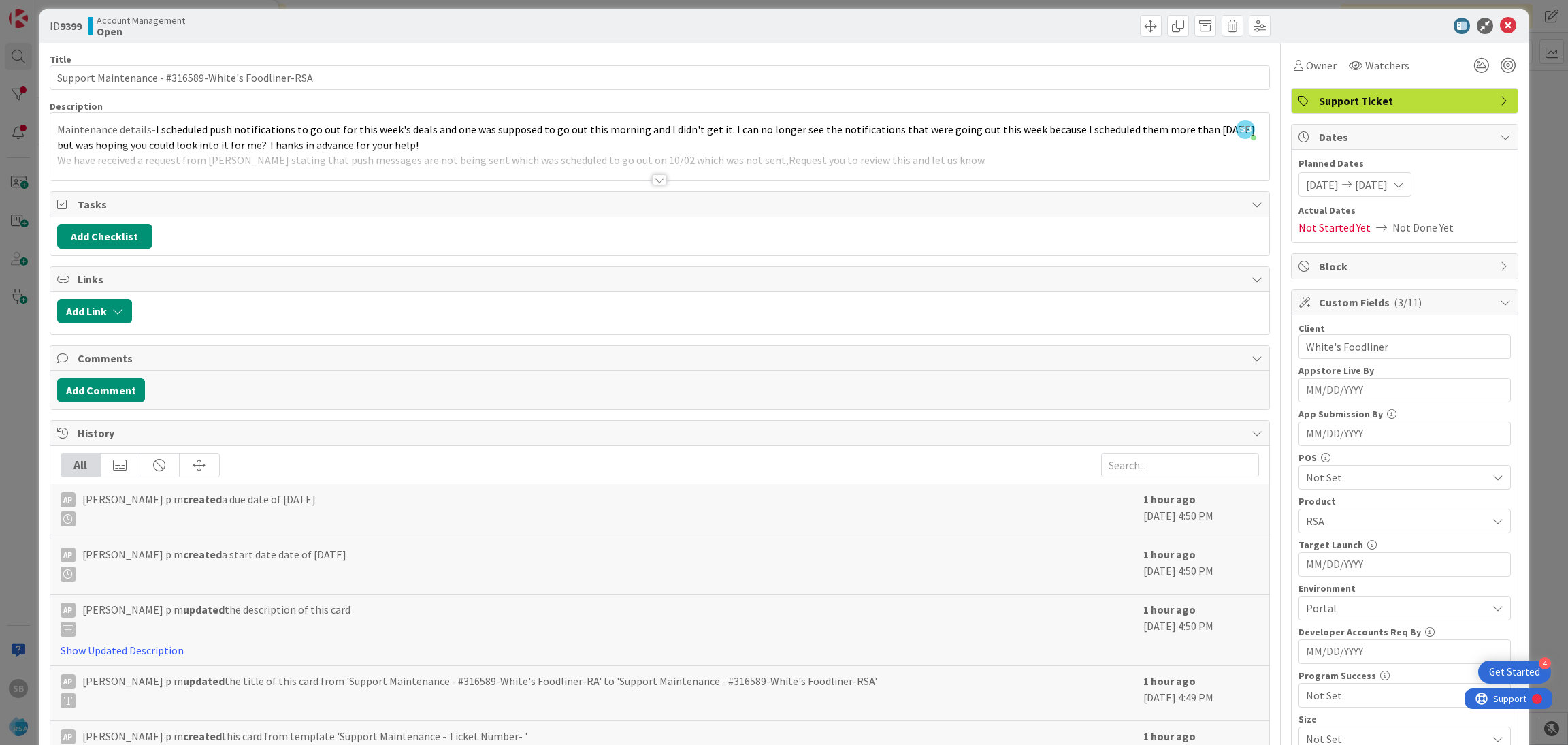
scroll to position [12, 0]
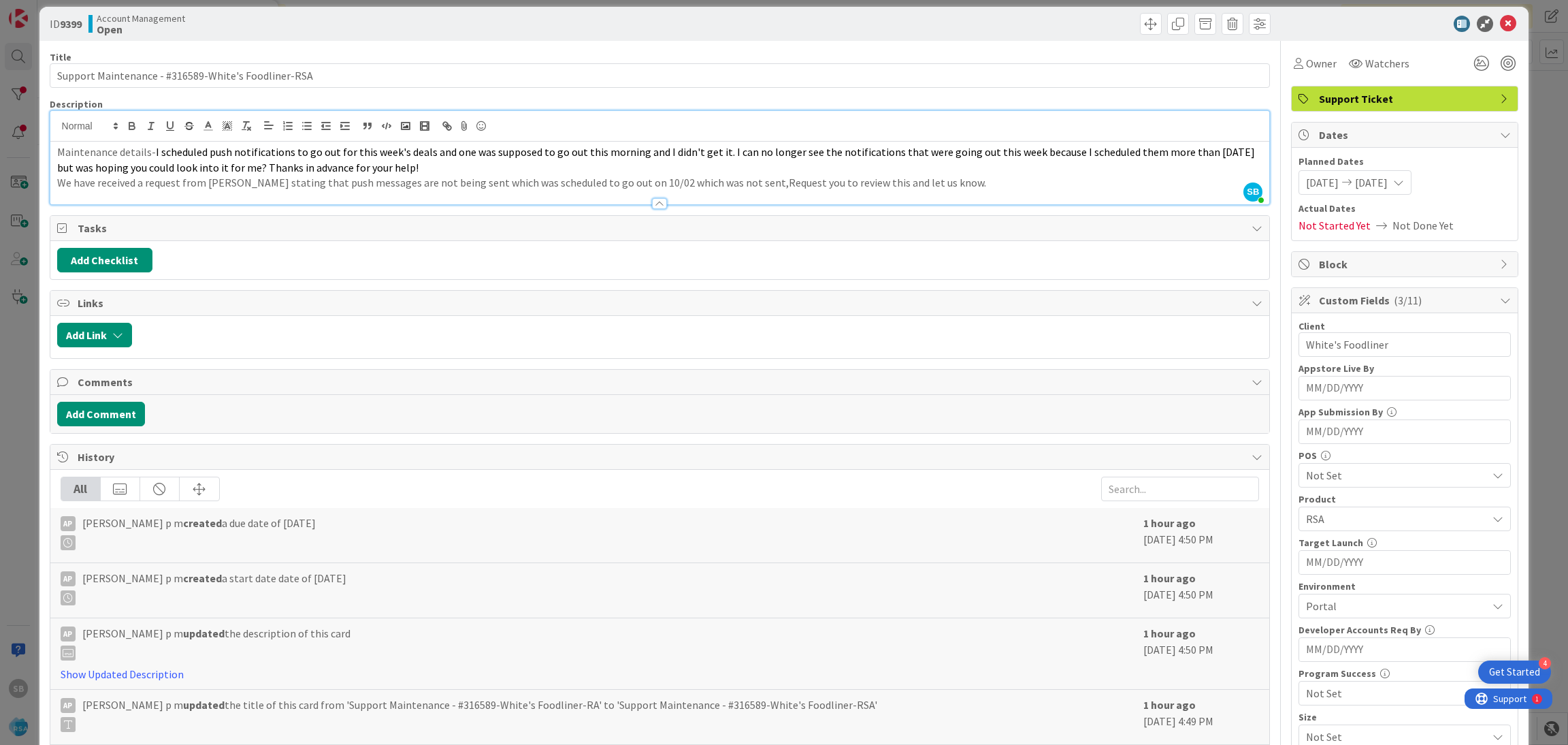
click at [1028, 132] on div "SB Seemron Behera just joined Maintenance details- I scheduled push notificatio…" at bounding box center [660, 158] width 1219 height 94
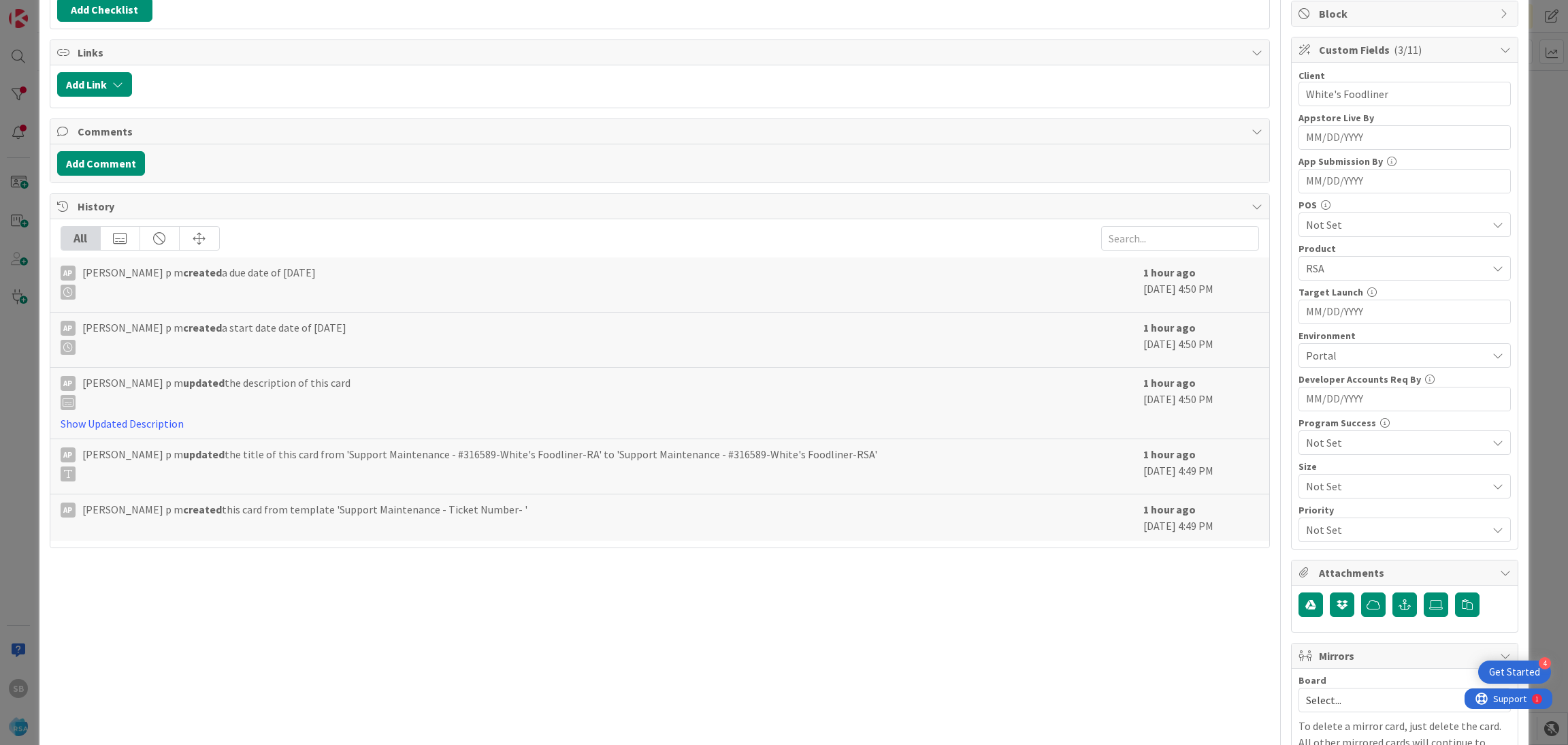
scroll to position [344, 0]
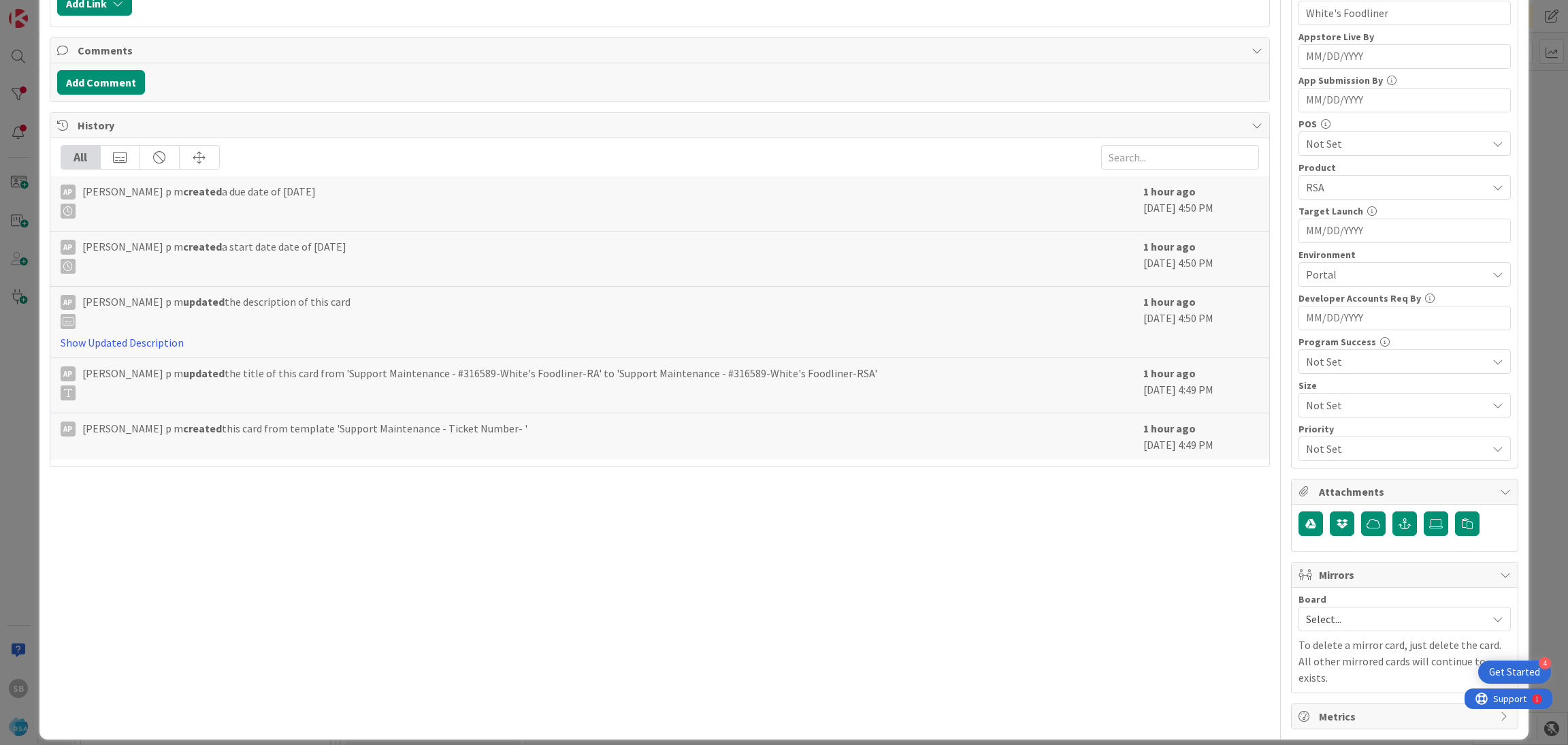
click at [1299, 608] on div "Board Select..." at bounding box center [1405, 613] width 213 height 37
click at [1306, 621] on span "Select..." at bounding box center [1392, 619] width 174 height 19
click at [1303, 696] on div "Select... Account Management Software Development" at bounding box center [1405, 680] width 213 height 94
click at [1306, 703] on icon at bounding box center [1311, 707] width 11 height 20
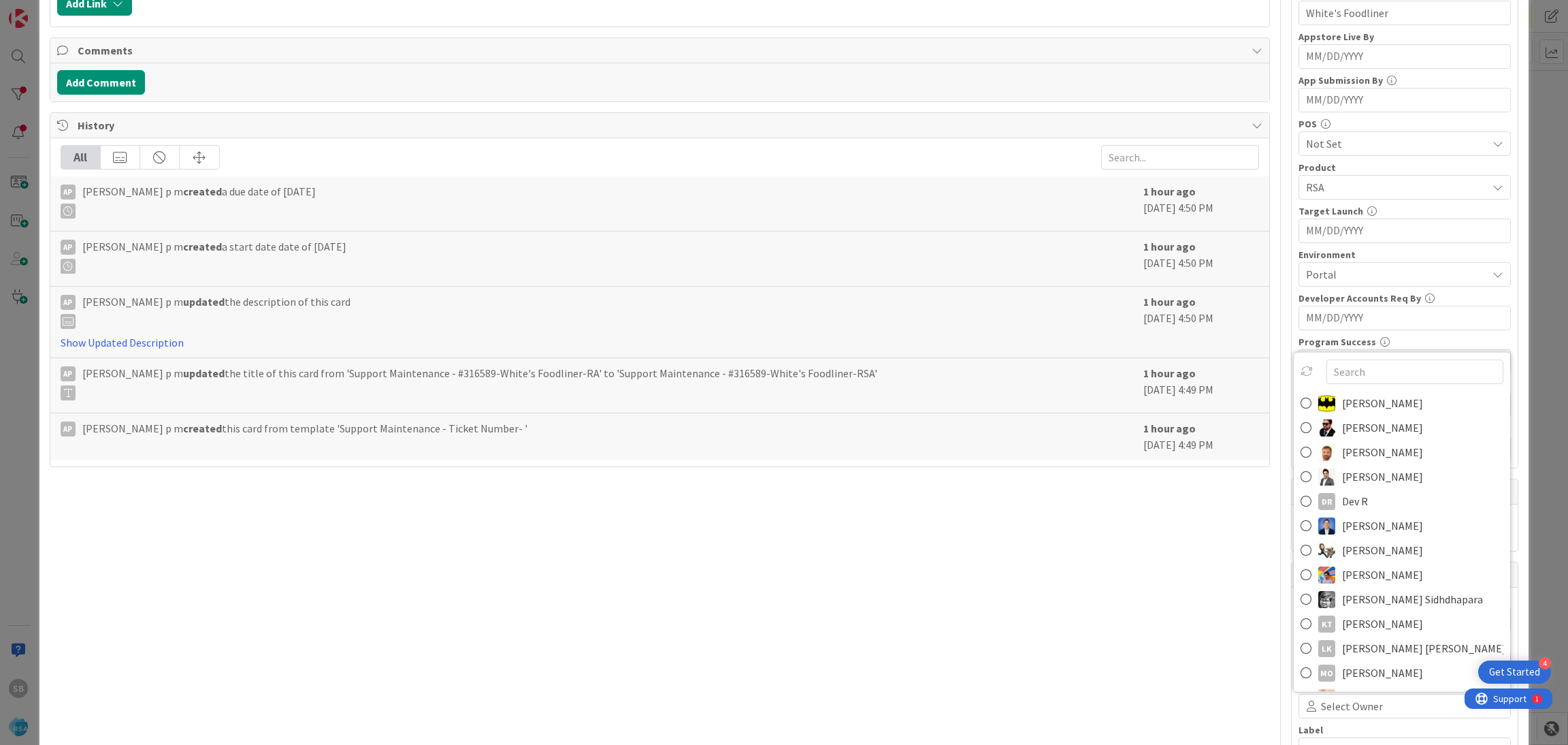
scroll to position [352, 0]
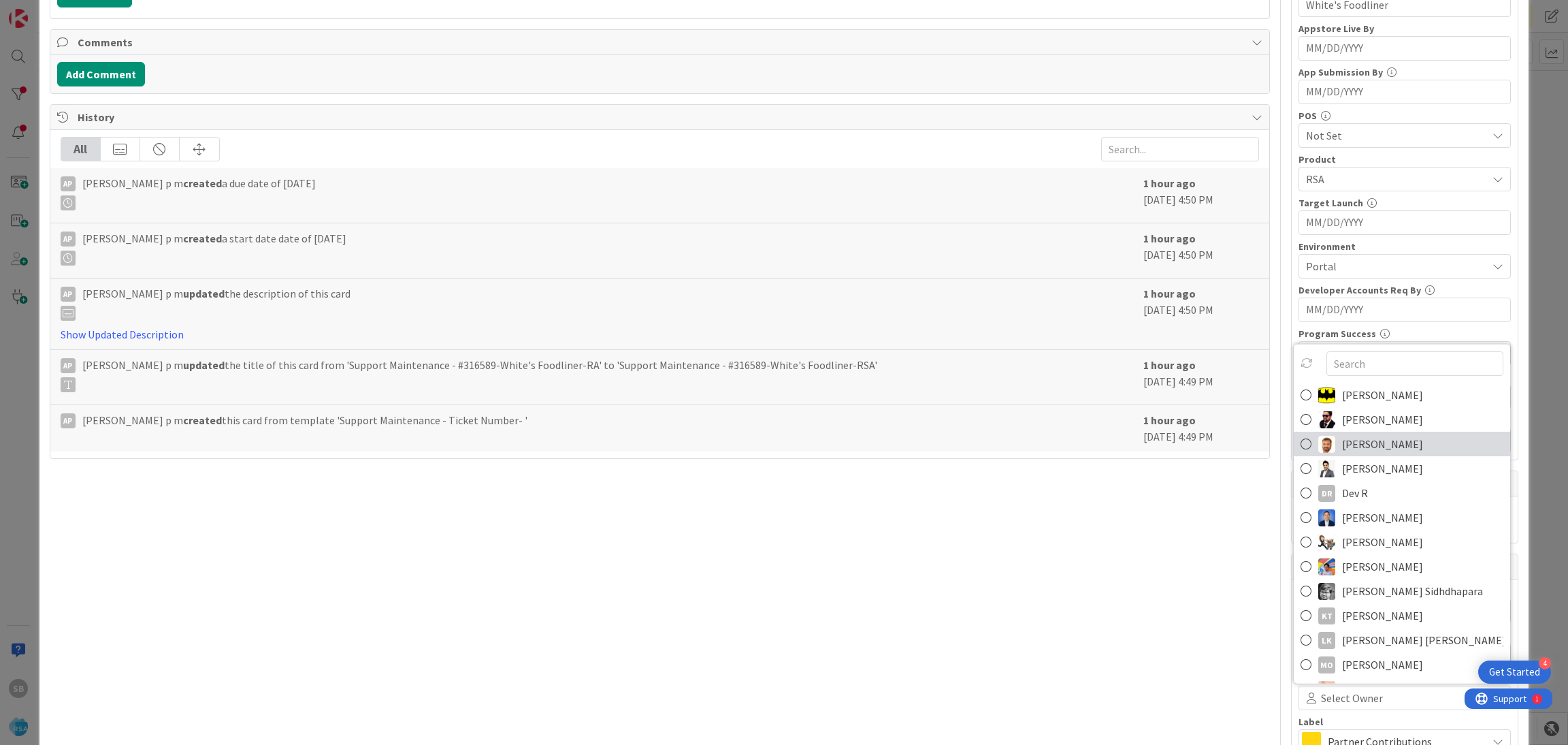
click at [1424, 436] on link "Anil Sunkoju" at bounding box center [1401, 444] width 216 height 25
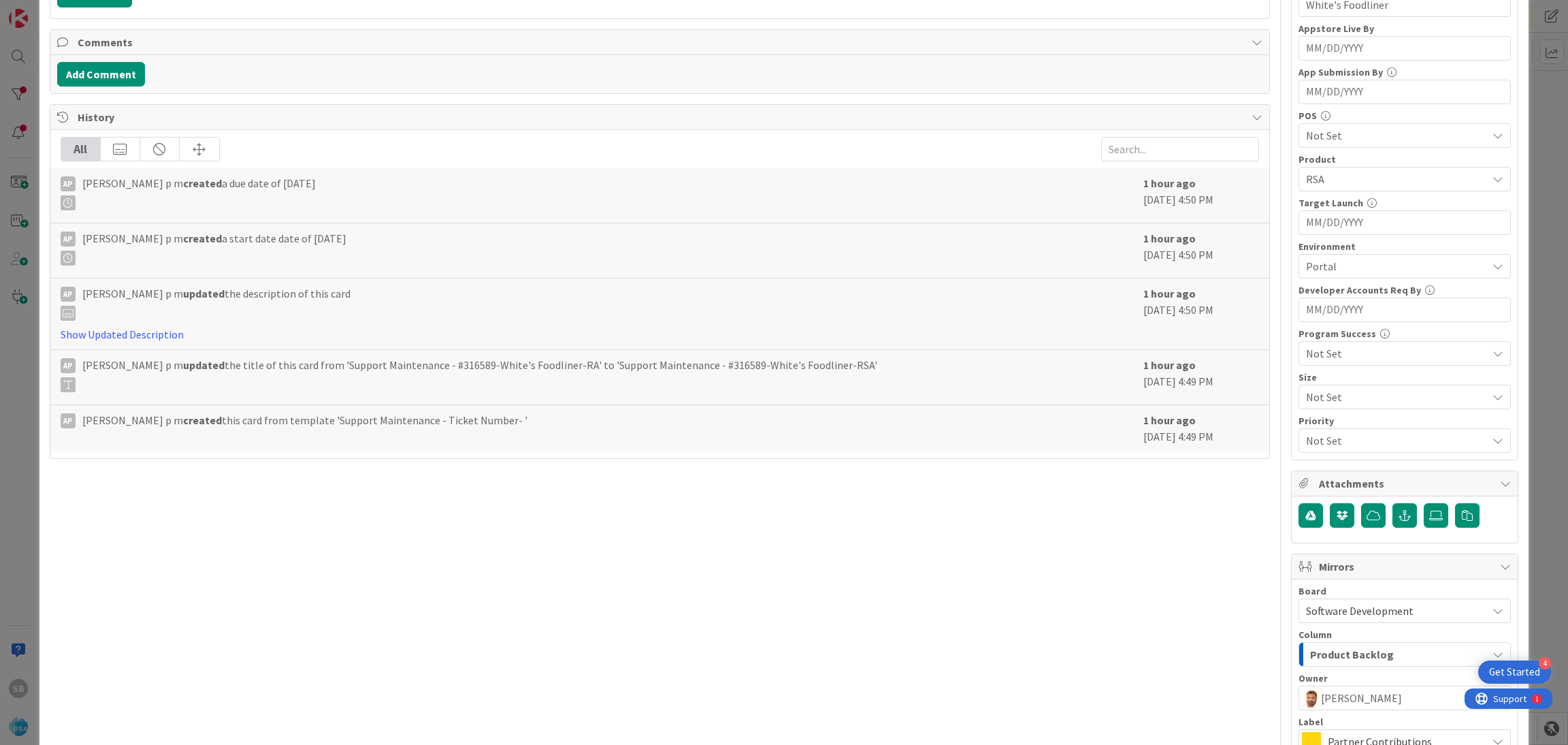
scroll to position [506, 0]
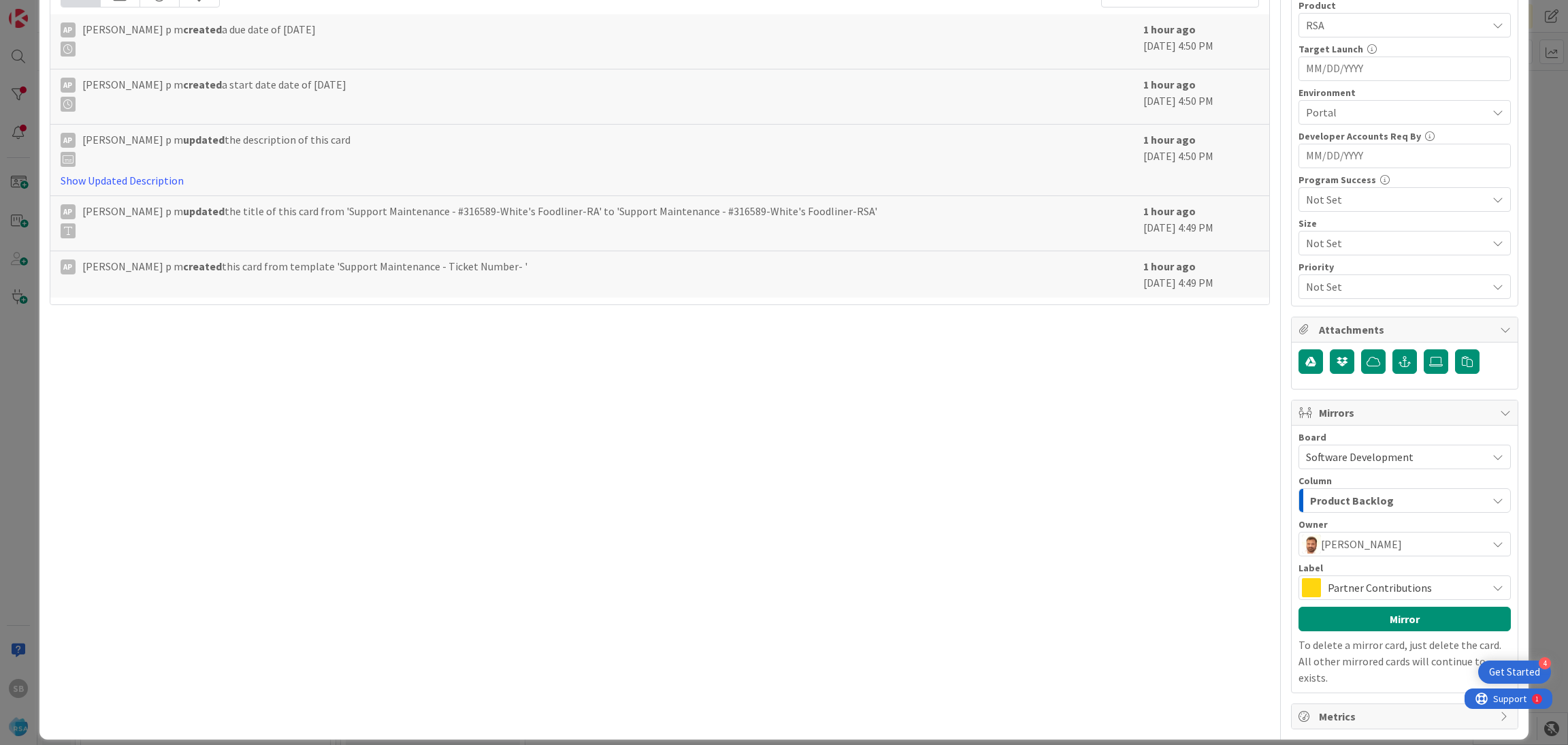
click at [1341, 588] on span "Partner Contributions" at bounding box center [1404, 588] width 153 height 19
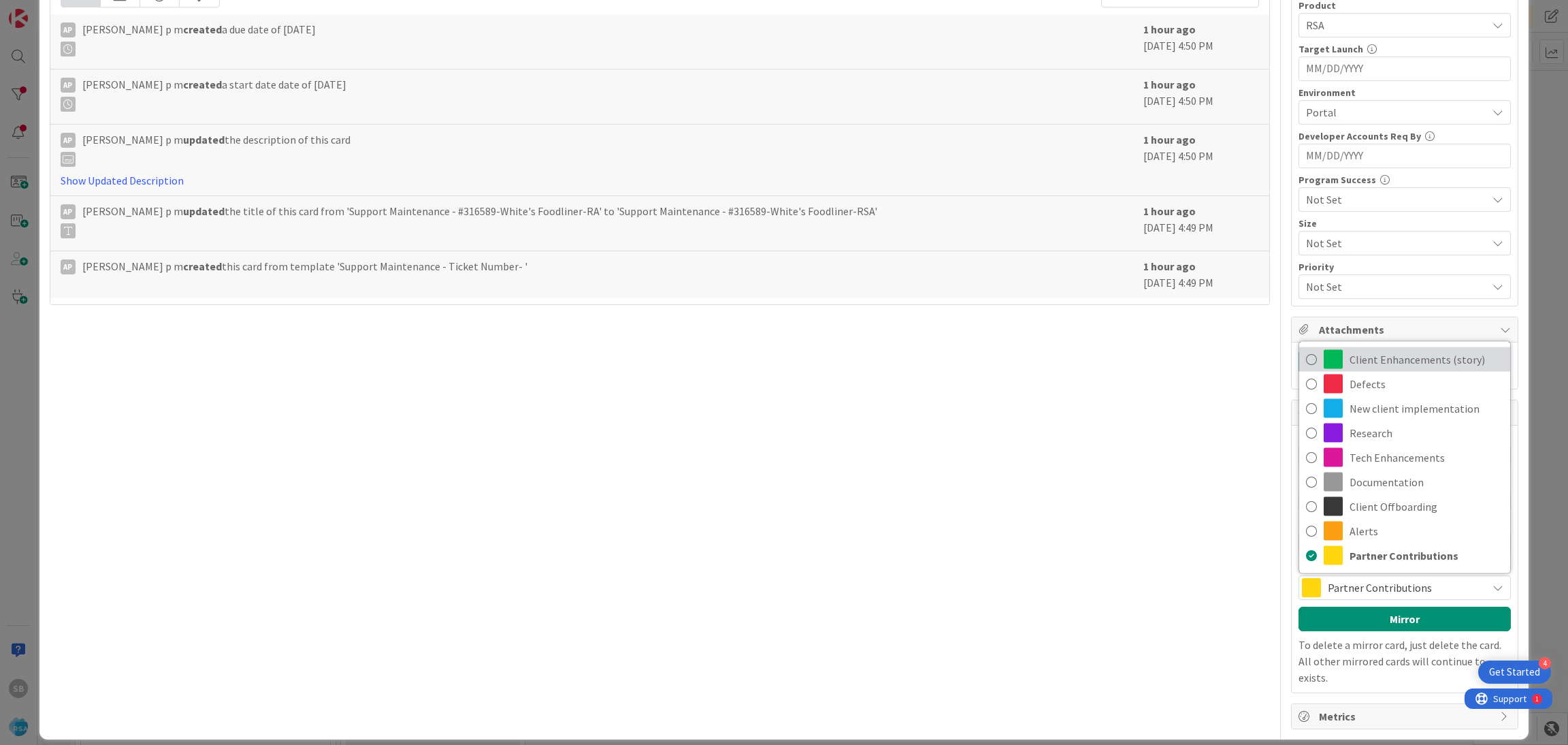
click at [1370, 355] on span "Client Enhancements (story)" at bounding box center [1427, 359] width 154 height 20
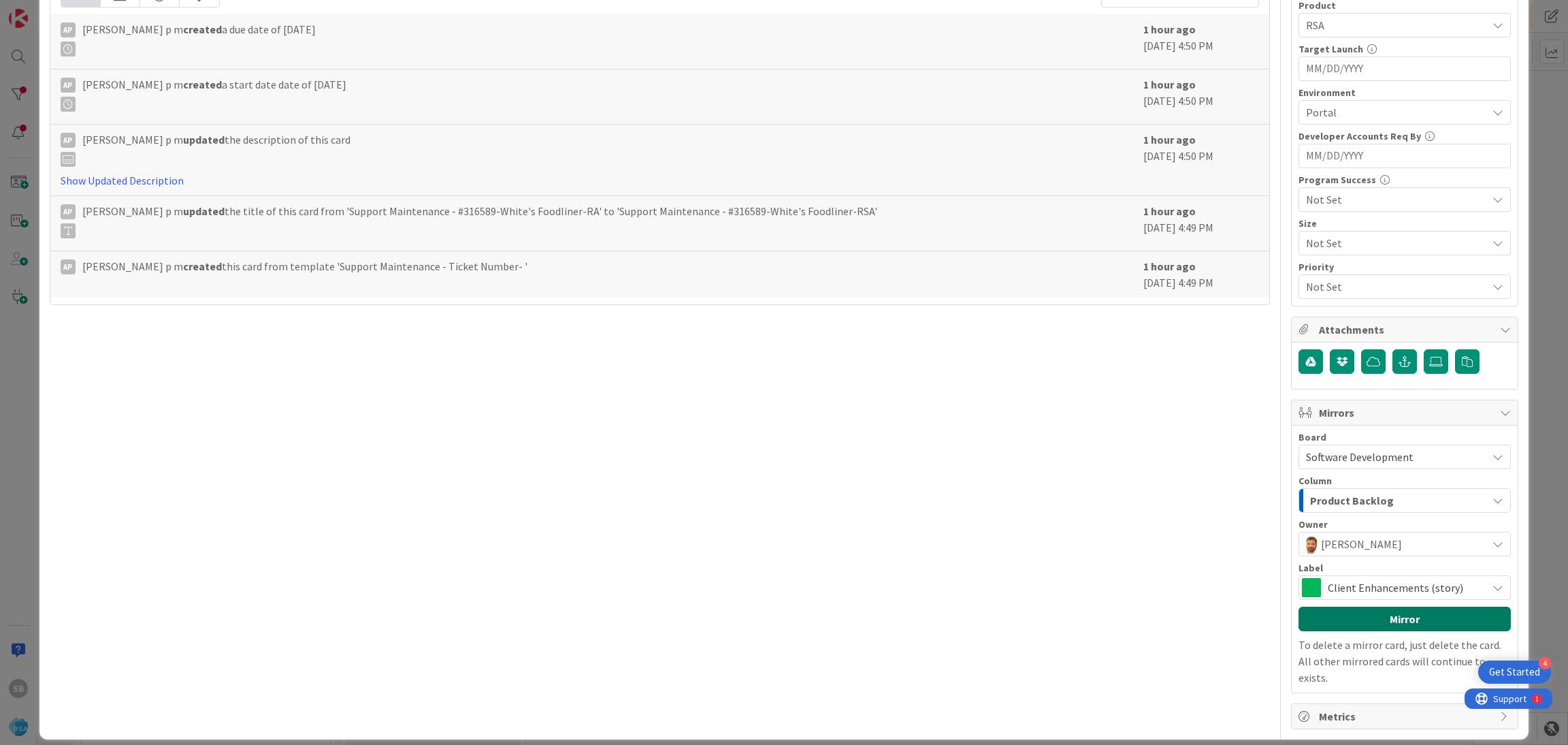
click at [1342, 617] on button "Mirror" at bounding box center [1405, 619] width 213 height 25
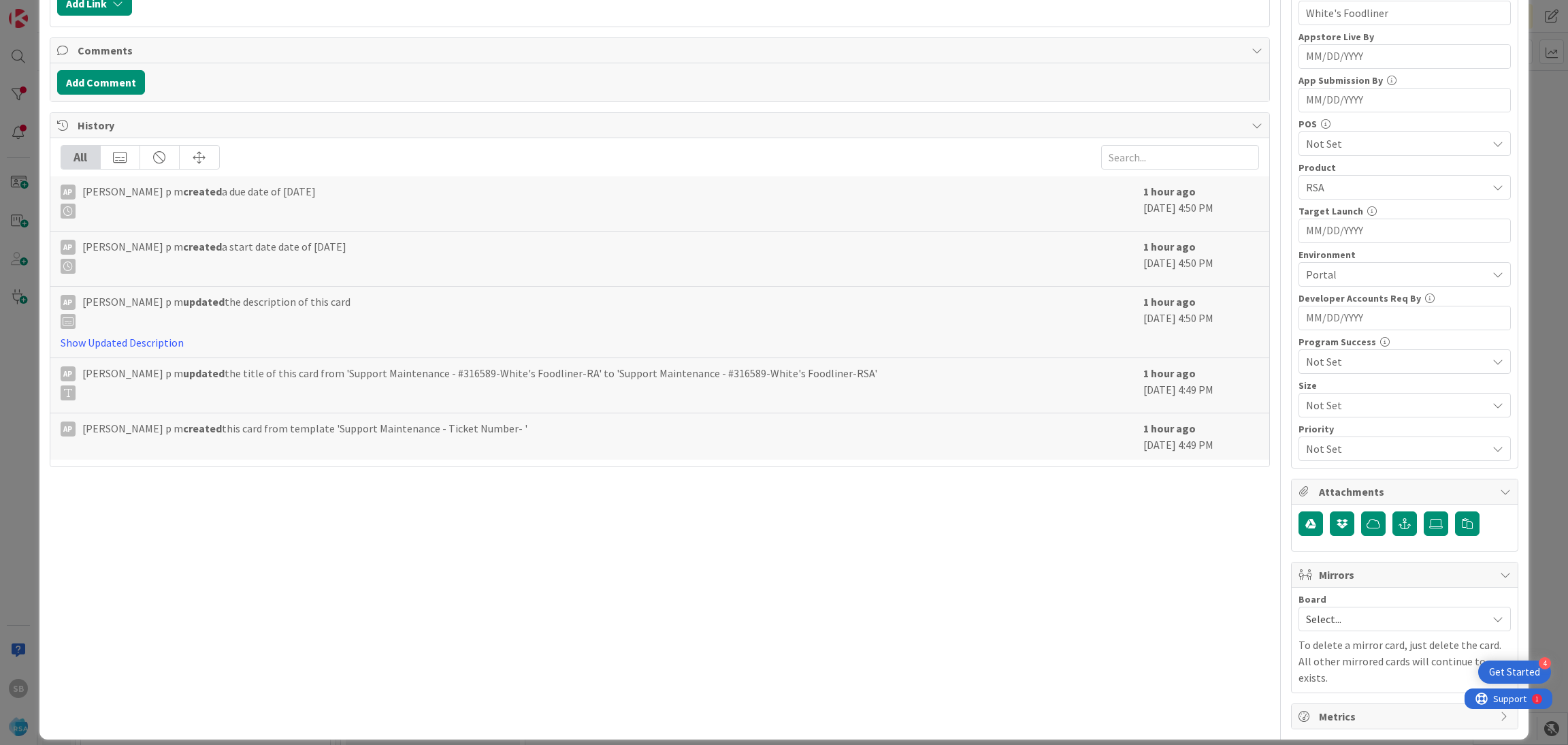
scroll to position [0, 0]
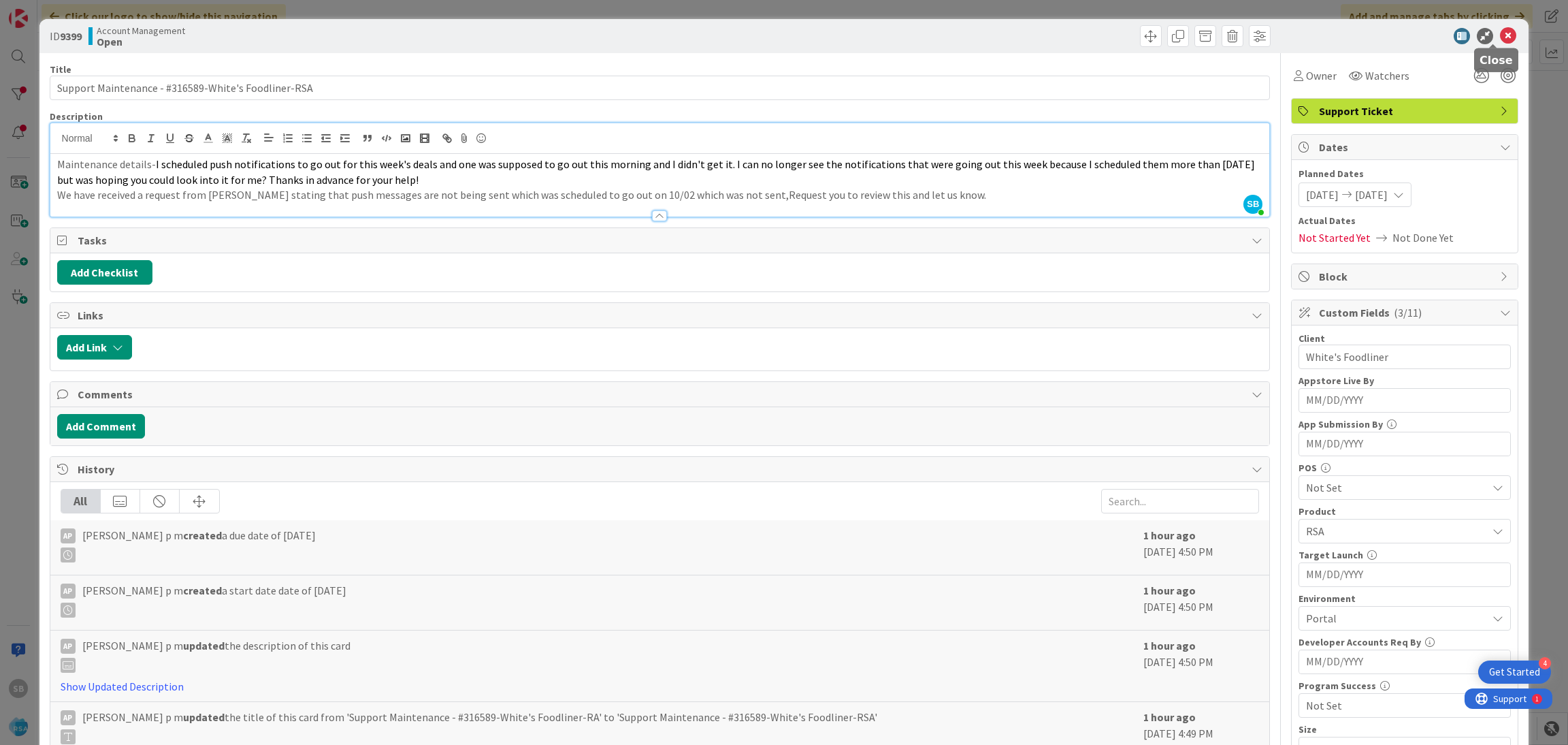
click at [1500, 41] on icon at bounding box center [1508, 36] width 17 height 17
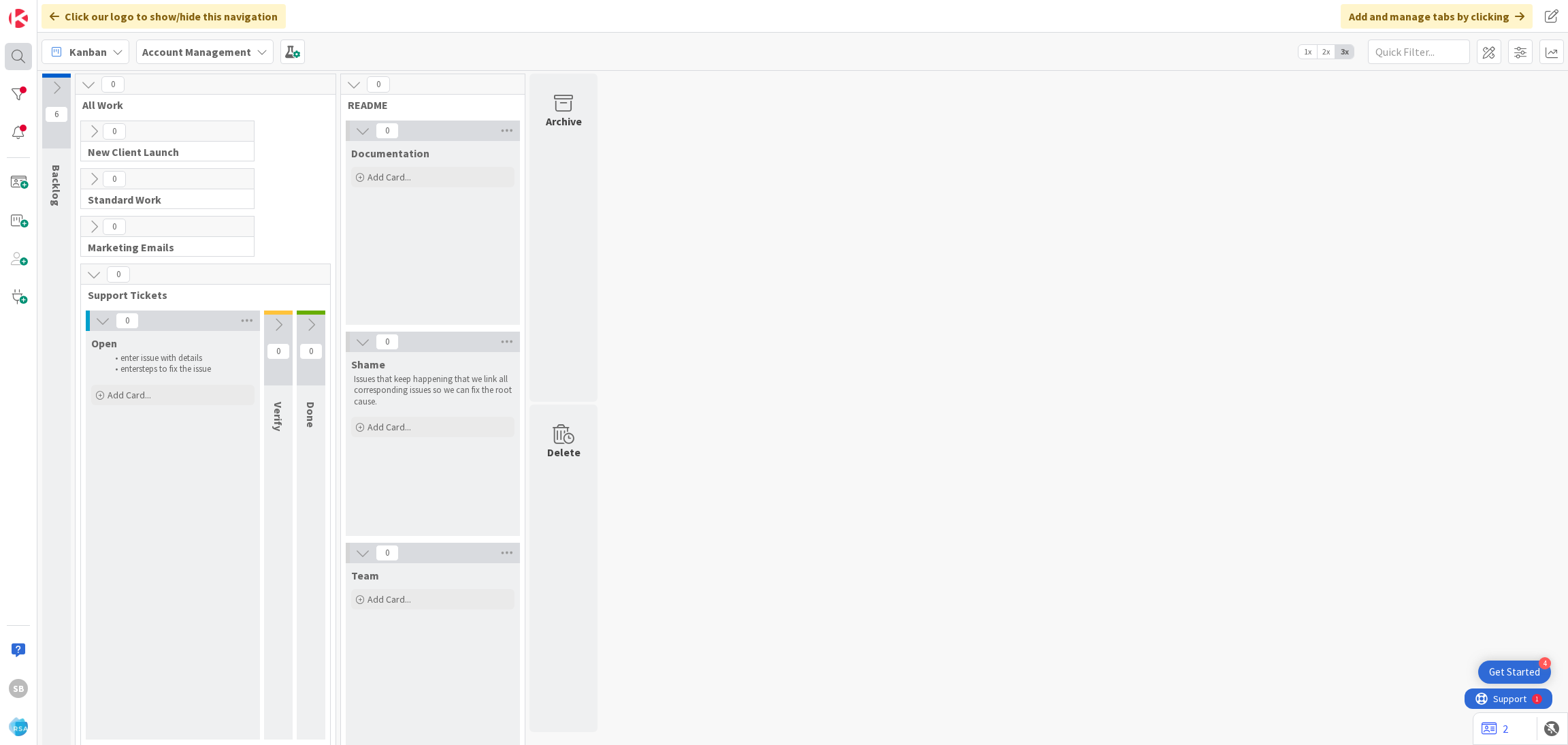
click at [26, 53] on div at bounding box center [18, 56] width 27 height 27
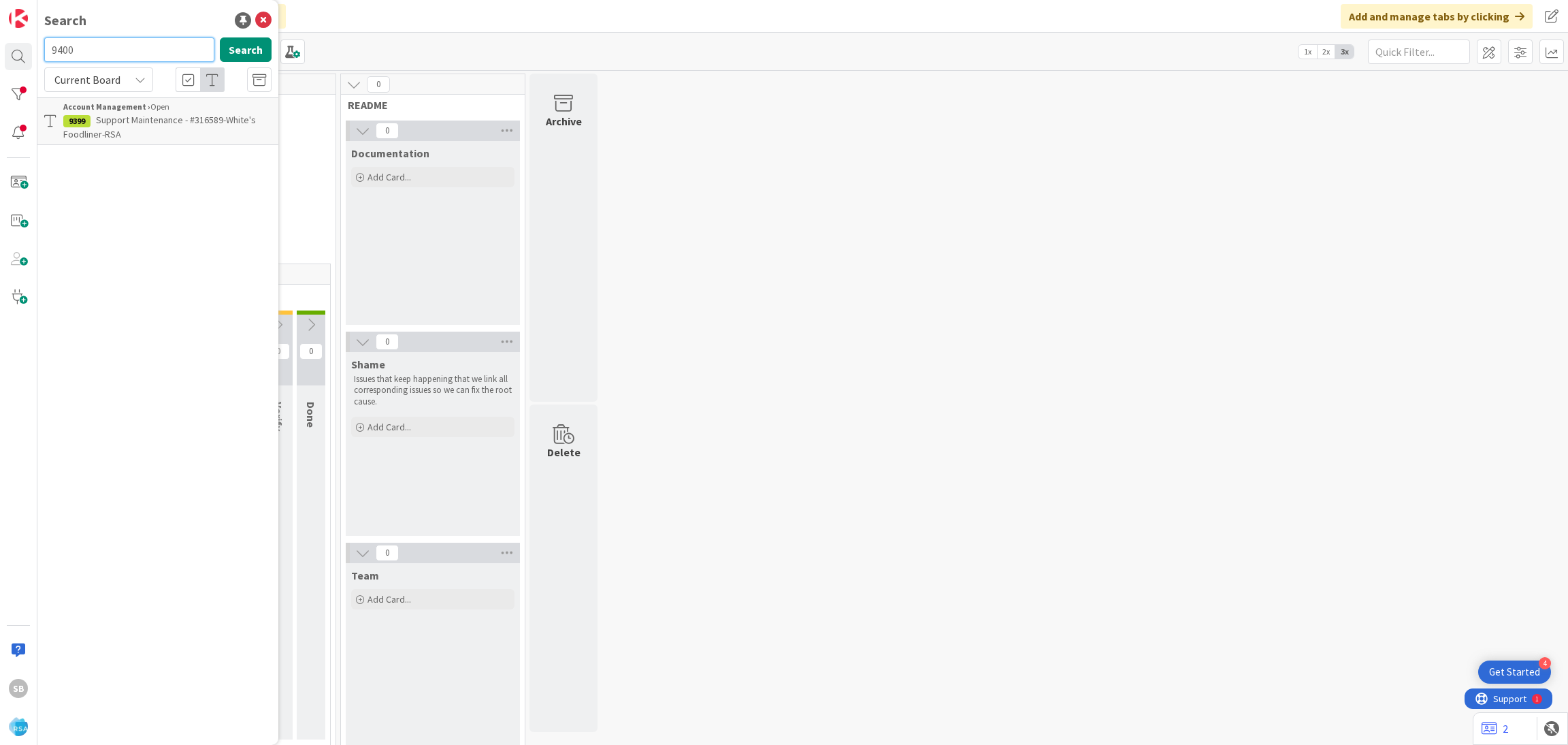
type input "9400"
click at [149, 121] on span "Support Maintenance - 316635- Anil-RSA" at bounding box center [176, 120] width 161 height 12
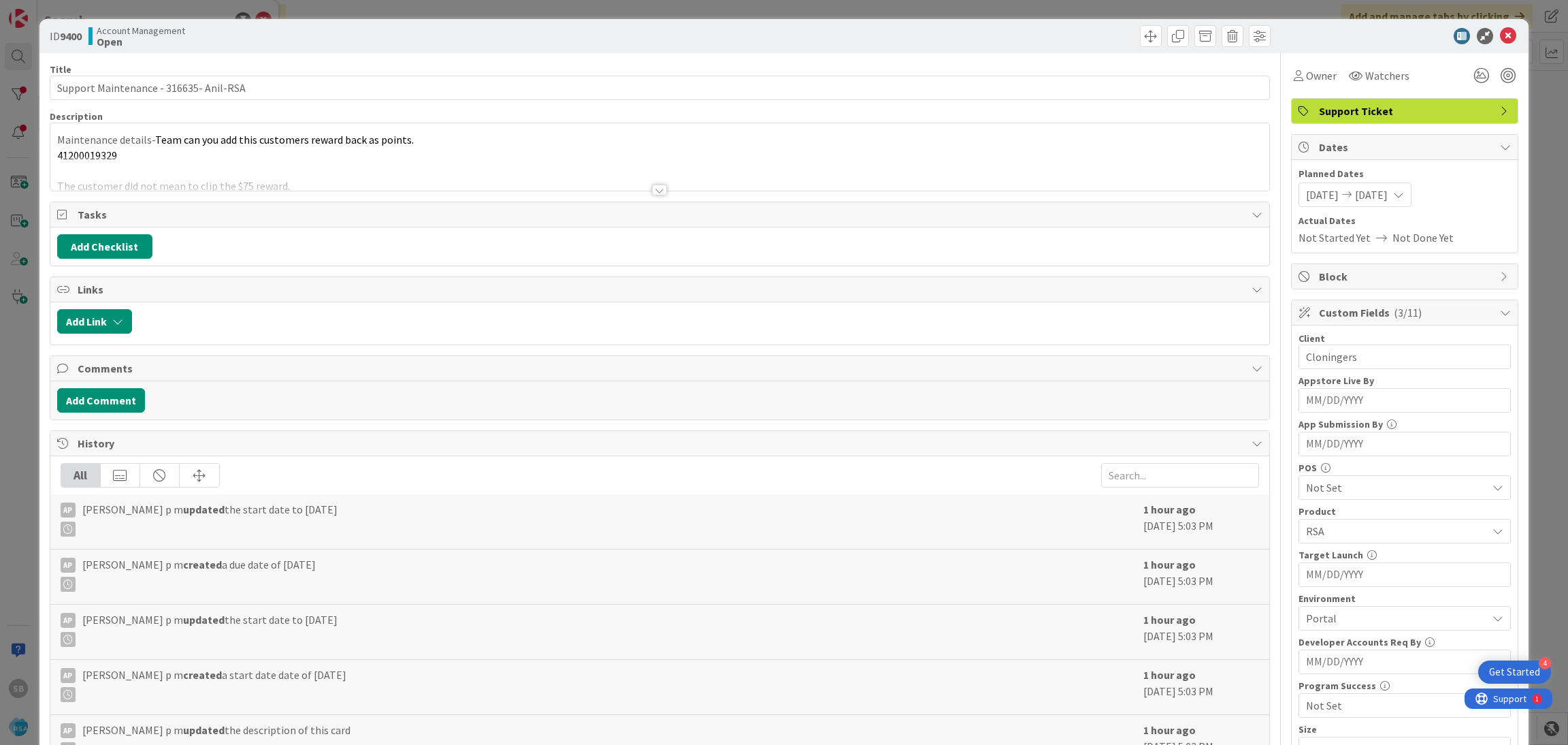
scroll to position [344, 0]
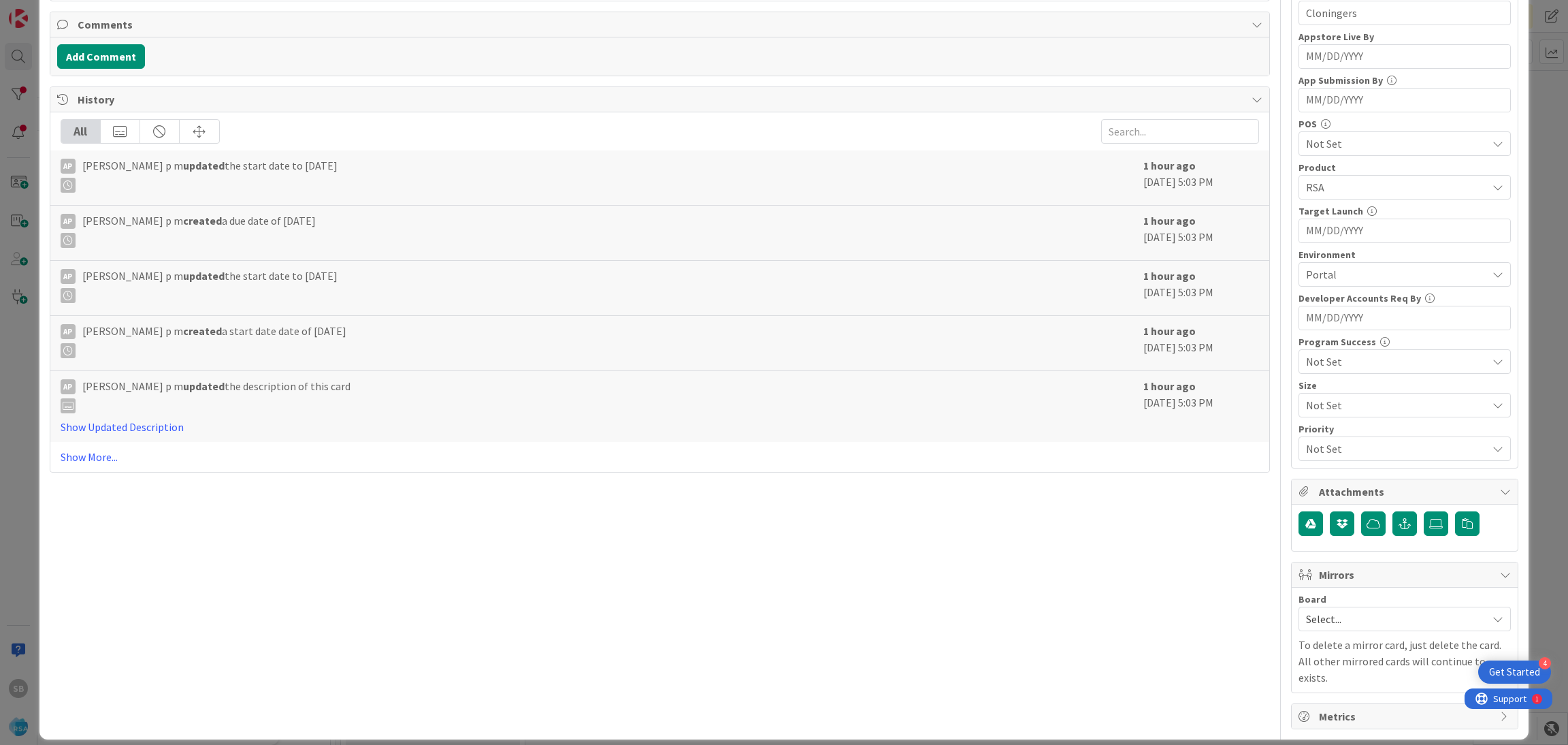
click at [1362, 631] on div "Select..." at bounding box center [1405, 619] width 213 height 25
click at [1330, 698] on link "Software Development" at bounding box center [1404, 708] width 211 height 25
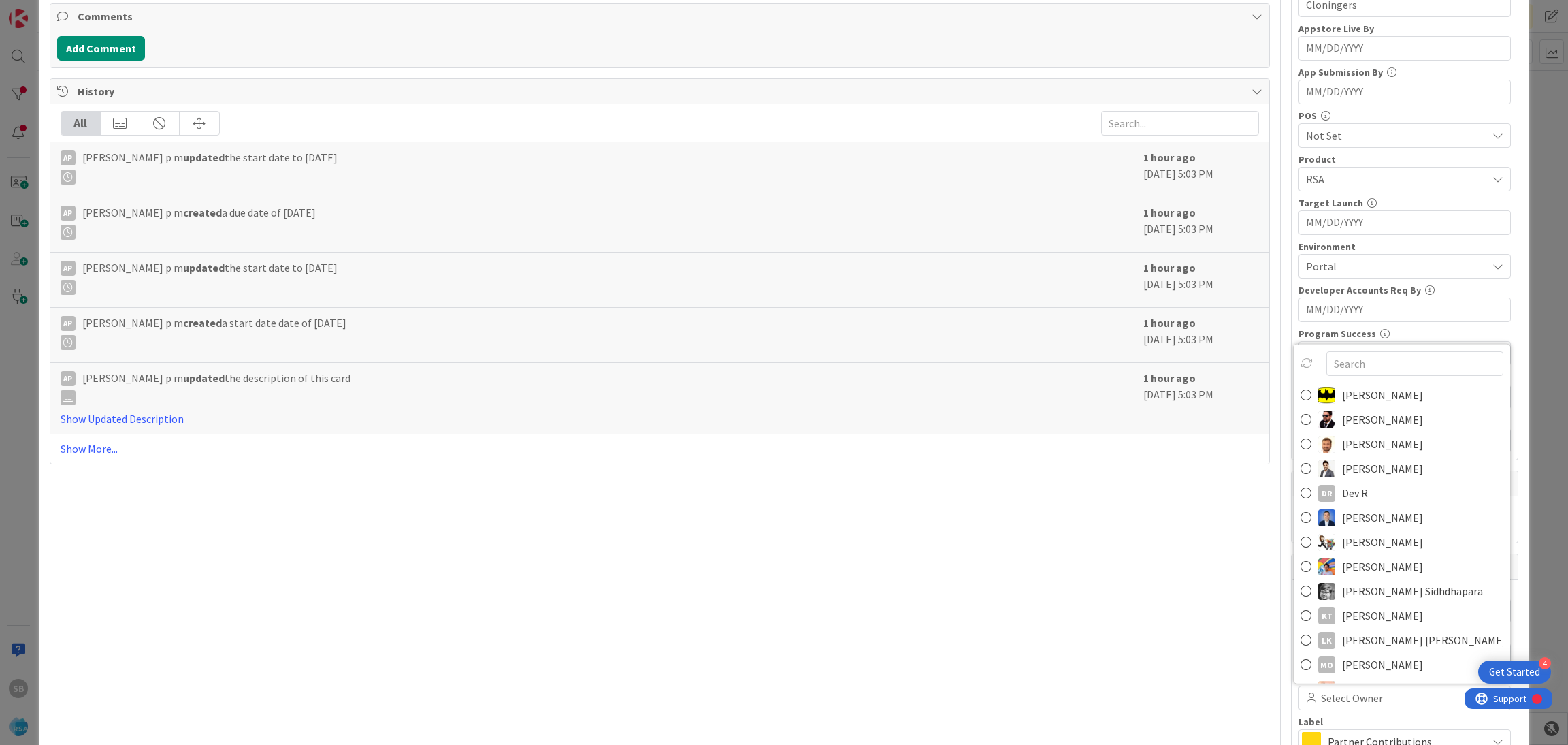
scroll to position [506, 0]
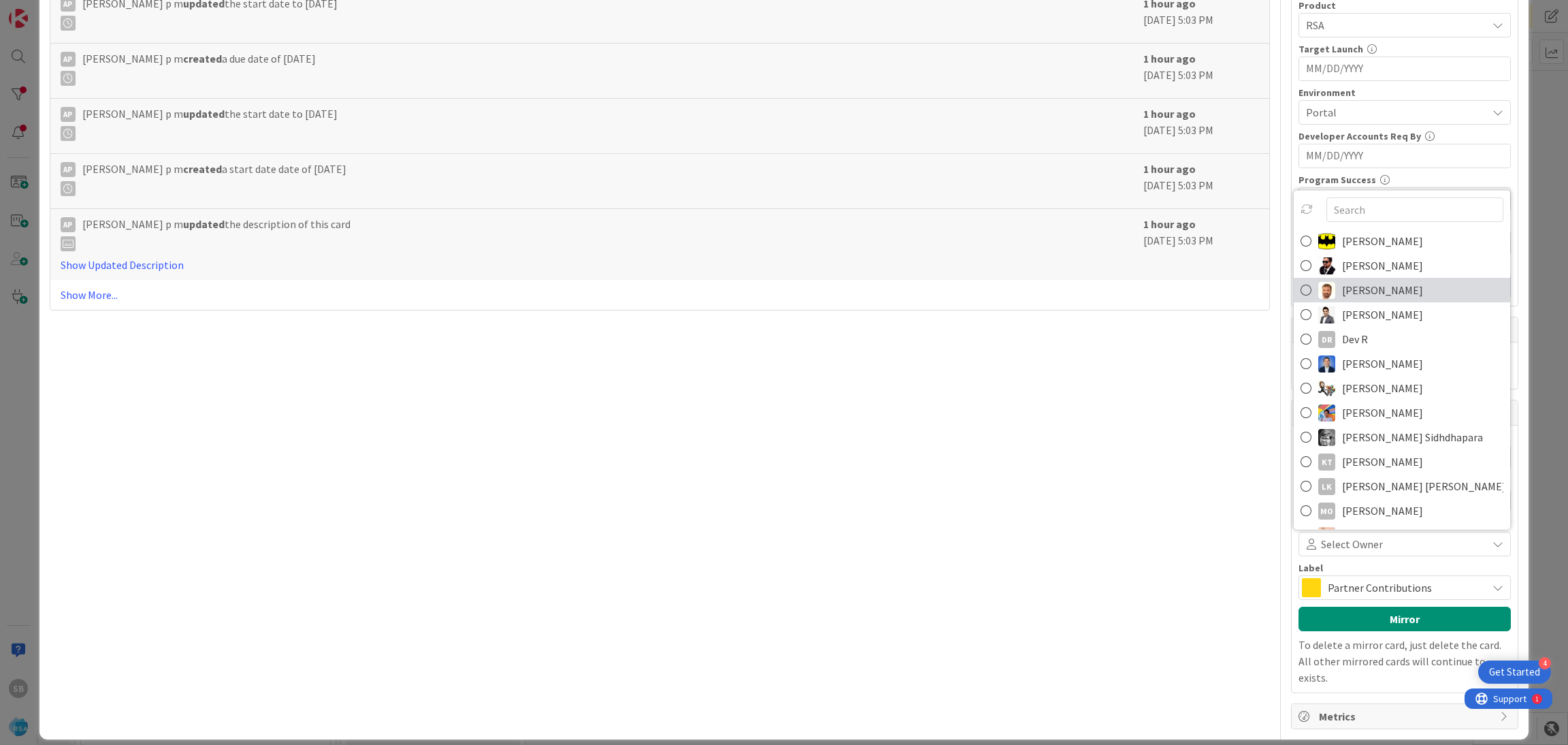
click at [1342, 292] on span "Anil Sunkoju" at bounding box center [1383, 290] width 81 height 20
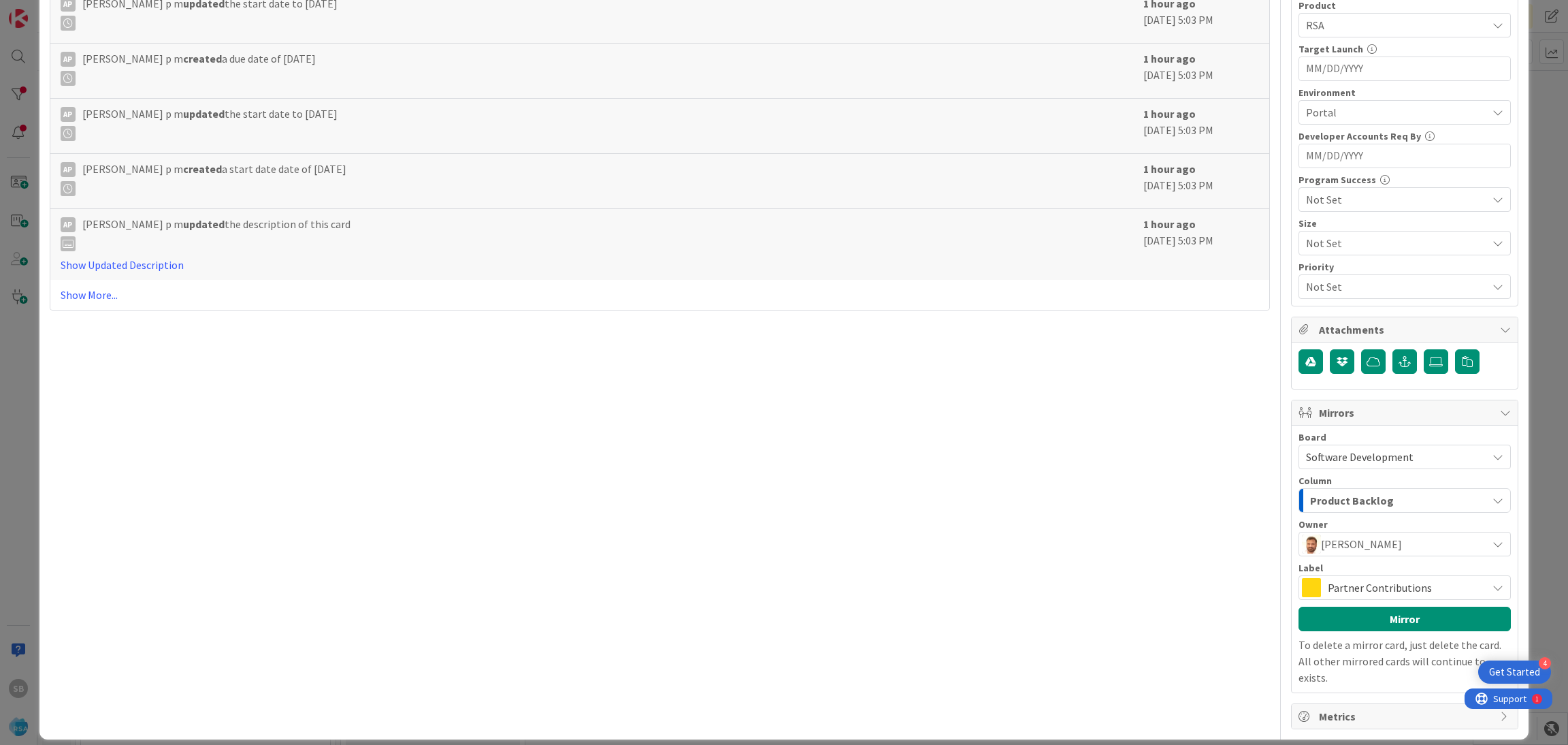
click at [1334, 592] on span "Partner Contributions" at bounding box center [1404, 588] width 153 height 19
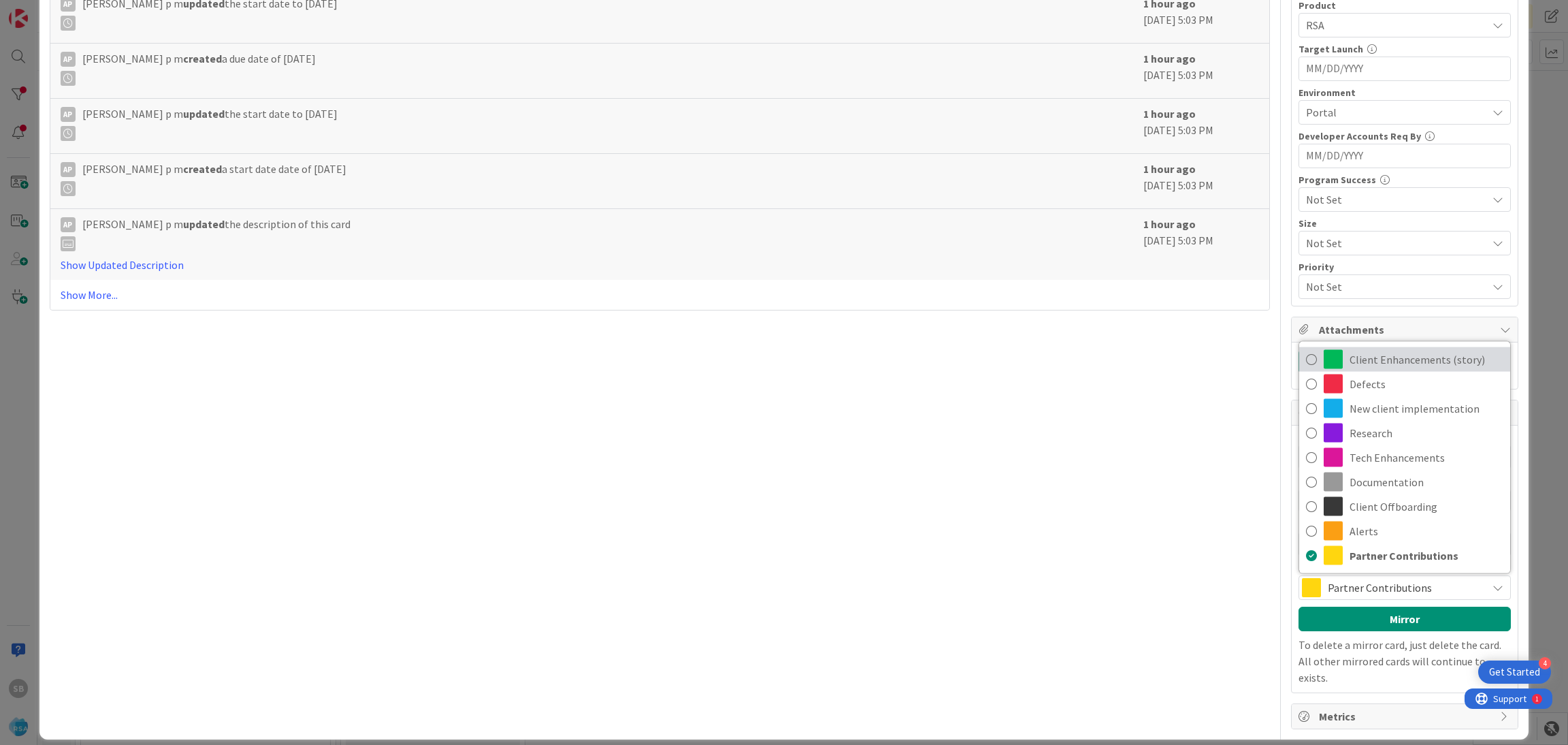
click at [1350, 361] on span "Client Enhancements (story)" at bounding box center [1427, 359] width 154 height 20
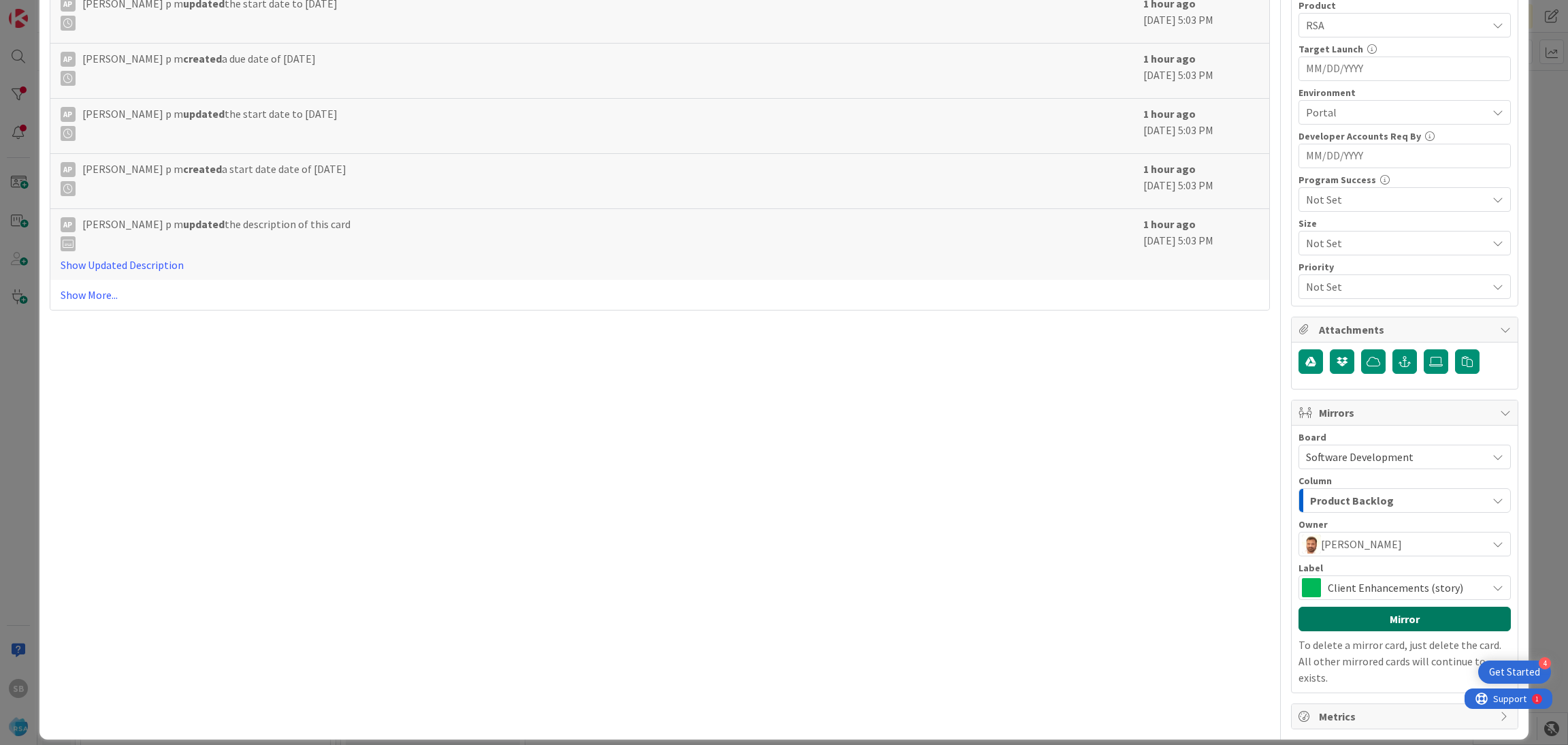
click at [1359, 618] on button "Mirror" at bounding box center [1405, 619] width 213 height 25
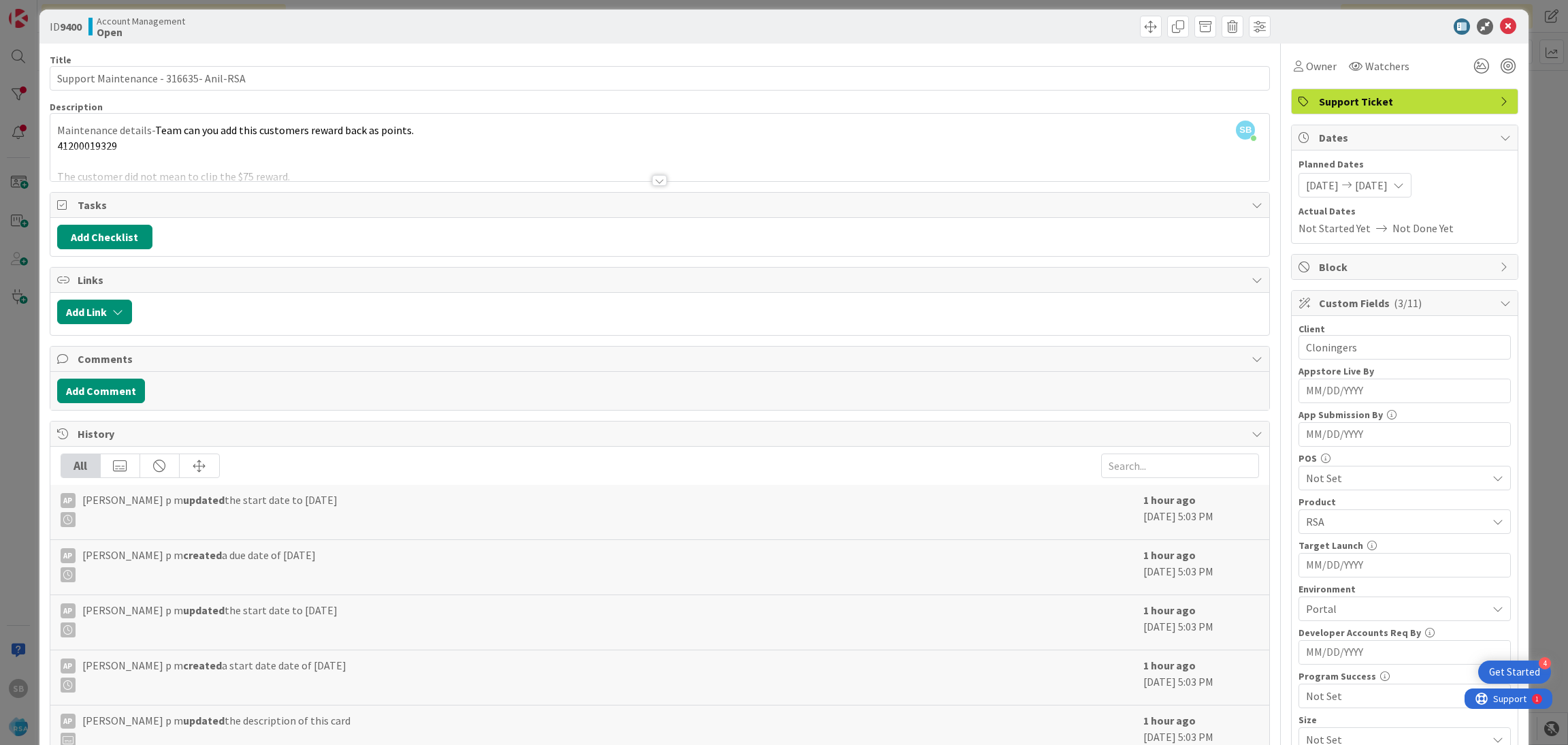
scroll to position [0, 0]
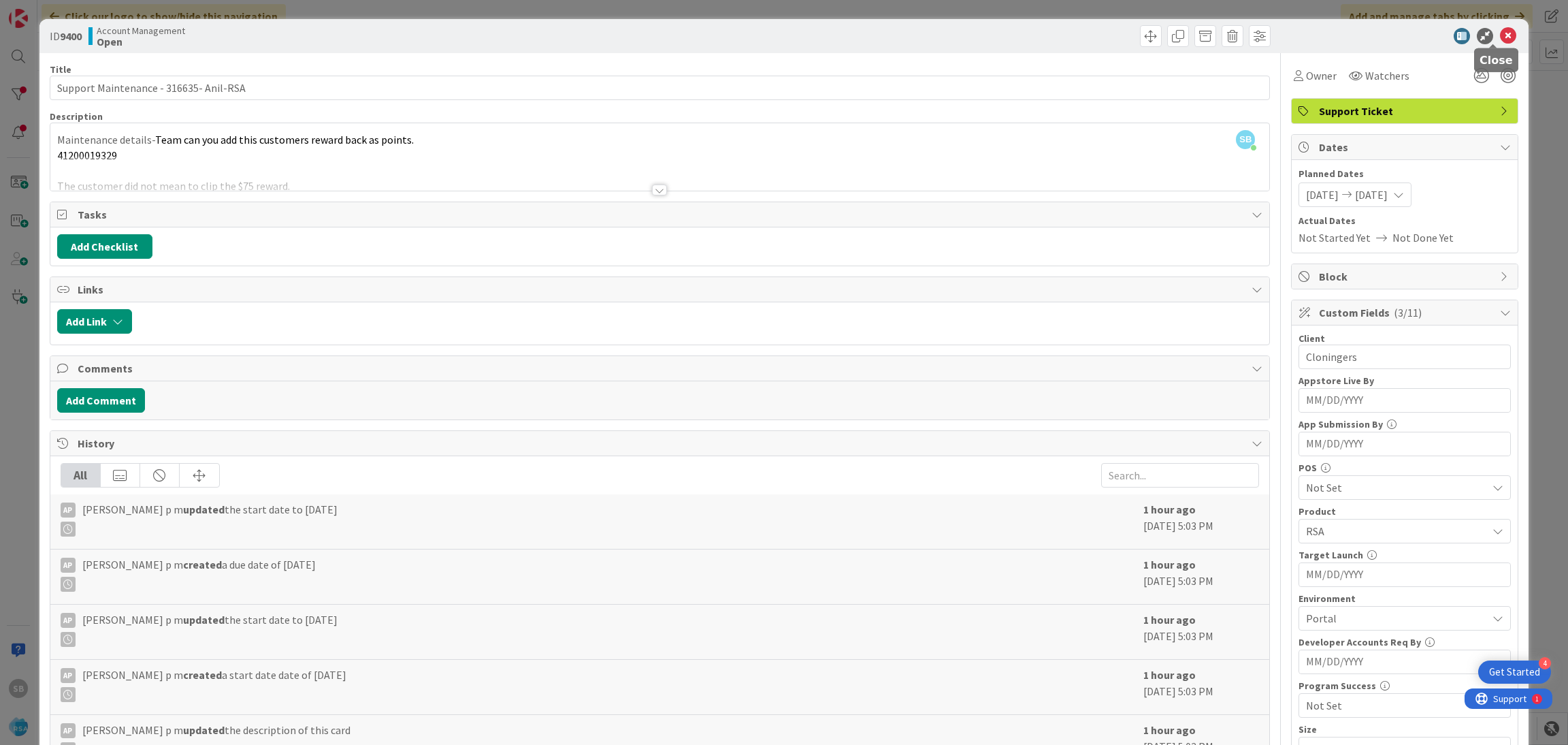
click at [1500, 30] on icon at bounding box center [1508, 36] width 17 height 17
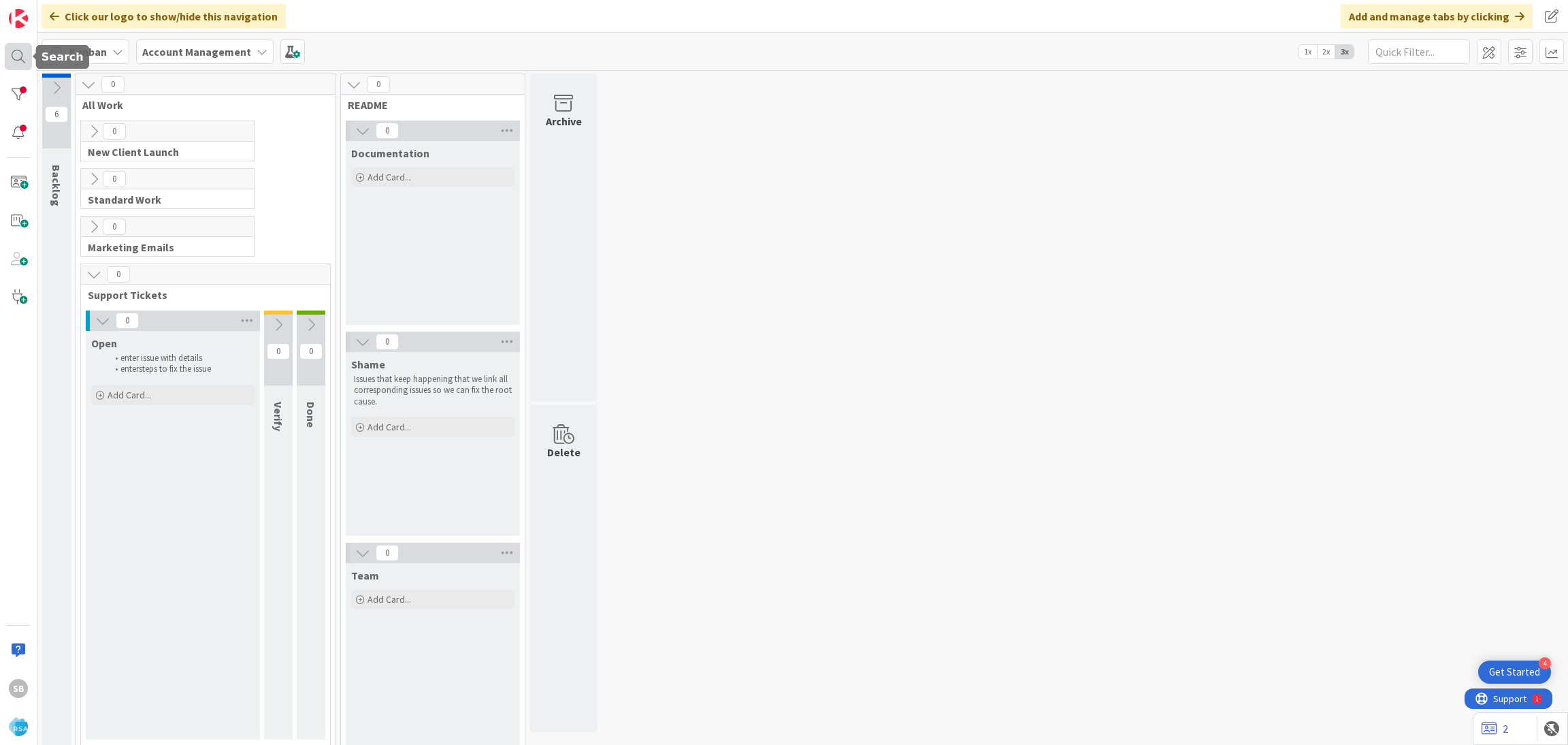
click at [11, 64] on div at bounding box center [18, 56] width 27 height 27
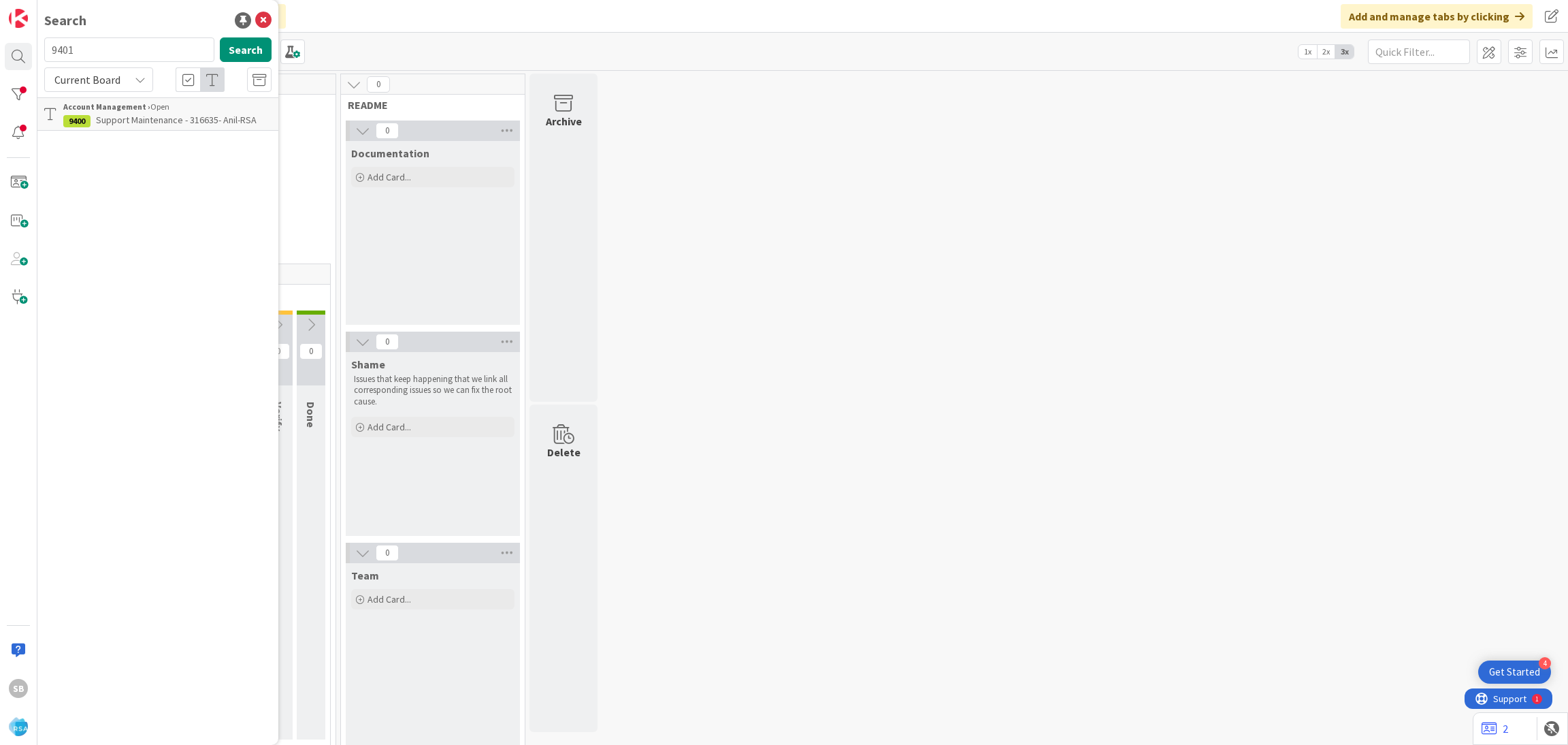
type input "9401"
click at [140, 116] on span "Support Defect- 316877- Lowes Ace- RSA" at bounding box center [179, 120] width 167 height 12
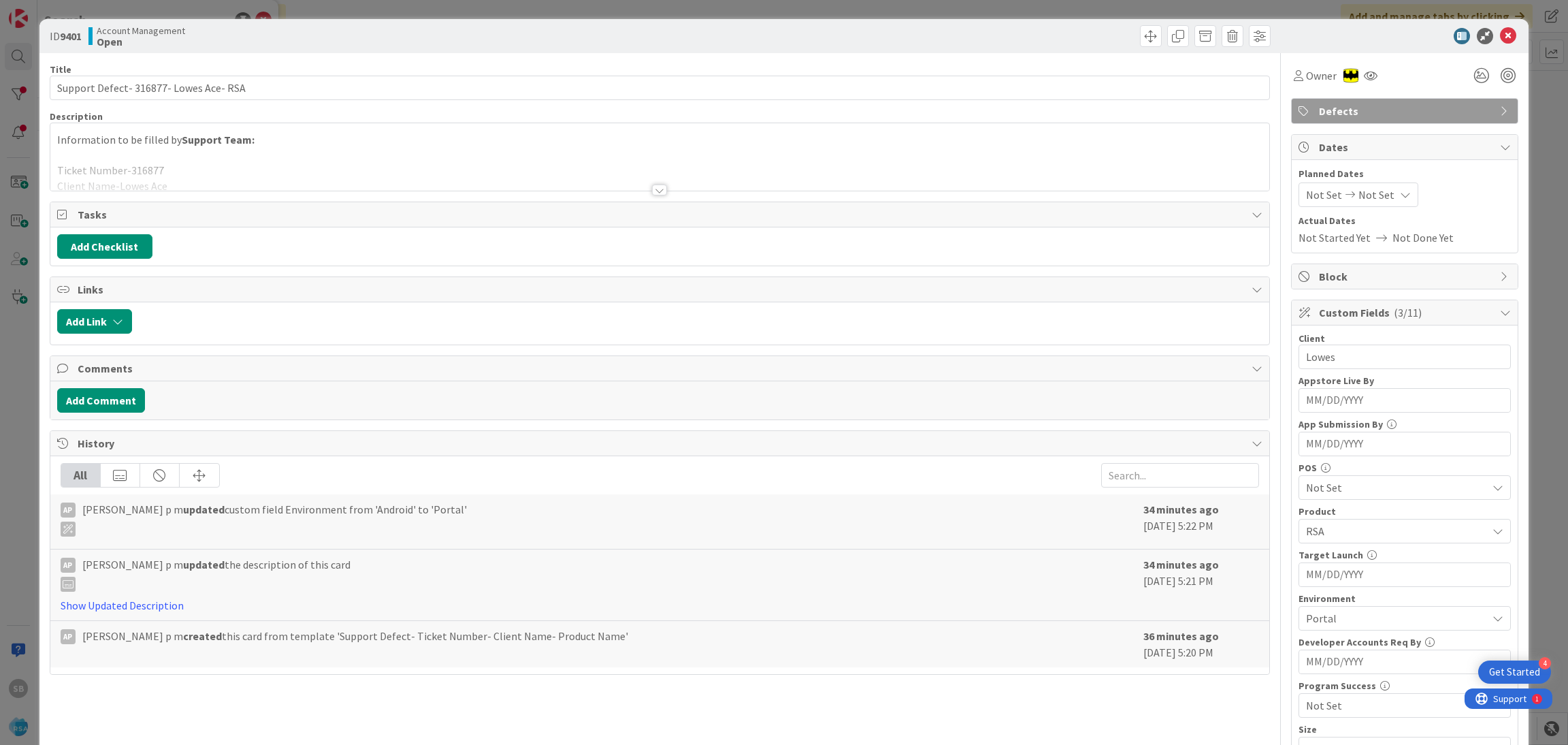
scroll to position [344, 0]
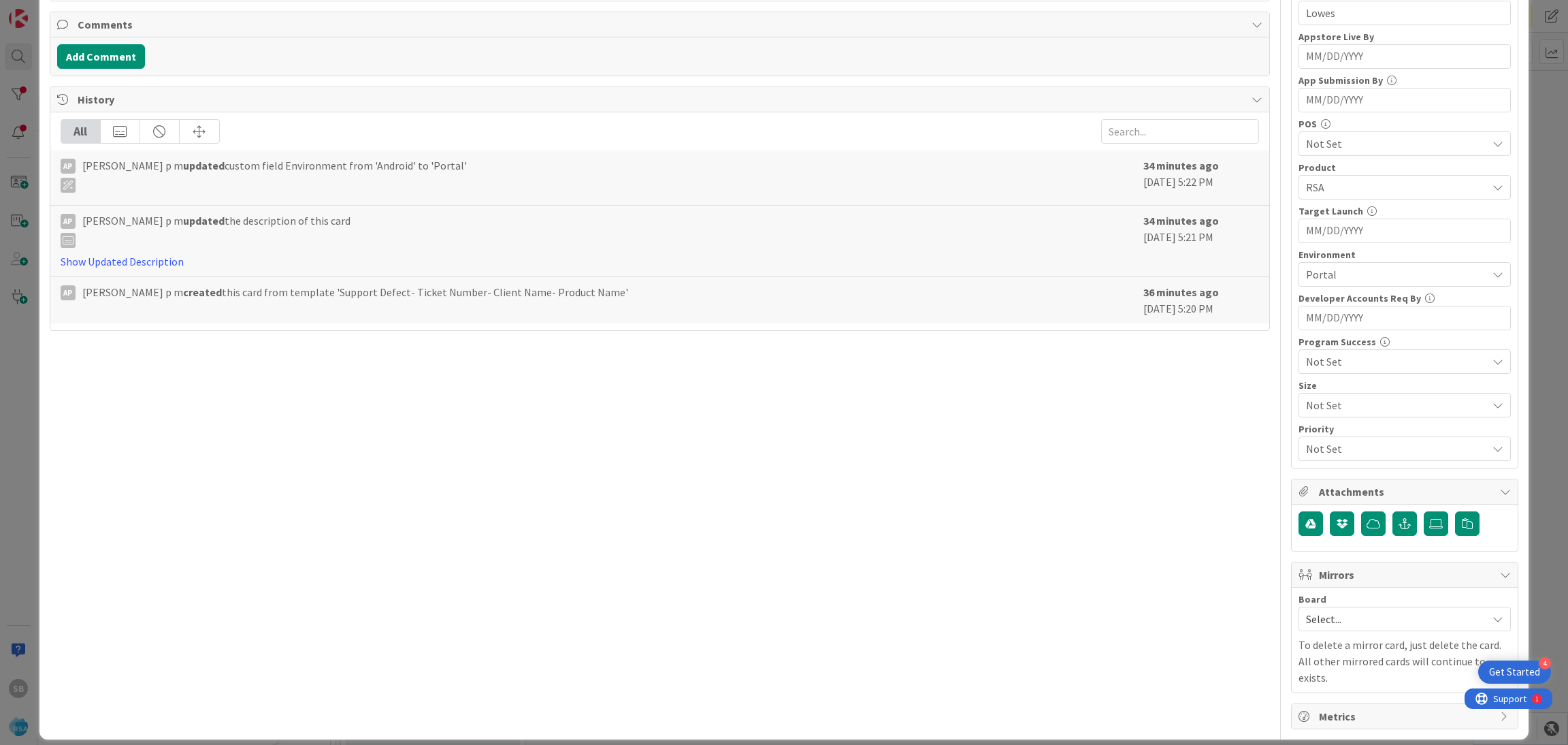
click at [1332, 636] on div "Board Select... To delete a mirror card, just delete the card. All other mirror…" at bounding box center [1405, 639] width 213 height 91
click at [1308, 621] on span "Select..." at bounding box center [1392, 619] width 174 height 19
click at [1325, 703] on span "Software Development" at bounding box center [1414, 707] width 180 height 20
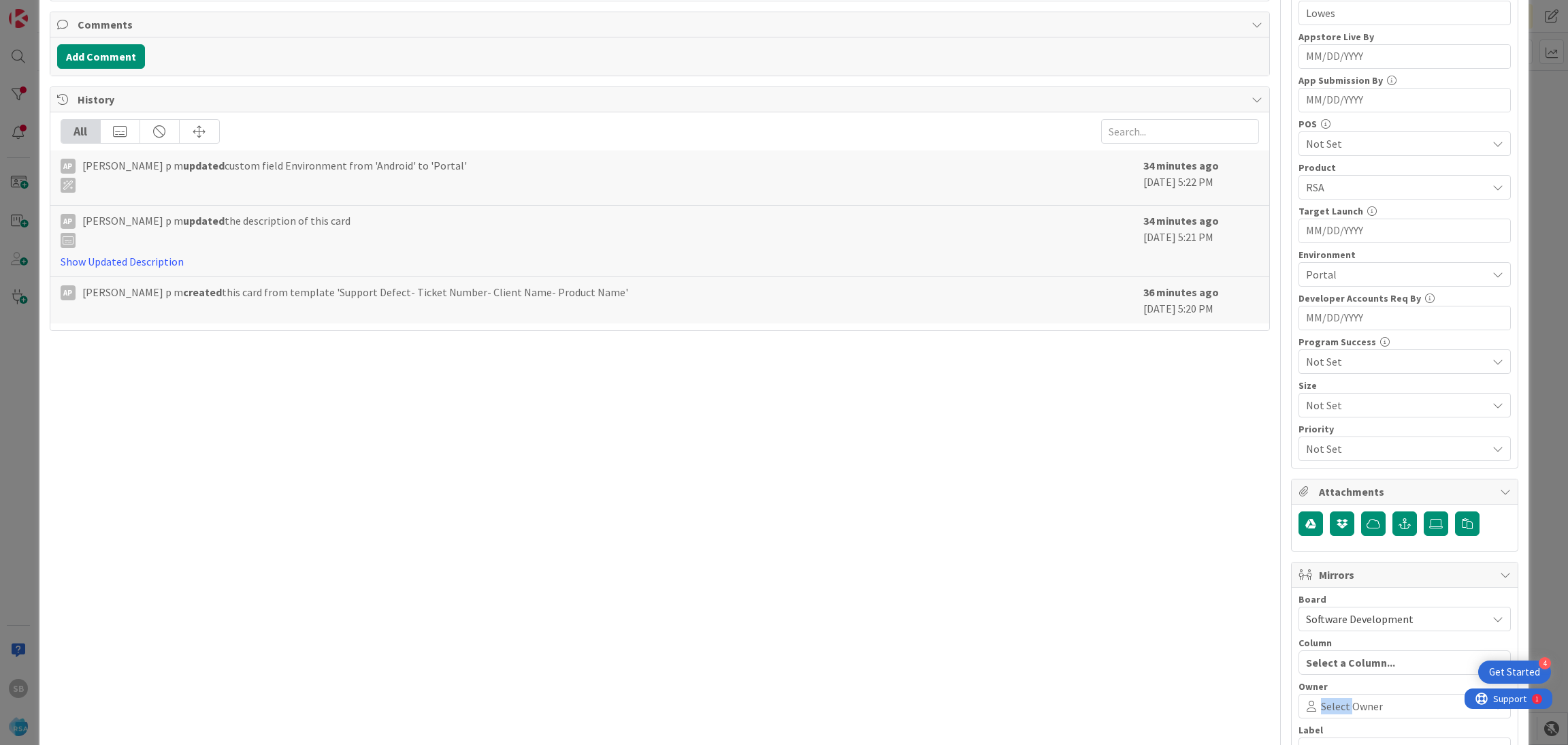
click at [1325, 703] on span "Select Owner" at bounding box center [1352, 706] width 62 height 17
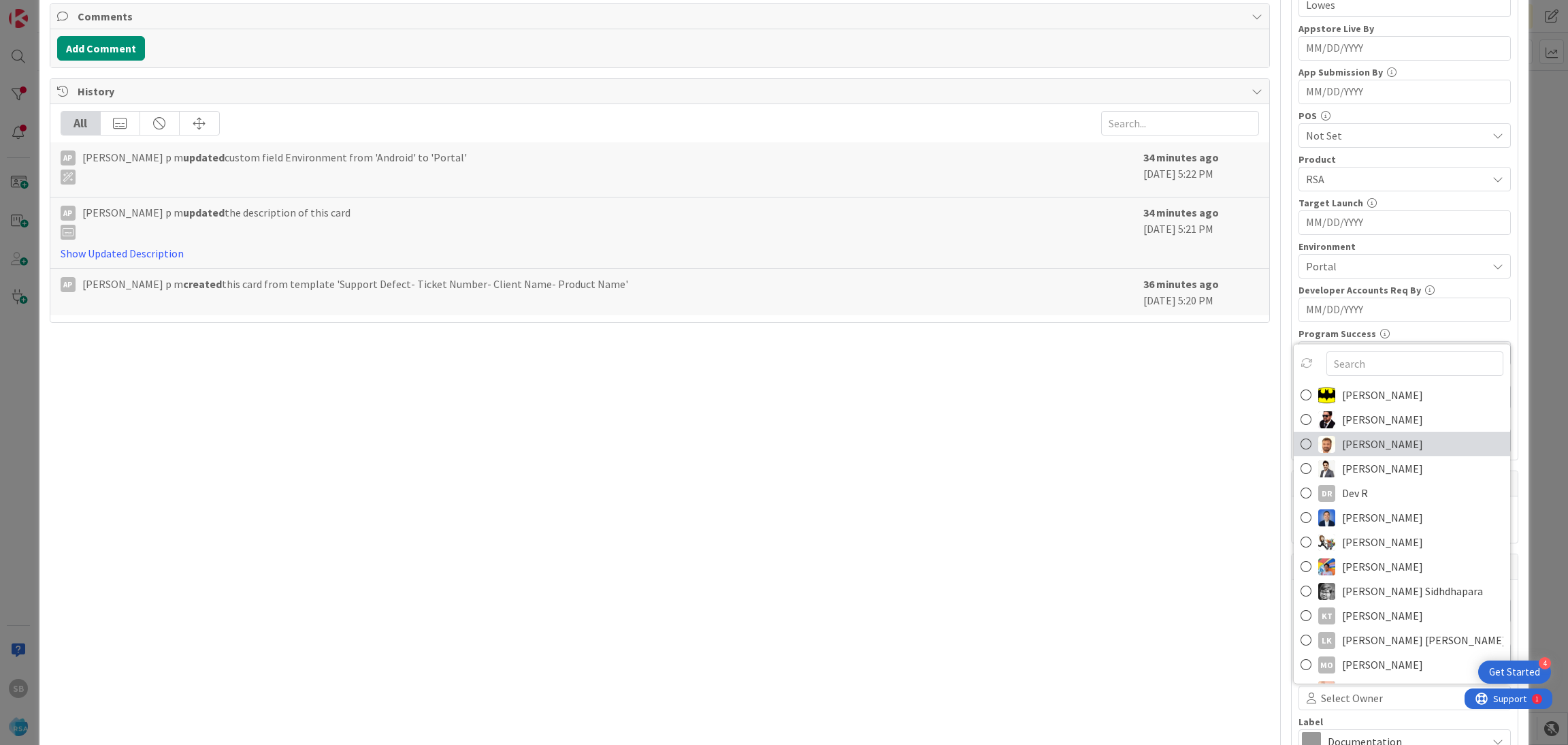
click at [1342, 442] on span "Anil Sunkoju" at bounding box center [1383, 443] width 81 height 20
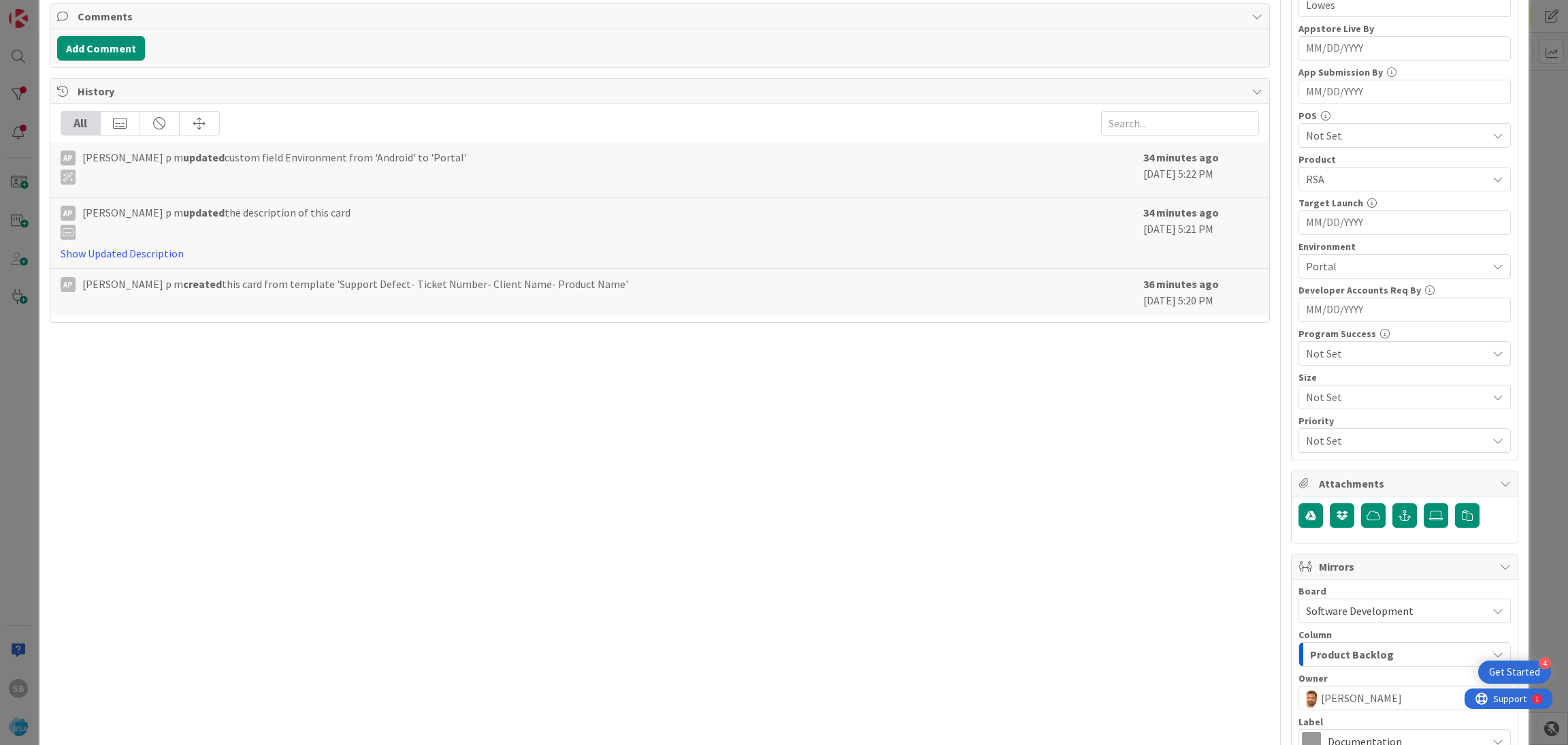
scroll to position [506, 0]
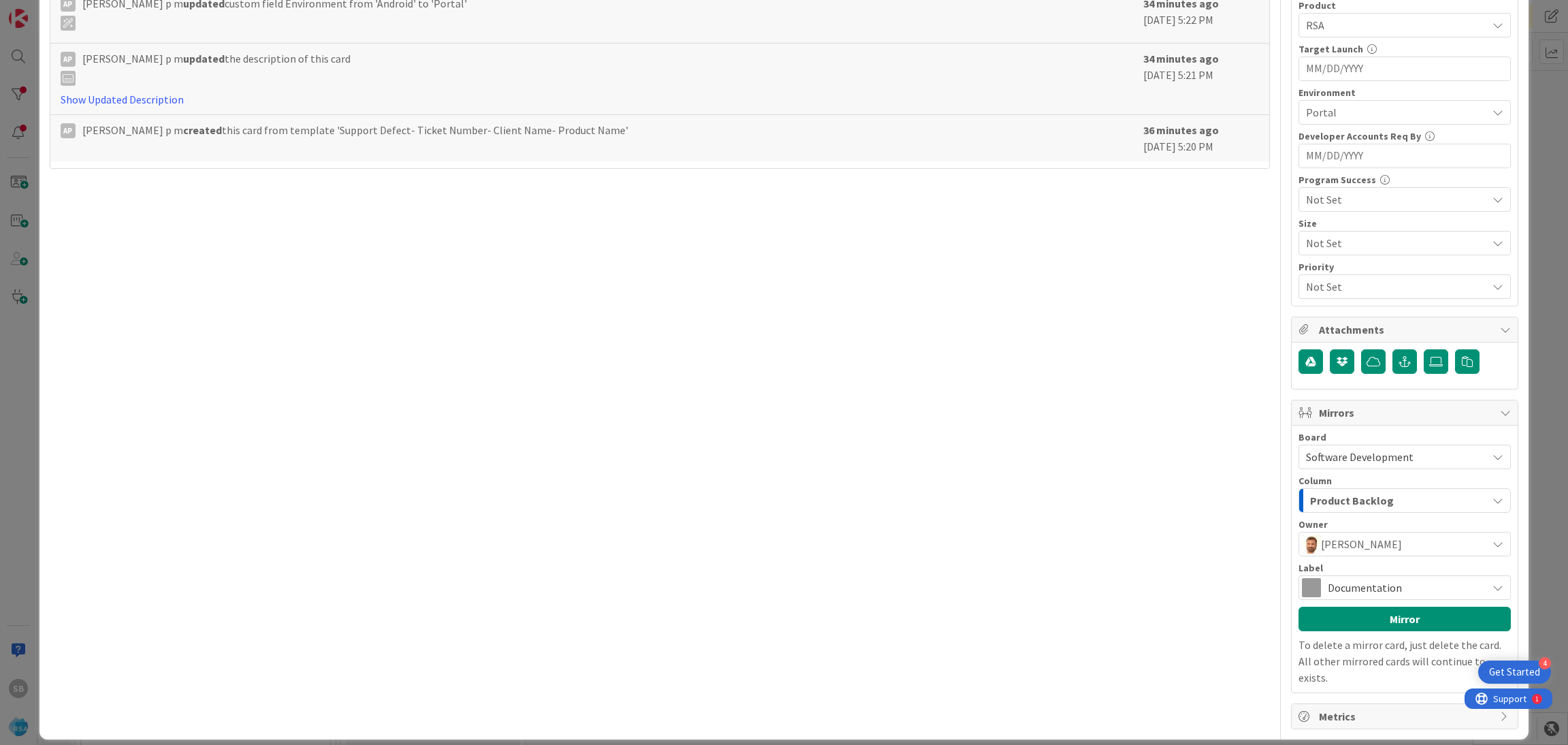
click at [1415, 585] on span "Documentation" at bounding box center [1404, 588] width 153 height 19
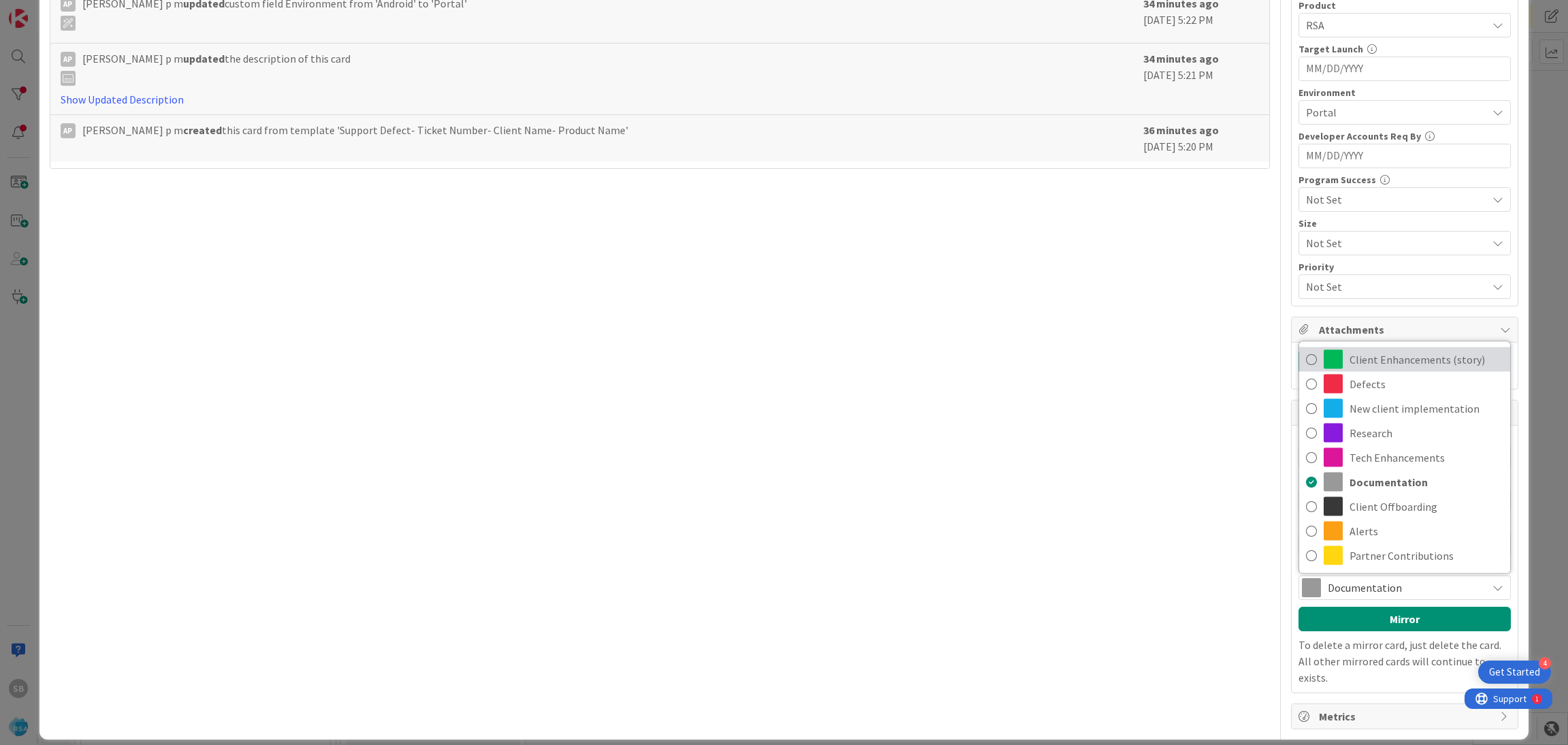
click at [1391, 353] on span "Client Enhancements (story)" at bounding box center [1427, 359] width 154 height 20
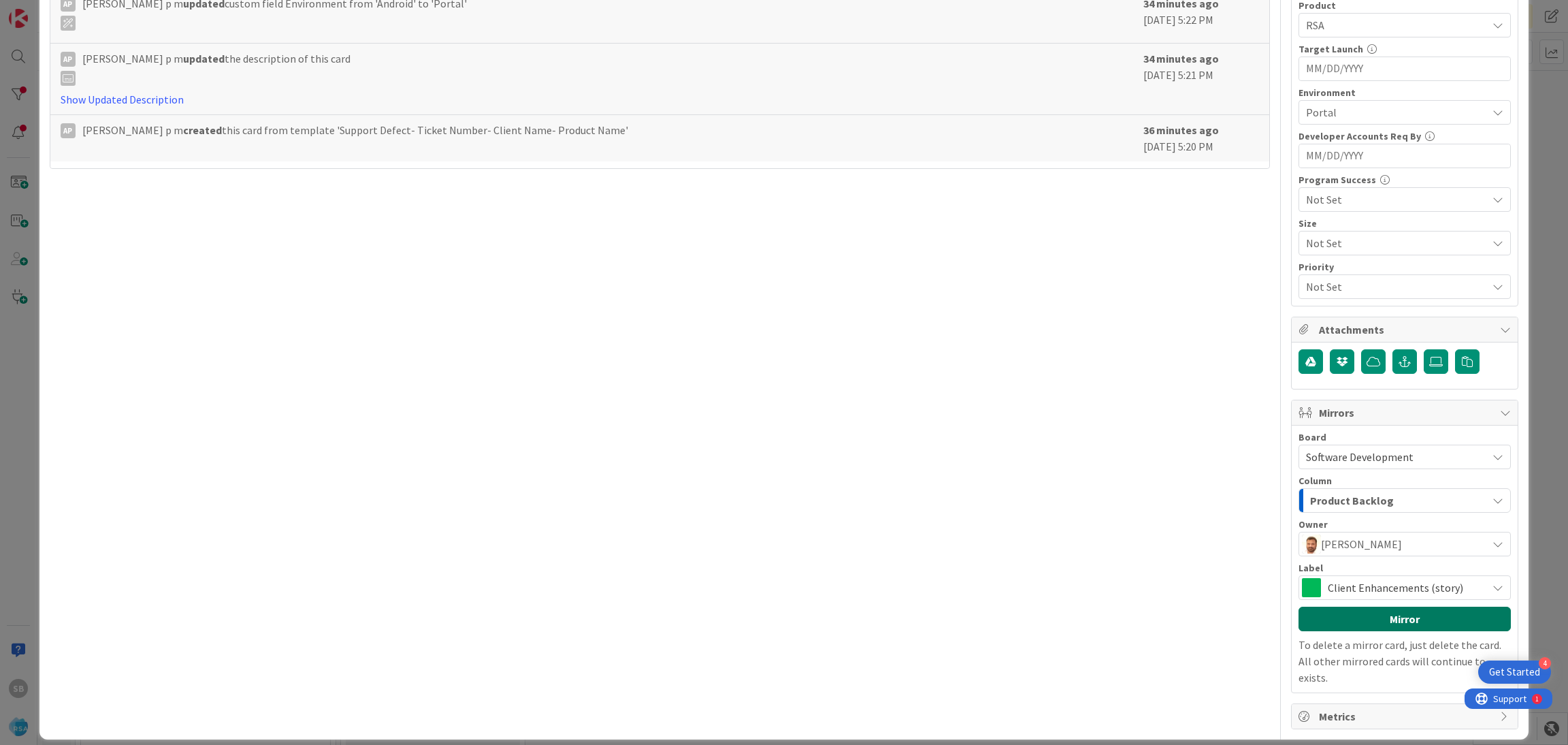
click at [1369, 617] on button "Mirror" at bounding box center [1405, 619] width 213 height 25
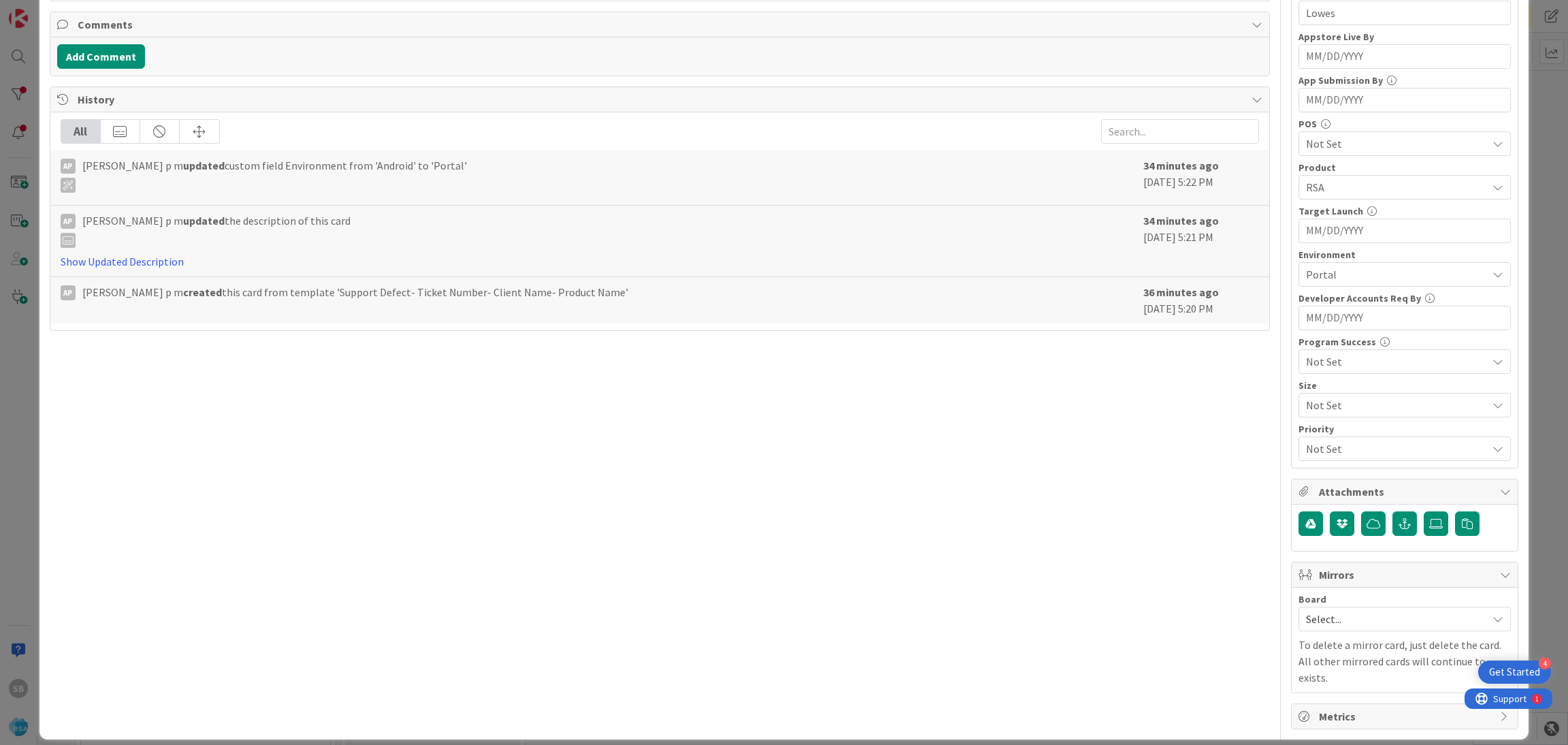
scroll to position [0, 0]
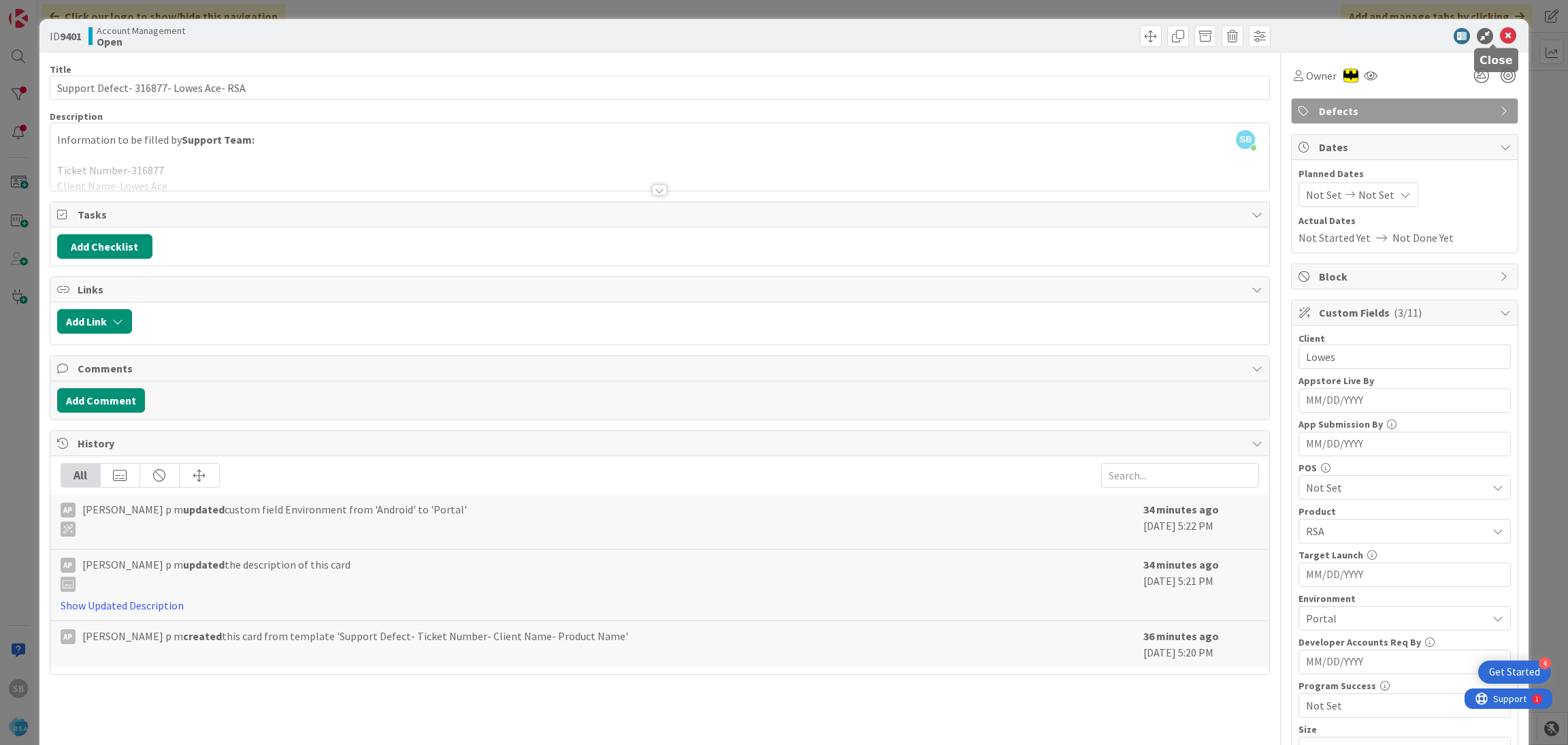
click at [1500, 28] on icon at bounding box center [1508, 36] width 17 height 17
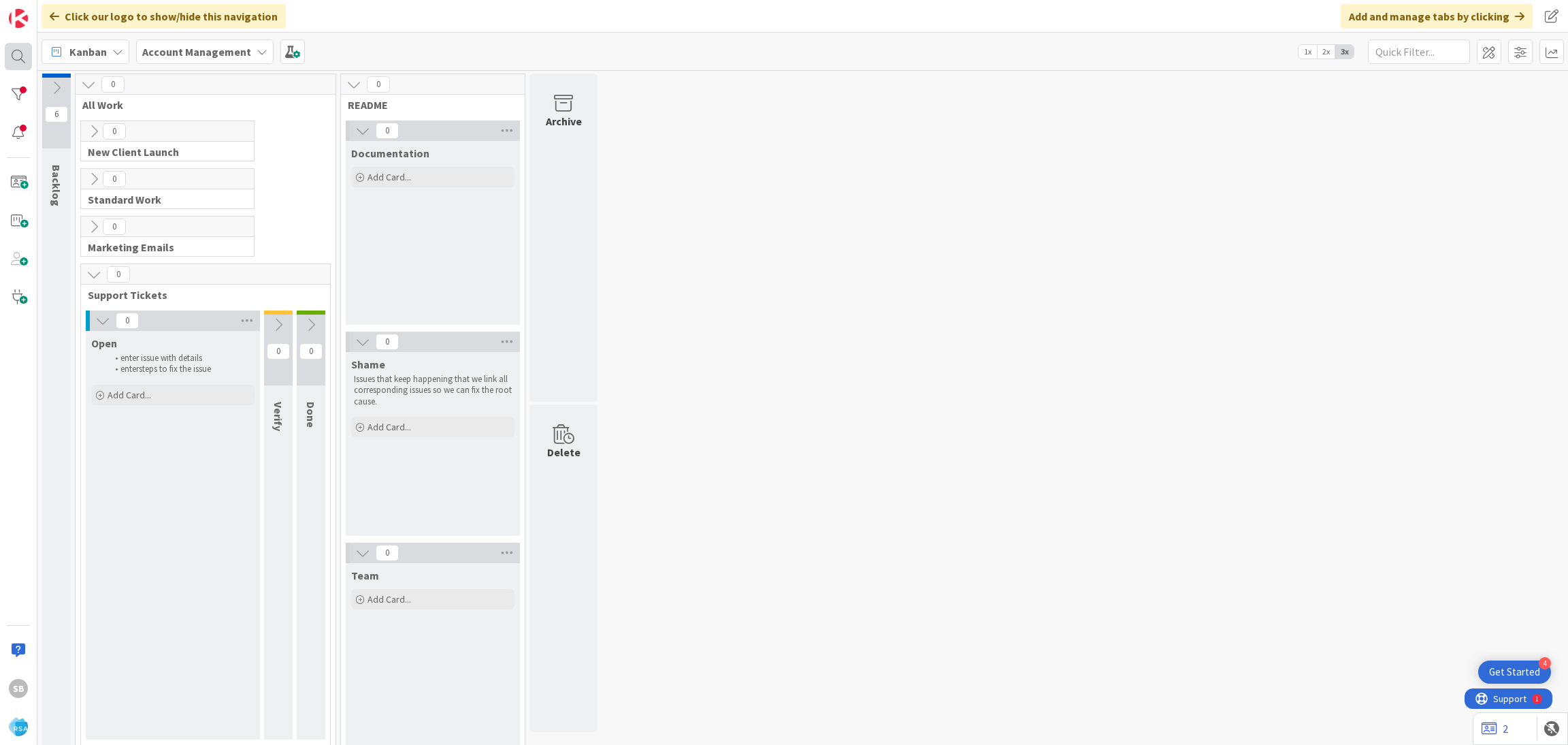
click at [29, 49] on div at bounding box center [18, 56] width 27 height 27
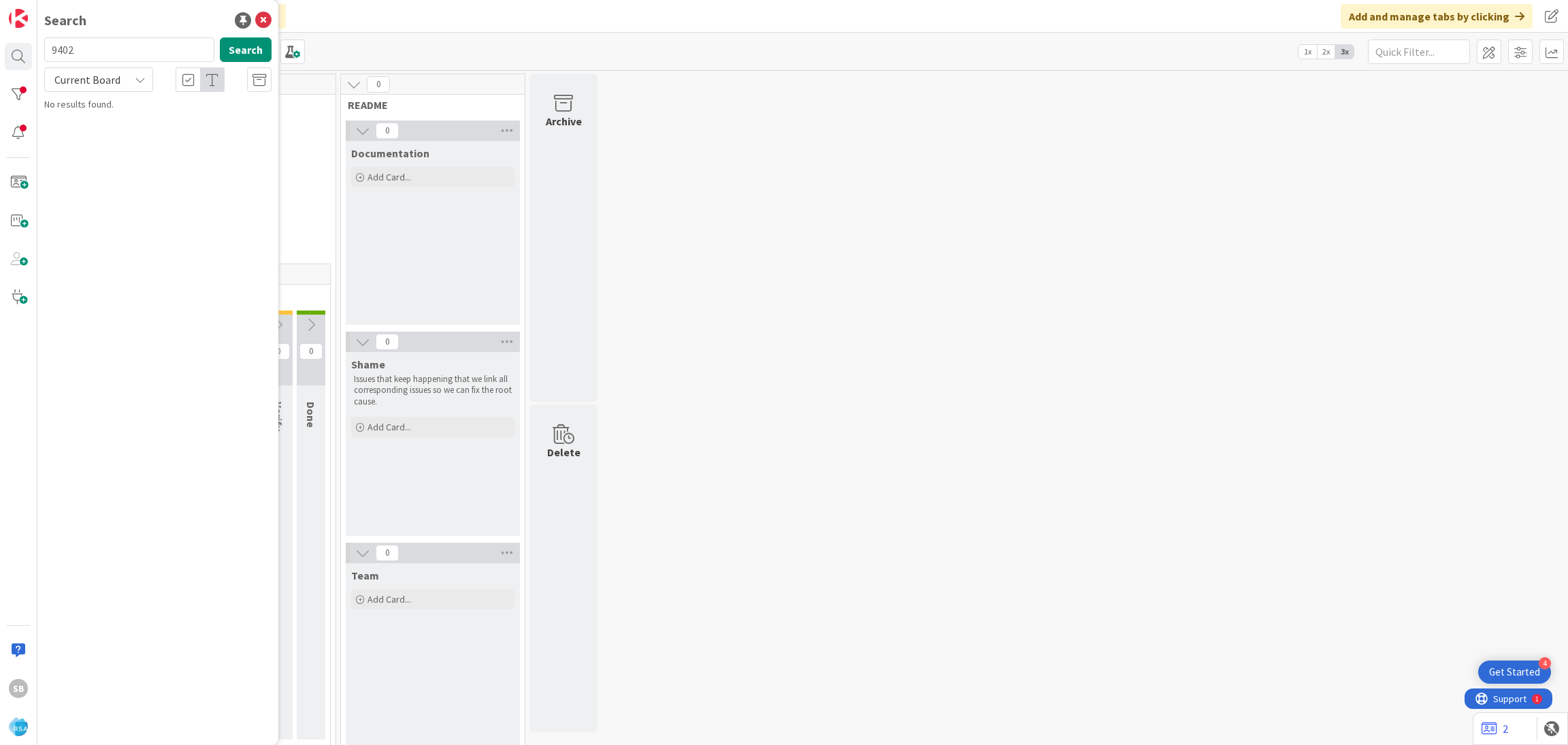
click at [154, 86] on div "Current Board" at bounding box center [158, 79] width 244 height 25
click at [108, 90] on div "Current Board" at bounding box center [98, 79] width 109 height 25
click at [109, 134] on span "All Boards" at bounding box center [123, 136] width 141 height 20
click at [129, 81] on div "All Boards" at bounding box center [98, 79] width 109 height 25
click at [132, 139] on span "All Boards" at bounding box center [123, 136] width 141 height 20
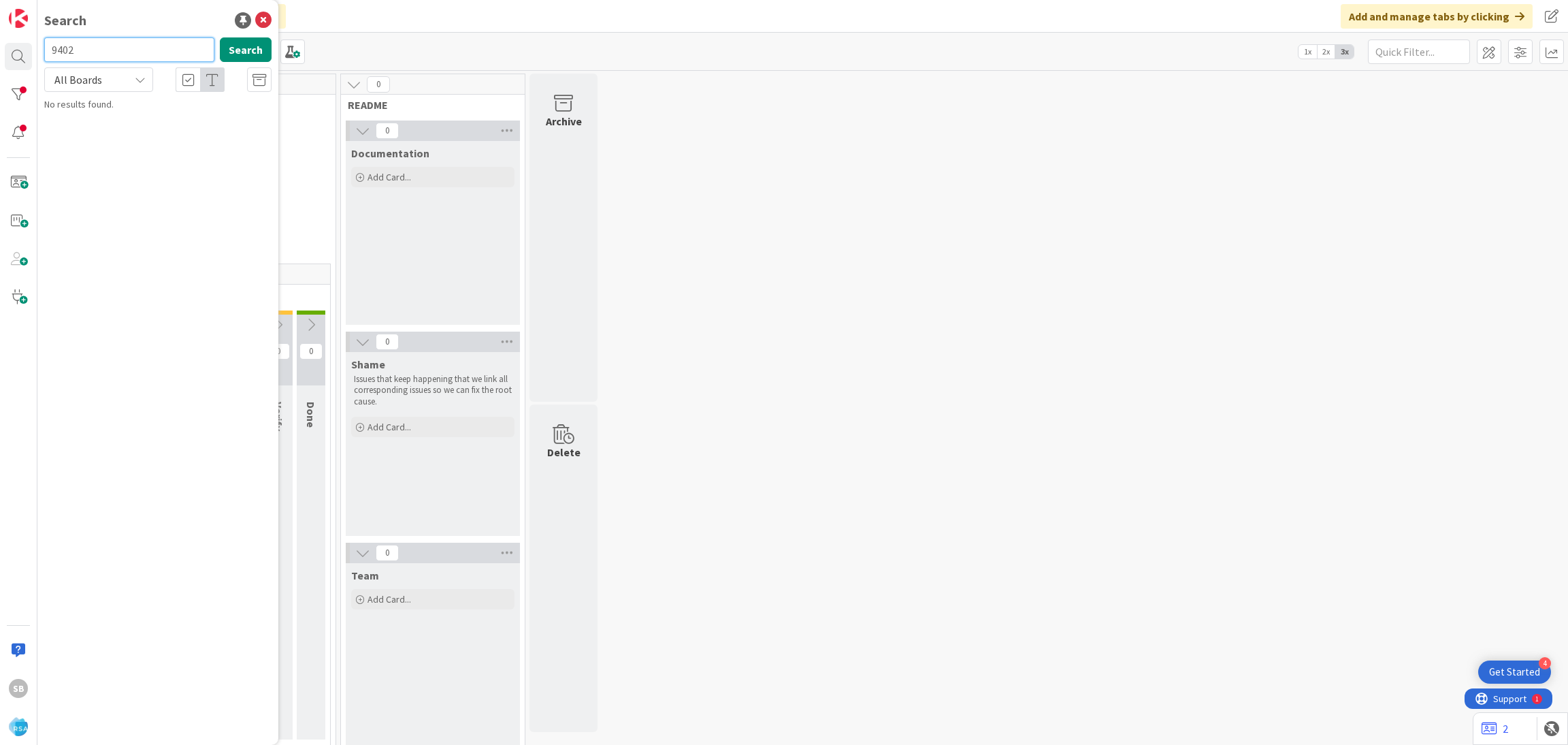
click at [137, 52] on input "9402" at bounding box center [129, 49] width 170 height 25
click at [19, 57] on div at bounding box center [18, 56] width 27 height 27
click at [141, 41] on input "9402" at bounding box center [129, 49] width 170 height 25
type input "9403"
click at [116, 71] on span "All Boards" at bounding box center [87, 79] width 71 height 19
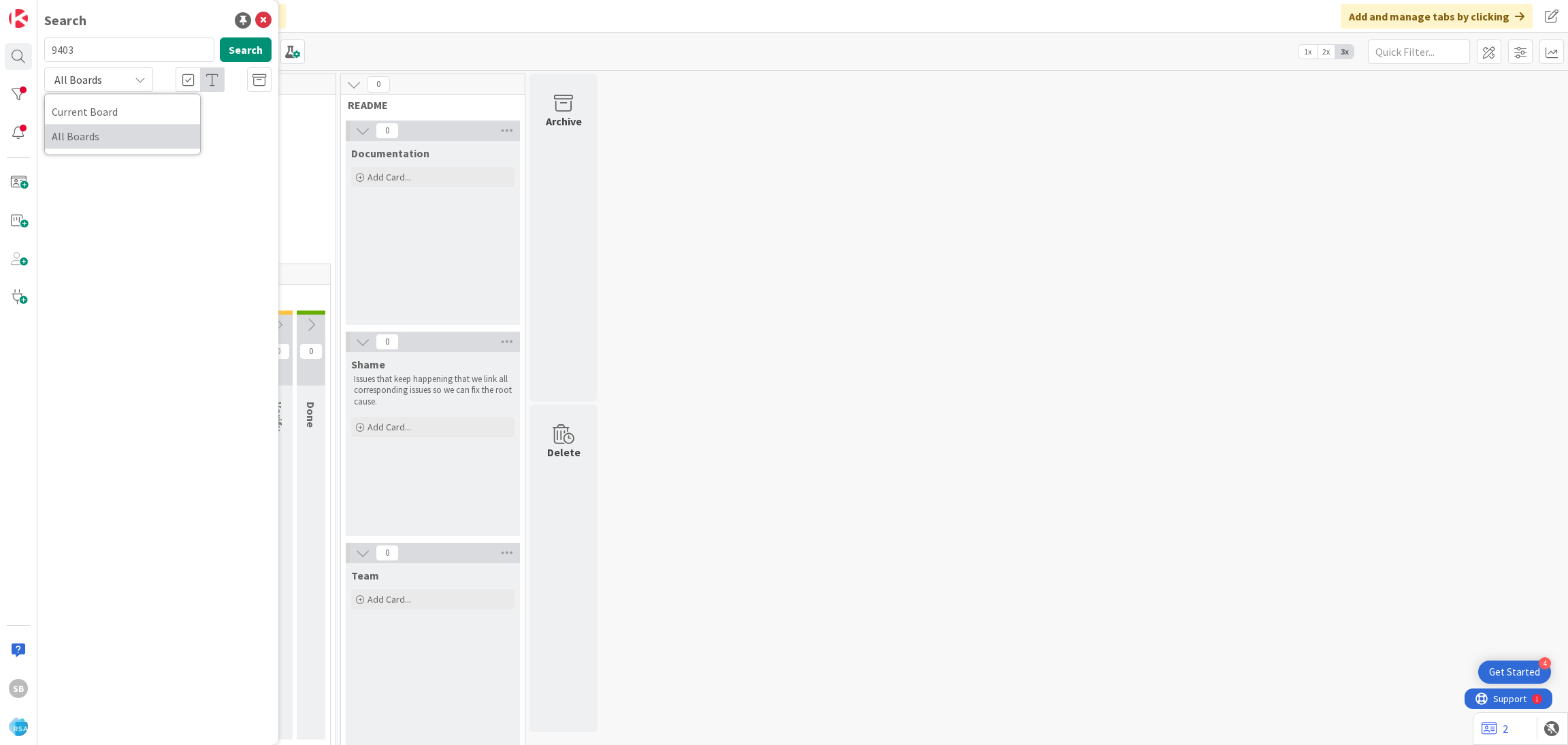
click at [116, 128] on span "All Boards" at bounding box center [123, 136] width 141 height 20
click at [132, 75] on div "All Boards" at bounding box center [98, 79] width 109 height 25
click at [132, 106] on span "Current Board" at bounding box center [123, 111] width 141 height 20
click at [135, 79] on icon at bounding box center [140, 79] width 11 height 11
click at [130, 135] on span "All Boards" at bounding box center [123, 136] width 141 height 20
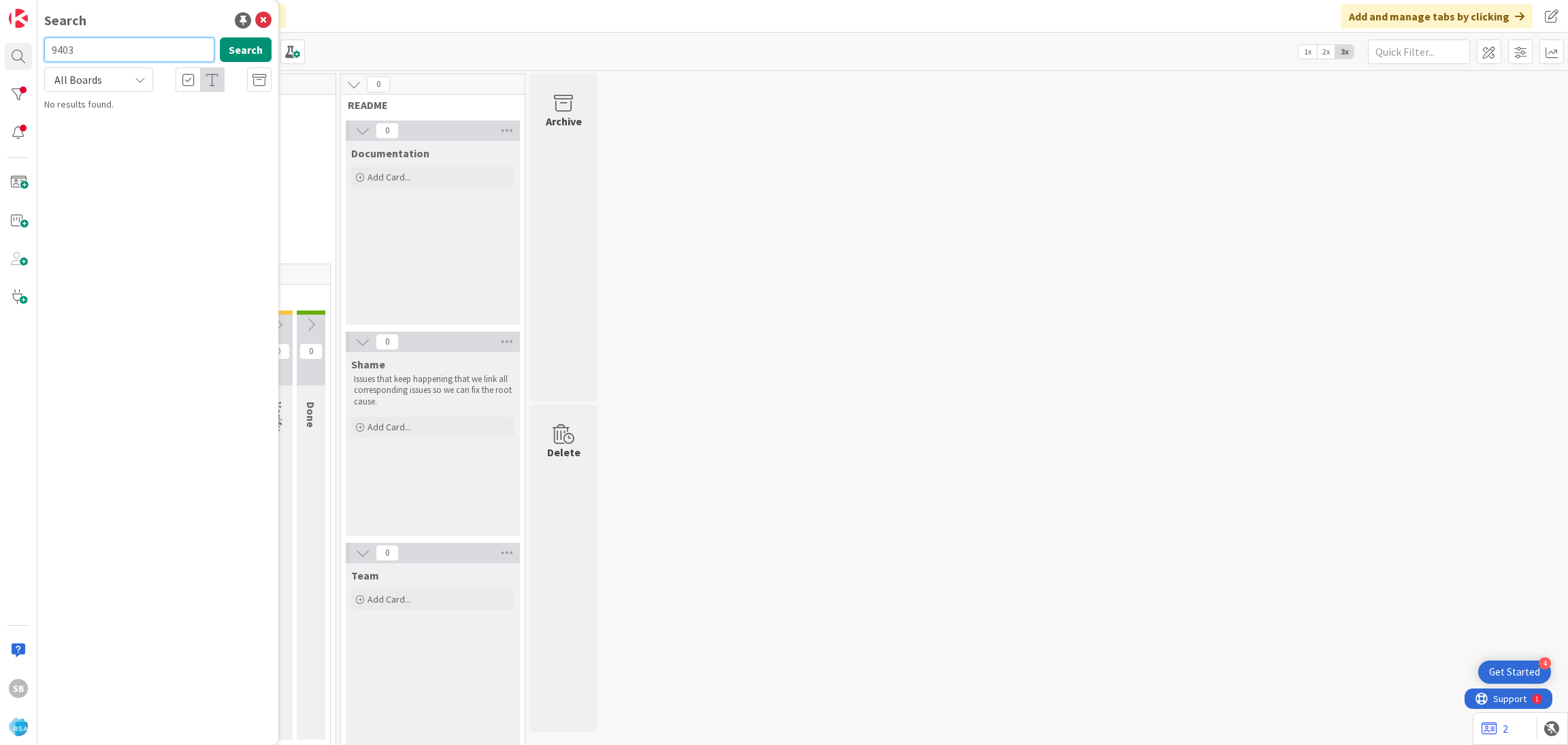
click at [104, 49] on input "9403" at bounding box center [129, 49] width 170 height 25
click at [109, 67] on div "All Boards" at bounding box center [98, 79] width 109 height 25
click at [117, 135] on span "All Boards" at bounding box center [123, 136] width 141 height 20
click at [116, 88] on span "All Boards" at bounding box center [87, 79] width 71 height 19
click at [112, 109] on span "Current Board" at bounding box center [123, 111] width 141 height 20
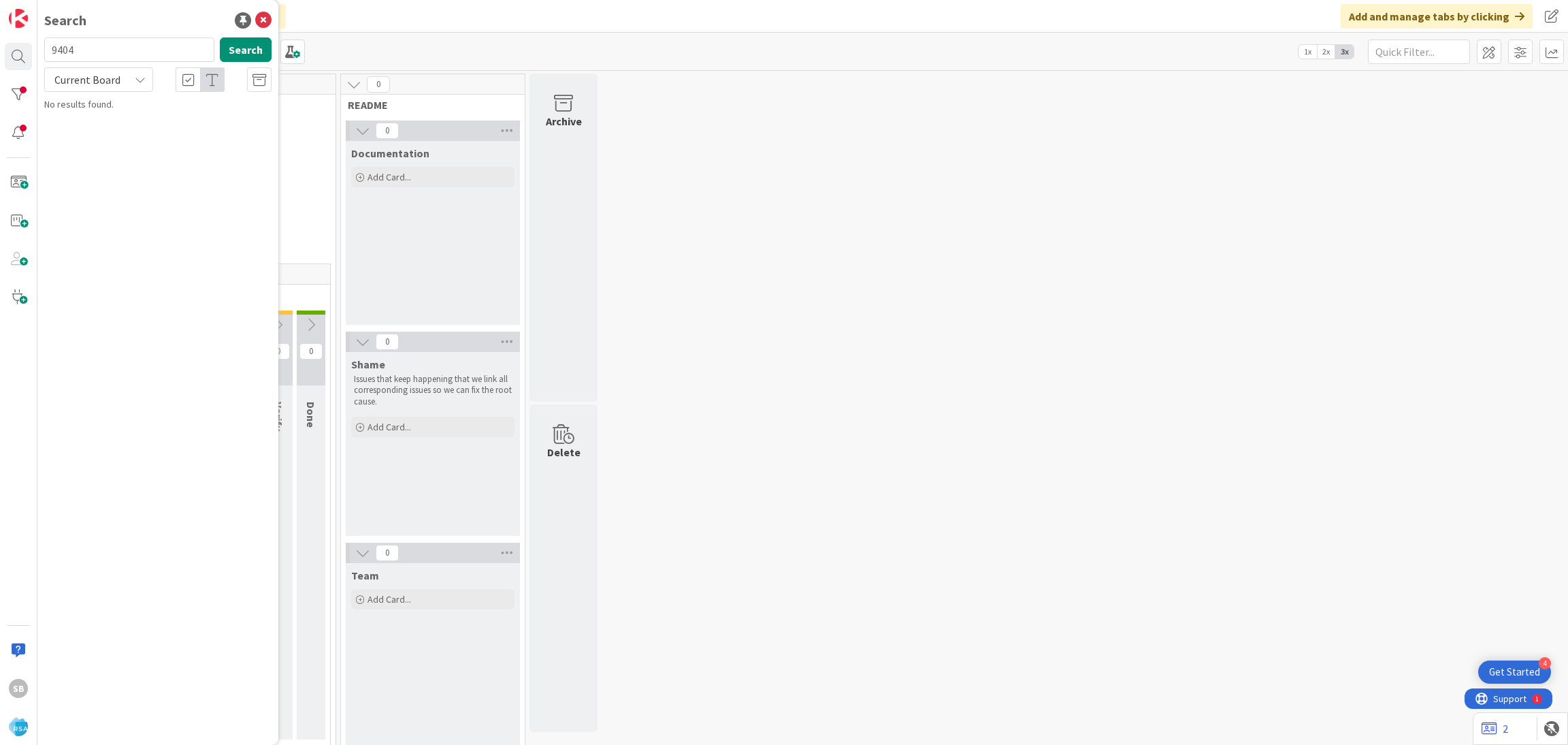
click at [97, 63] on div "9404 Search" at bounding box center [158, 52] width 244 height 30
click at [131, 58] on input "9404" at bounding box center [129, 49] width 170 height 25
type input "9402"
click at [121, 79] on span "Current Board" at bounding box center [87, 79] width 71 height 19
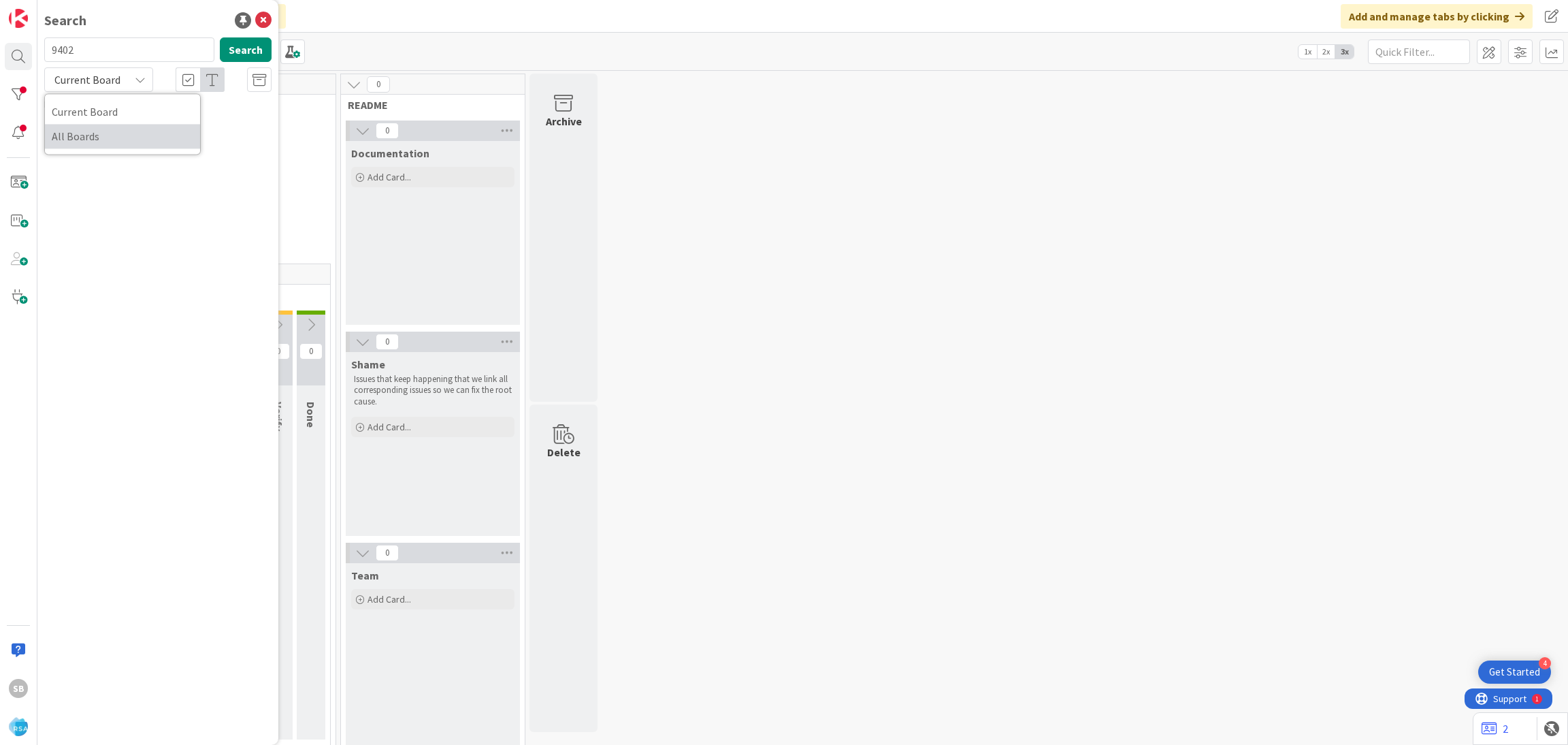
click at [128, 135] on span "All Boards" at bounding box center [123, 136] width 141 height 20
click at [116, 86] on span "All Boards" at bounding box center [87, 79] width 71 height 19
click at [109, 121] on span "Current Board" at bounding box center [123, 111] width 141 height 20
click at [115, 57] on input "text" at bounding box center [129, 49] width 170 height 25
click at [107, 45] on input "9402" at bounding box center [129, 49] width 170 height 25
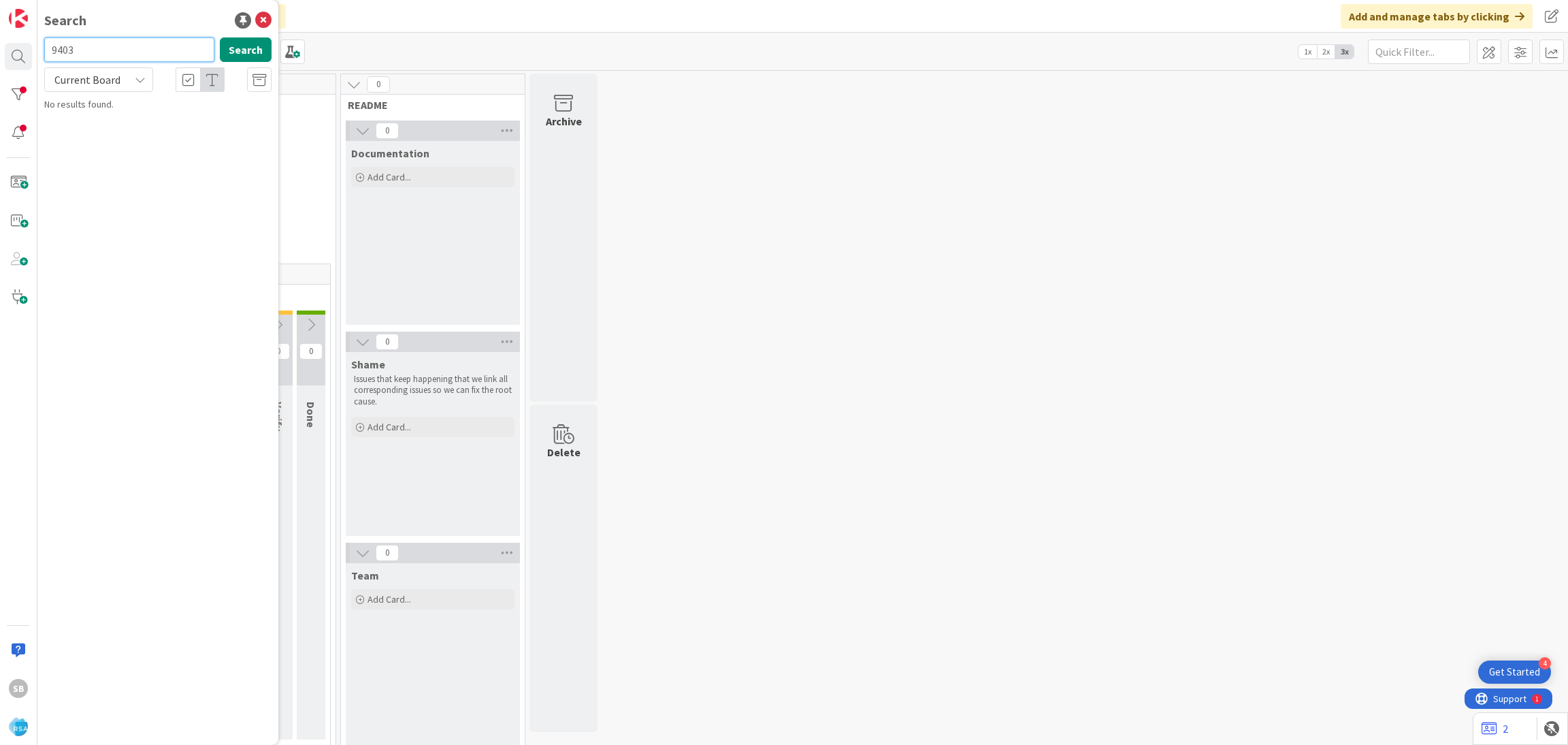
type input "9403"
click at [132, 79] on div "Current Board" at bounding box center [98, 79] width 109 height 25
click at [125, 135] on span "All Boards" at bounding box center [123, 136] width 141 height 20
click at [228, 52] on button "Search" at bounding box center [245, 49] width 52 height 25
click at [156, 49] on input "9403" at bounding box center [129, 49] width 170 height 25
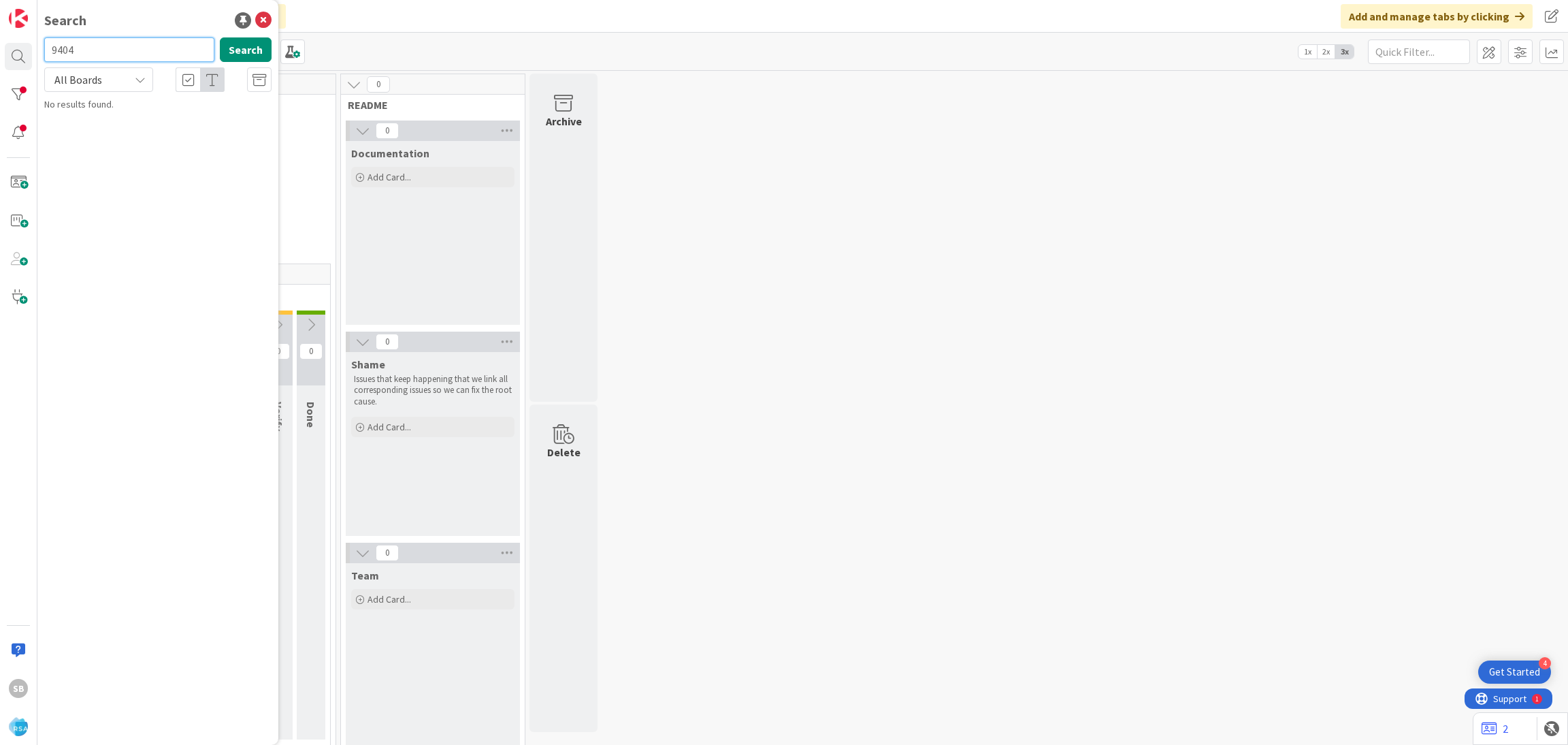
type input "9404"
click at [115, 85] on span "All Boards" at bounding box center [87, 79] width 71 height 19
click at [111, 143] on span "All Boards" at bounding box center [123, 136] width 141 height 20
click at [246, 53] on button "Search" at bounding box center [245, 49] width 52 height 25
click at [245, 42] on button "Search" at bounding box center [245, 49] width 52 height 25
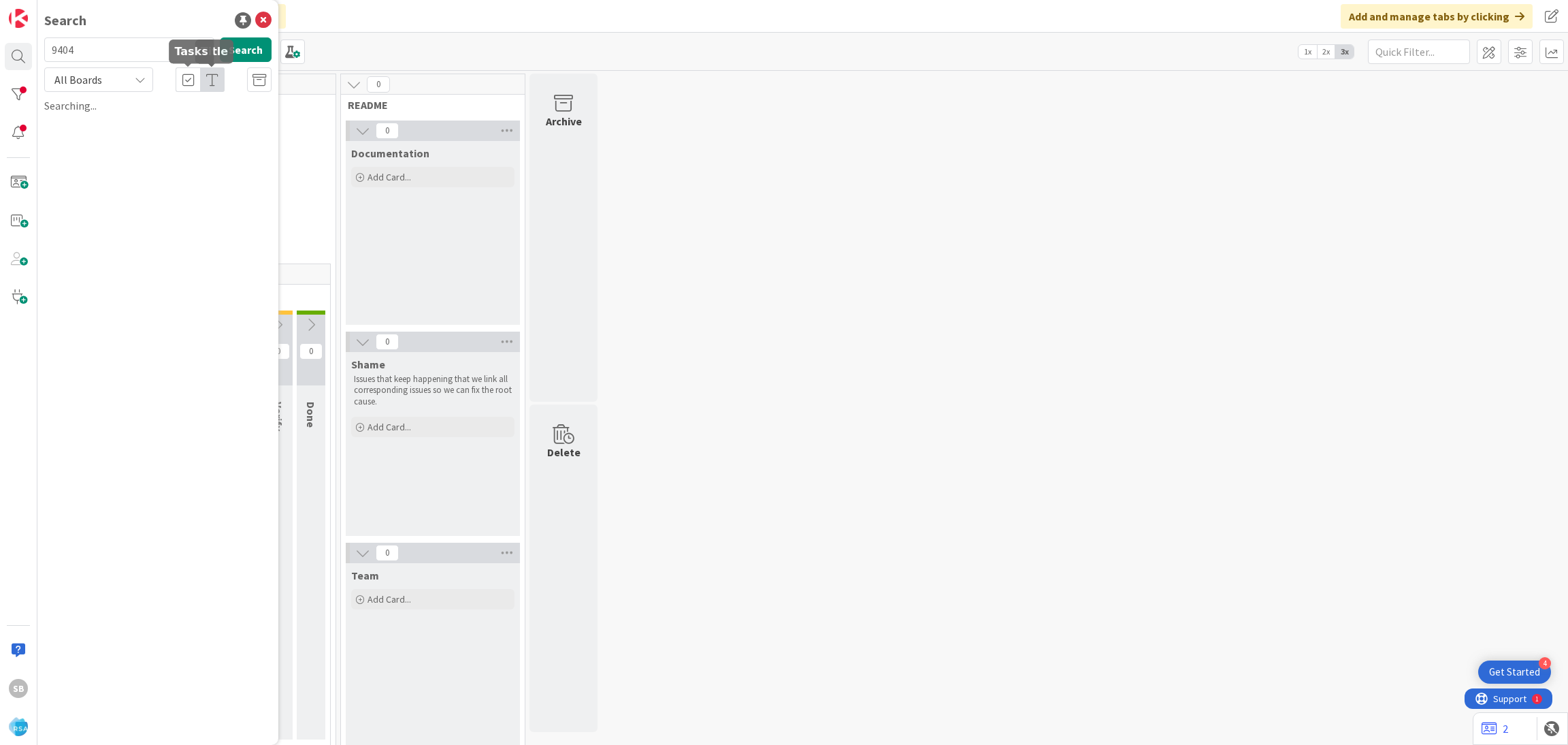
click at [99, 92] on div "9404 Search All Boards Current Board All Boards Searching..." at bounding box center [158, 75] width 228 height 76
click at [125, 78] on div "All Boards" at bounding box center [98, 79] width 109 height 25
click at [120, 117] on span "Current Board" at bounding box center [123, 111] width 141 height 20
click at [139, 83] on icon at bounding box center [140, 79] width 11 height 11
click at [125, 151] on div "Current Board All Boards" at bounding box center [122, 124] width 156 height 61
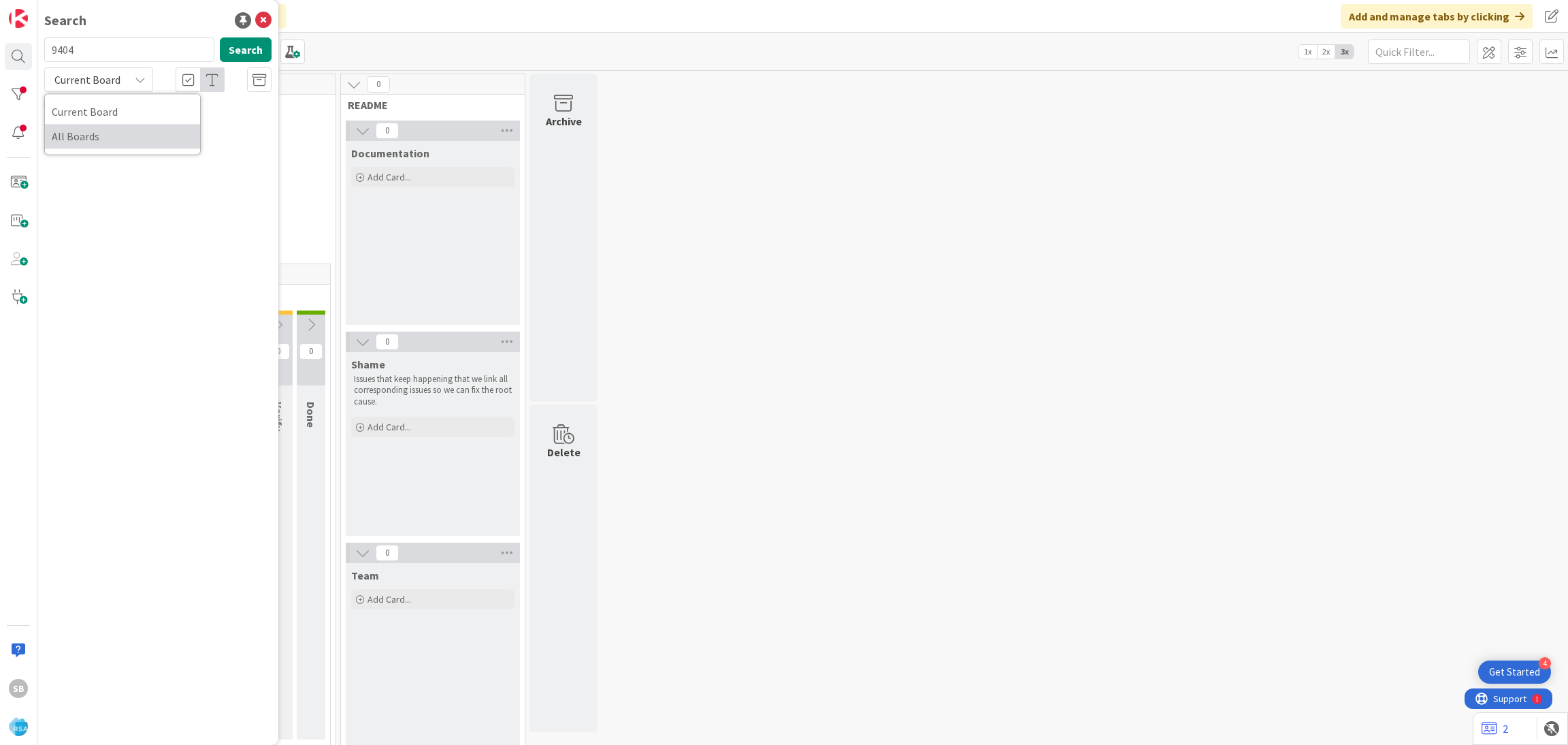
click at [121, 147] on link "All Boards" at bounding box center [123, 136] width 155 height 25
click at [88, 49] on input "9404" at bounding box center [129, 49] width 170 height 25
click at [119, 57] on input "text" at bounding box center [129, 49] width 170 height 25
click at [121, 79] on span "Current Board" at bounding box center [87, 79] width 71 height 19
click at [131, 150] on div "Current Board All Boards" at bounding box center [122, 124] width 156 height 61
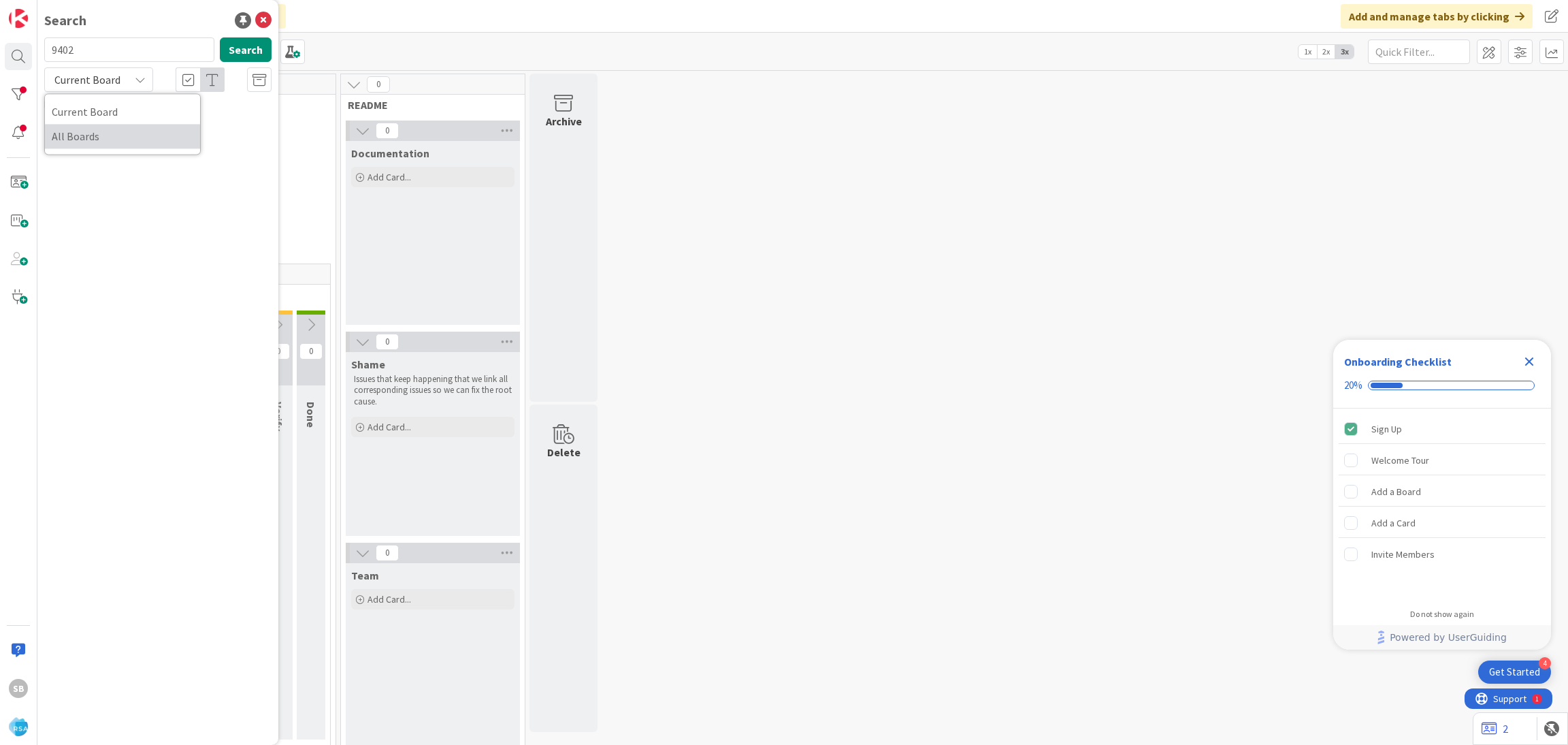
click at [104, 139] on span "All Boards" at bounding box center [123, 136] width 141 height 20
click at [109, 42] on input "9402" at bounding box center [129, 49] width 170 height 25
click at [109, 37] on input "9403" at bounding box center [129, 49] width 170 height 25
type input "9404"
click at [116, 87] on span "All Boards" at bounding box center [87, 79] width 71 height 19
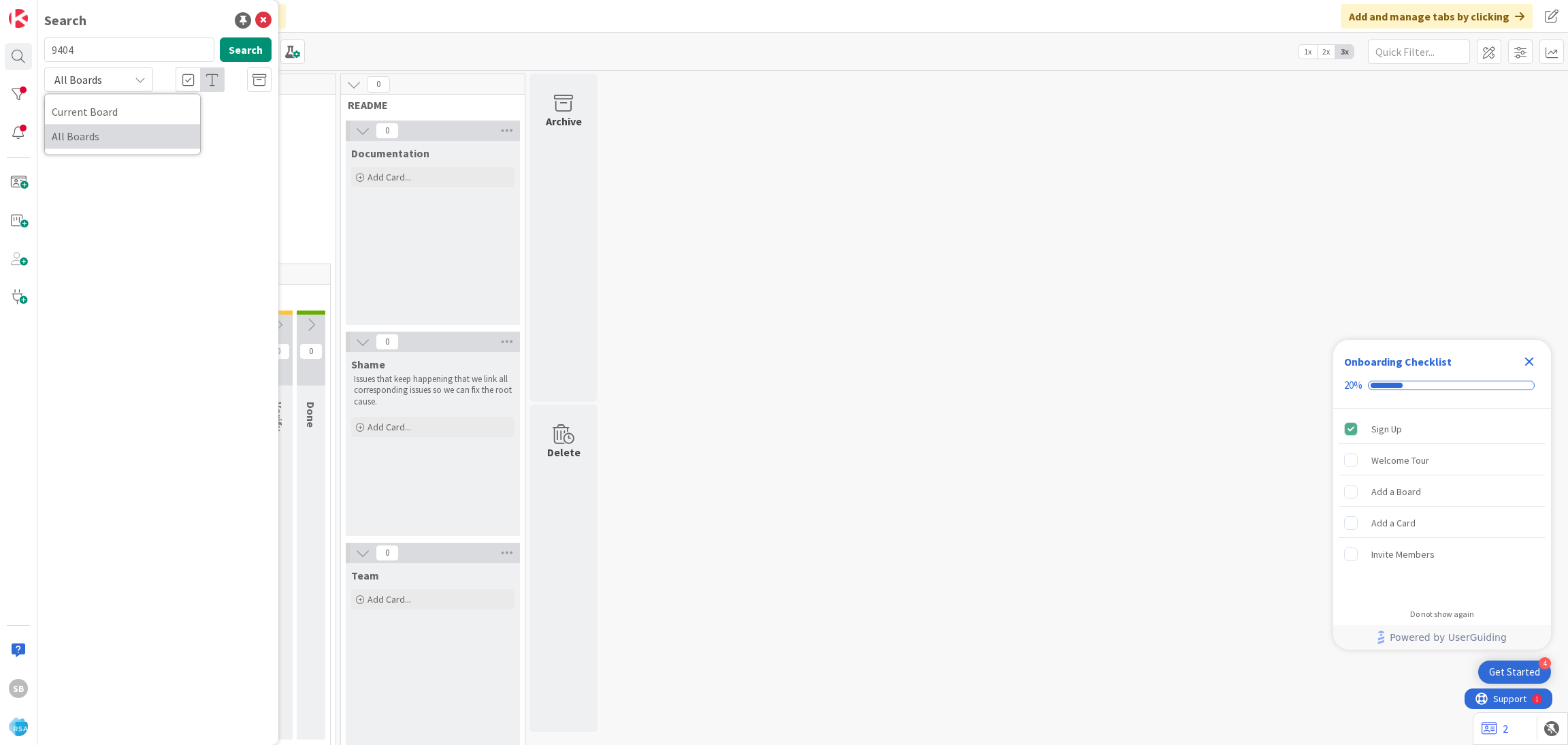
click at [120, 130] on span "All Boards" at bounding box center [123, 136] width 141 height 20
click at [140, 86] on div "All Boards" at bounding box center [98, 79] width 109 height 25
click at [132, 120] on span "Current Board" at bounding box center [123, 111] width 141 height 20
click at [126, 85] on div "Current Board" at bounding box center [98, 79] width 109 height 25
click at [124, 144] on span "All Boards" at bounding box center [123, 136] width 141 height 20
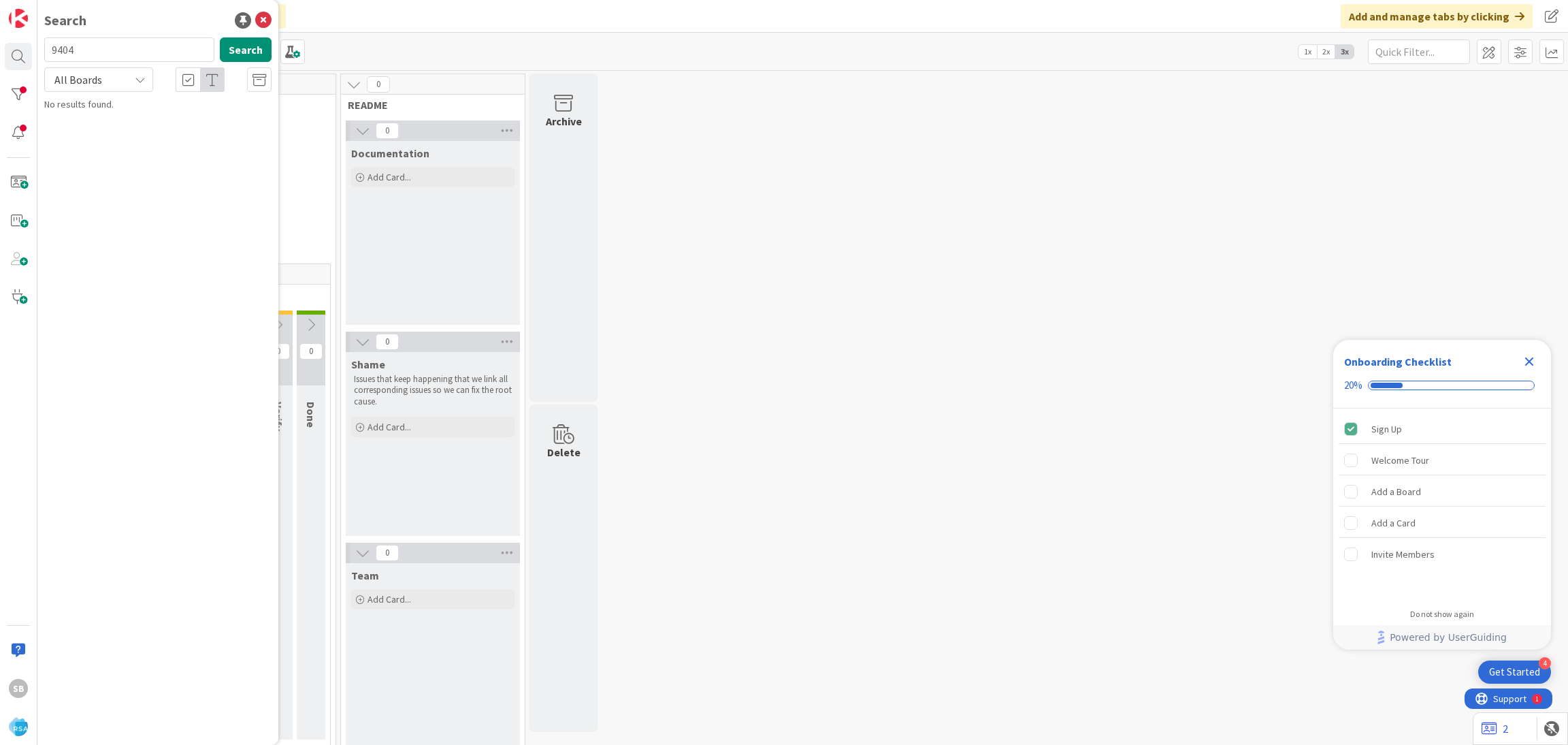
click at [242, 64] on div "9404 Search" at bounding box center [158, 52] width 244 height 30
click at [247, 58] on button "Search" at bounding box center [245, 49] width 52 height 25
click at [165, 47] on input "9404" at bounding box center [129, 49] width 170 height 25
